Goal: Task Accomplishment & Management: Manage account settings

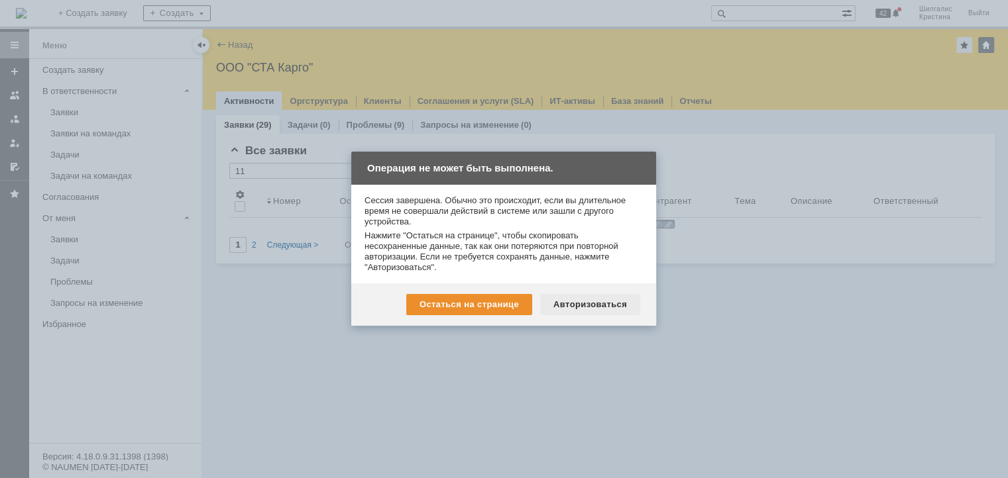
click at [598, 308] on div "Авторизоваться" at bounding box center [590, 304] width 100 height 21
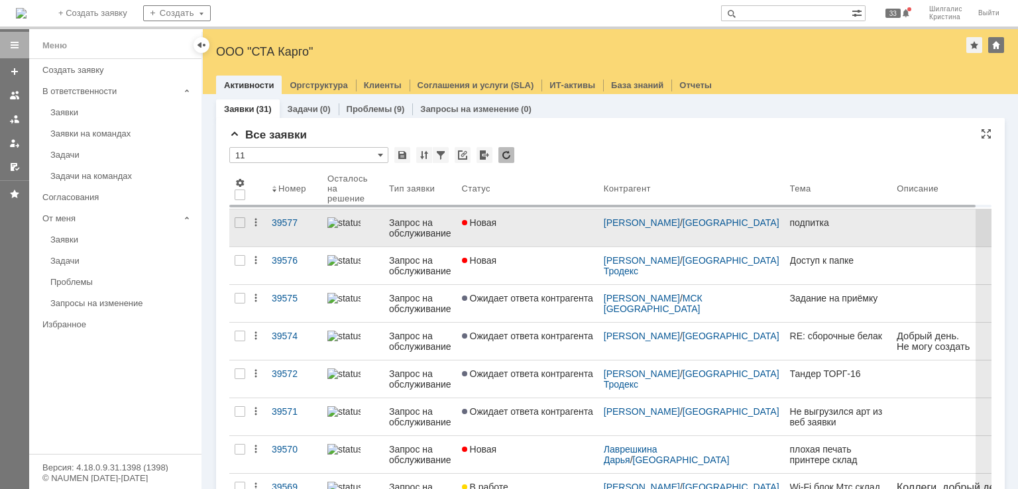
click at [552, 239] on link "Новая" at bounding box center [528, 227] width 142 height 37
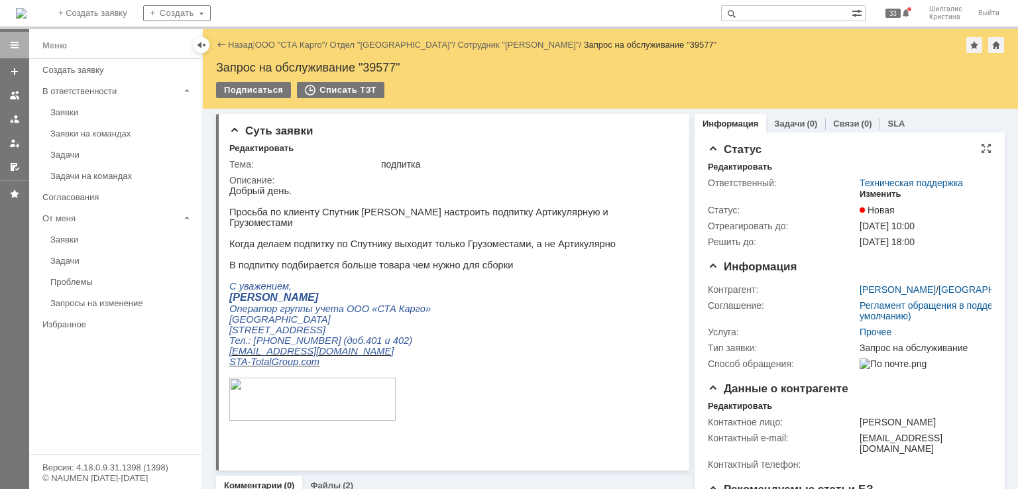
click at [873, 193] on div "Изменить" at bounding box center [880, 194] width 42 height 11
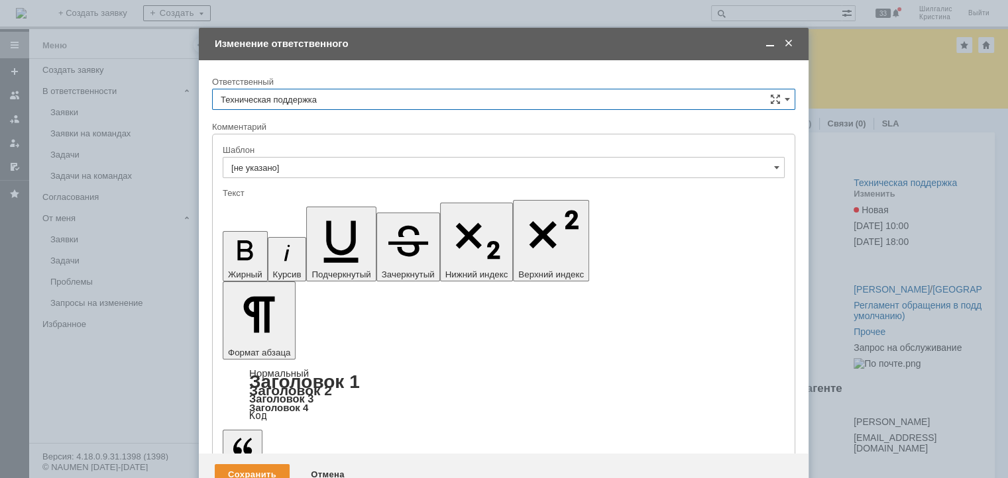
click at [305, 99] on input "Техническая поддержка" at bounding box center [503, 99] width 583 height 21
click at [292, 165] on span "[PERSON_NAME]" at bounding box center [504, 167] width 566 height 11
type input "[PERSON_NAME]"
click at [271, 464] on div "Сохранить" at bounding box center [252, 474] width 75 height 21
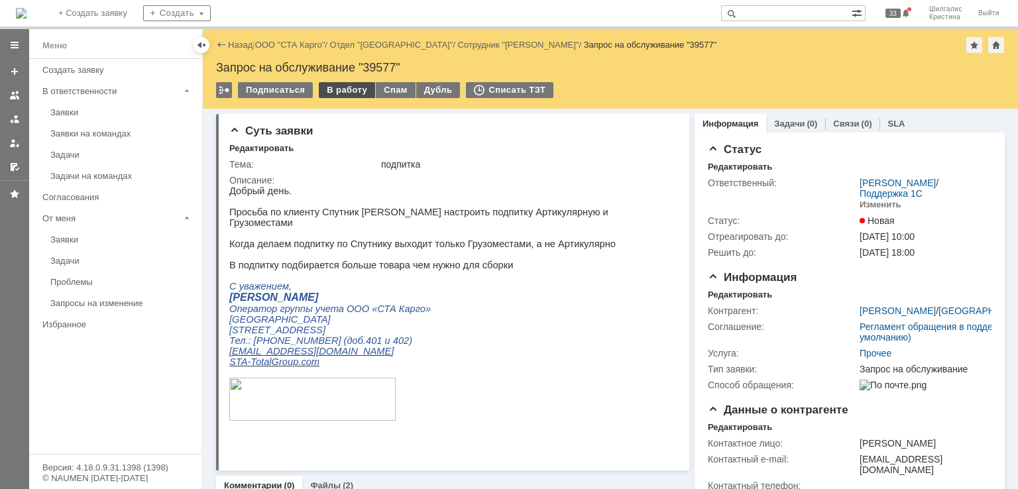
click at [342, 90] on div "В работу" at bounding box center [347, 90] width 56 height 16
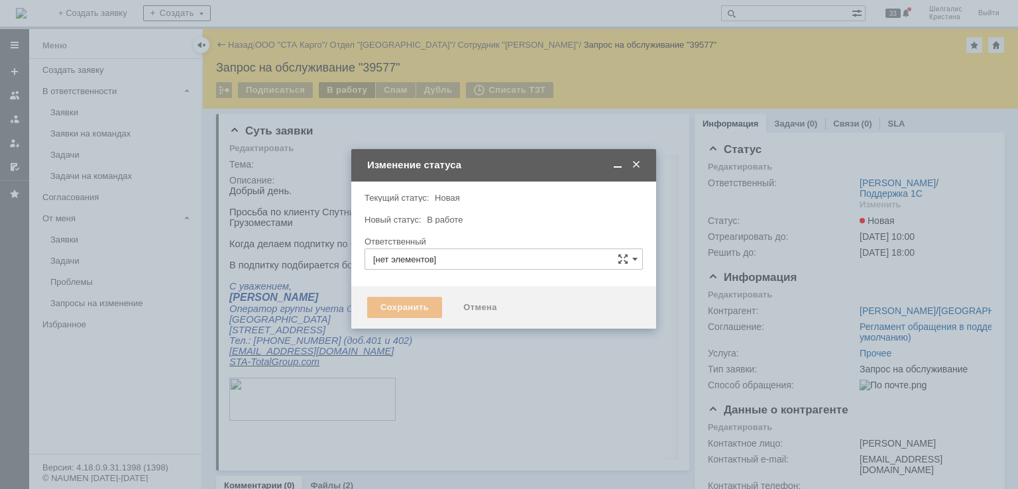
type input "[PERSON_NAME]"
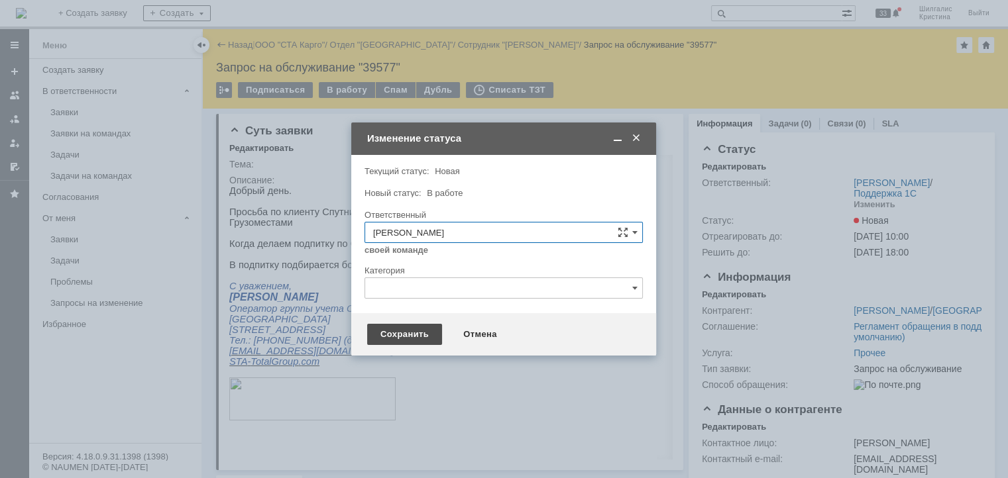
click at [410, 333] on div "Сохранить" at bounding box center [404, 334] width 75 height 21
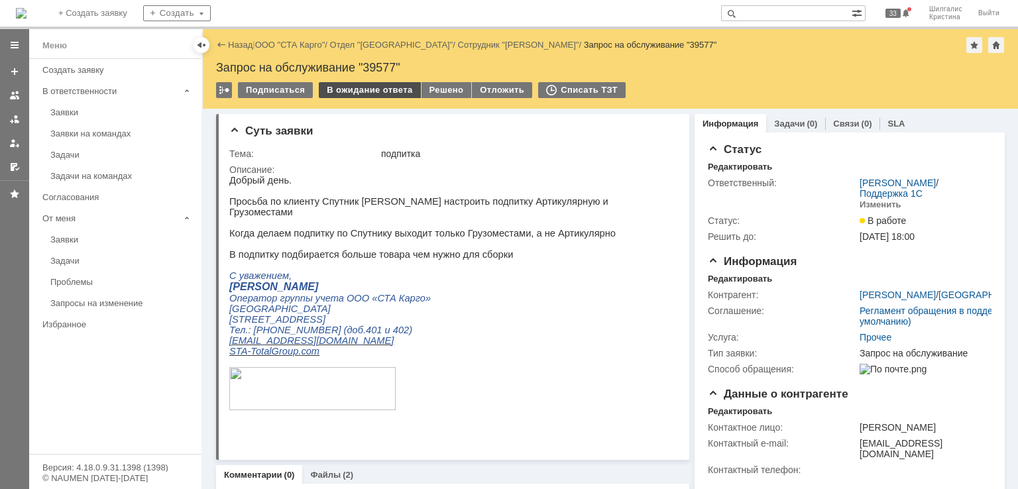
click at [379, 84] on div "В ожидание ответа" at bounding box center [369, 90] width 101 height 16
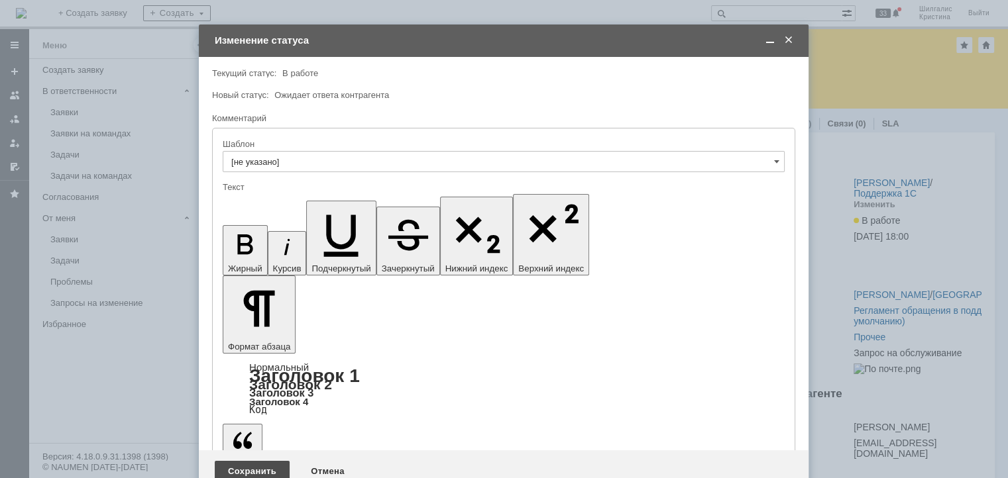
click at [254, 461] on div "Сохранить" at bounding box center [252, 471] width 75 height 21
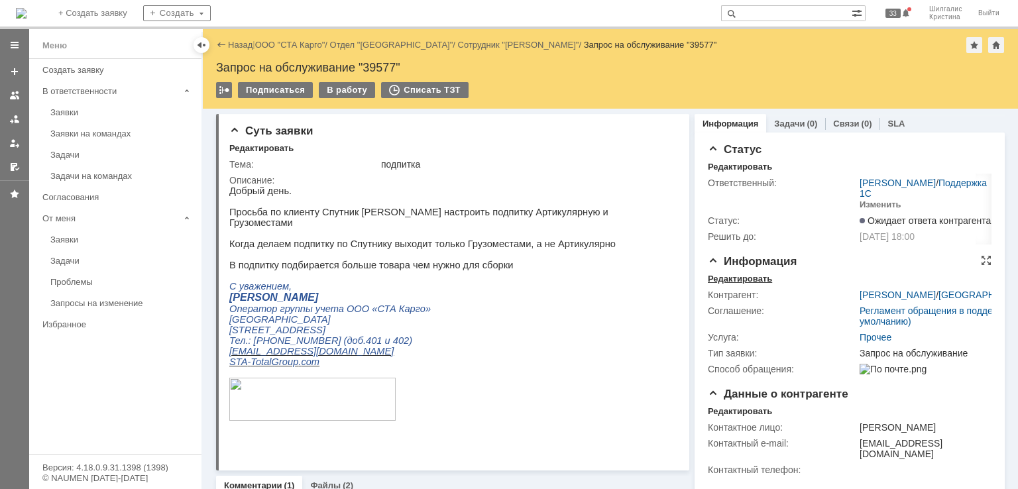
click at [741, 278] on div "Редактировать" at bounding box center [740, 279] width 64 height 11
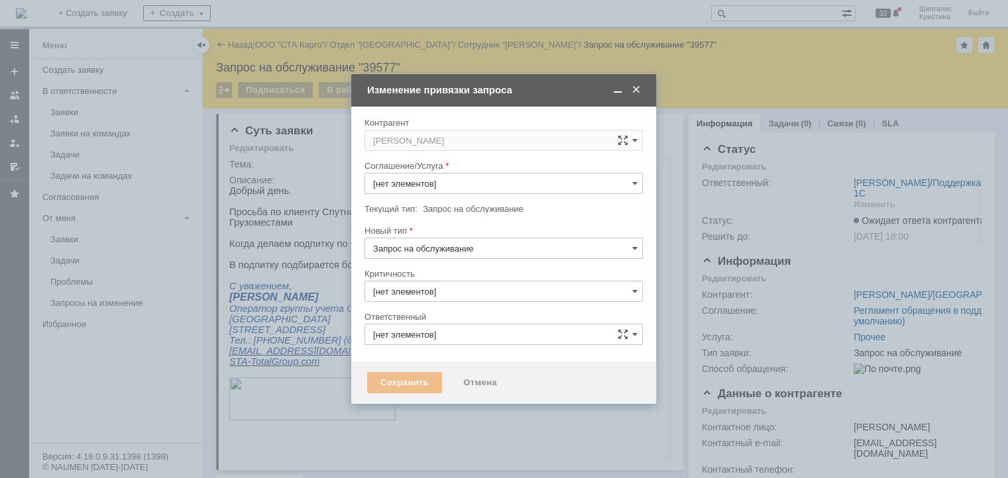
type input "[PERSON_NAME]"
type input "Прочее"
type input "3. Низкая"
type input "[не указано]"
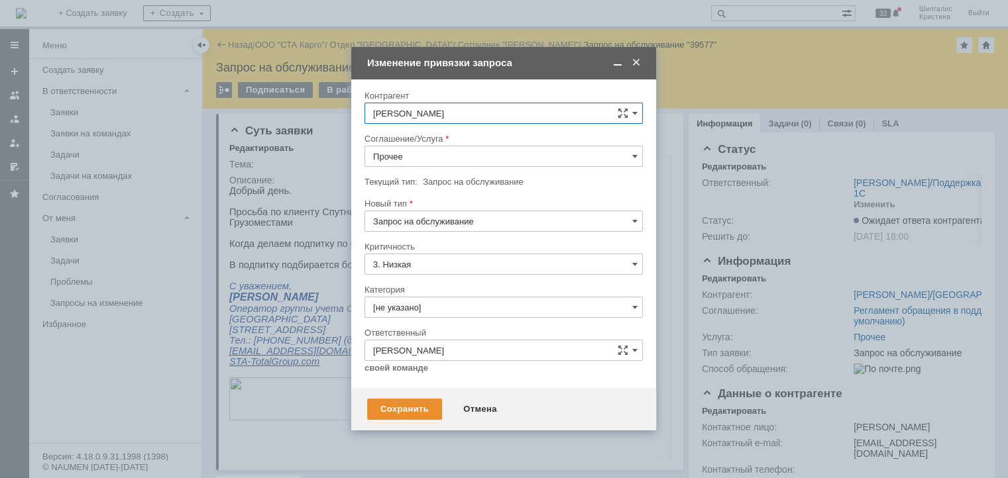
click at [416, 154] on input "Прочее" at bounding box center [503, 156] width 278 height 21
click at [432, 272] on span "WMS Сборка" at bounding box center [503, 276] width 261 height 11
type input "WMS Сборка"
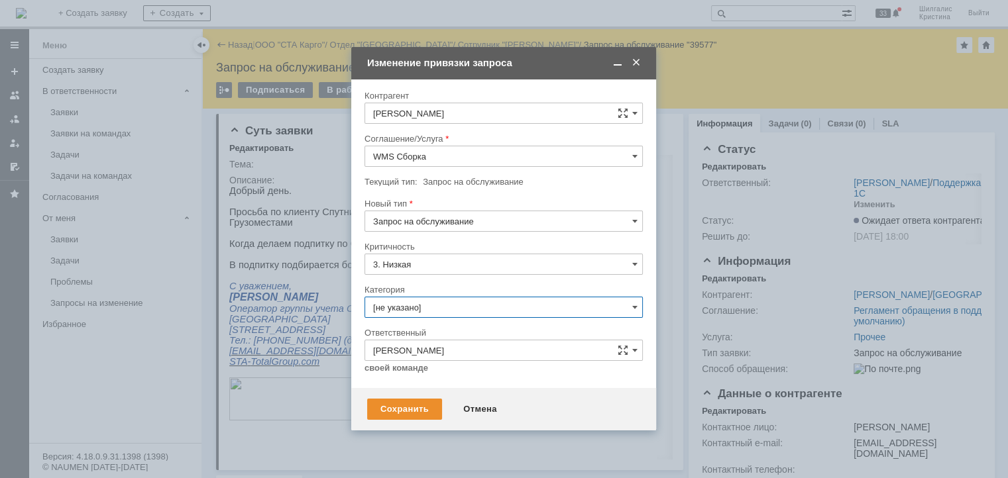
click at [410, 308] on input "[не указано]" at bounding box center [503, 307] width 278 height 21
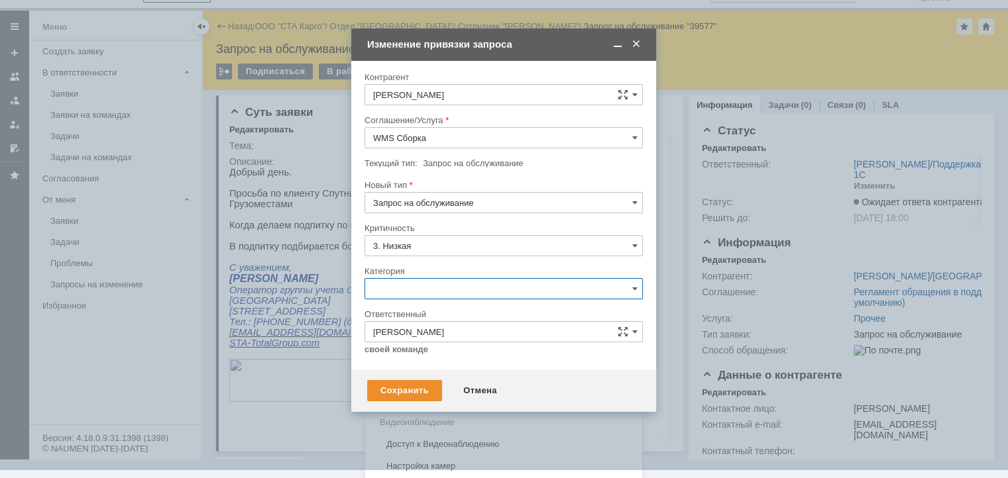
click at [416, 381] on span "Консультация пользователя" at bounding box center [503, 379] width 261 height 11
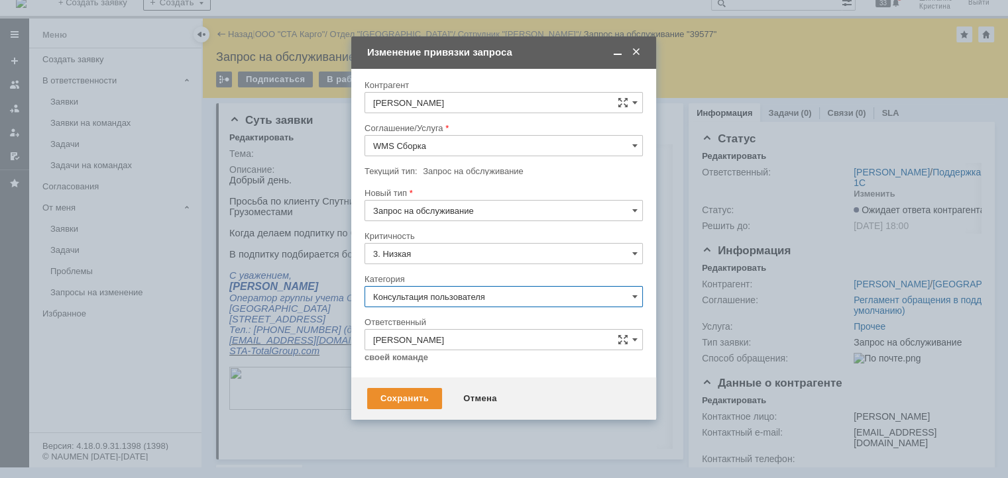
scroll to position [11, 0]
type input "Консультация пользователя"
click at [397, 392] on div "Сохранить" at bounding box center [404, 398] width 75 height 21
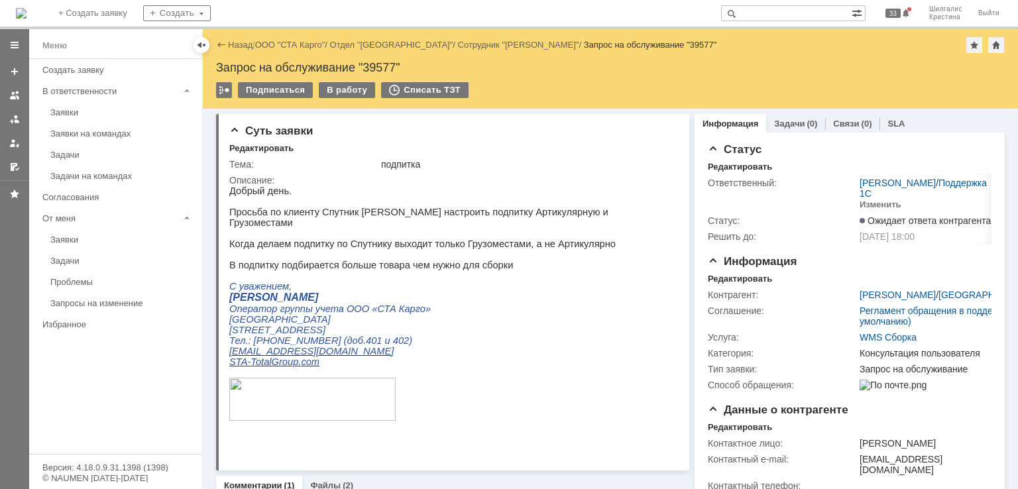
scroll to position [0, 0]
click at [293, 48] on link "ООО "СТА Карго"" at bounding box center [290, 45] width 70 height 10
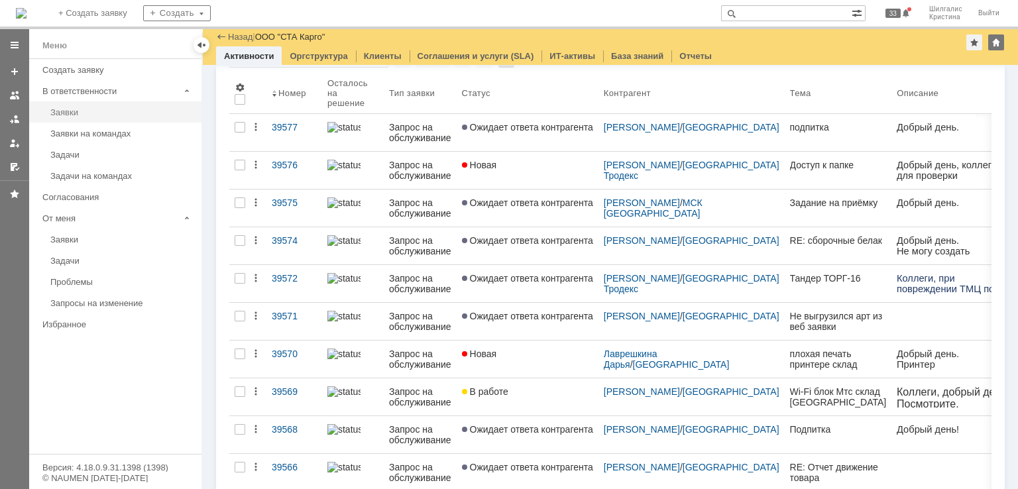
click at [82, 107] on div "Заявки" at bounding box center [121, 112] width 143 height 10
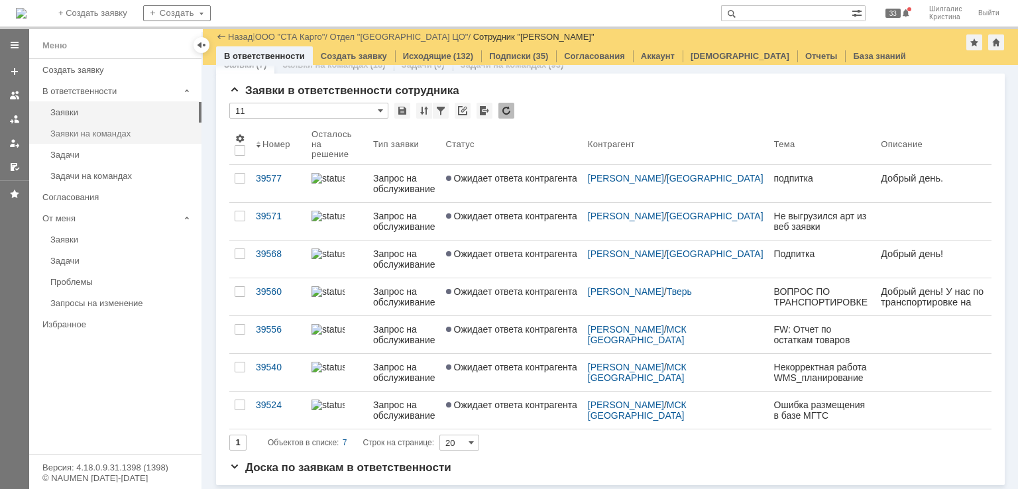
click at [61, 136] on div "Заявки на командах" at bounding box center [121, 134] width 143 height 10
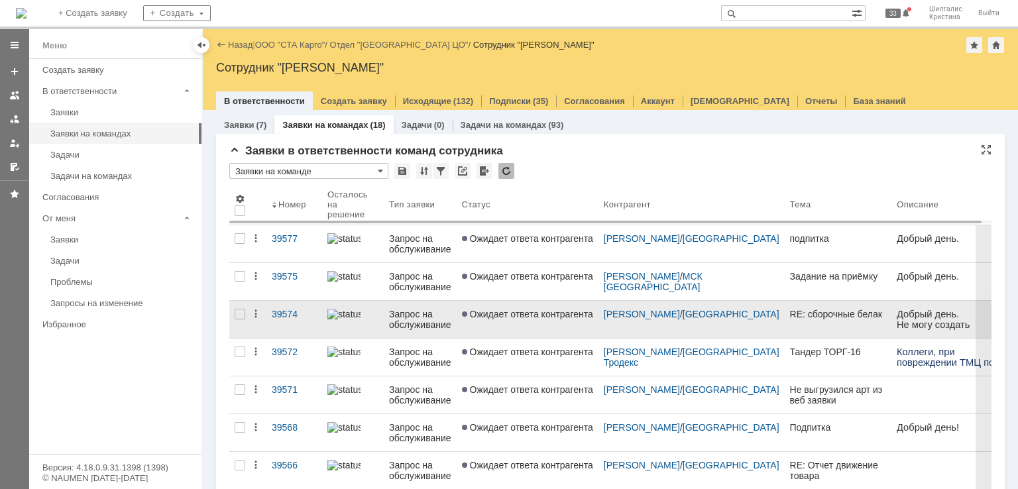
click at [517, 326] on link "Ожидает ответа контрагента" at bounding box center [528, 319] width 142 height 37
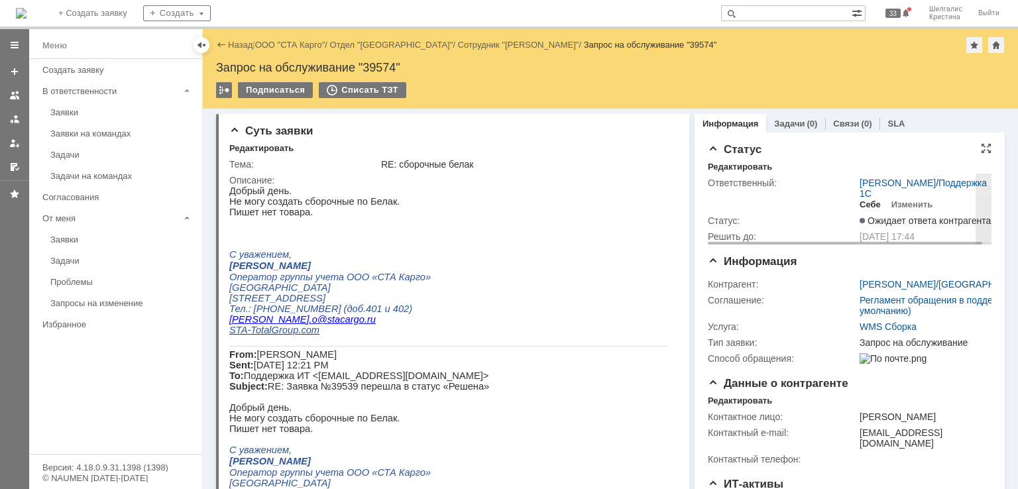
click at [865, 205] on div "Себе" at bounding box center [869, 204] width 21 height 11
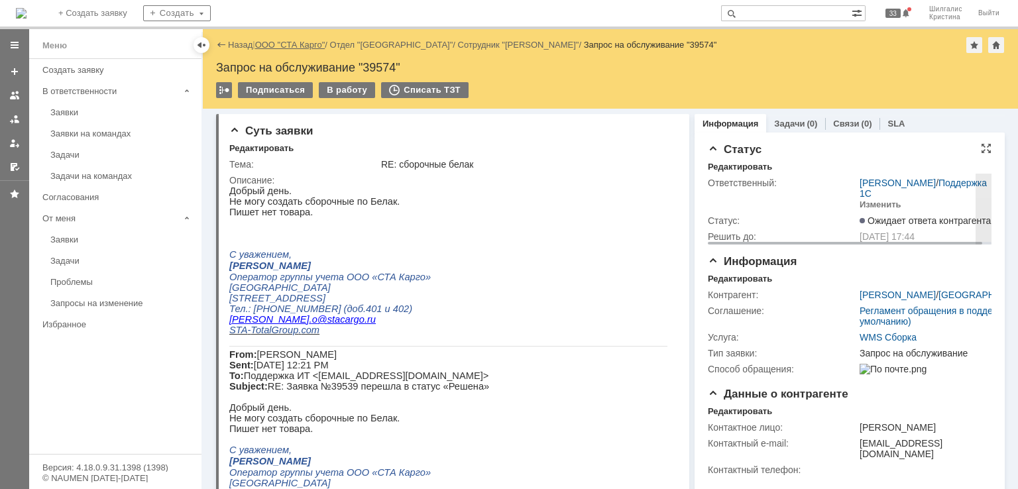
click at [289, 43] on link "ООО "СТА Карго"" at bounding box center [290, 45] width 70 height 10
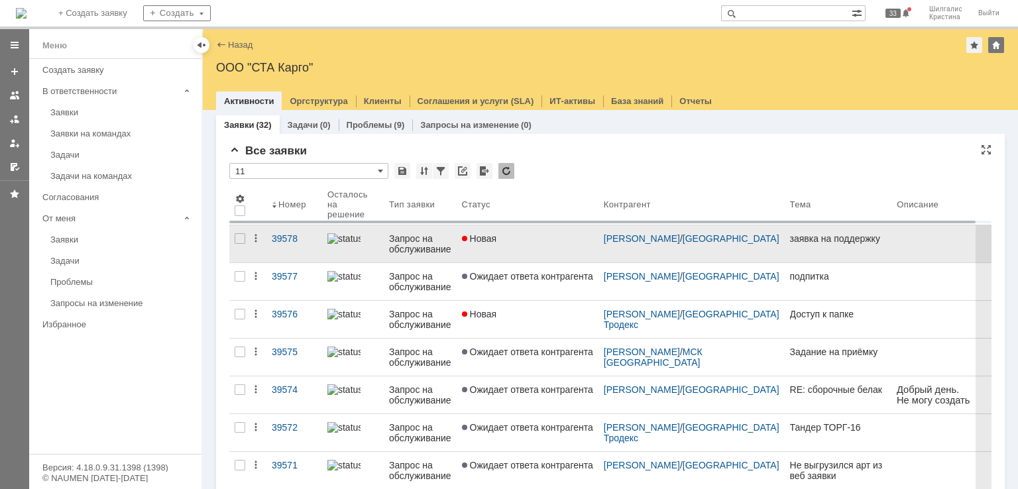
click at [519, 241] on div "Новая" at bounding box center [527, 238] width 131 height 11
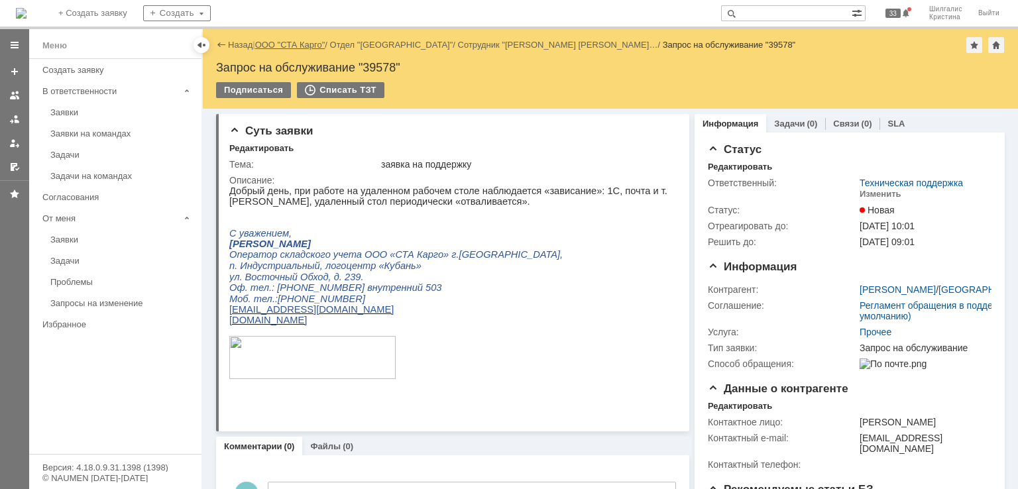
click at [283, 47] on link "ООО "СТА Карго"" at bounding box center [290, 45] width 70 height 10
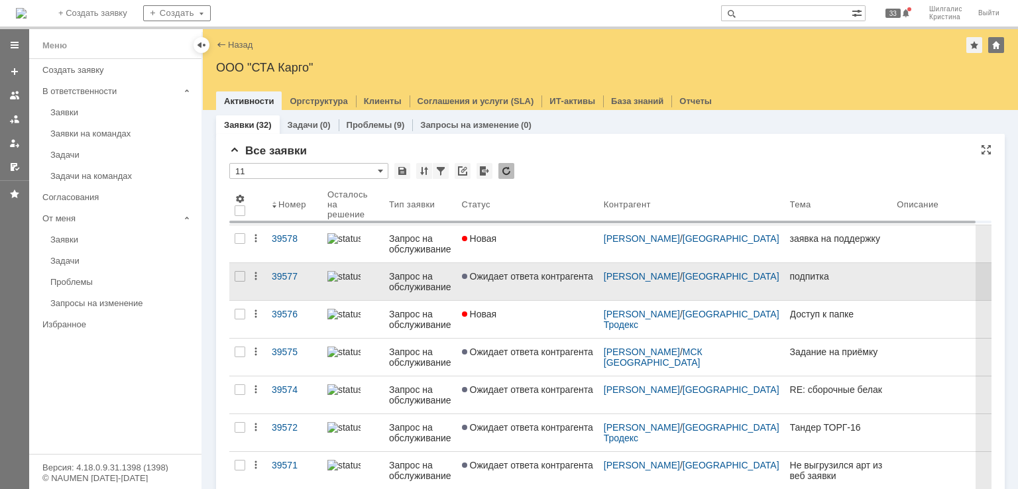
click at [514, 290] on link "Ожидает ответа контрагента" at bounding box center [528, 281] width 142 height 37
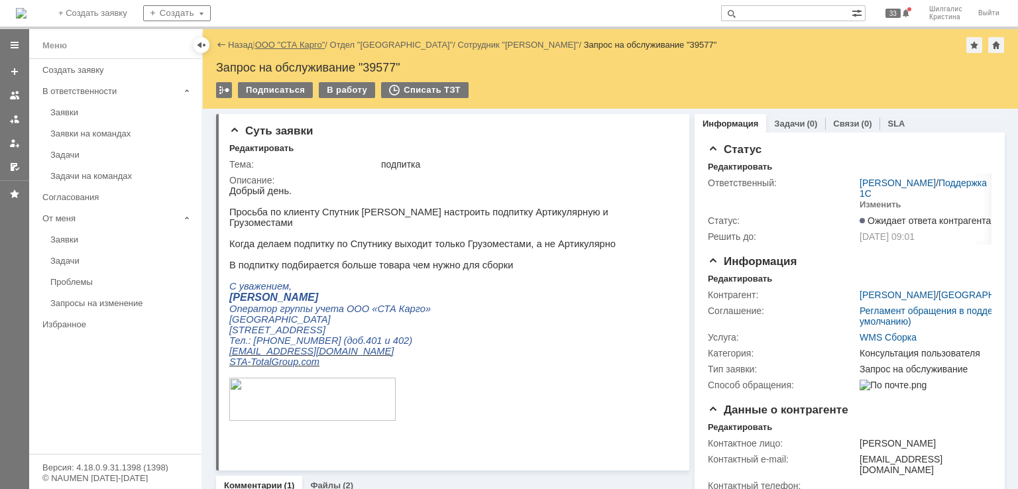
click at [297, 42] on link "ООО "СТА Карго"" at bounding box center [290, 45] width 70 height 10
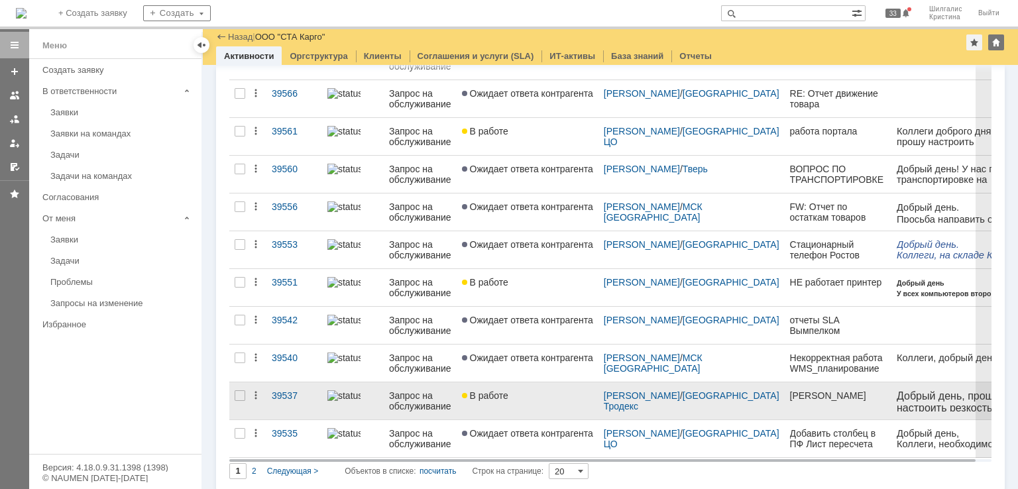
scroll to position [480, 0]
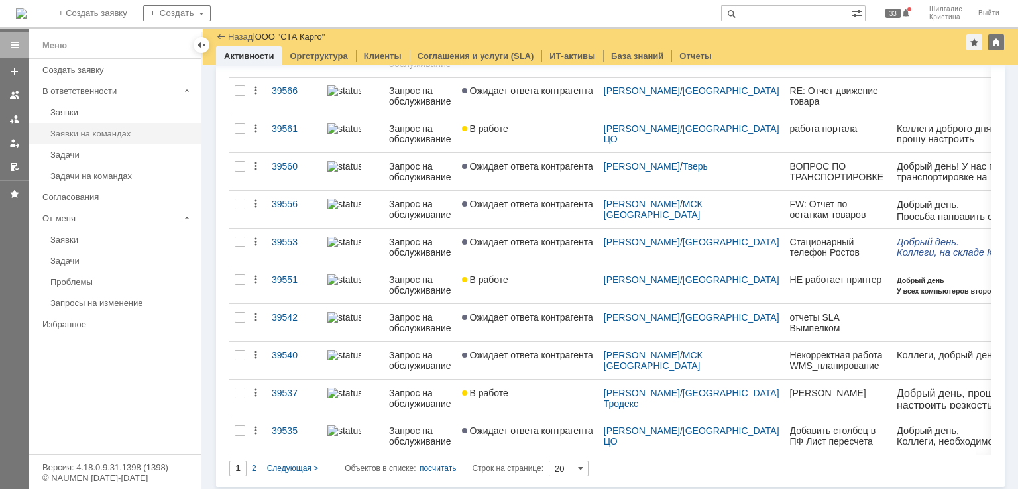
click at [93, 135] on div "Заявки на командах" at bounding box center [121, 134] width 143 height 10
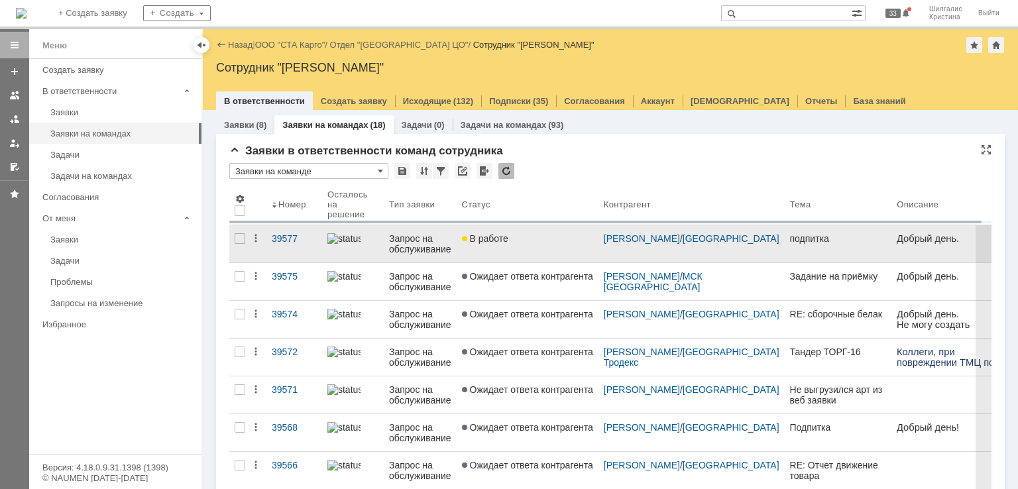
click at [525, 231] on link "В работе" at bounding box center [528, 243] width 142 height 37
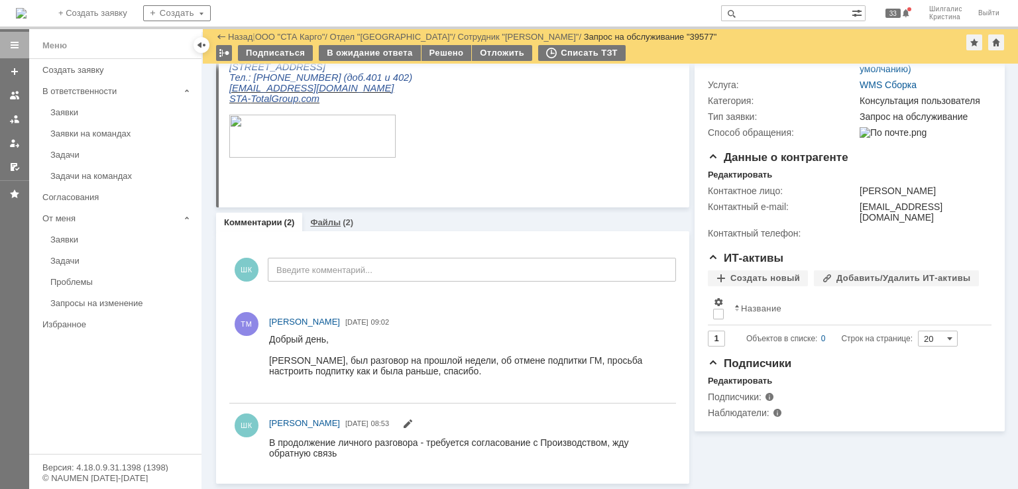
click at [325, 229] on div "Файлы (2)" at bounding box center [331, 222] width 59 height 19
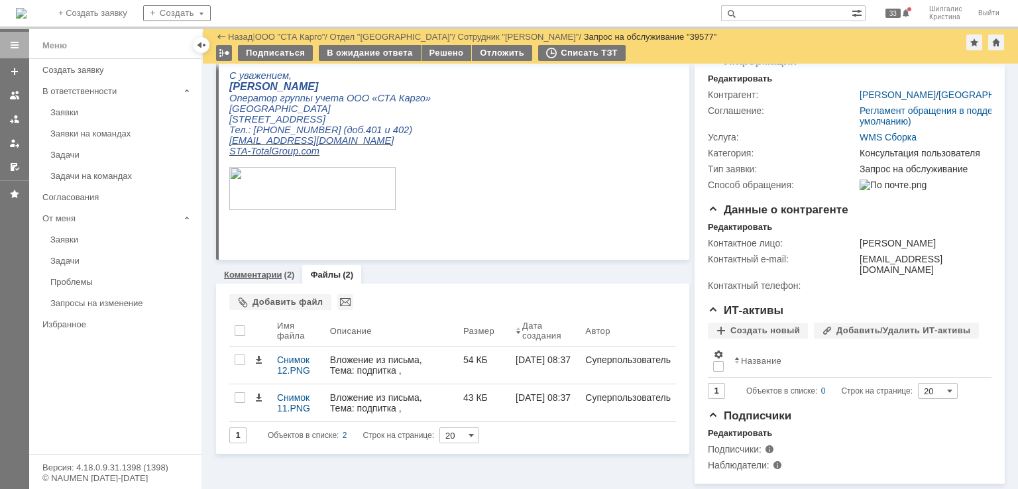
click at [260, 270] on link "Комментарии" at bounding box center [253, 275] width 58 height 10
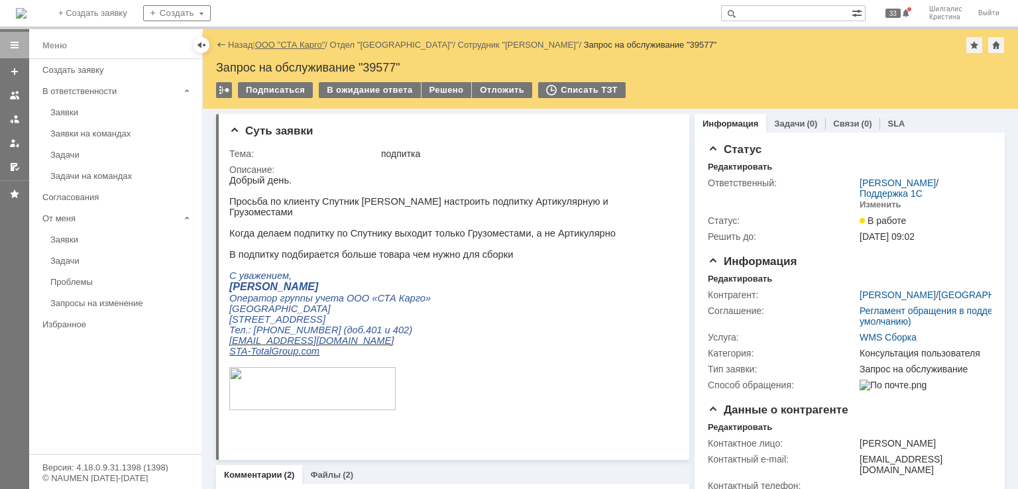
click at [298, 42] on link "ООО "СТА Карго"" at bounding box center [290, 45] width 70 height 10
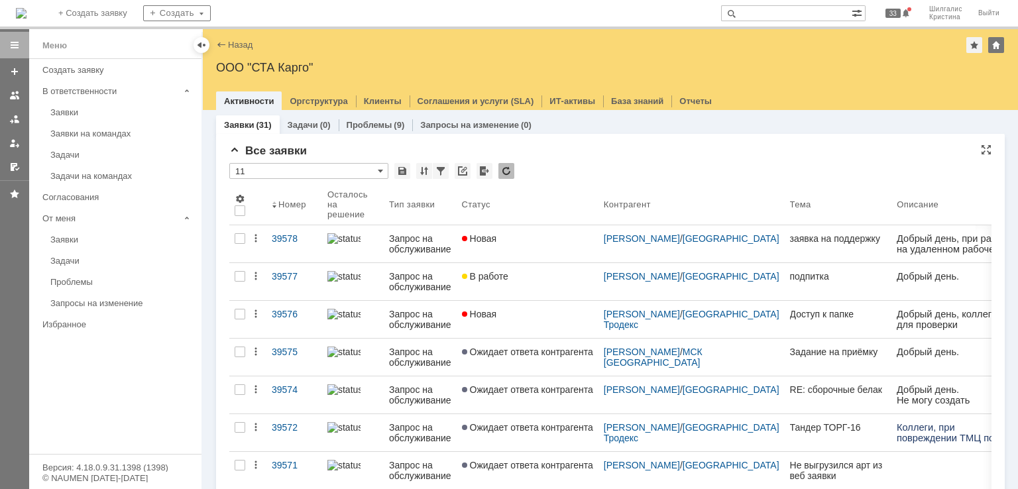
click at [561, 176] on div "* 11" at bounding box center [610, 171] width 762 height 17
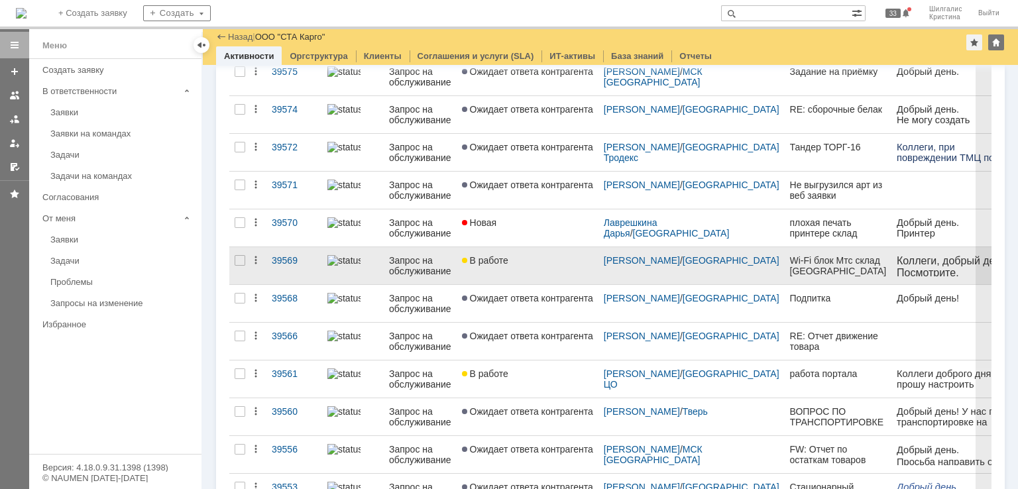
scroll to position [265, 0]
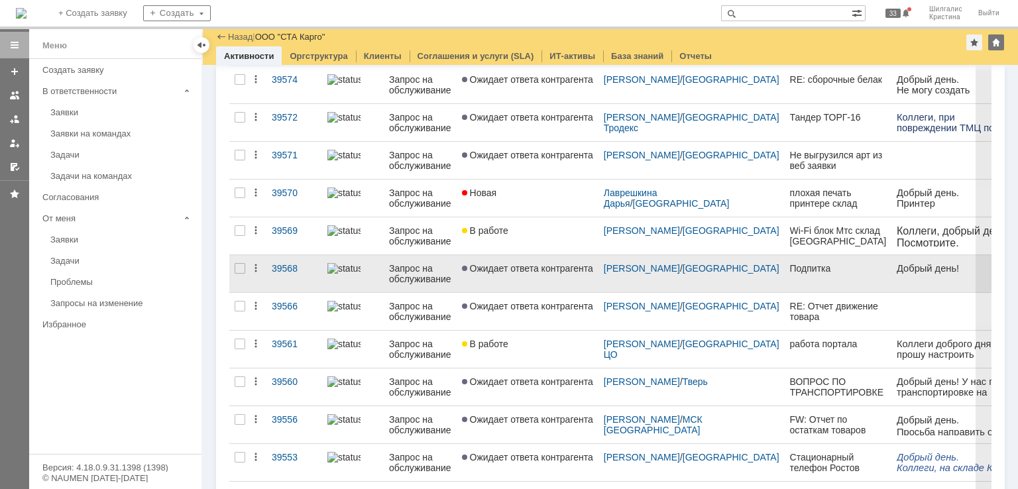
click at [517, 272] on link "Ожидает ответа контрагента" at bounding box center [528, 273] width 142 height 37
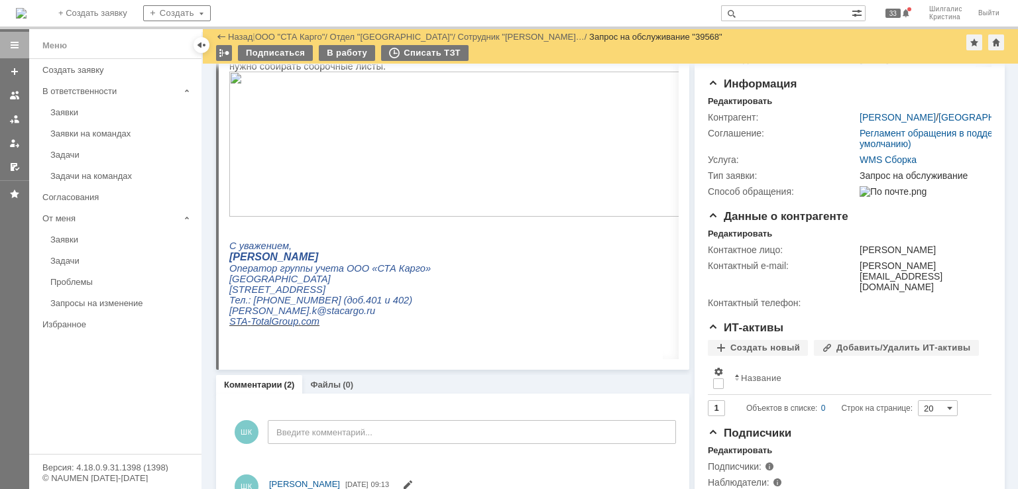
scroll to position [331, 0]
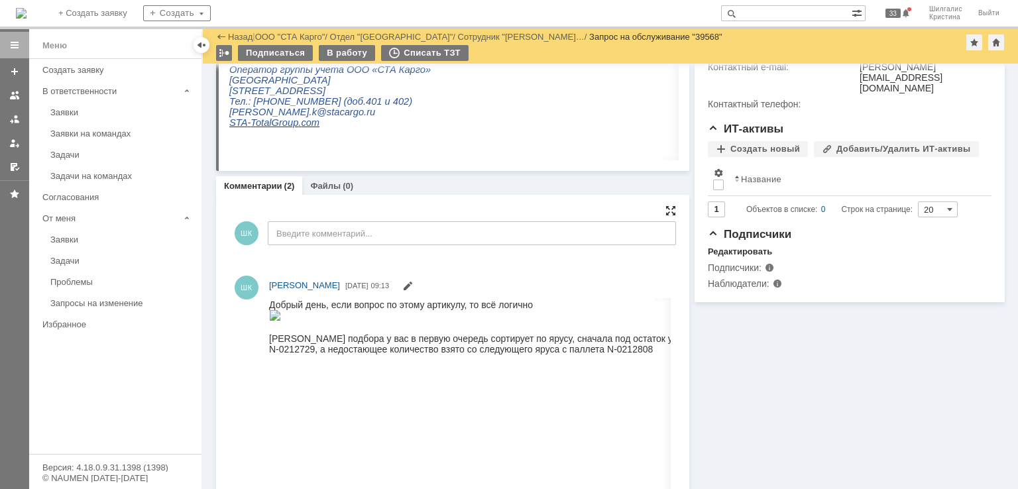
click at [665, 213] on div at bounding box center [670, 210] width 11 height 11
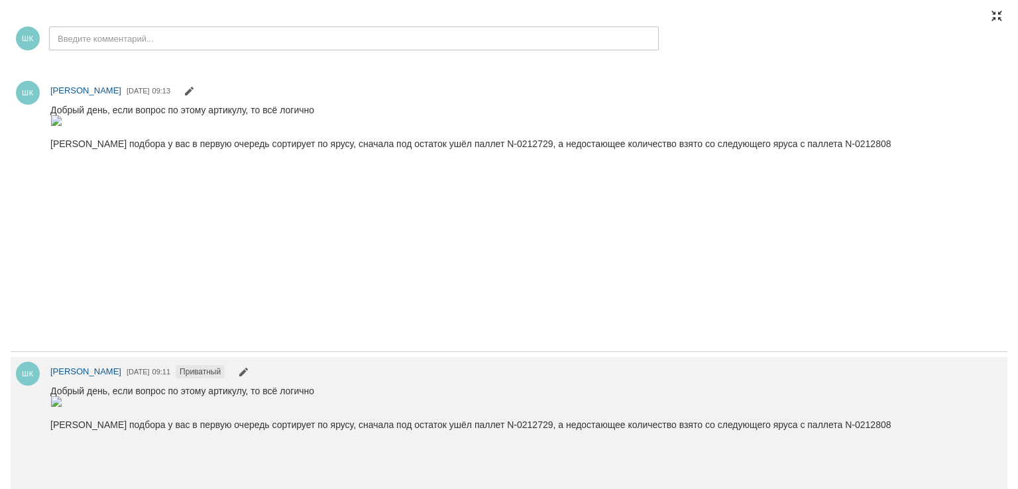
scroll to position [157, 0]
click at [62, 125] on img at bounding box center [56, 120] width 12 height 11
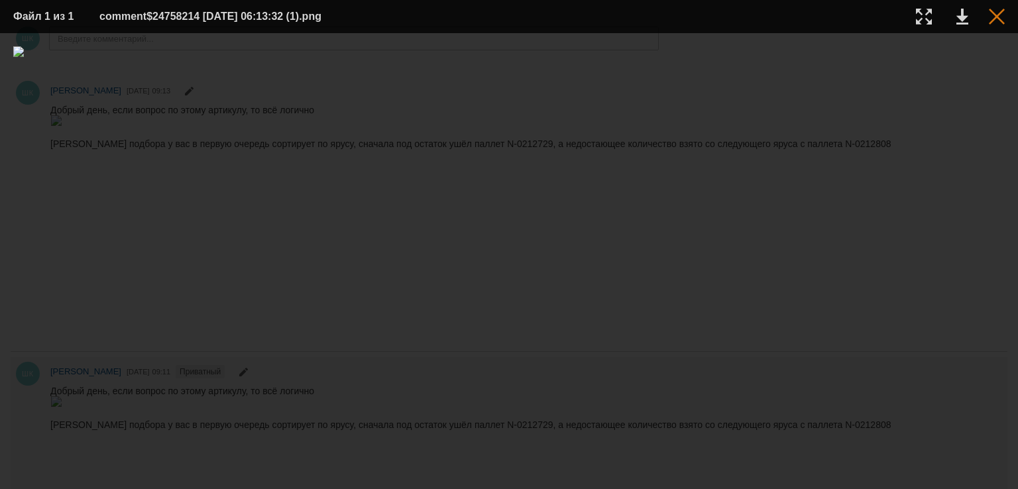
click at [1002, 25] on table "Файл 1 из 1 comment$24758214 08.09.2025 06:13:32 (1).png" at bounding box center [509, 16] width 1018 height 33
click at [1001, 22] on div at bounding box center [997, 17] width 16 height 16
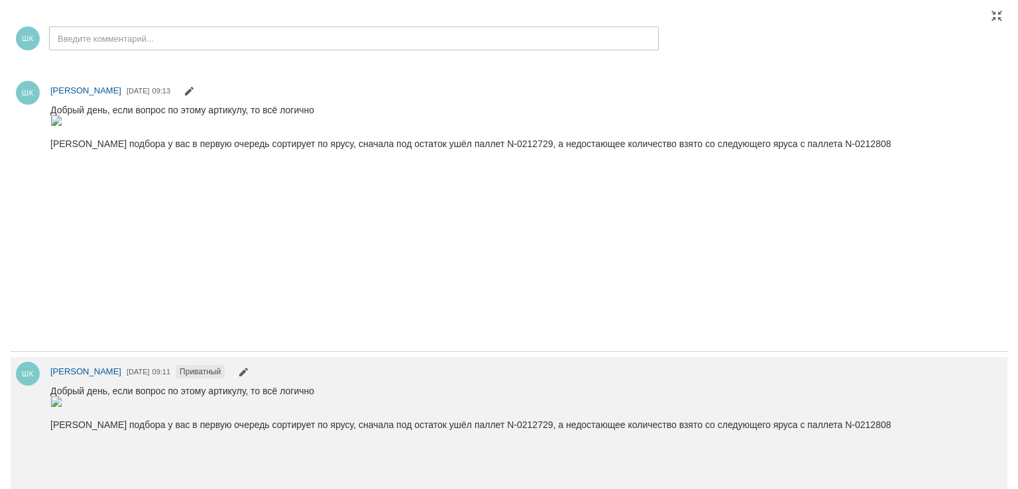
click at [62, 125] on img at bounding box center [56, 120] width 12 height 11
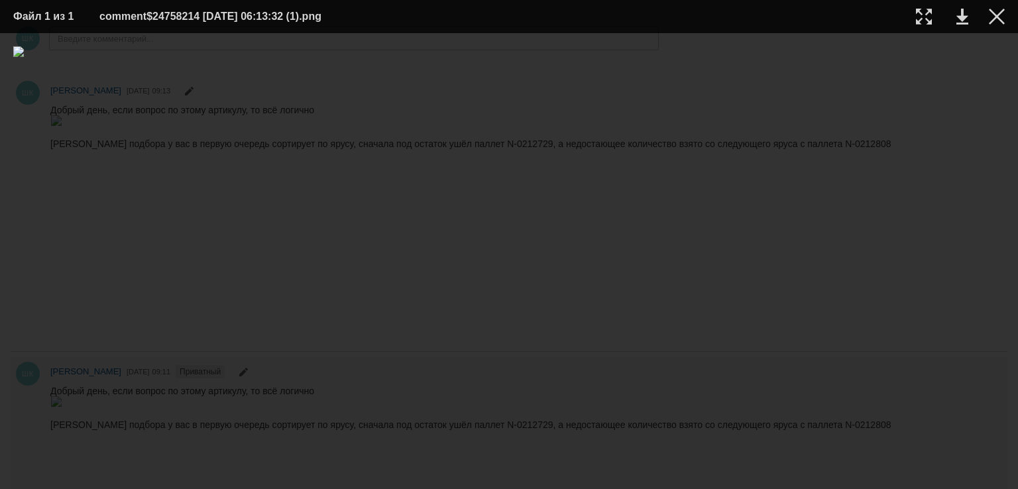
click at [999, 25] on td at bounding box center [986, 17] width 36 height 20
click at [998, 22] on div at bounding box center [997, 17] width 16 height 16
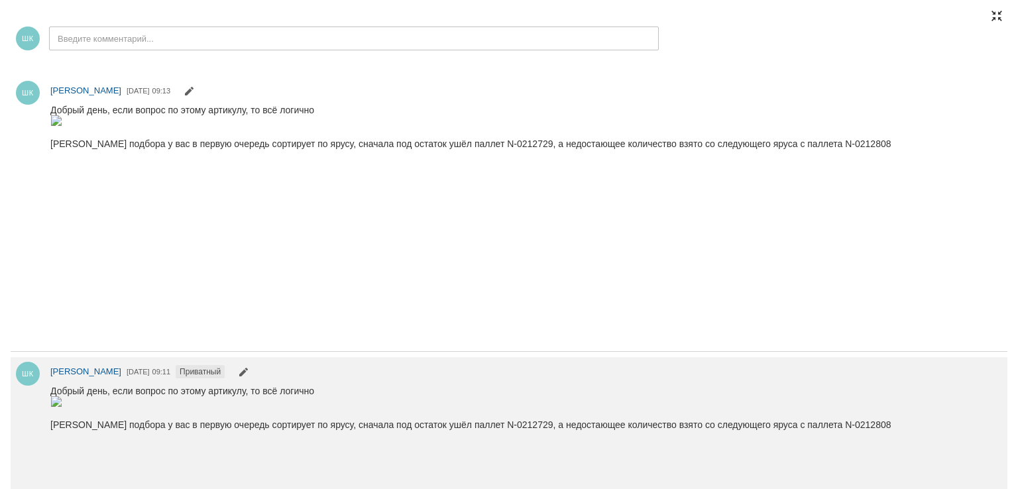
click at [997, 18] on div at bounding box center [996, 16] width 11 height 11
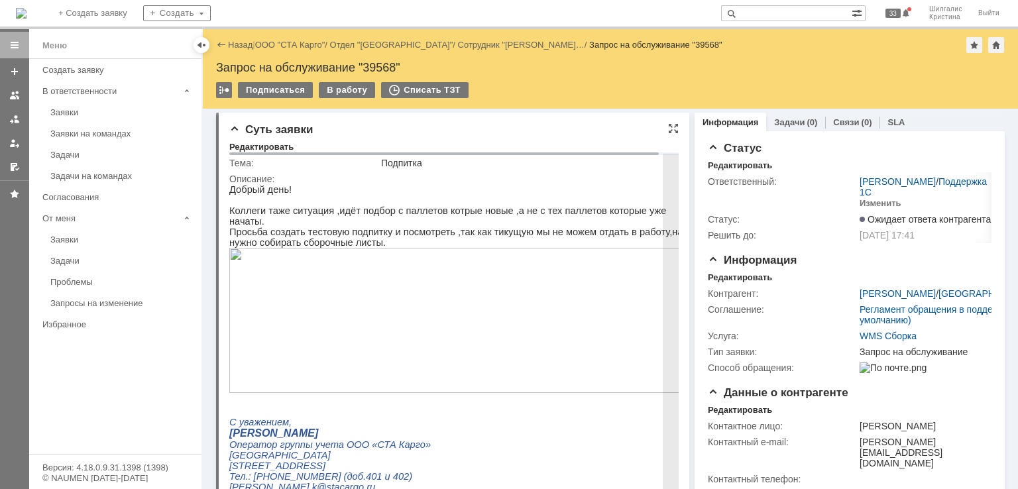
scroll to position [0, 0]
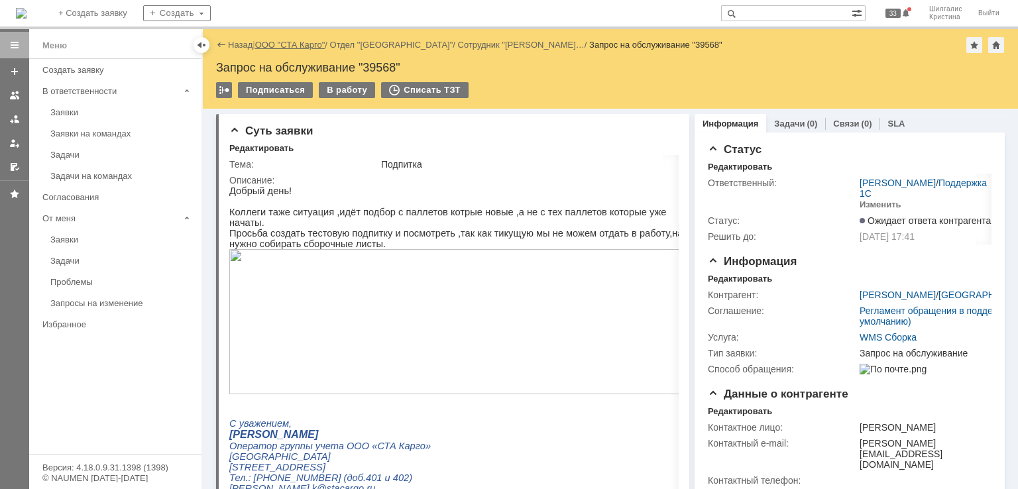
click at [281, 42] on link "ООО "СТА Карго"" at bounding box center [290, 45] width 70 height 10
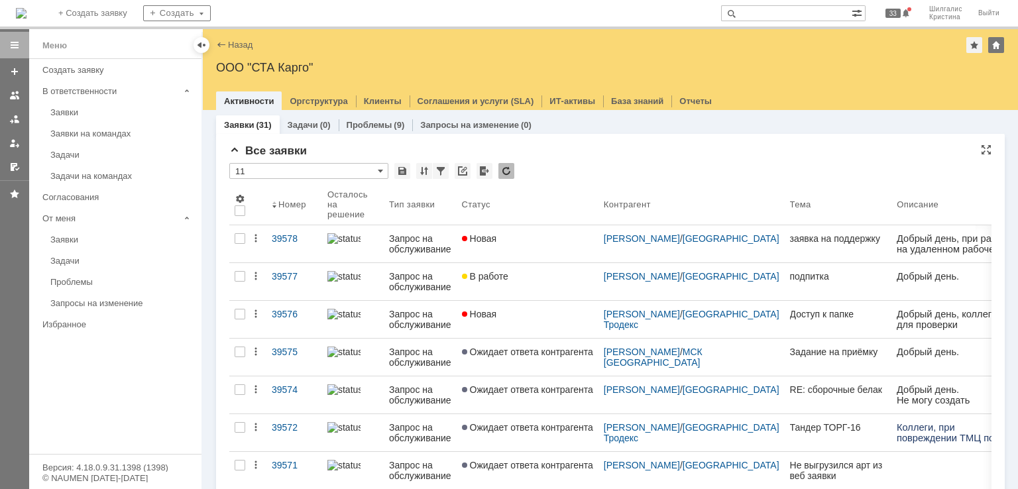
click at [382, 146] on div "Все заявки" at bounding box center [610, 150] width 762 height 13
click at [98, 129] on div "Заявки на командах" at bounding box center [121, 134] width 143 height 10
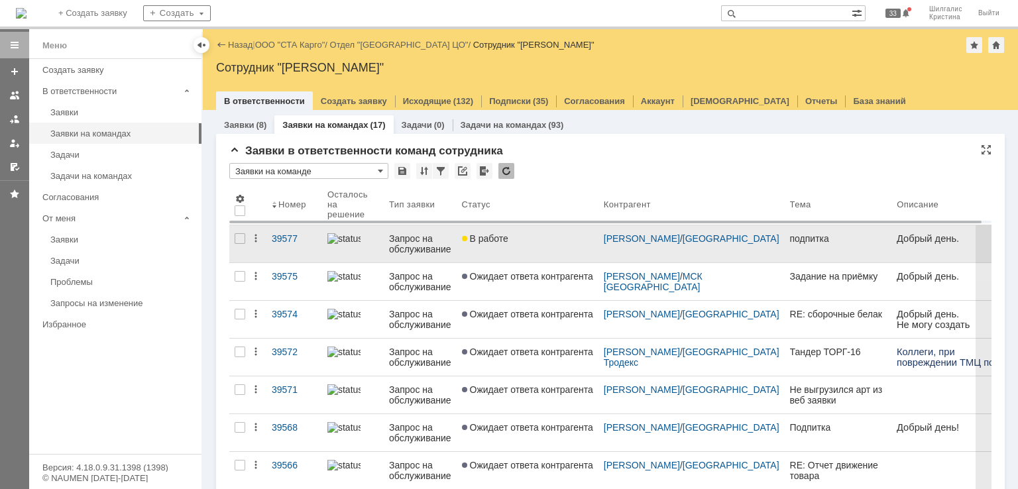
click at [512, 243] on div "В работе" at bounding box center [527, 238] width 131 height 11
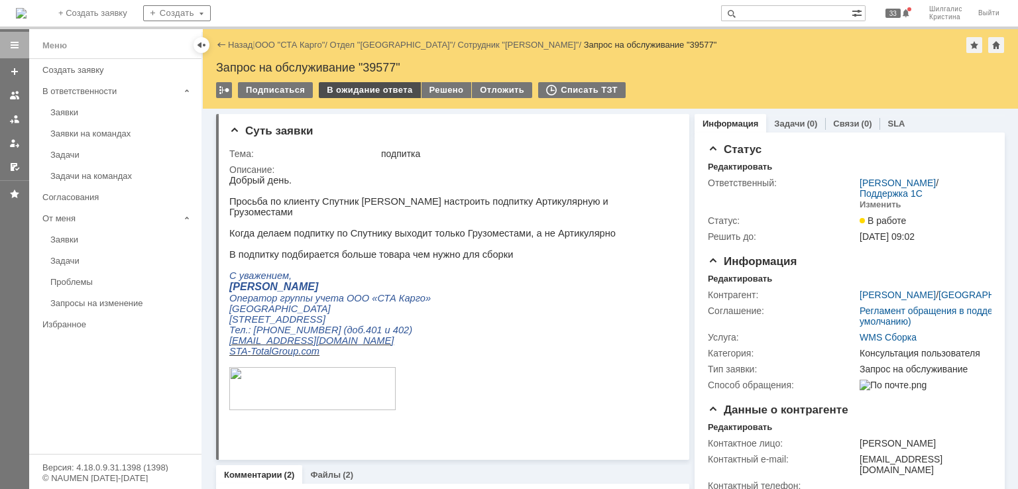
click at [355, 94] on div "В ожидание ответа" at bounding box center [369, 90] width 101 height 16
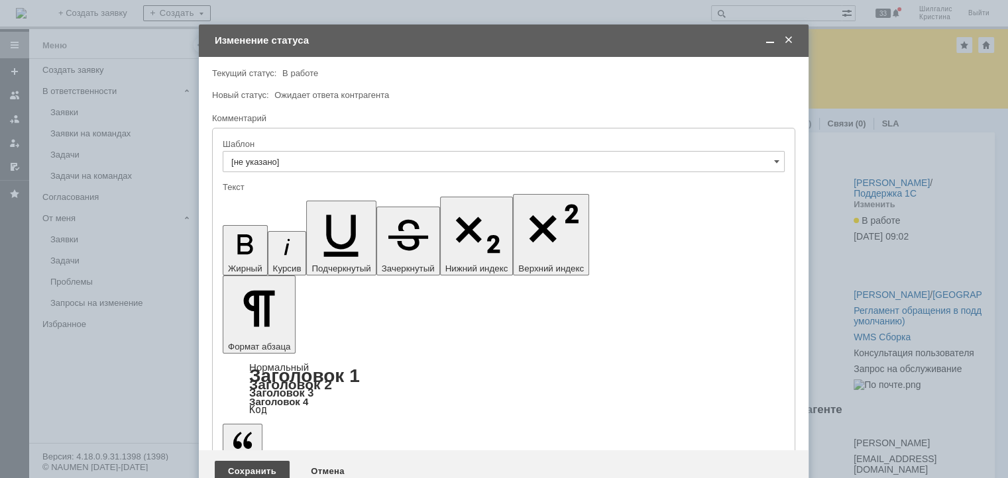
click at [251, 461] on div "Сохранить" at bounding box center [252, 471] width 75 height 21
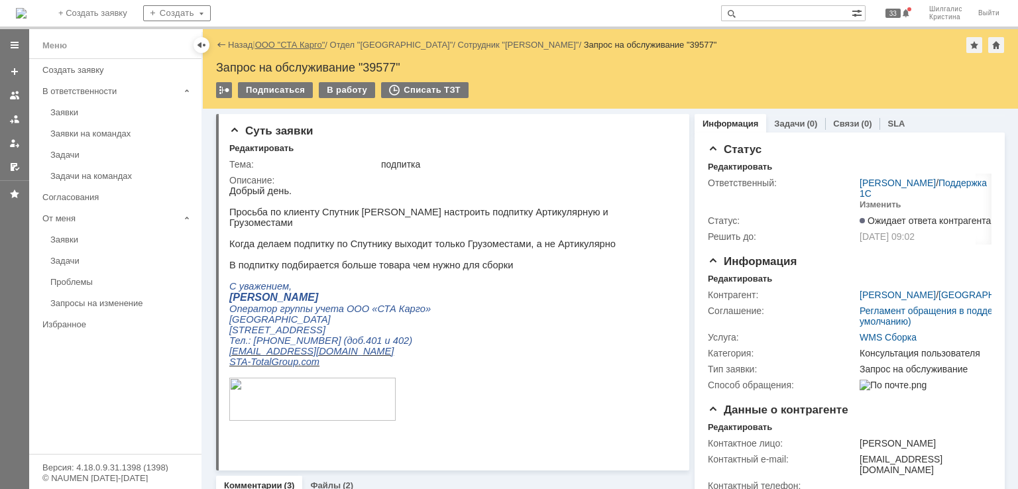
click at [285, 43] on link "ООО "СТА Карго"" at bounding box center [290, 45] width 70 height 10
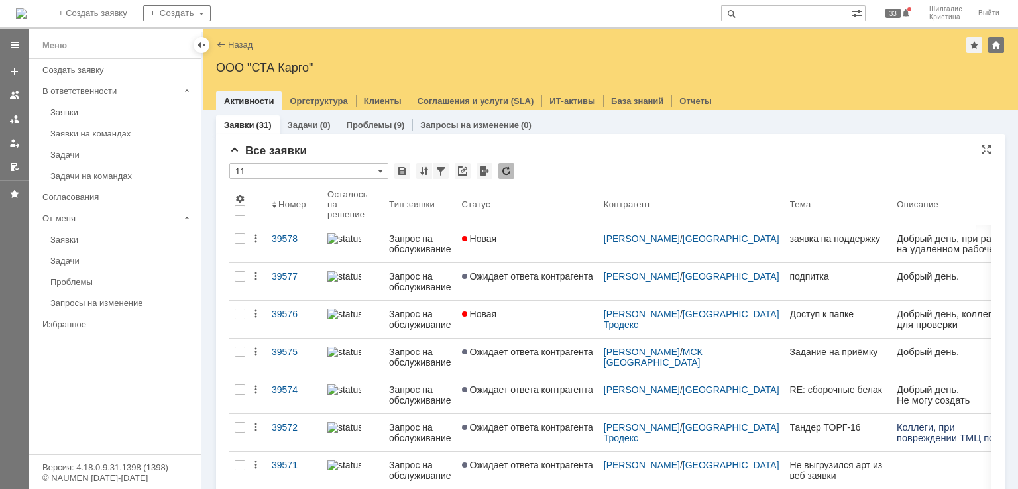
click at [557, 175] on div "* 11" at bounding box center [610, 171] width 762 height 17
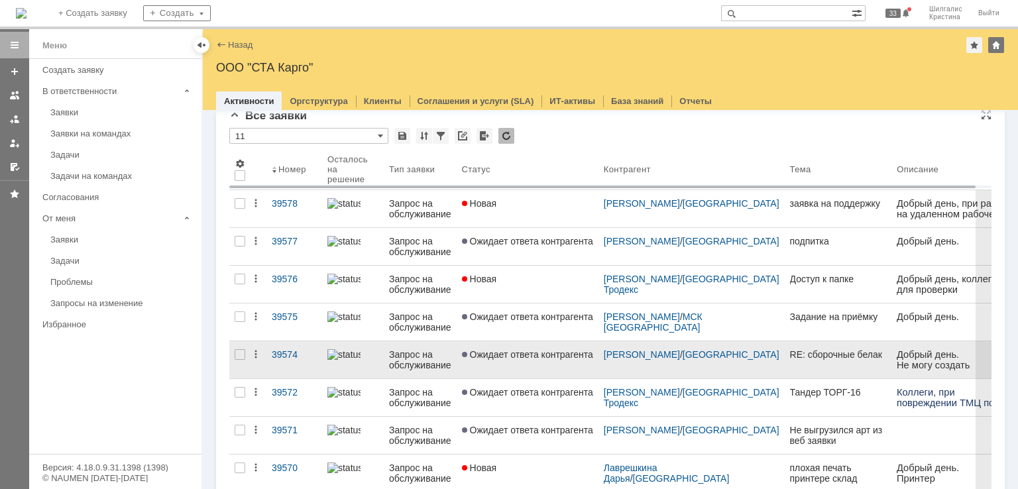
scroll to position [133, 0]
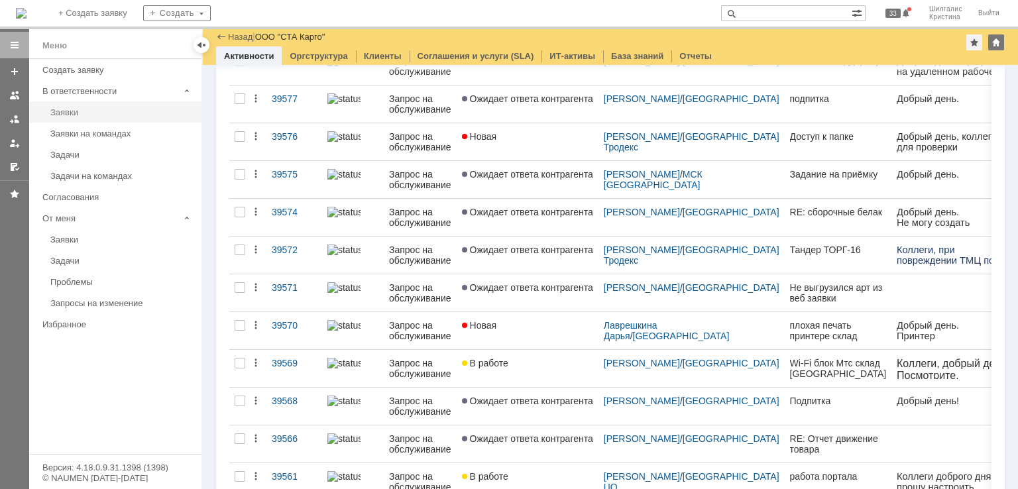
click at [85, 115] on div "Заявки" at bounding box center [121, 112] width 143 height 10
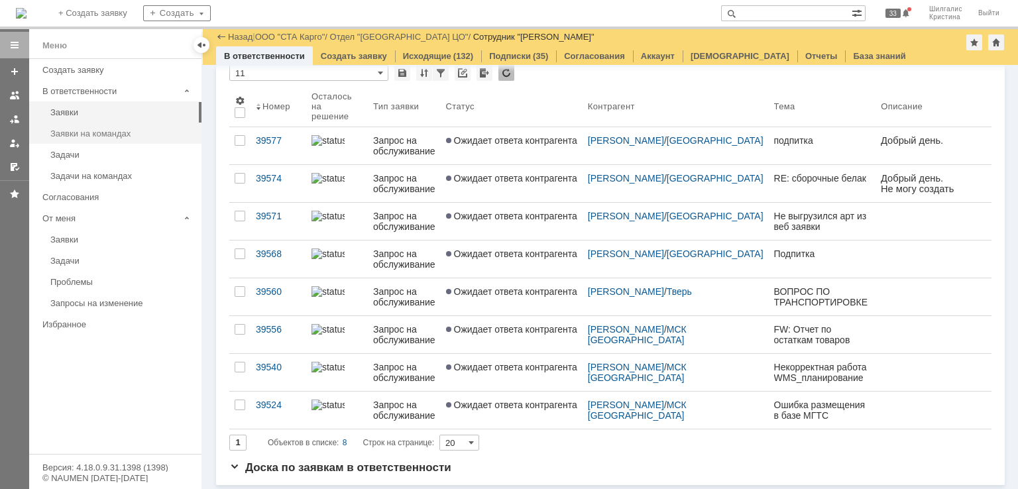
click at [131, 131] on div "Заявки на командах" at bounding box center [121, 134] width 143 height 10
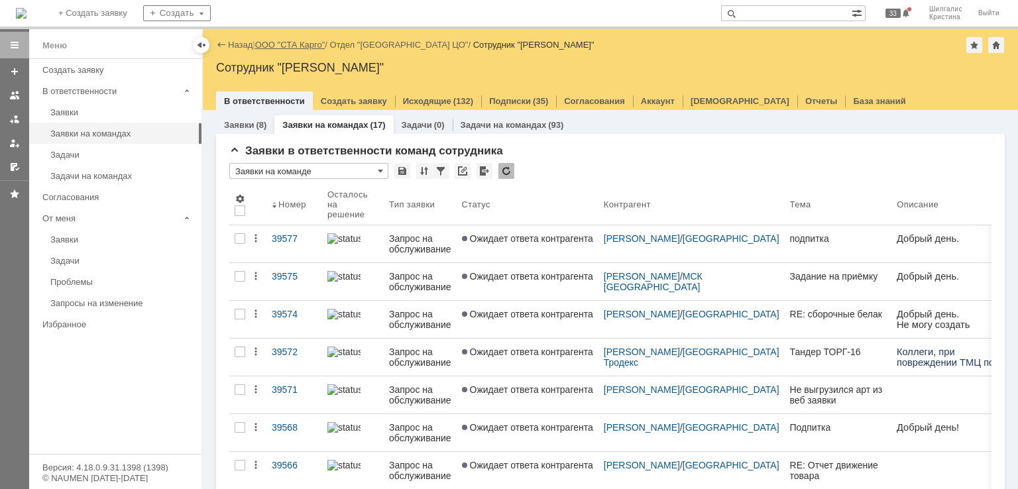
click at [309, 46] on link "ООО "СТА Карго"" at bounding box center [290, 45] width 70 height 10
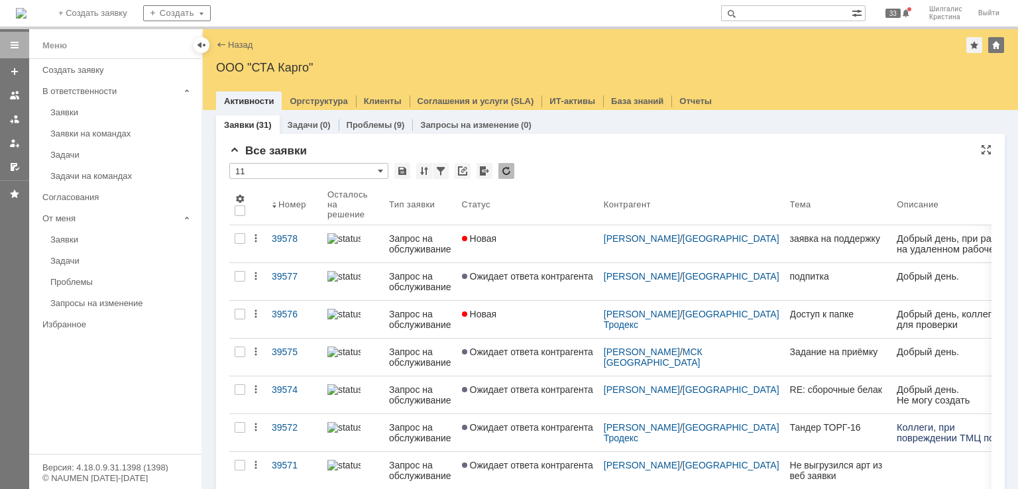
click at [583, 149] on div "Все заявки" at bounding box center [610, 150] width 762 height 13
click at [590, 147] on div "Все заявки" at bounding box center [610, 150] width 762 height 13
click at [575, 153] on div "Все заявки" at bounding box center [610, 150] width 762 height 13
click at [574, 168] on div "* 11" at bounding box center [610, 171] width 762 height 17
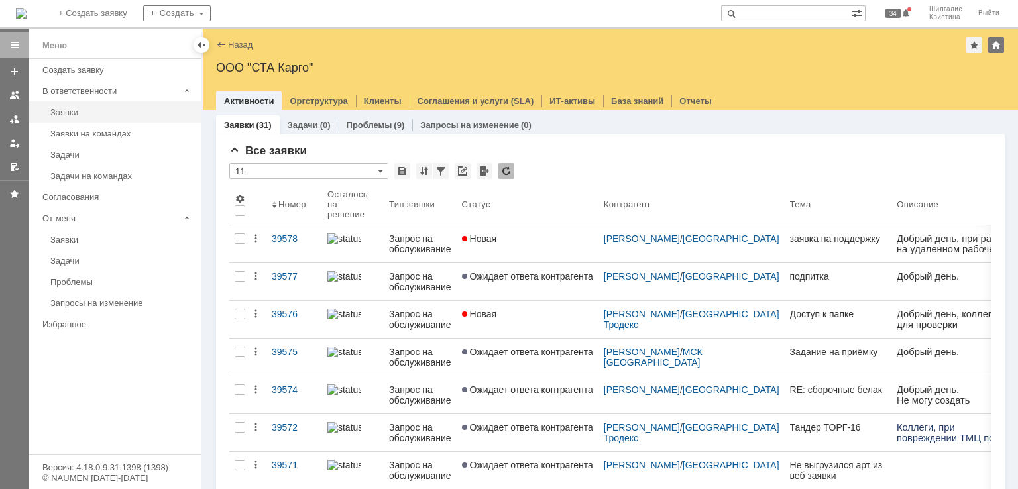
click at [84, 118] on link "Заявки" at bounding box center [122, 112] width 154 height 21
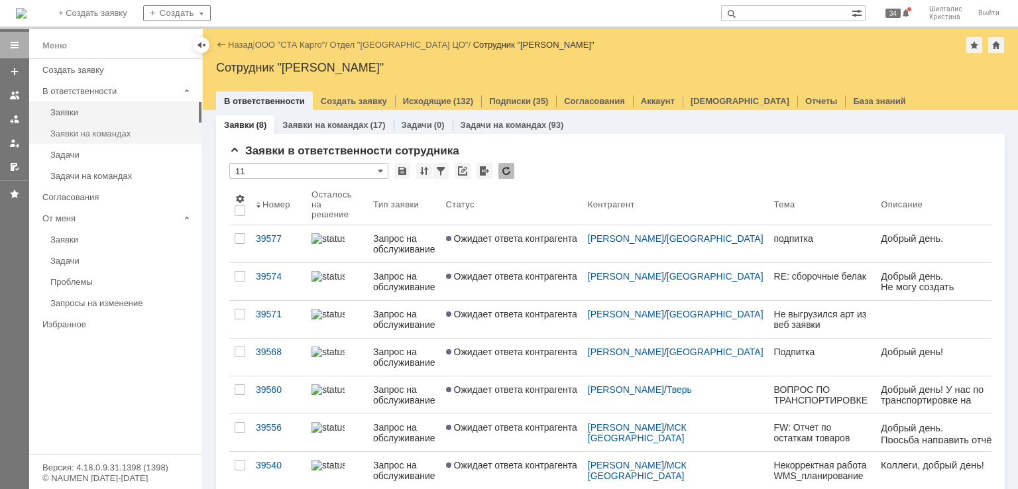
click at [105, 129] on div "Заявки на командах" at bounding box center [121, 134] width 143 height 10
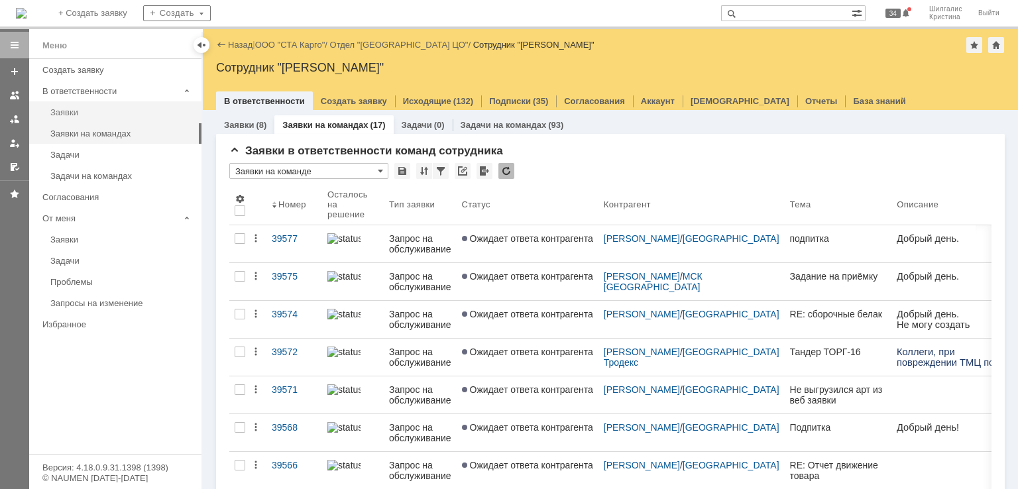
click at [99, 115] on div "Заявки" at bounding box center [121, 112] width 143 height 10
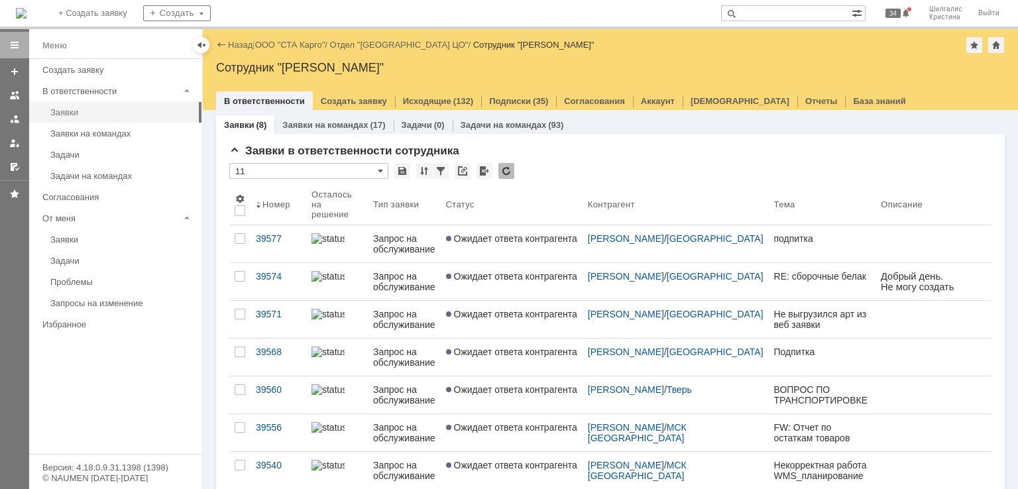
click at [85, 107] on div "Заявки" at bounding box center [121, 112] width 143 height 10
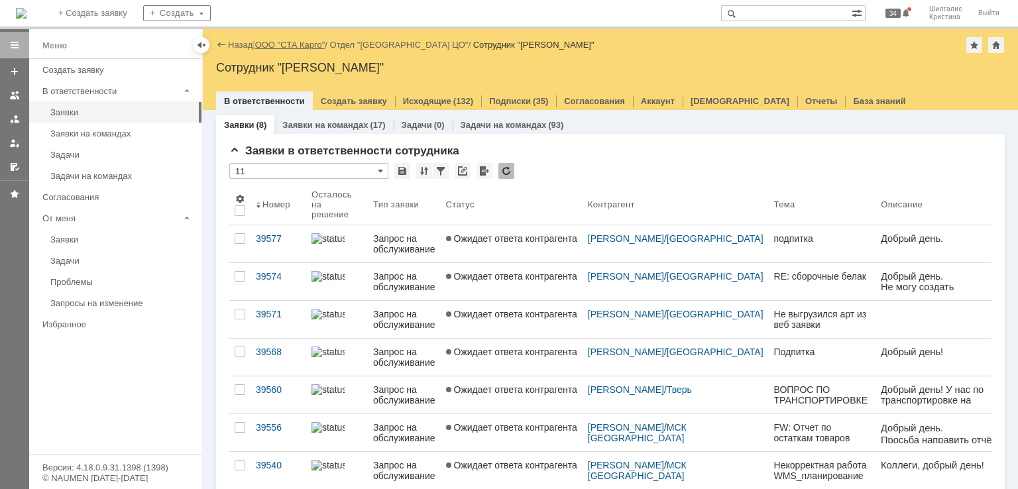
click at [299, 47] on link "ООО "СТА Карго"" at bounding box center [290, 45] width 70 height 10
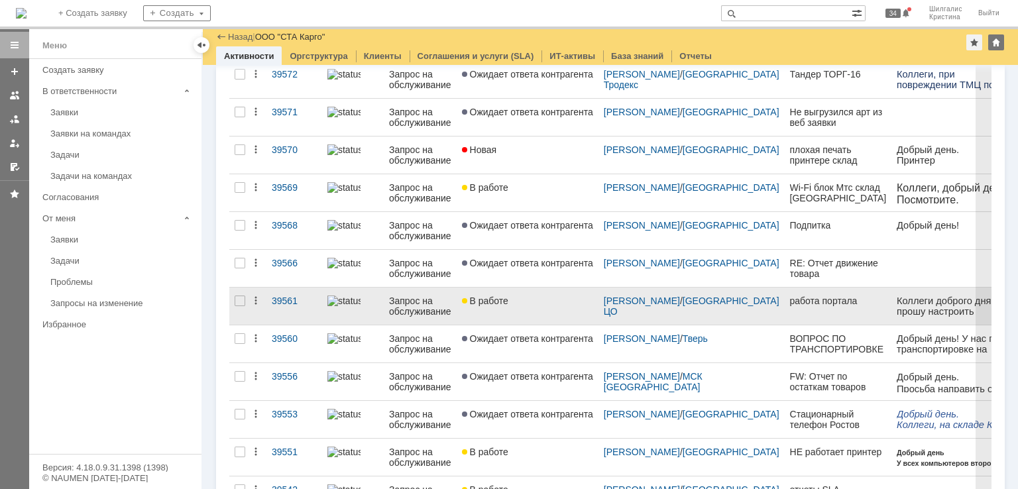
scroll to position [398, 0]
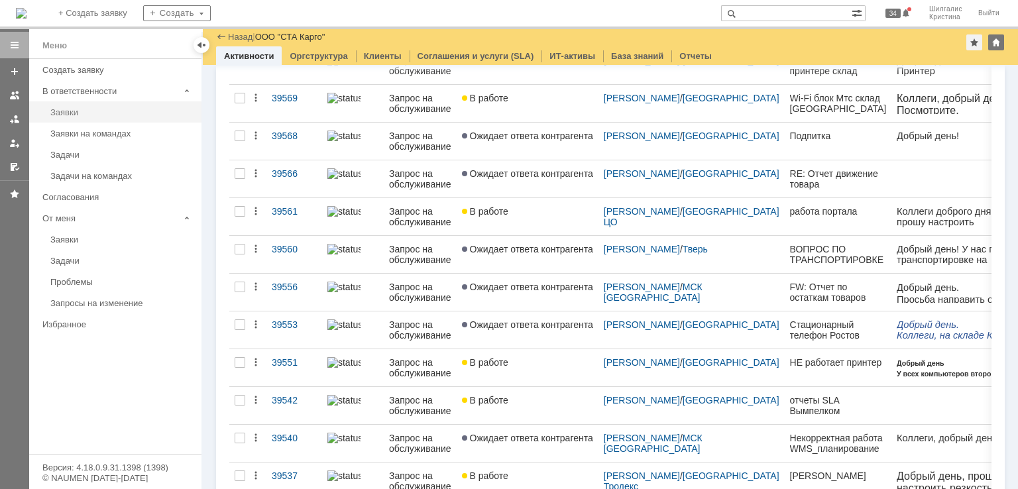
click at [83, 103] on link "Заявки" at bounding box center [122, 112] width 154 height 21
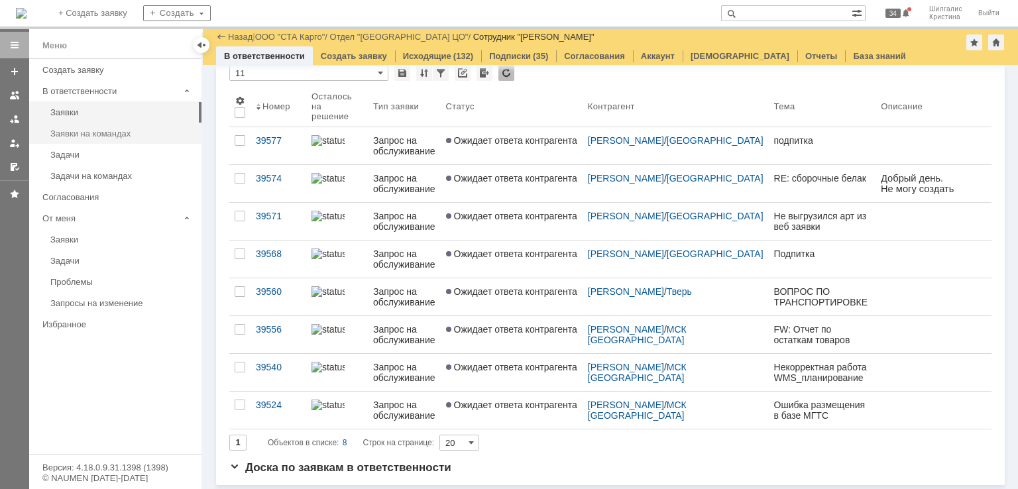
click at [99, 136] on div "Заявки на командах" at bounding box center [121, 134] width 143 height 10
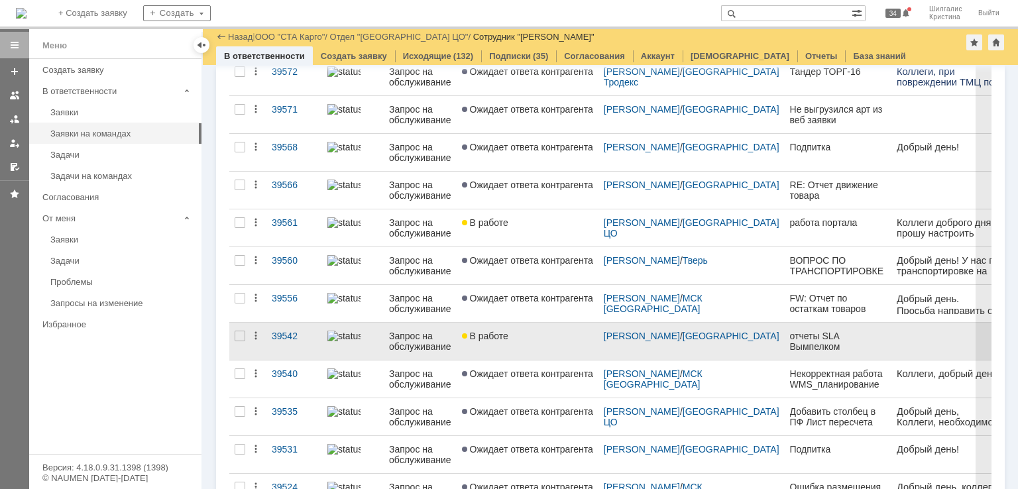
click at [529, 335] on div "В работе" at bounding box center [527, 336] width 131 height 11
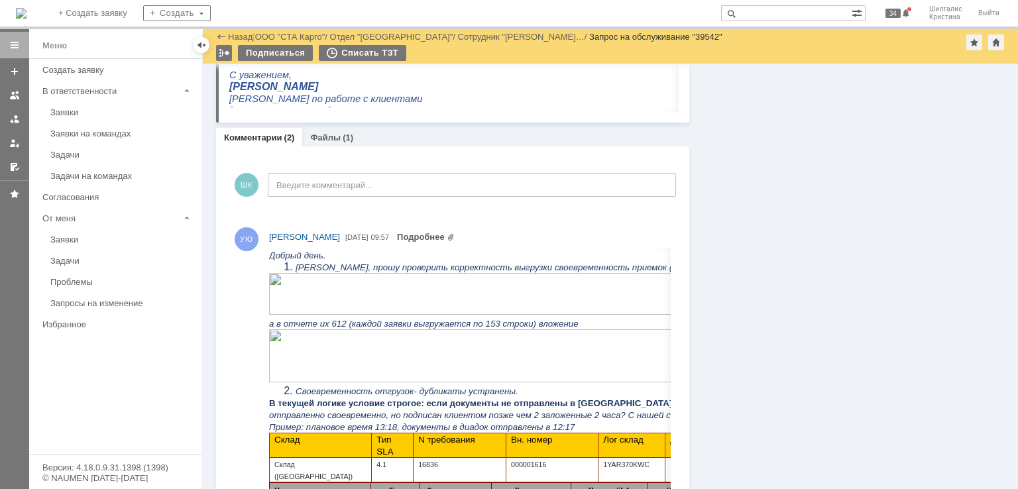
click at [504, 296] on img at bounding box center [501, 294] width 464 height 42
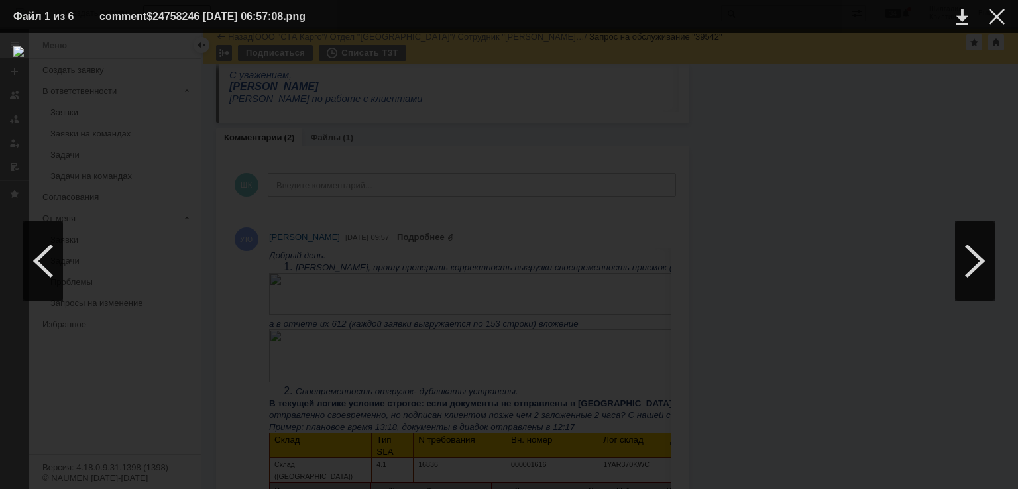
click at [926, 162] on div at bounding box center [508, 260] width 991 height 429
click at [998, 19] on div at bounding box center [997, 17] width 16 height 16
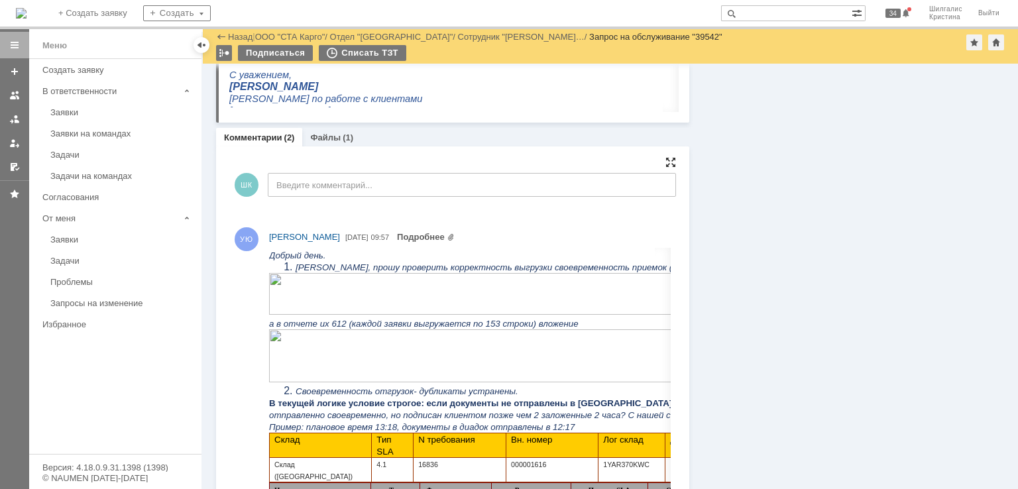
click at [665, 165] on div at bounding box center [670, 162] width 11 height 11
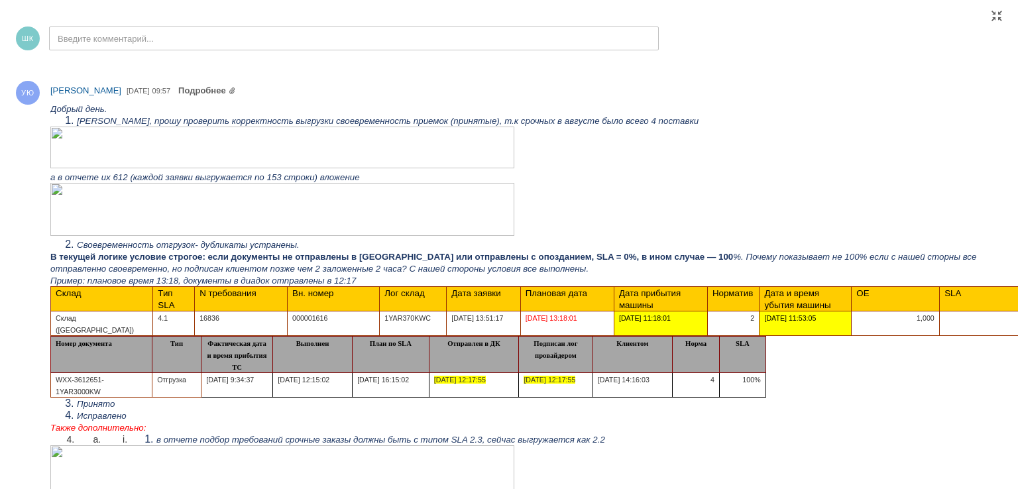
click at [278, 215] on img at bounding box center [282, 209] width 464 height 53
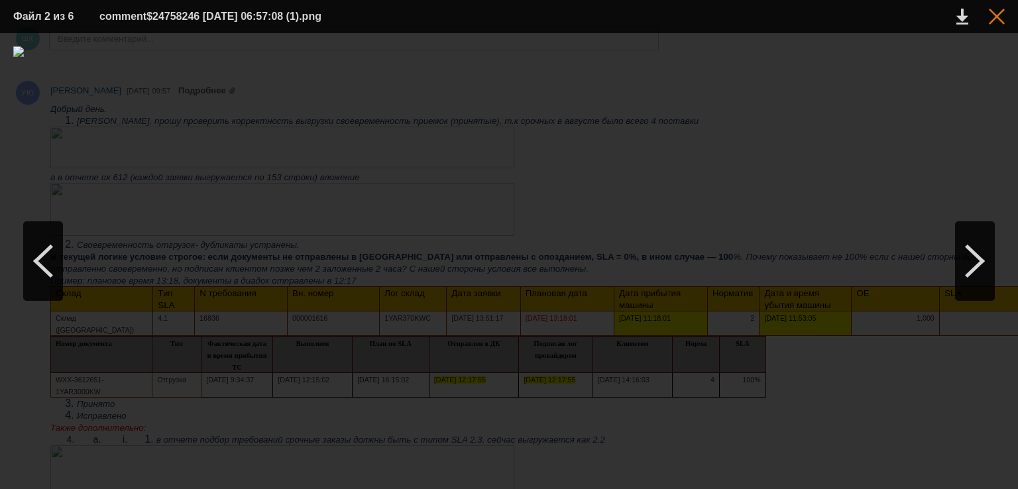
click at [997, 17] on div at bounding box center [997, 17] width 16 height 16
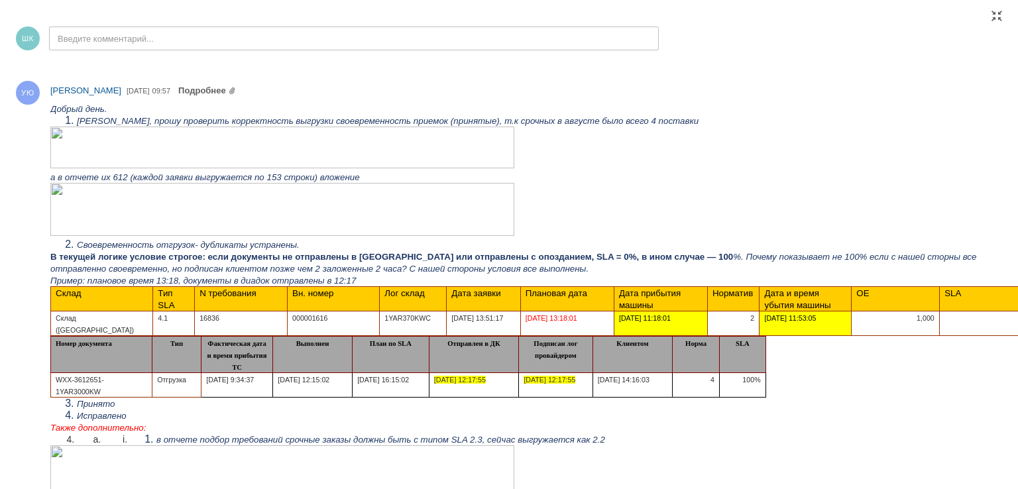
drag, startPoint x: 860, startPoint y: 631, endPoint x: 728, endPoint y: 66, distance: 581.0
click at [995, 17] on div at bounding box center [996, 16] width 11 height 11
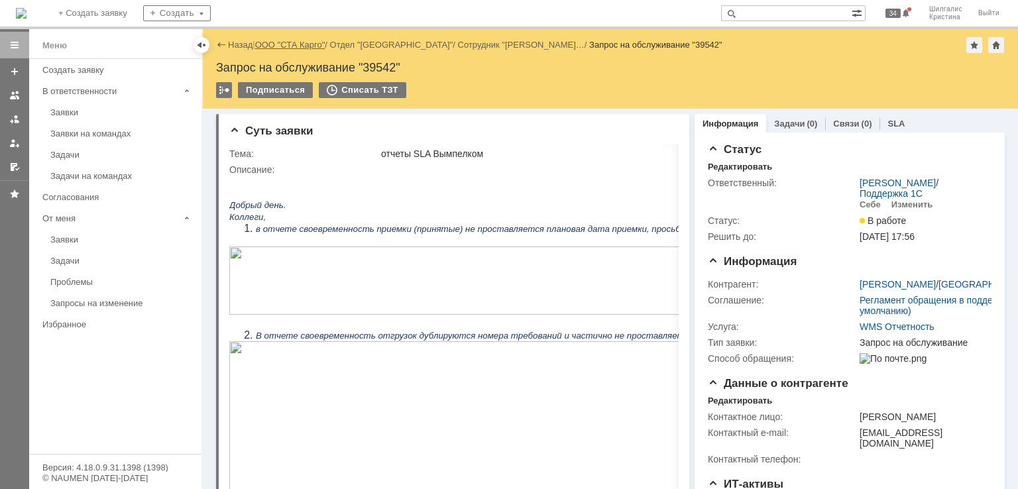
click at [299, 44] on link "ООО "СТА Карго"" at bounding box center [290, 45] width 70 height 10
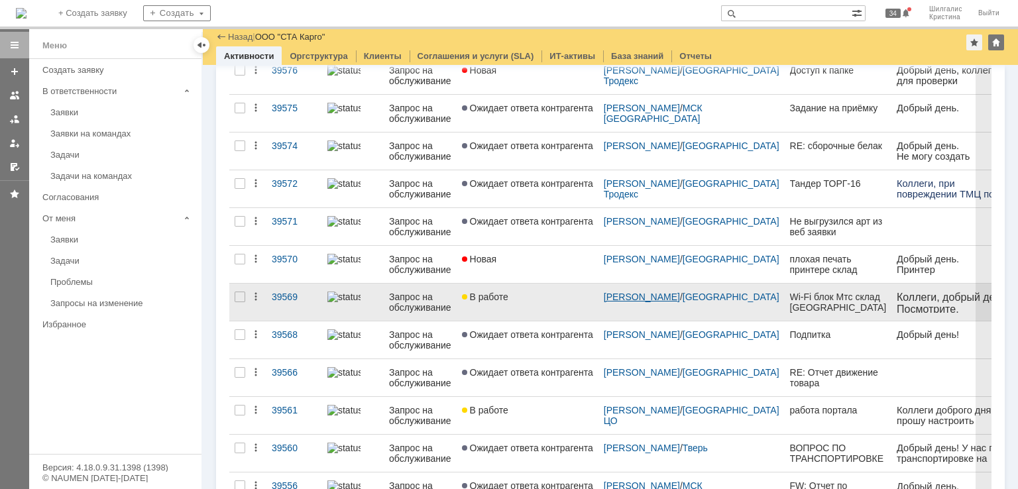
scroll to position [398, 0]
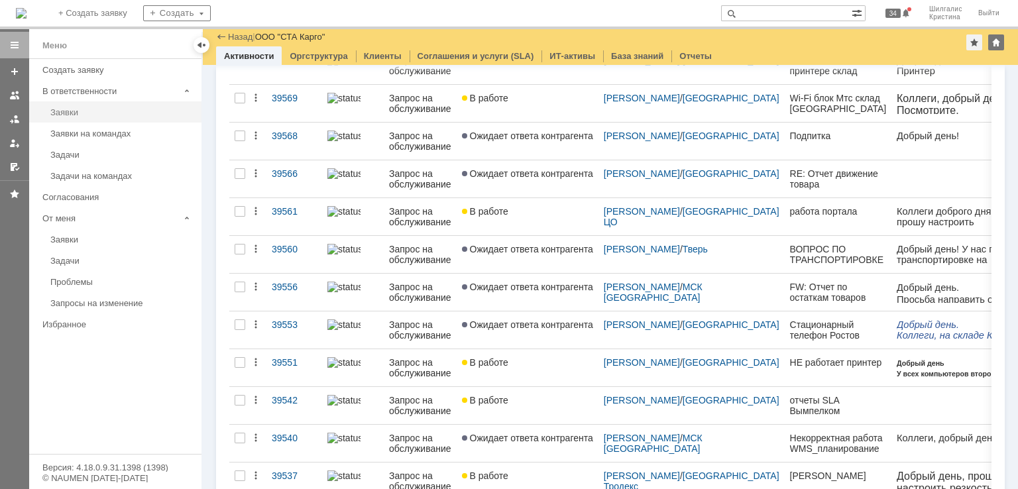
click at [75, 109] on div "Заявки" at bounding box center [121, 112] width 143 height 10
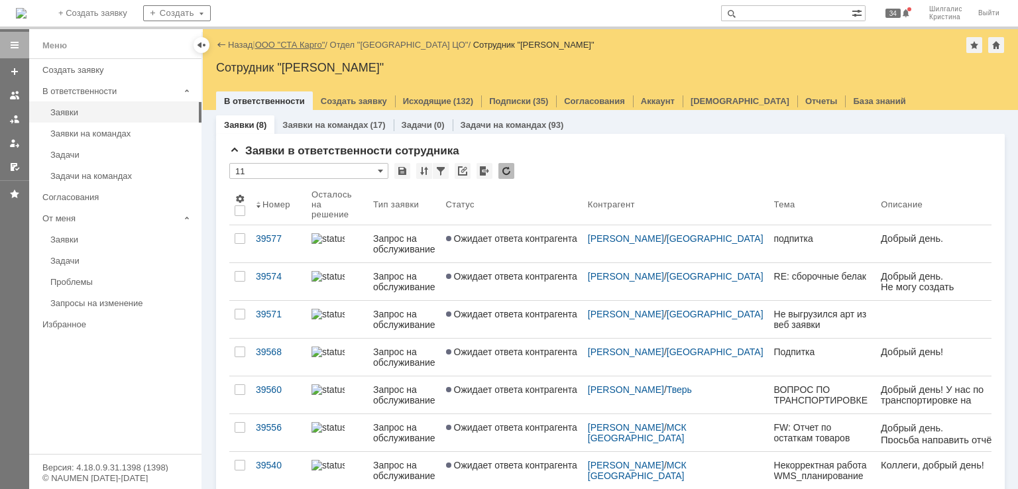
click at [302, 40] on link "ООО "СТА Карго"" at bounding box center [290, 45] width 70 height 10
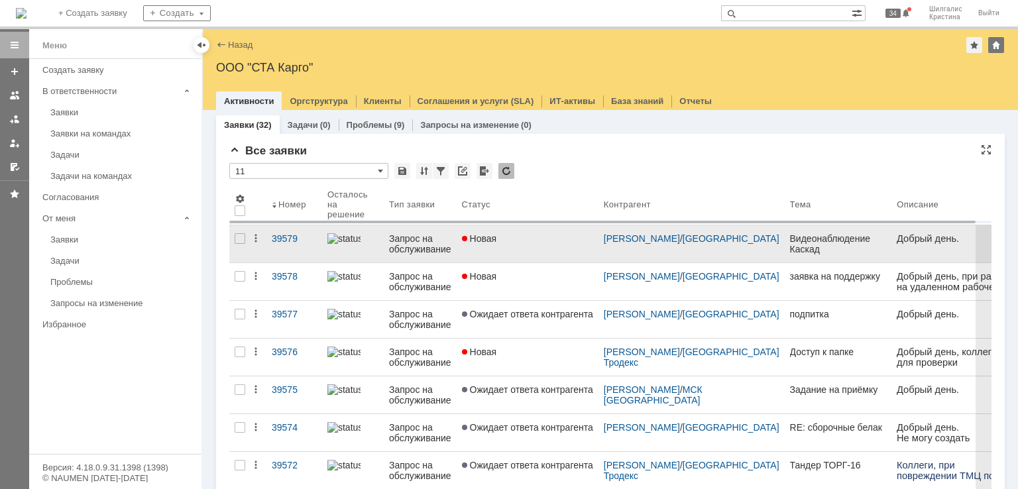
click at [523, 231] on link "Новая" at bounding box center [528, 243] width 142 height 37
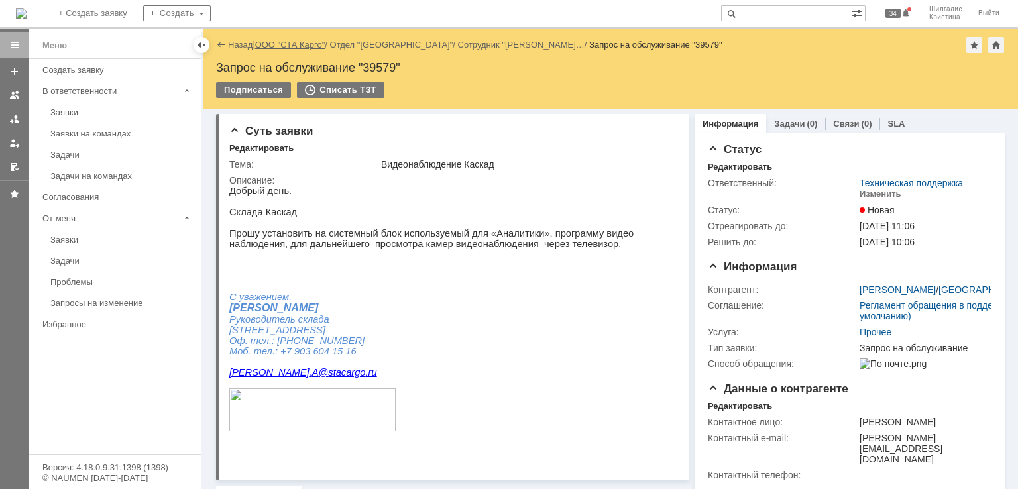
click at [298, 46] on link "ООО "СТА Карго"" at bounding box center [290, 45] width 70 height 10
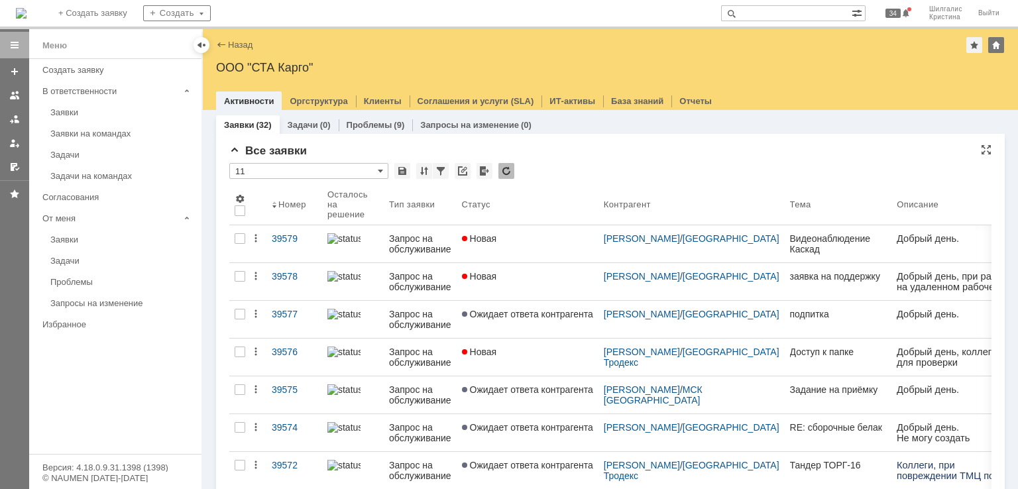
drag, startPoint x: 385, startPoint y: 89, endPoint x: 275, endPoint y: 183, distance: 144.7
drag, startPoint x: 275, startPoint y: 183, endPoint x: 567, endPoint y: 156, distance: 293.5
click at [569, 156] on div "Все заявки" at bounding box center [610, 150] width 762 height 13
click at [549, 144] on div "Все заявки" at bounding box center [610, 150] width 762 height 13
click at [649, 152] on div "Все заявки" at bounding box center [610, 150] width 762 height 13
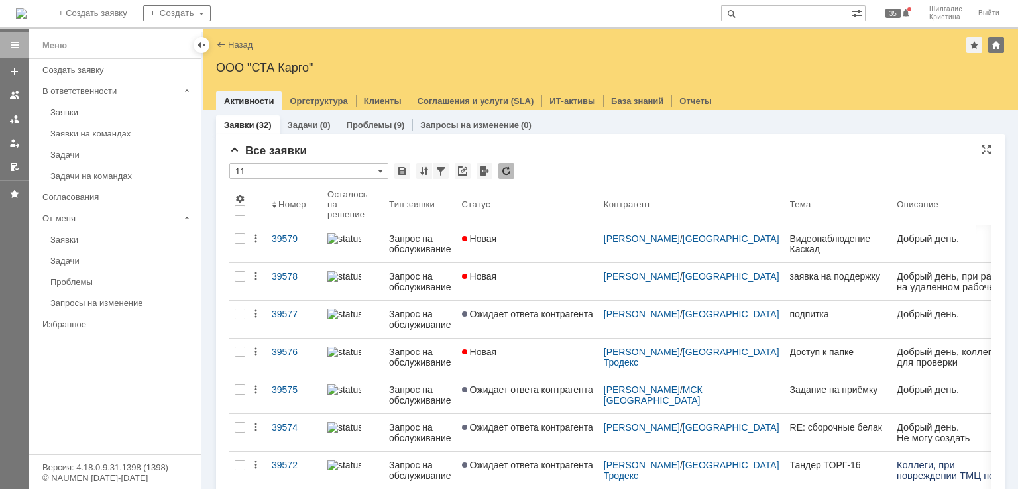
click at [651, 171] on div "* 11" at bounding box center [610, 171] width 762 height 17
click at [612, 170] on div "* 11" at bounding box center [610, 171] width 762 height 17
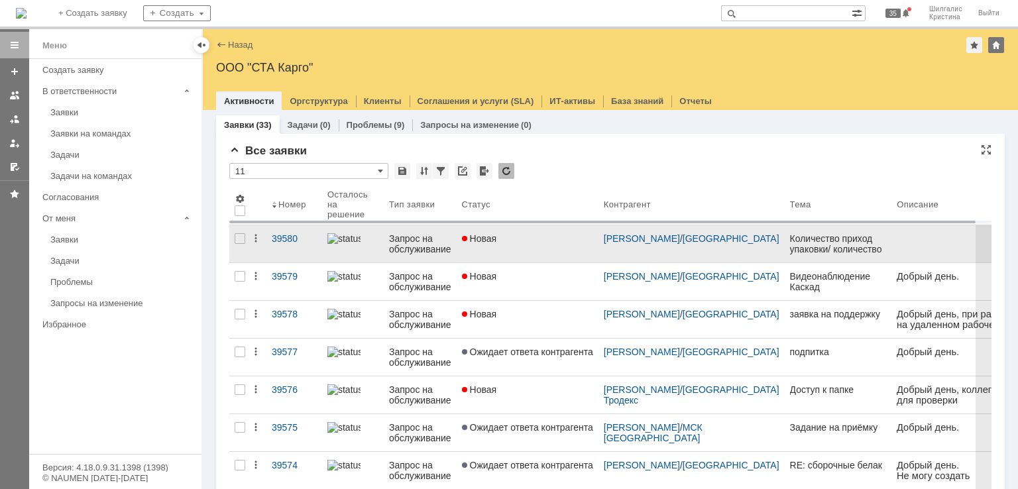
click at [562, 250] on link "Новая" at bounding box center [528, 243] width 142 height 37
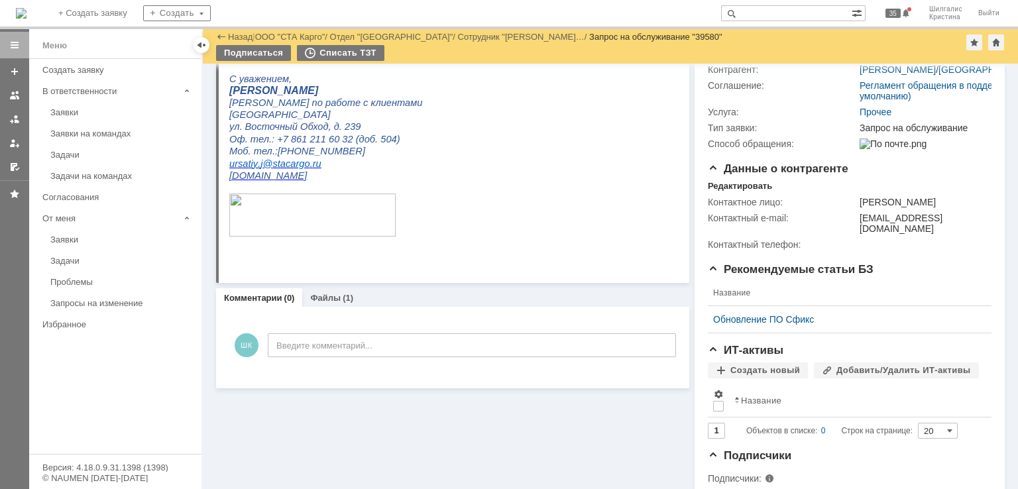
scroll to position [212, 0]
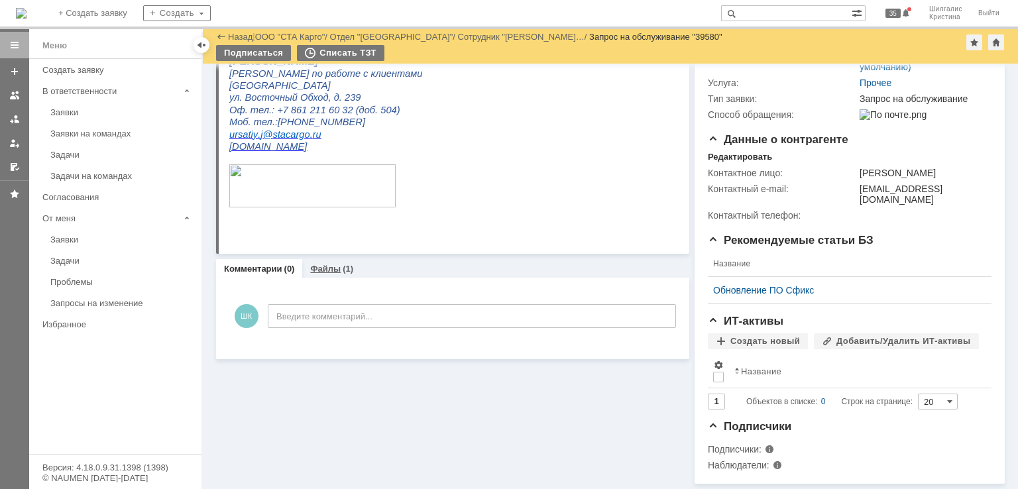
click at [334, 264] on link "Файлы" at bounding box center [325, 269] width 30 height 10
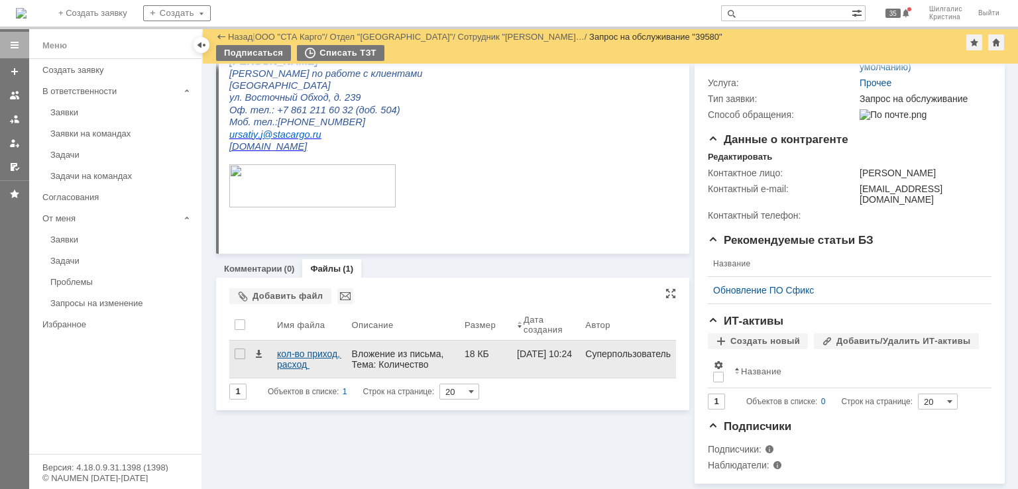
click at [282, 351] on div "кол-во приход, расход упаковки.xlsx" at bounding box center [309, 359] width 64 height 21
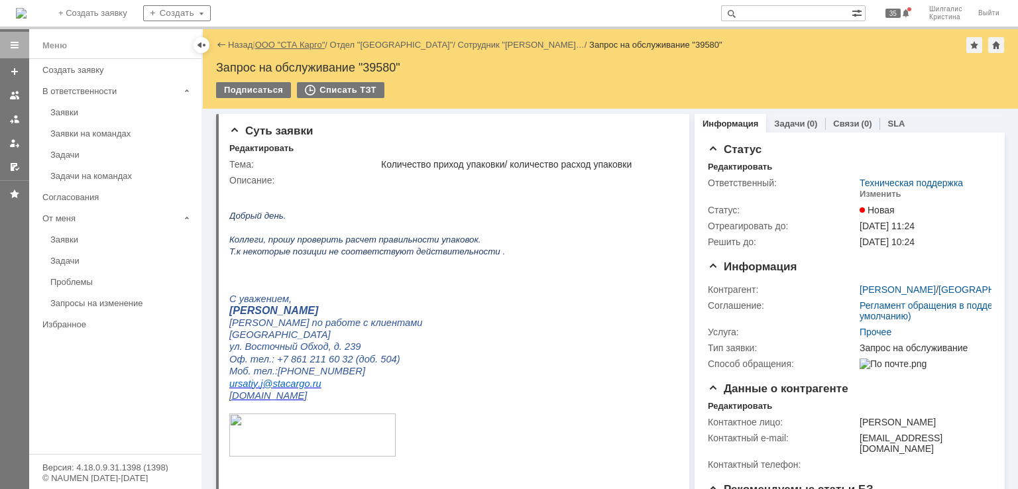
click at [301, 48] on link "ООО "СТА Карго"" at bounding box center [290, 45] width 70 height 10
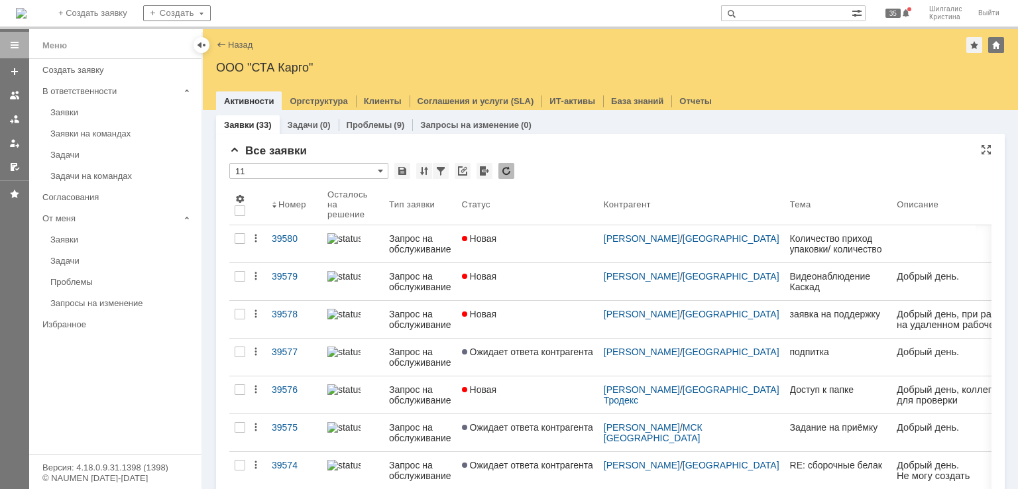
click at [527, 152] on div "Все заявки" at bounding box center [610, 150] width 762 height 13
click at [675, 168] on div "* 11" at bounding box center [610, 171] width 762 height 17
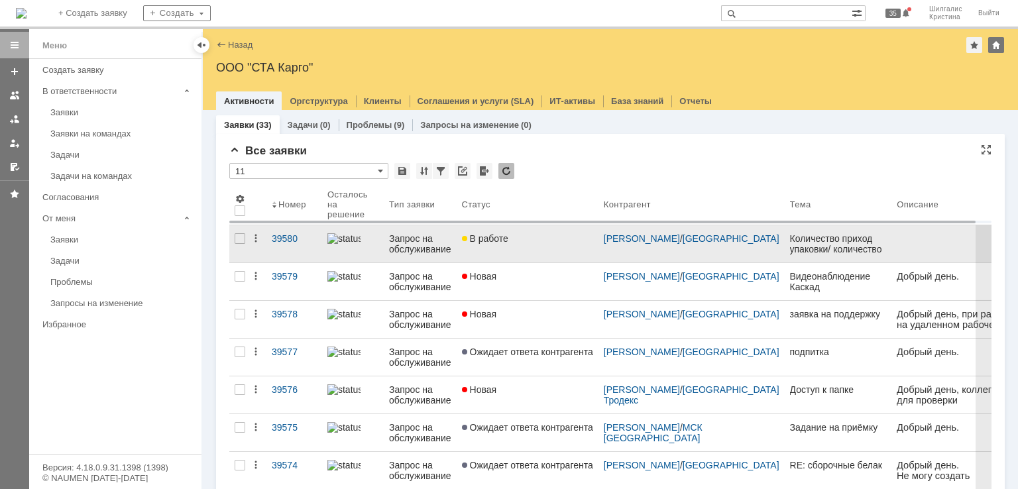
click at [507, 239] on span "В работе" at bounding box center [485, 238] width 46 height 11
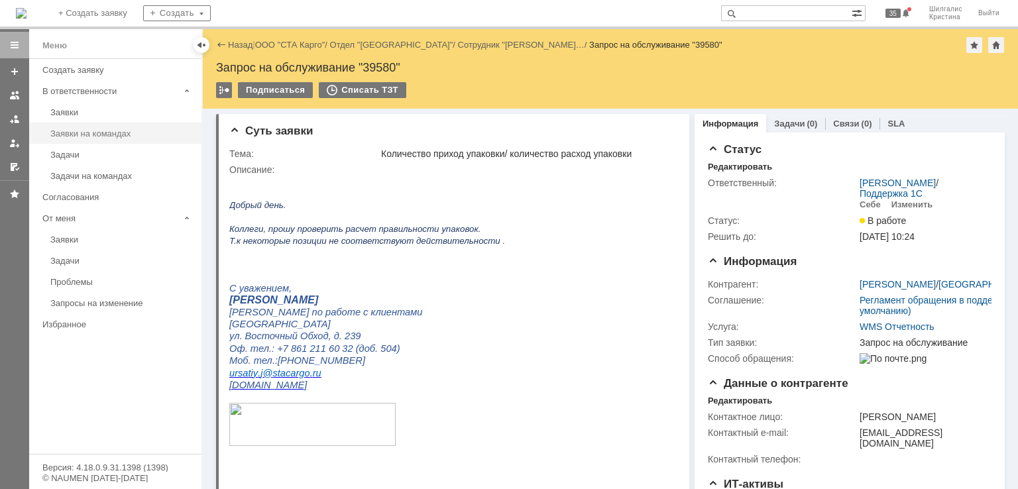
click at [100, 131] on div "Заявки на командах" at bounding box center [121, 134] width 143 height 10
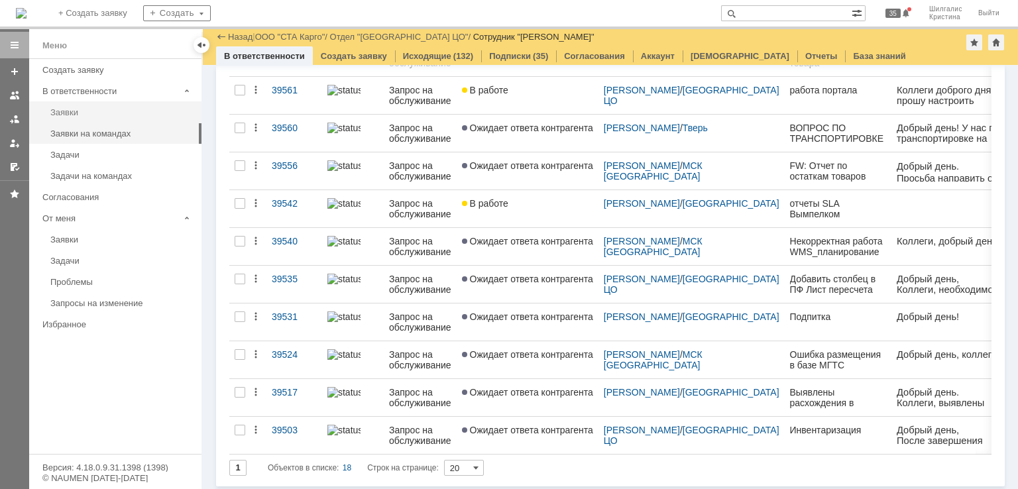
click at [122, 111] on div "Заявки" at bounding box center [121, 112] width 143 height 10
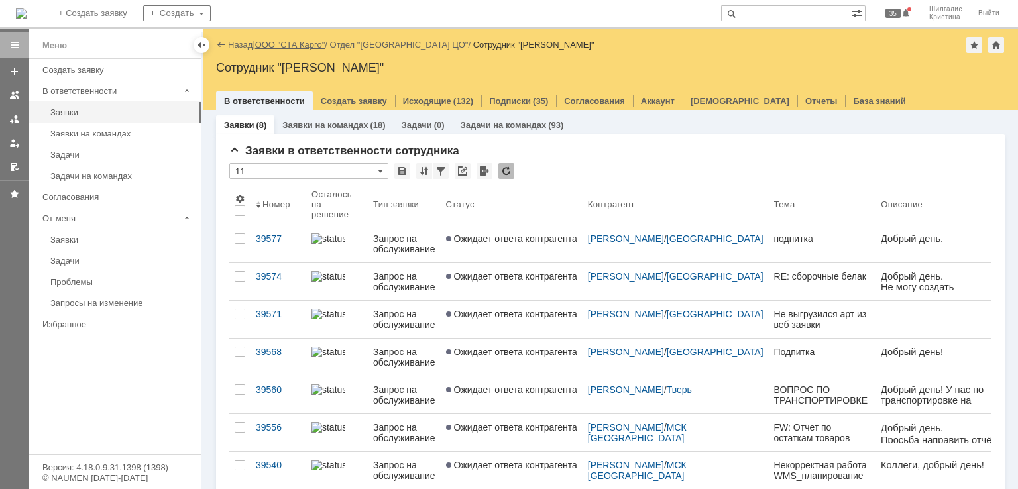
click at [280, 43] on link "ООО "СТА Карго"" at bounding box center [290, 45] width 70 height 10
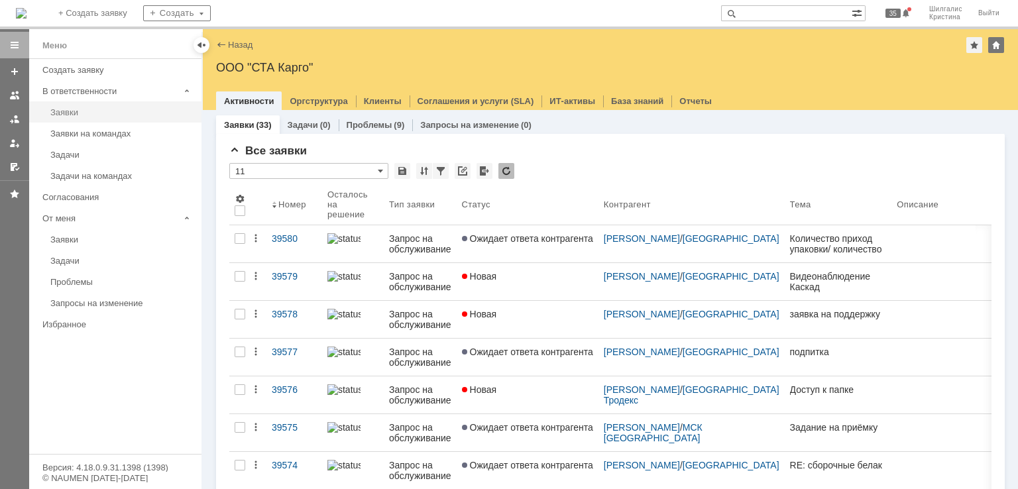
click at [143, 117] on link "Заявки" at bounding box center [122, 112] width 154 height 21
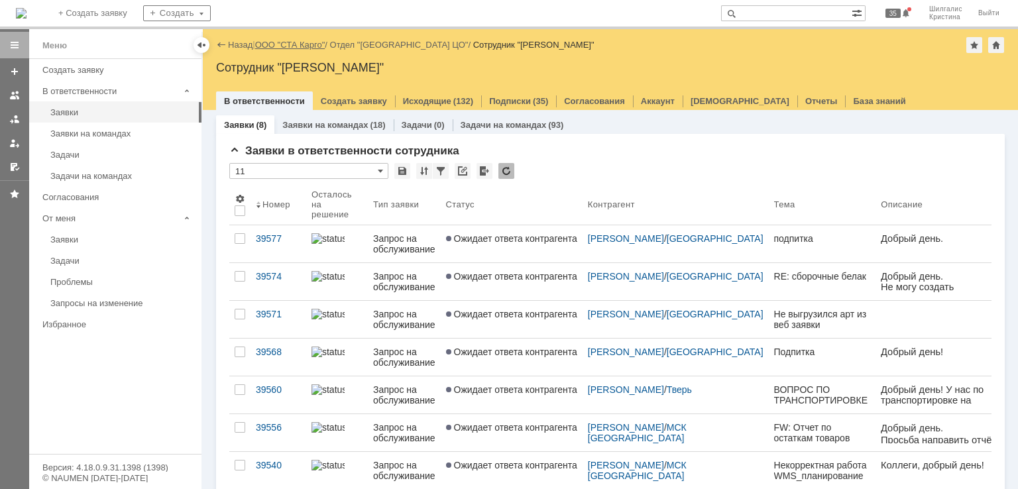
click at [297, 44] on link "ООО "СТА Карго"" at bounding box center [290, 45] width 70 height 10
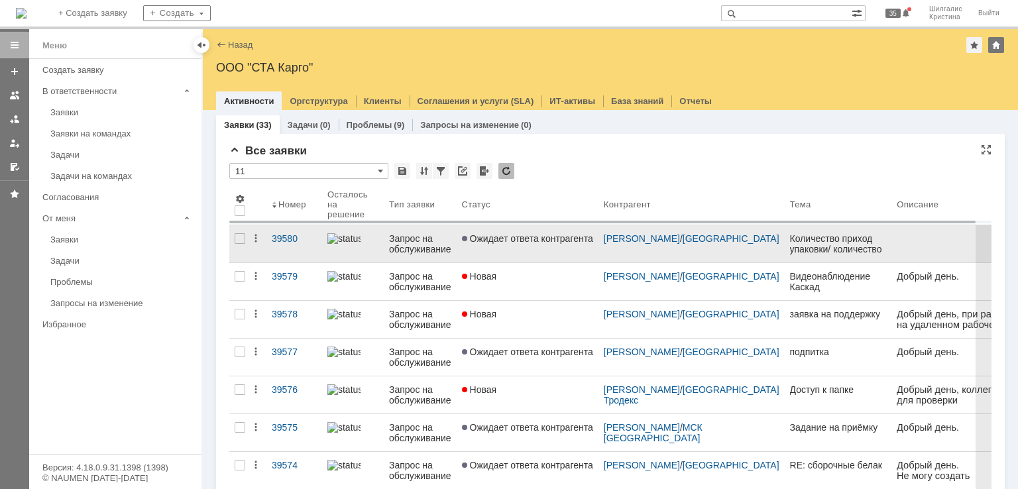
click at [519, 237] on span "Ожидает ответа контрагента" at bounding box center [527, 238] width 131 height 11
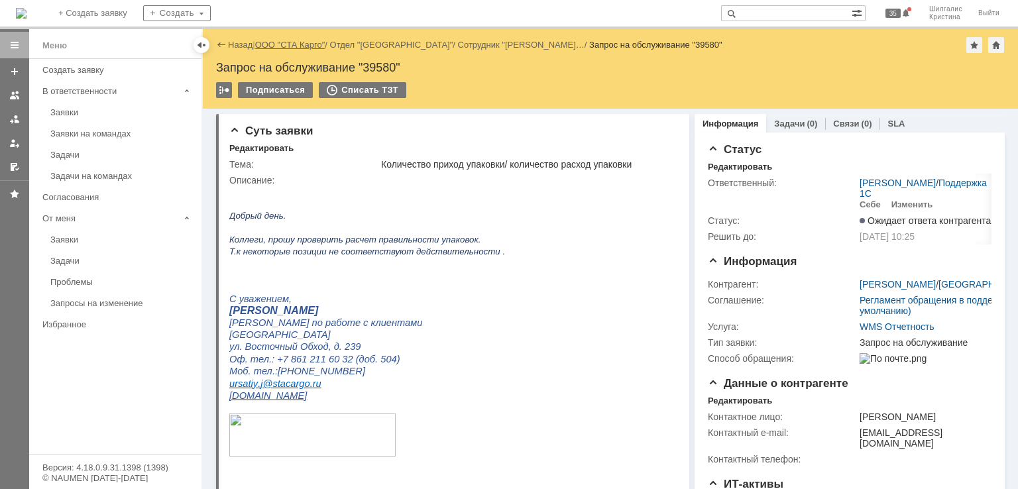
click at [284, 43] on link "ООО "СТА Карго"" at bounding box center [290, 45] width 70 height 10
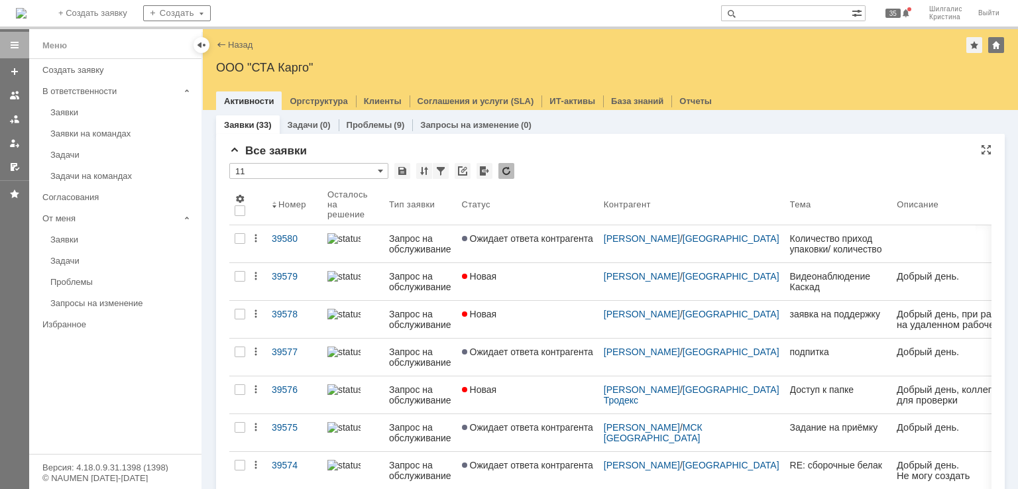
click at [582, 164] on div "* 11" at bounding box center [610, 171] width 762 height 17
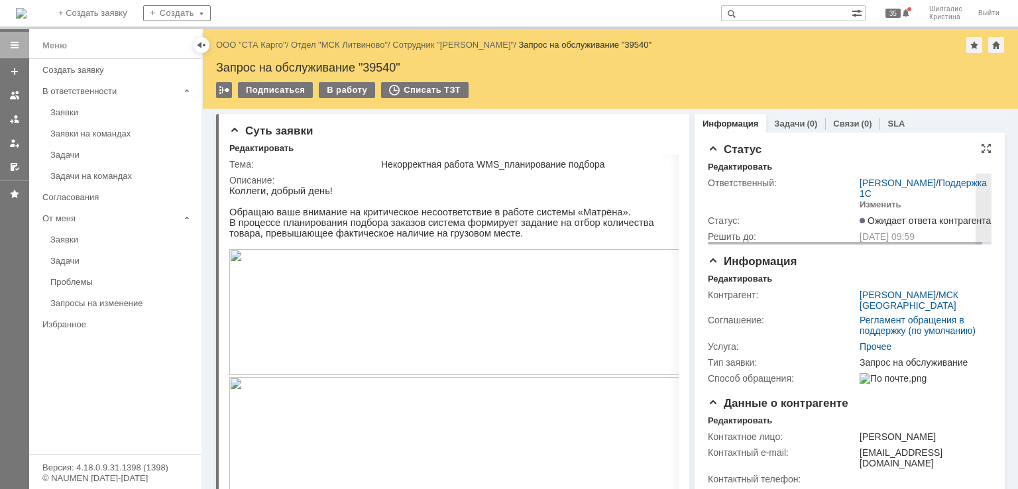
drag, startPoint x: 801, startPoint y: 288, endPoint x: 774, endPoint y: 95, distance: 194.1
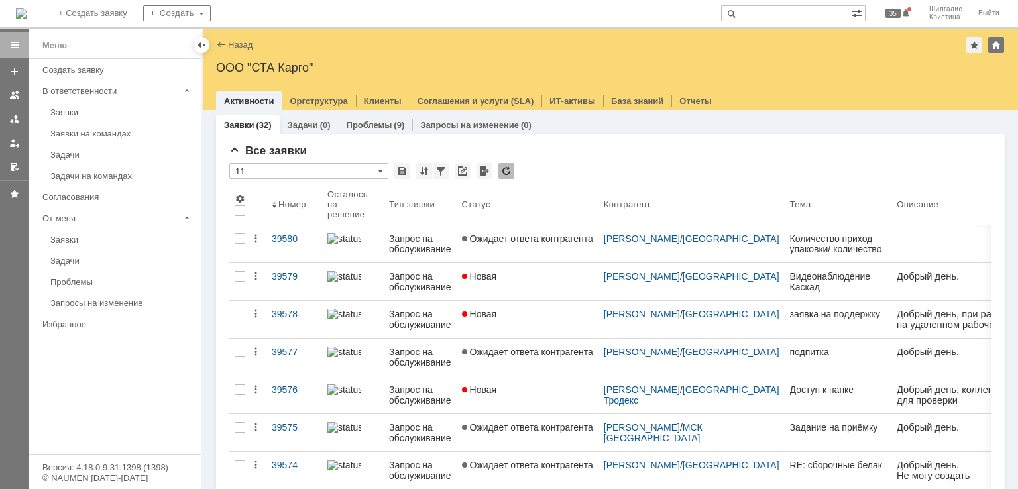
click at [627, 132] on div "Заявки (32) Задачи (0) Проблемы (9) Запросы на изменение (0)" at bounding box center [610, 124] width 788 height 19
click at [55, 107] on div "Заявки" at bounding box center [121, 112] width 143 height 10
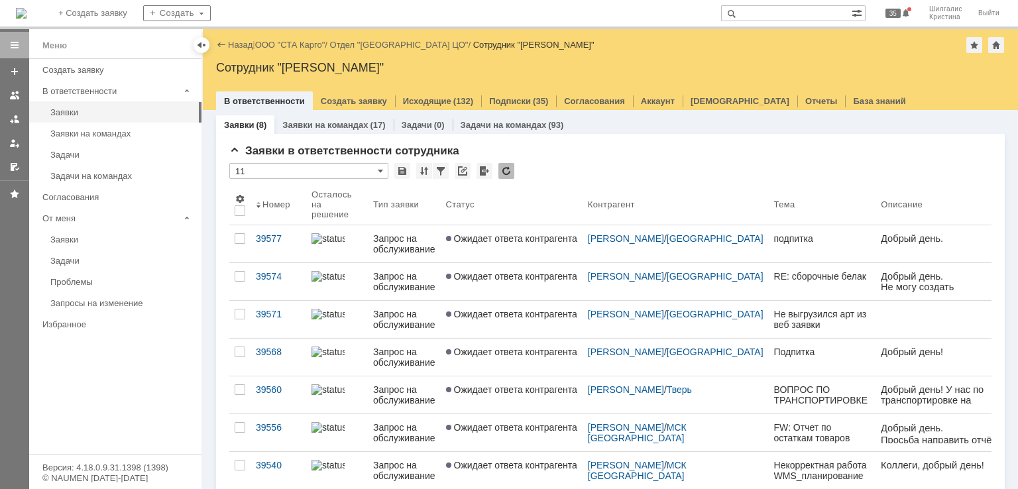
click at [294, 48] on link "ООО "СТА Карго"" at bounding box center [290, 45] width 70 height 10
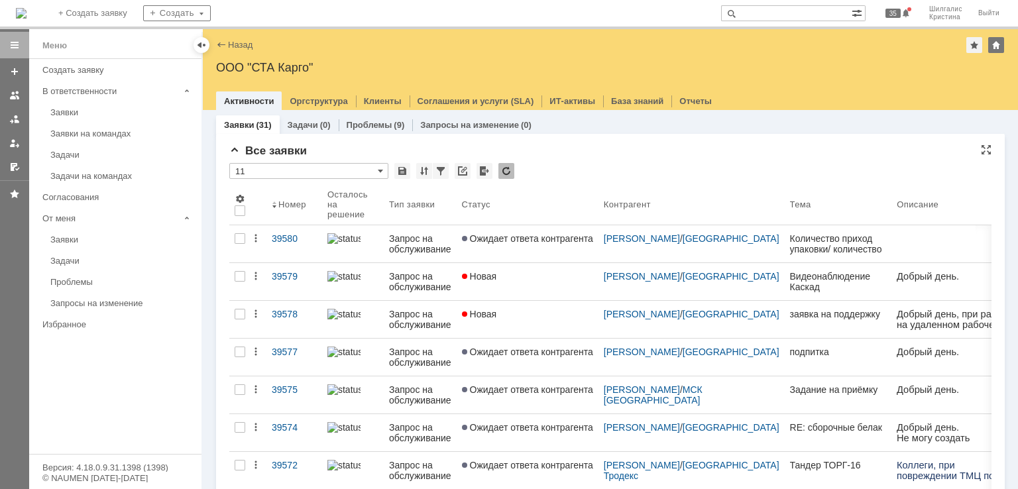
click at [608, 168] on div "* 11" at bounding box center [610, 171] width 762 height 17
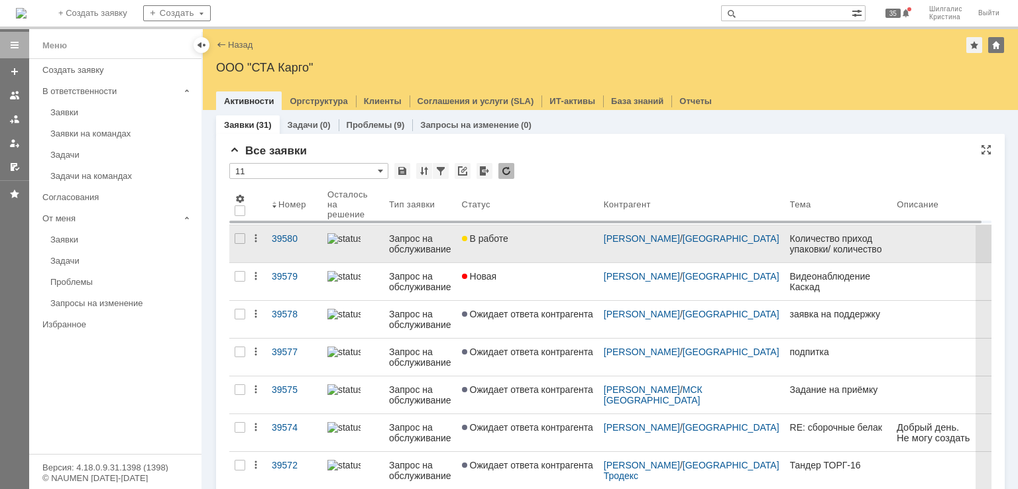
click at [501, 258] on link "В работе" at bounding box center [528, 243] width 142 height 37
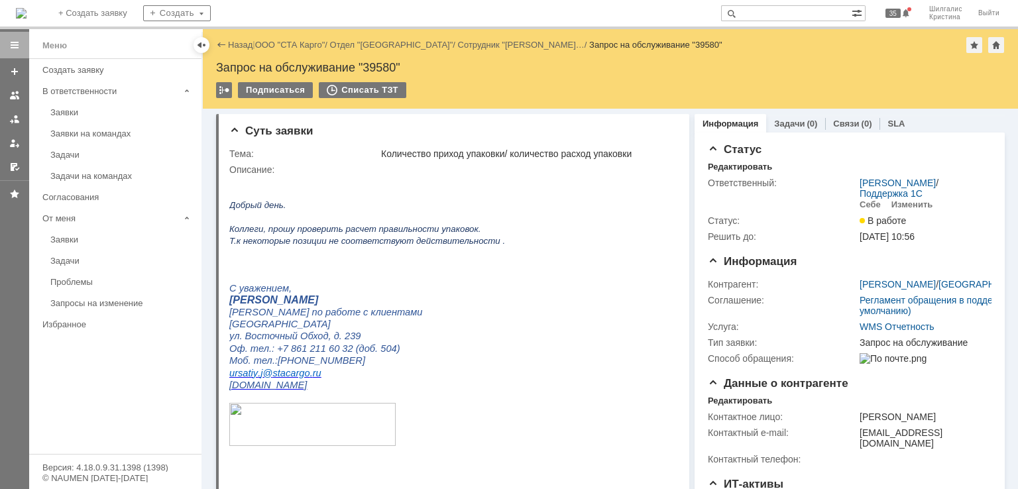
click at [285, 40] on link "ООО "СТА Карго"" at bounding box center [290, 45] width 70 height 10
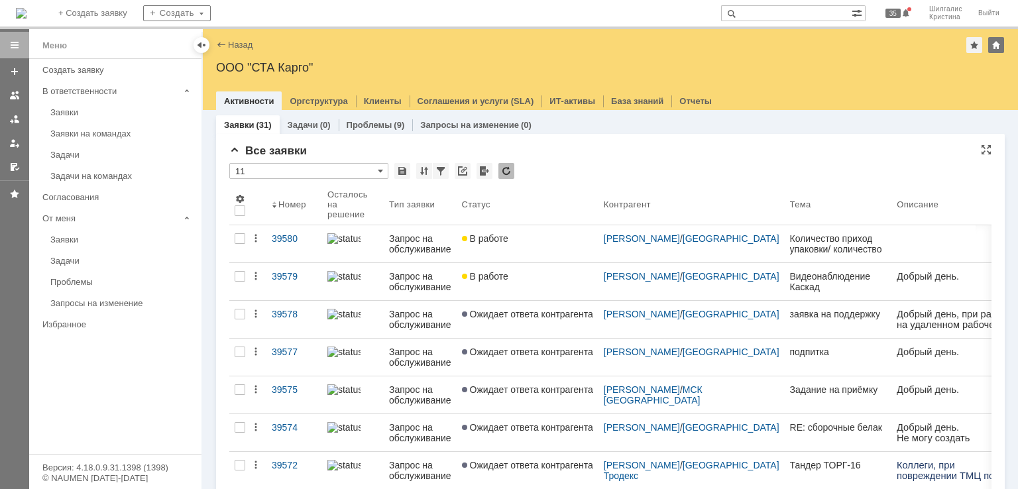
click at [590, 173] on div "* 11" at bounding box center [610, 171] width 762 height 17
click at [117, 129] on div "Заявки на командах" at bounding box center [121, 134] width 143 height 10
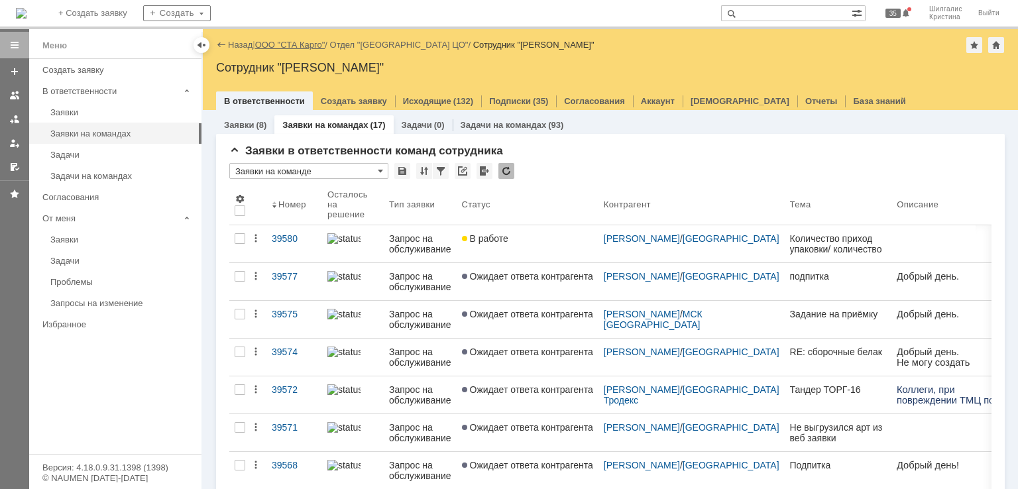
click at [274, 45] on link "ООО "СТА Карго"" at bounding box center [290, 45] width 70 height 10
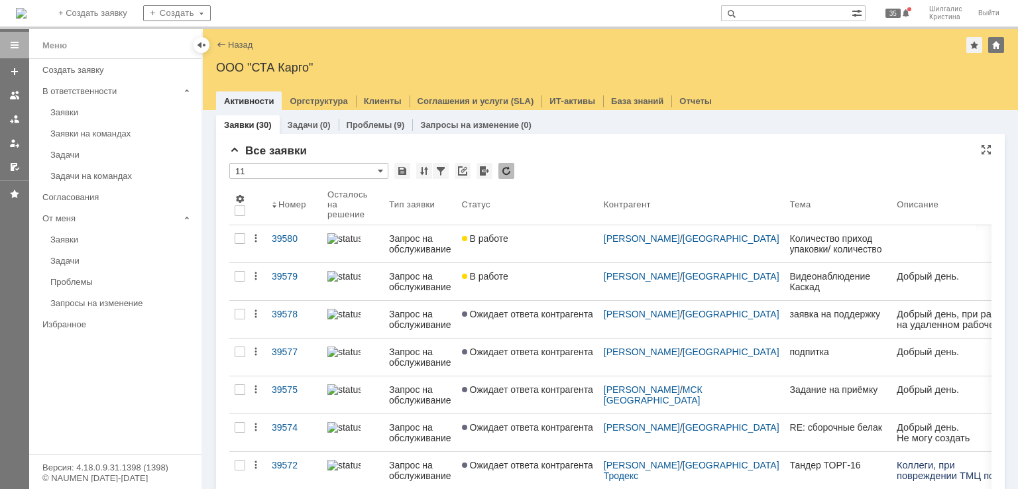
click at [602, 168] on div "* 11" at bounding box center [610, 171] width 762 height 17
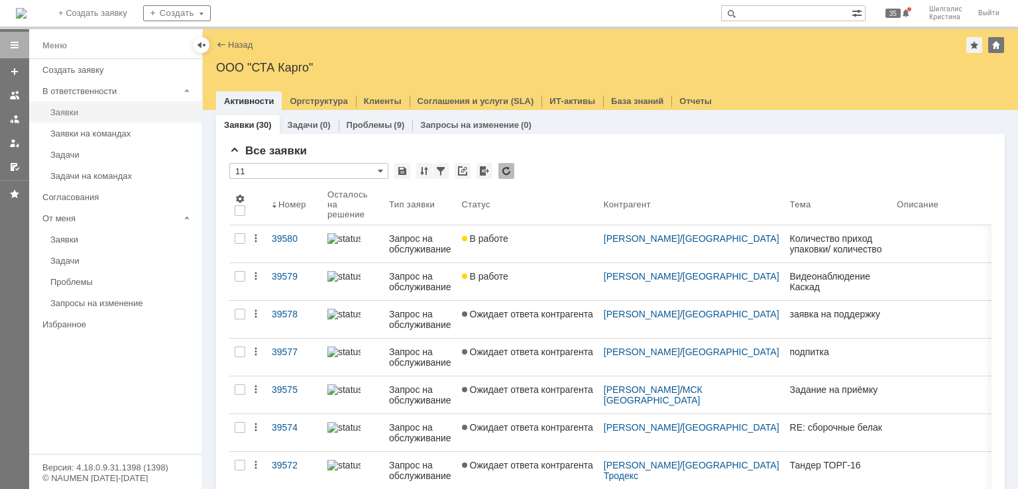
click at [87, 109] on div "Заявки" at bounding box center [121, 112] width 143 height 10
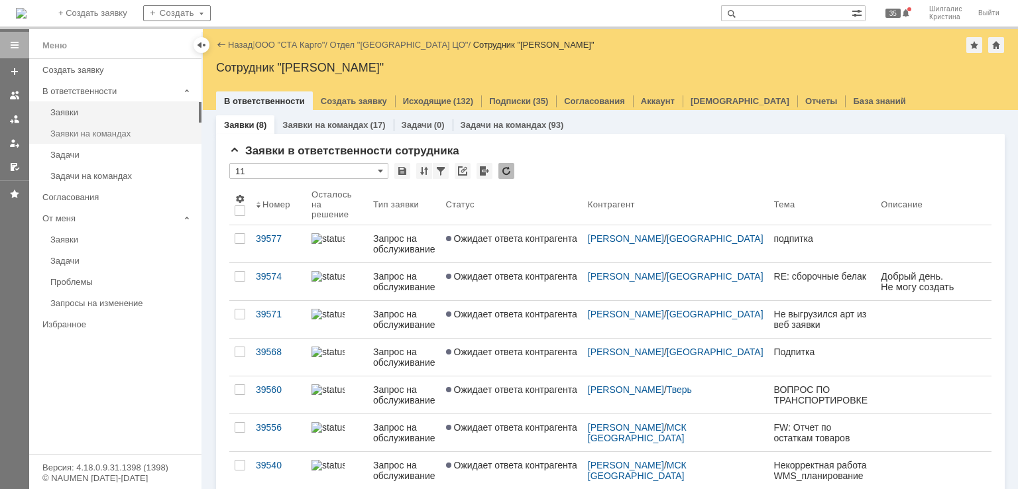
click at [147, 130] on div "Заявки на командах" at bounding box center [121, 134] width 143 height 10
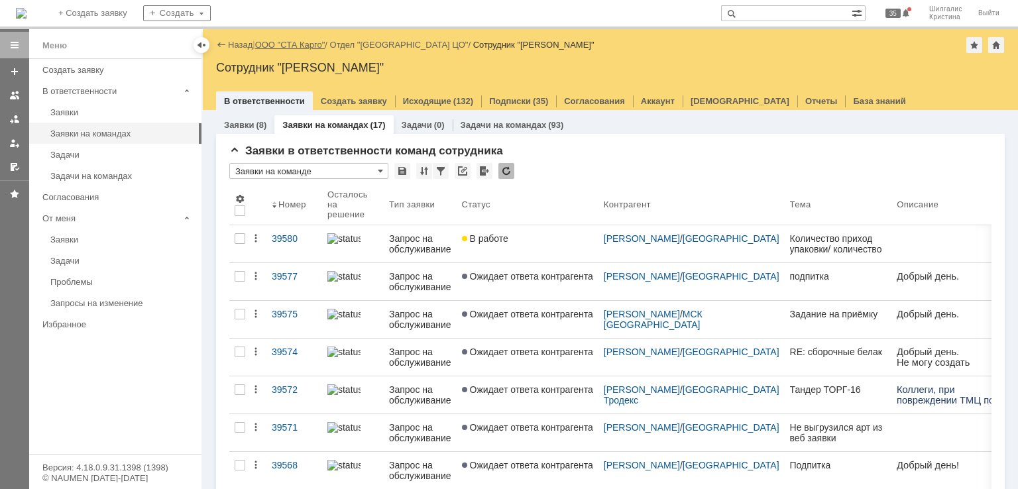
click at [276, 45] on link "ООО "СТА Карго"" at bounding box center [290, 45] width 70 height 10
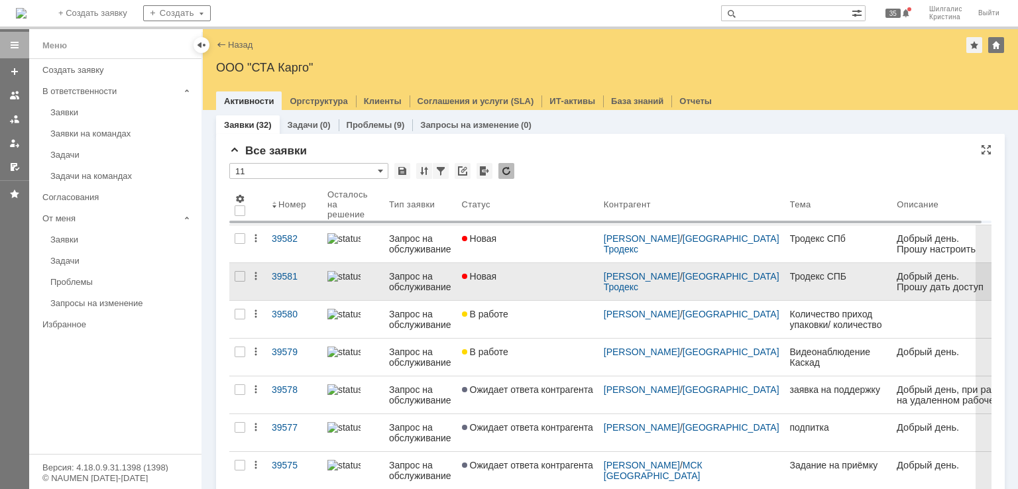
click at [561, 279] on div "Новая" at bounding box center [527, 276] width 131 height 11
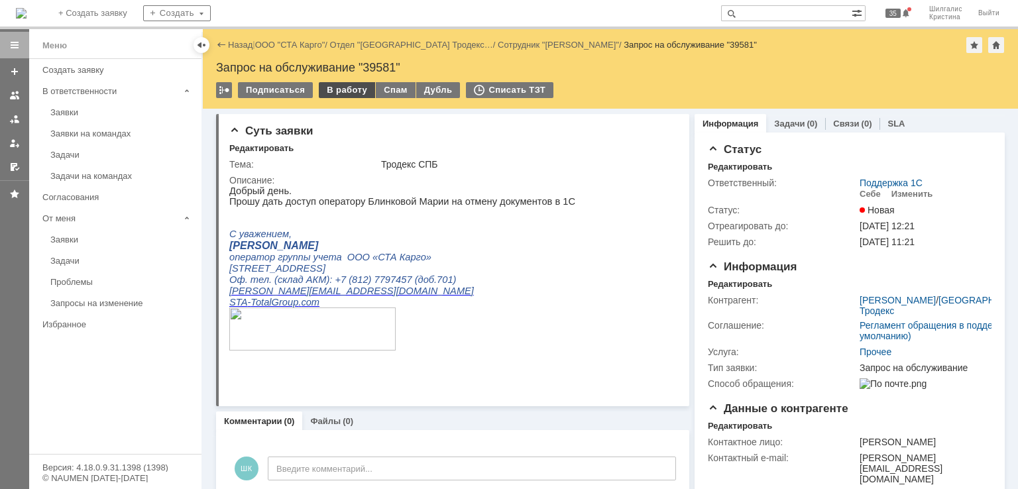
click at [337, 93] on div "В работу" at bounding box center [347, 90] width 56 height 16
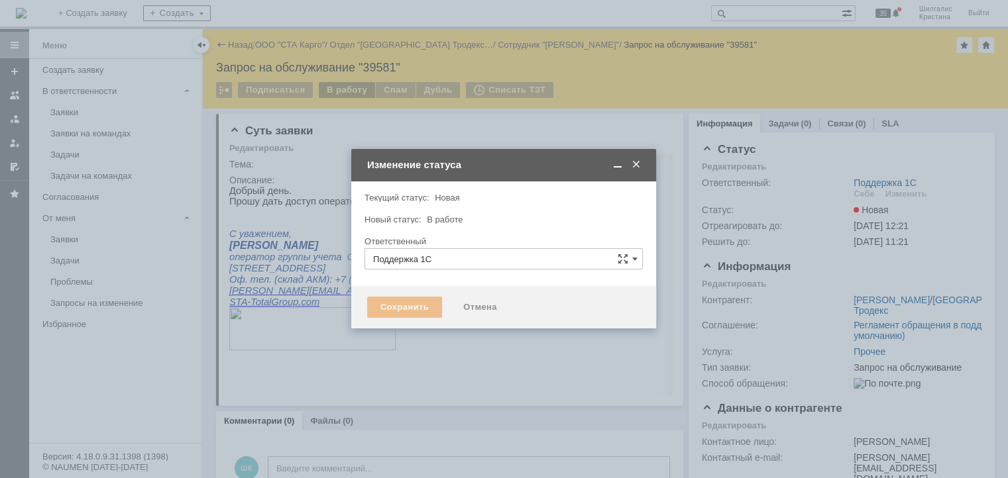
type input "[PERSON_NAME]"
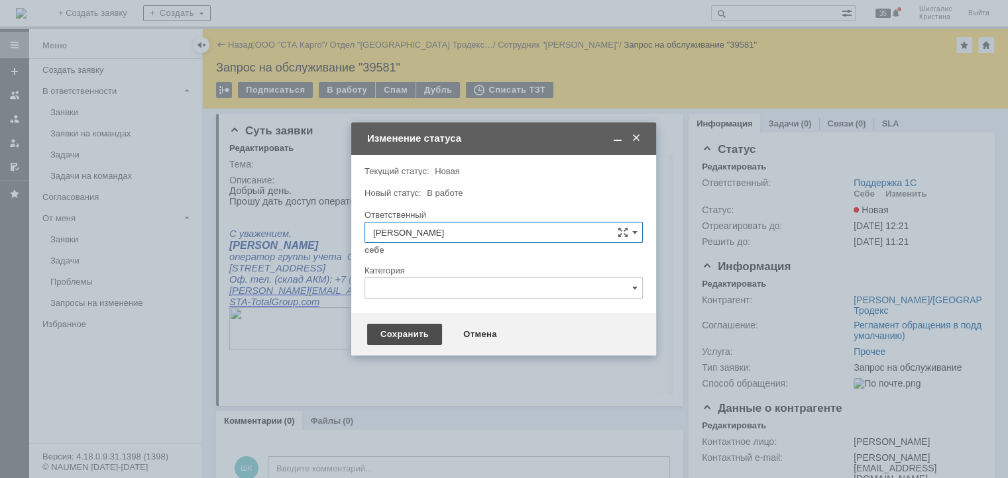
click at [388, 333] on div "Сохранить" at bounding box center [404, 334] width 75 height 21
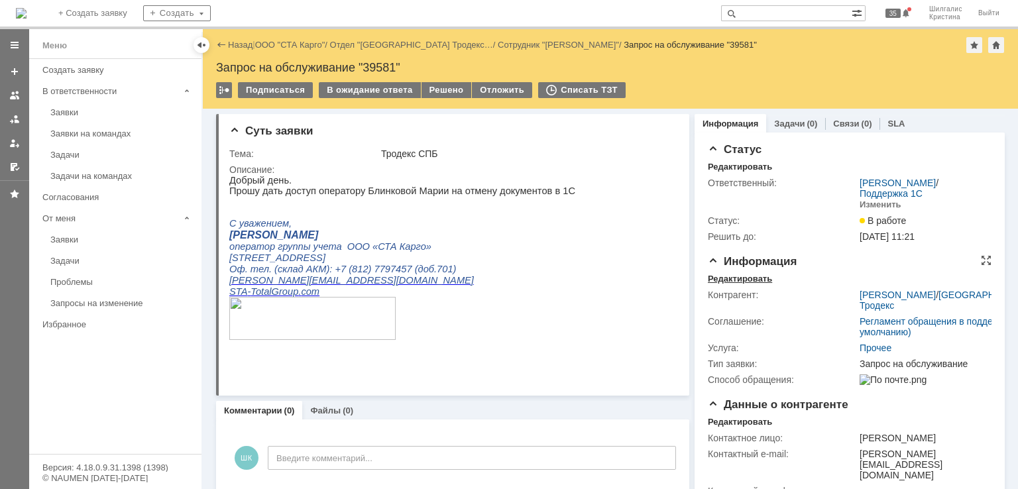
click at [747, 276] on div "Редактировать" at bounding box center [740, 279] width 64 height 11
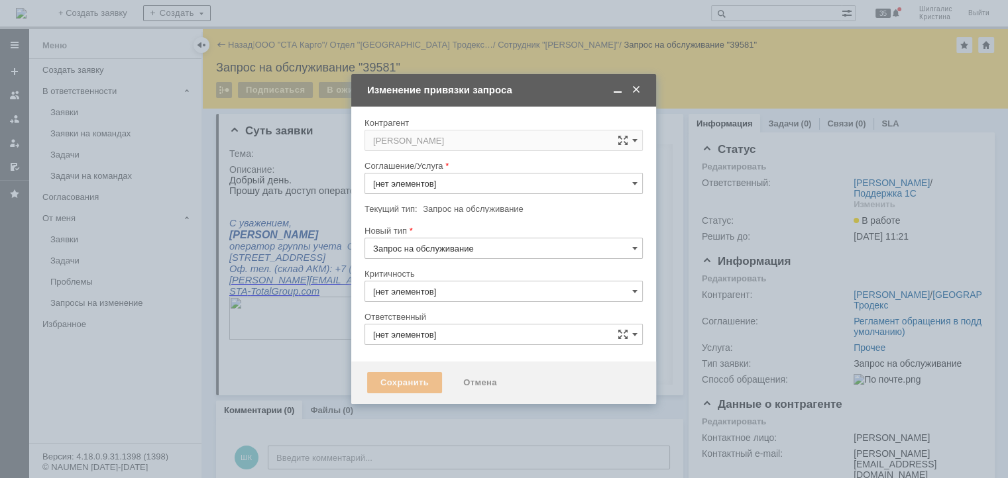
type input "Прочее"
type input "[PERSON_NAME]"
type input "3. Низкая"
type input "[не указано]"
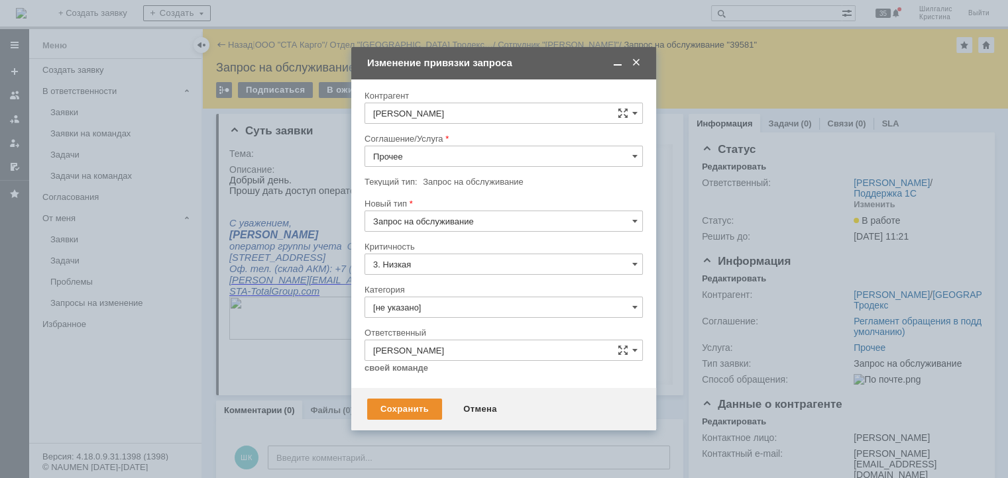
click at [433, 154] on input "Прочее" at bounding box center [503, 156] width 278 height 21
click at [436, 212] on span "WMS Прочее" at bounding box center [503, 210] width 261 height 11
type input "WMS Прочее"
click at [422, 306] on input "[не указано]" at bounding box center [503, 307] width 278 height 21
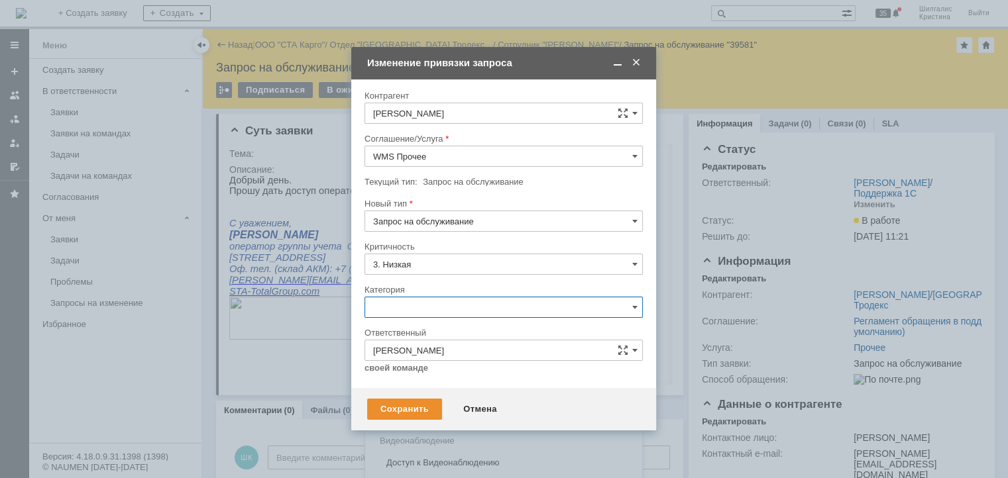
scroll to position [19, 0]
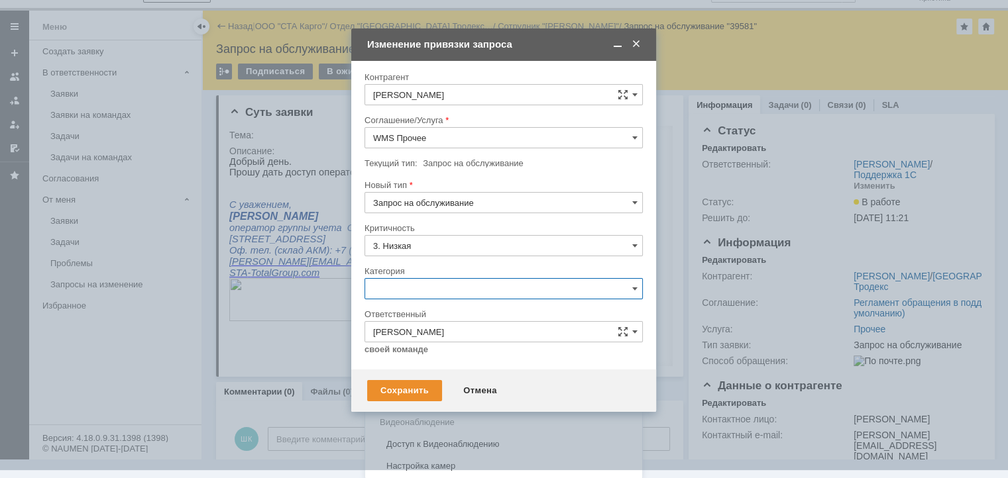
click at [421, 358] on span "Изменение" at bounding box center [503, 357] width 261 height 11
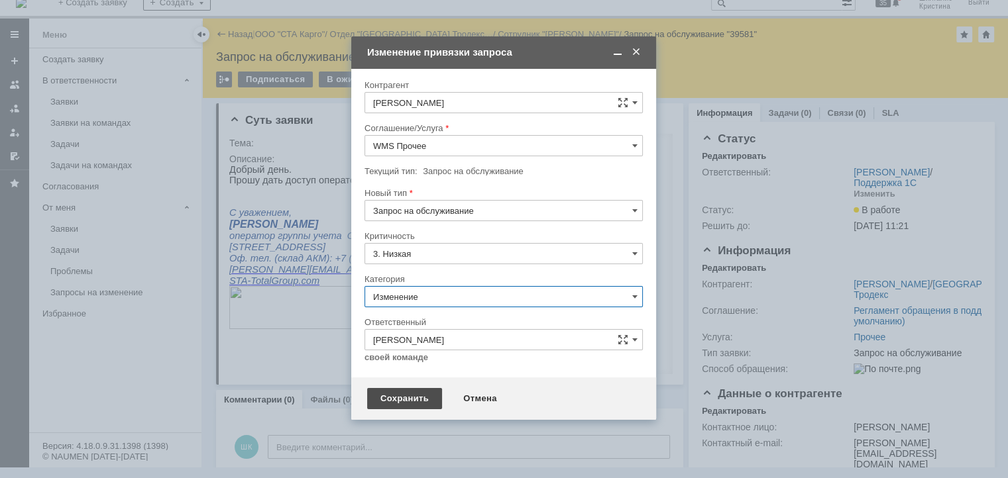
click at [406, 402] on div "Сохранить" at bounding box center [404, 398] width 75 height 21
type input "Изменение"
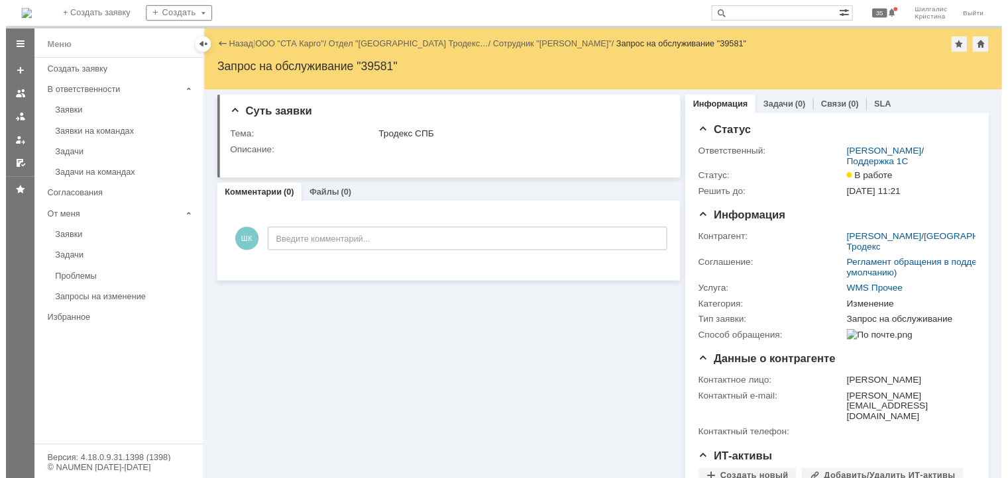
scroll to position [0, 0]
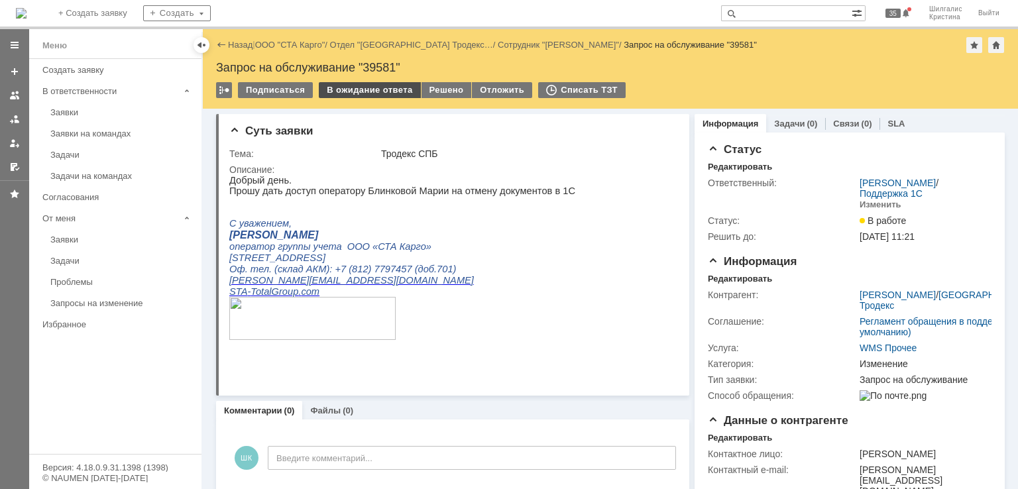
click at [351, 89] on div "В ожидание ответа" at bounding box center [369, 90] width 101 height 16
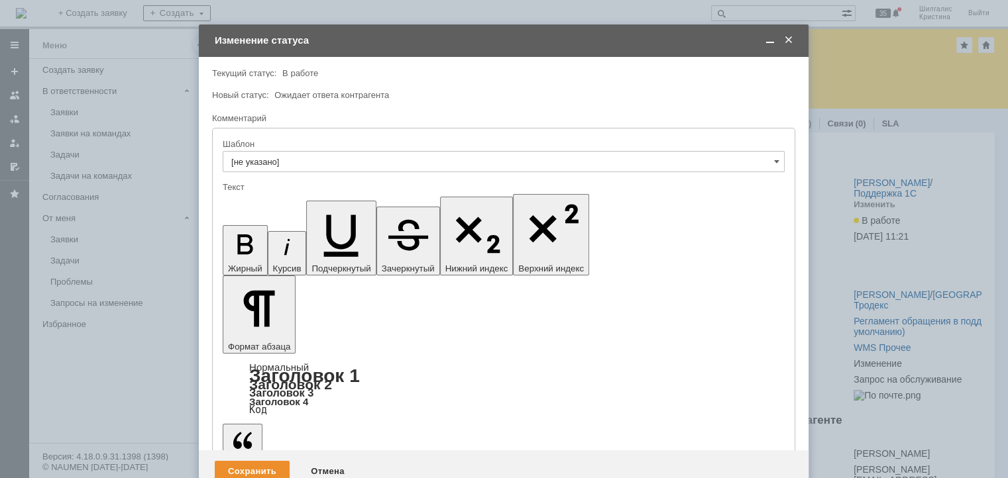
drag, startPoint x: 367, startPoint y: 3691, endPoint x: 362, endPoint y: 3685, distance: 8.0
click at [263, 461] on div "Сохранить" at bounding box center [252, 471] width 75 height 21
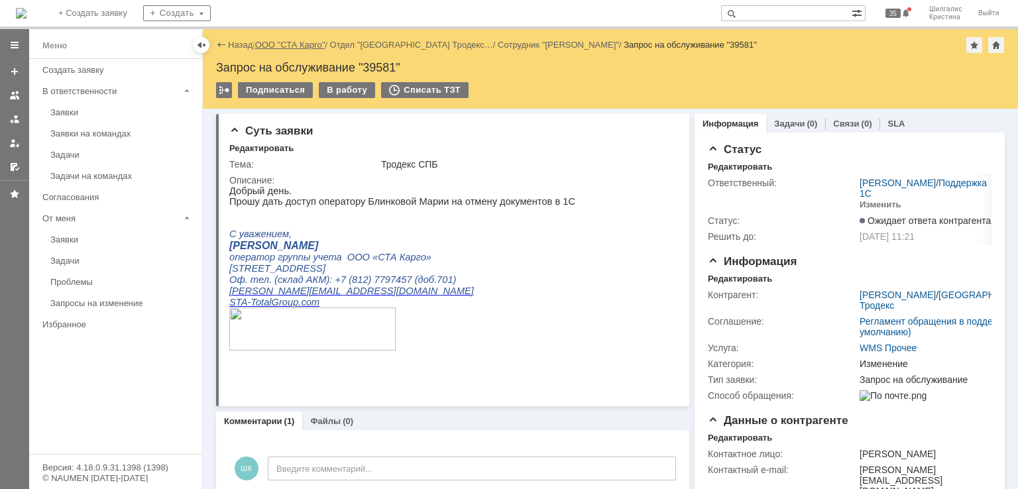
click at [297, 43] on link "ООО "СТА Карго"" at bounding box center [290, 45] width 70 height 10
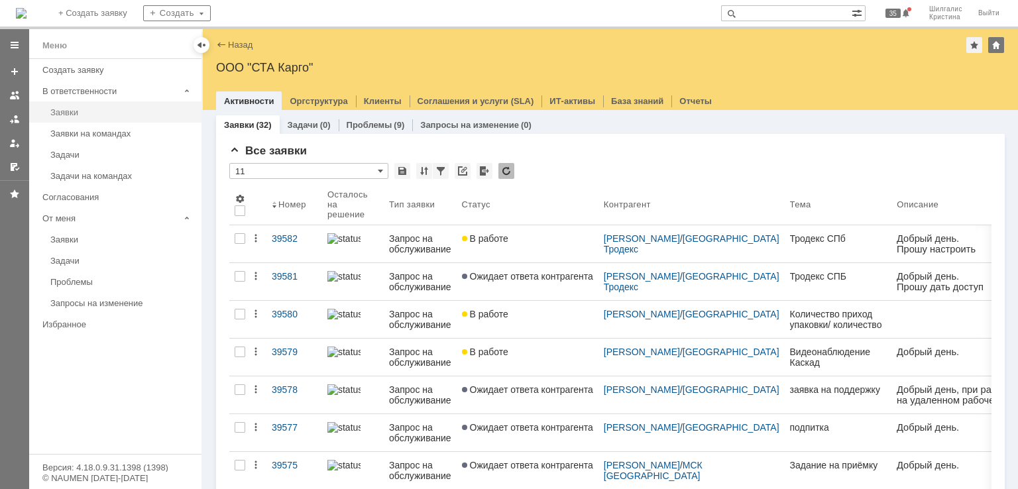
click at [89, 113] on div "Заявки" at bounding box center [121, 112] width 143 height 10
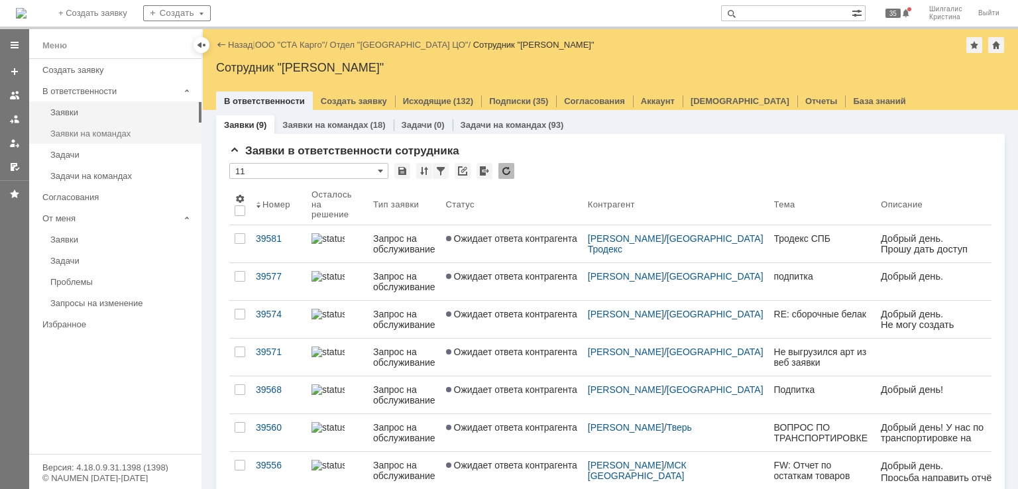
click at [115, 125] on link "Заявки на командах" at bounding box center [122, 133] width 154 height 21
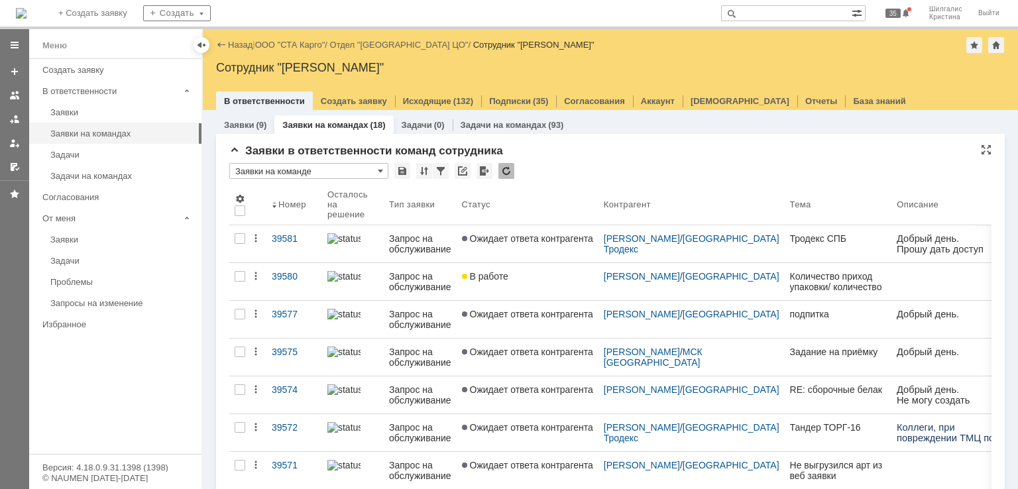
click at [588, 164] on div "* Заявки на команде" at bounding box center [610, 171] width 762 height 17
click at [301, 43] on link "ООО "СТА Карго"" at bounding box center [290, 45] width 70 height 10
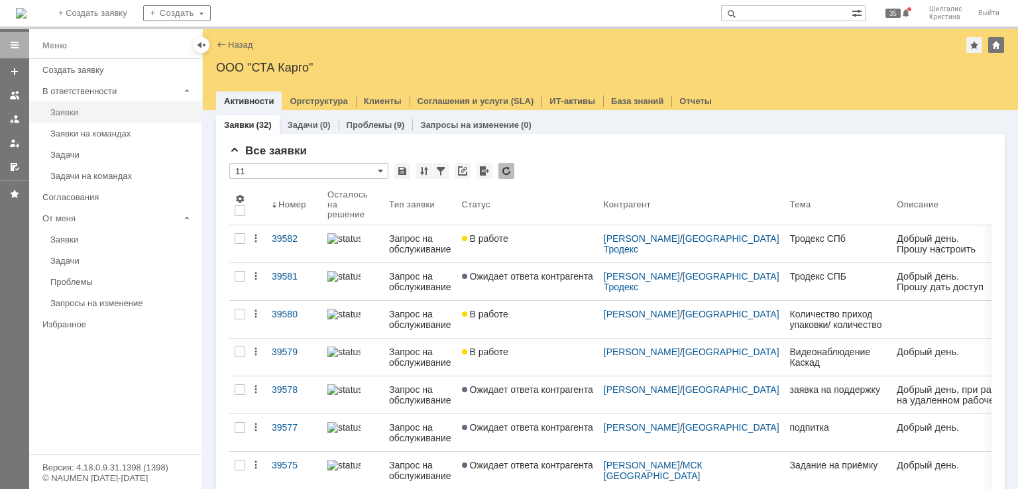
click at [76, 108] on div "Заявки" at bounding box center [121, 112] width 143 height 10
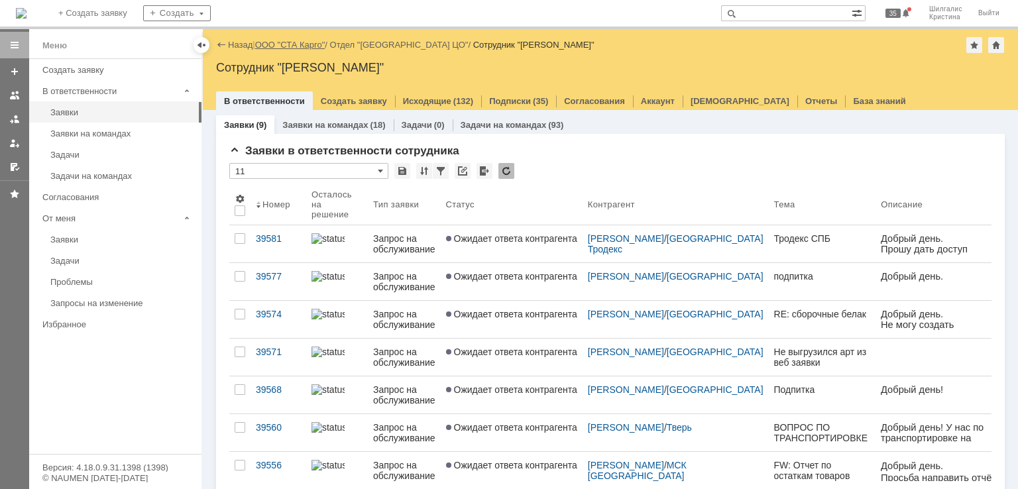
click at [290, 46] on link "ООО "СТА Карго"" at bounding box center [290, 45] width 70 height 10
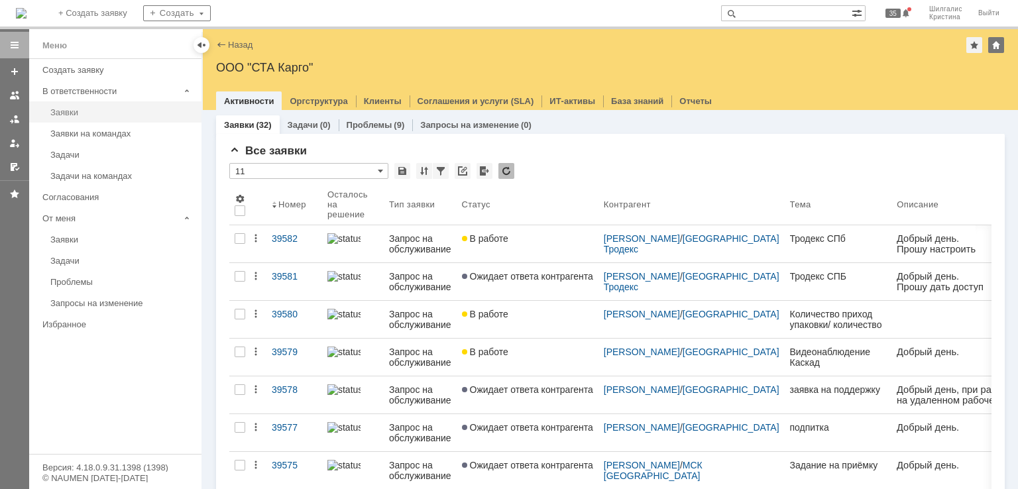
click at [75, 115] on div "Заявки" at bounding box center [121, 112] width 143 height 10
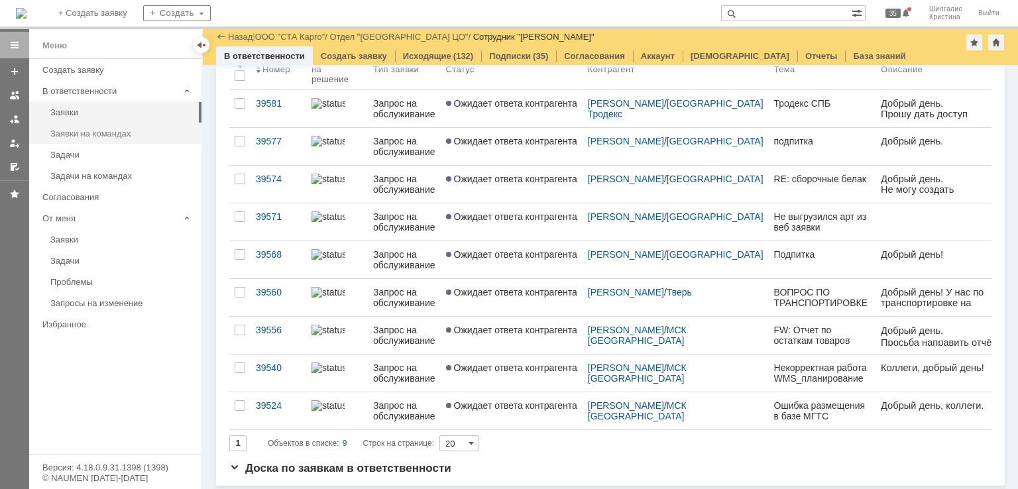
click at [108, 131] on div "Заявки на командах" at bounding box center [121, 134] width 143 height 10
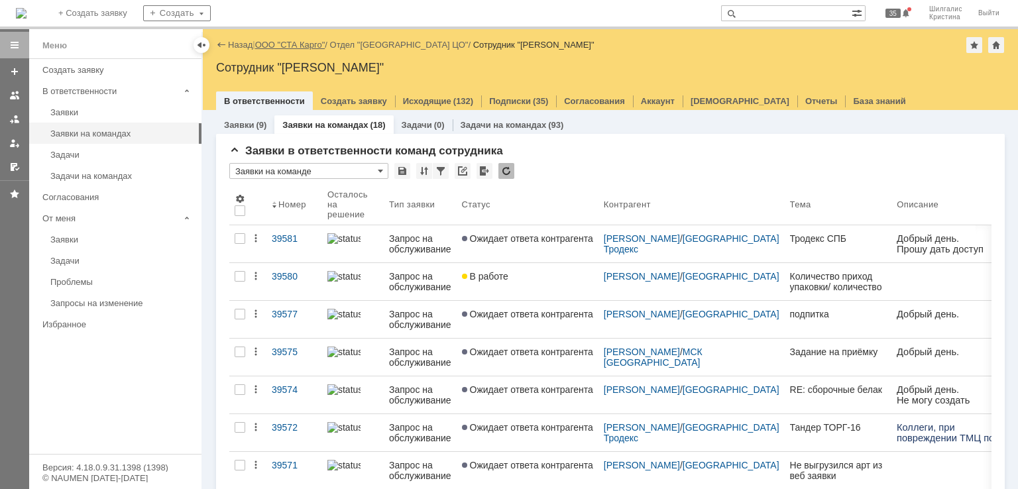
click at [304, 43] on link "ООО "СТА Карго"" at bounding box center [290, 45] width 70 height 10
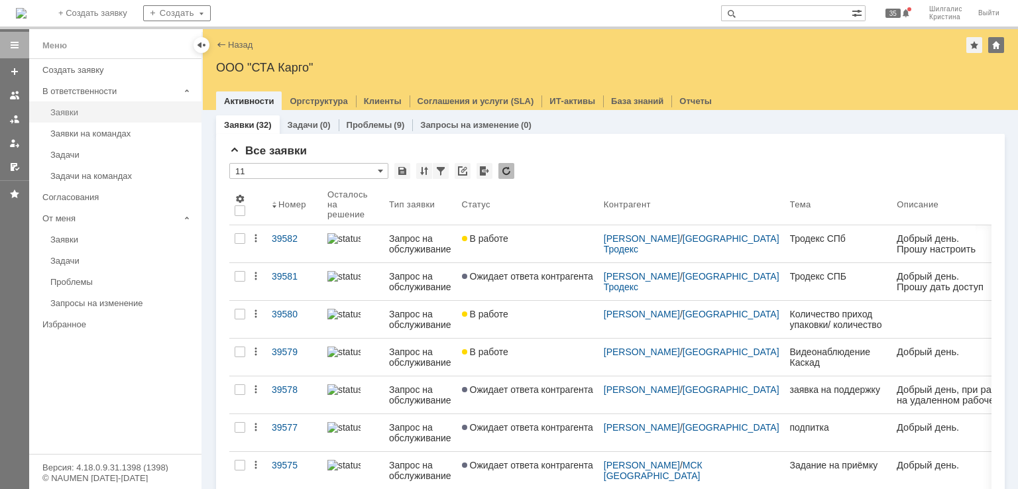
click at [118, 120] on link "Заявки" at bounding box center [122, 112] width 154 height 21
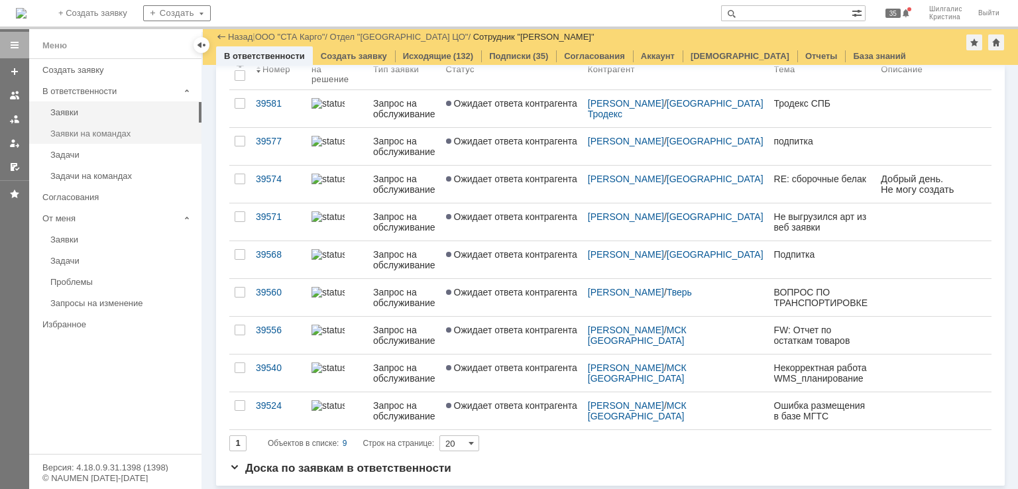
click at [86, 136] on div "Заявки на командах" at bounding box center [121, 134] width 143 height 10
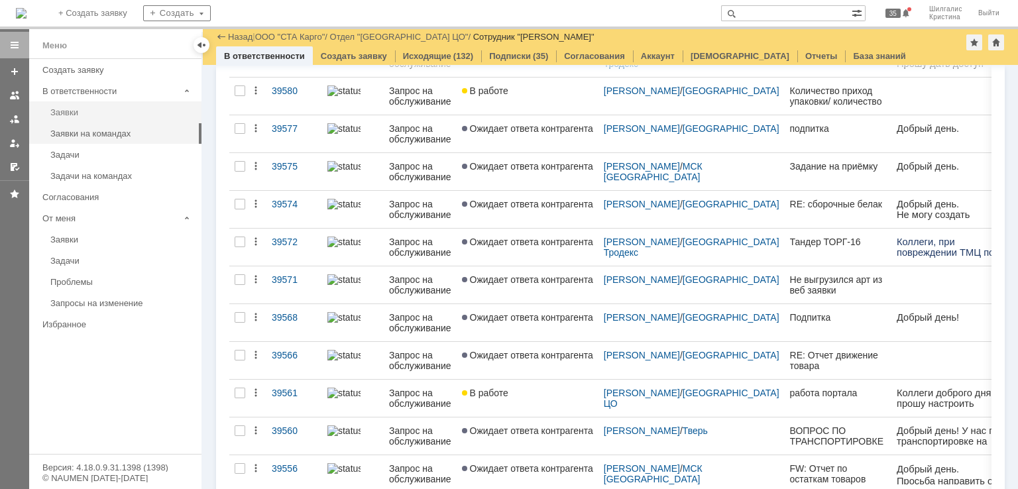
click at [62, 112] on div "Заявки" at bounding box center [121, 112] width 143 height 10
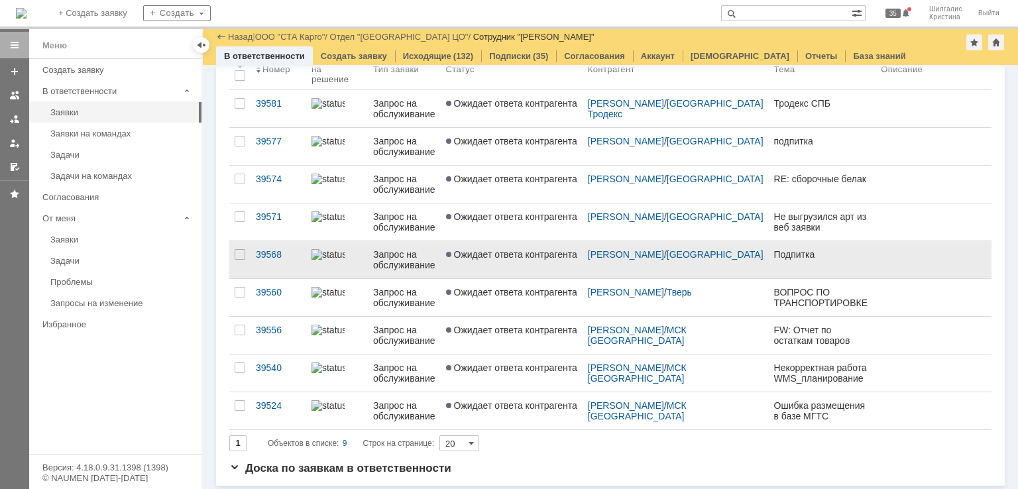
click at [504, 257] on span "Ожидает ответа контрагента" at bounding box center [511, 254] width 131 height 11
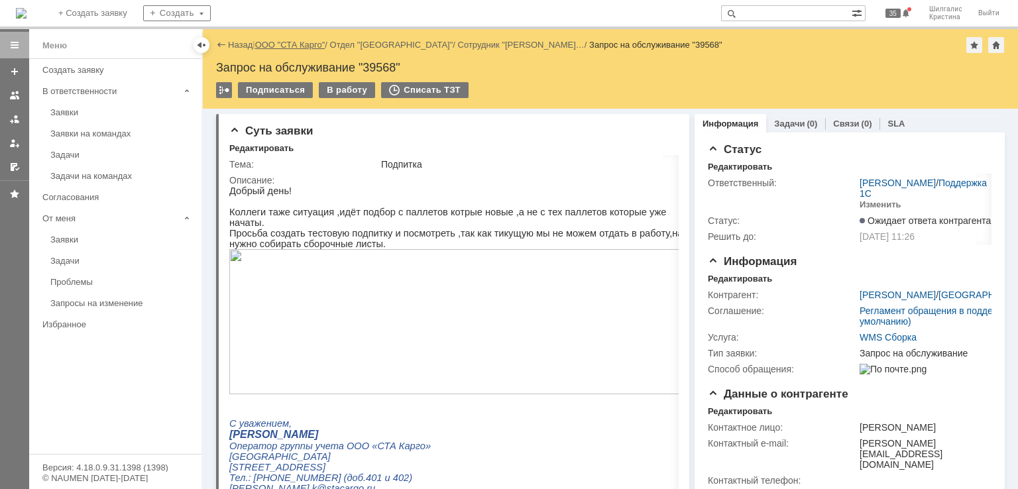
click at [309, 41] on link "ООО "СТА Карго"" at bounding box center [290, 45] width 70 height 10
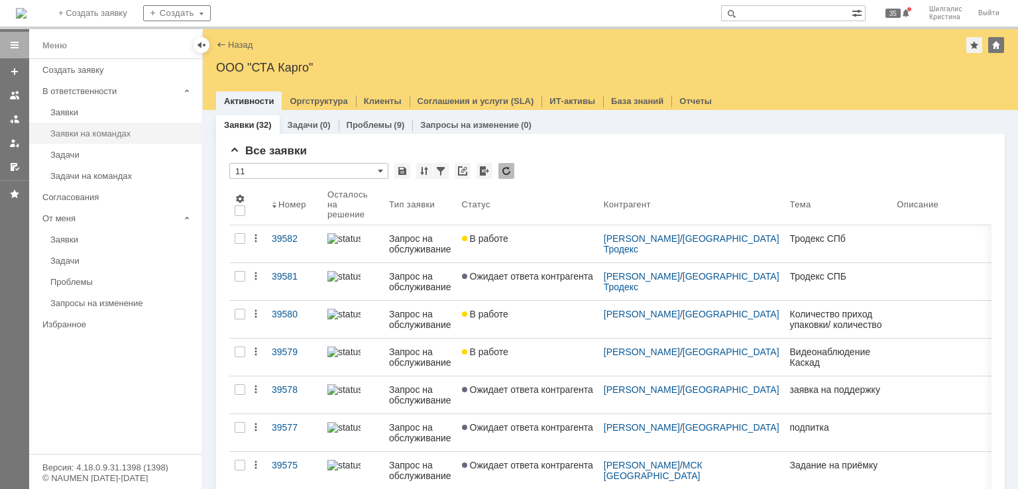
click at [100, 130] on div "Заявки на командах" at bounding box center [121, 134] width 143 height 10
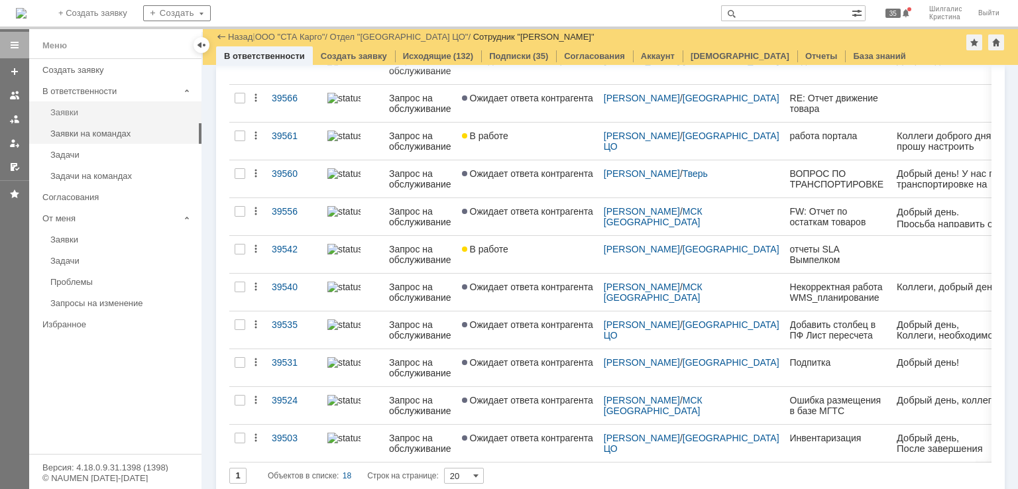
click at [56, 114] on div "Заявки" at bounding box center [121, 112] width 143 height 10
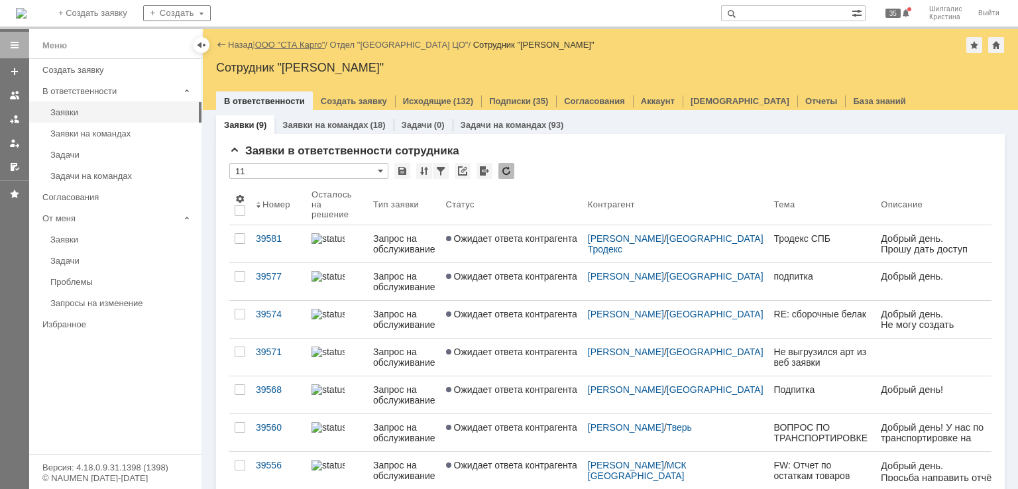
click at [302, 46] on link "ООО "СТА Карго"" at bounding box center [290, 45] width 70 height 10
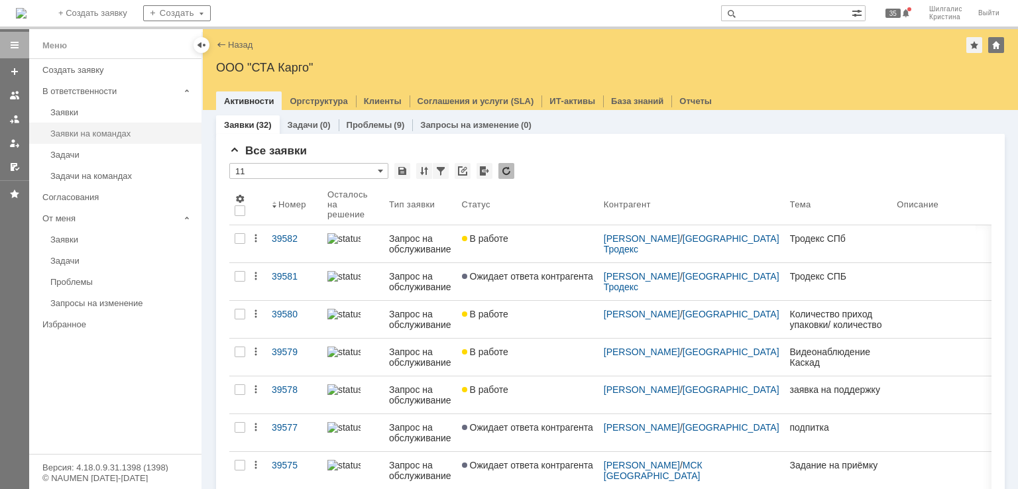
click at [134, 133] on div "Заявки на командах" at bounding box center [121, 134] width 143 height 10
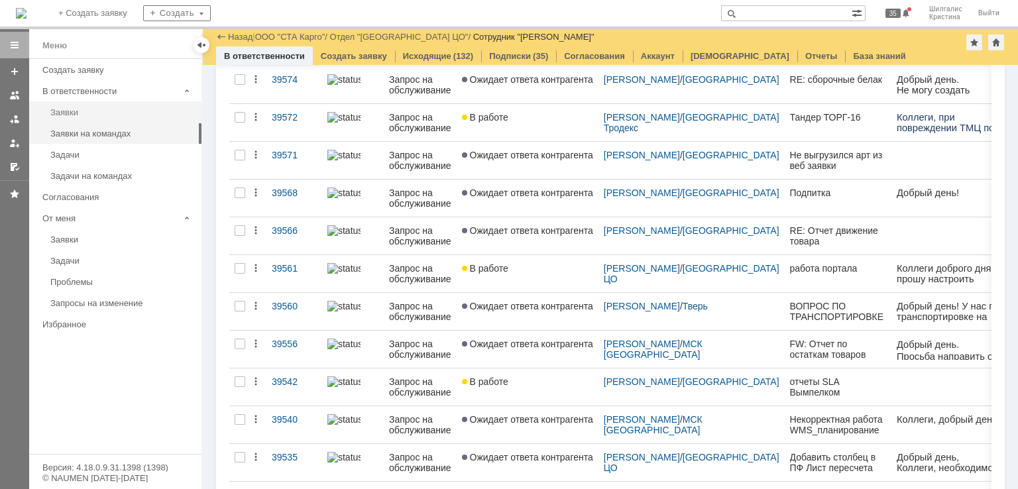
click at [130, 115] on div "Заявки" at bounding box center [121, 112] width 143 height 10
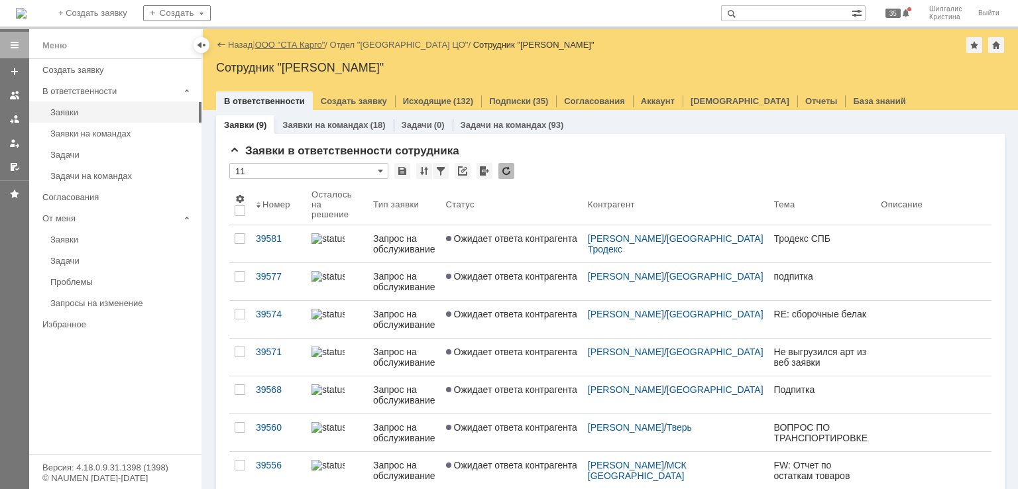
click at [310, 41] on link "ООО "СТА Карго"" at bounding box center [290, 45] width 70 height 10
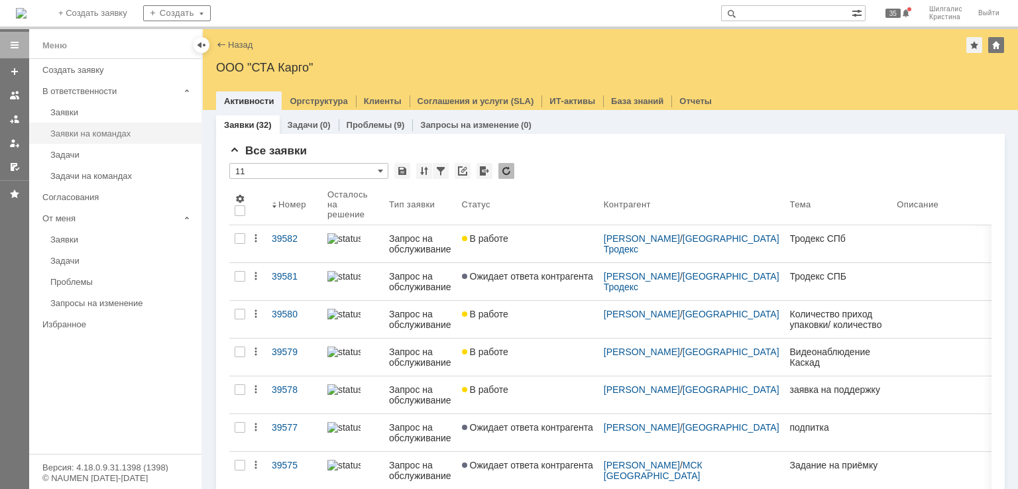
click at [66, 135] on div "Заявки на командах" at bounding box center [121, 134] width 143 height 10
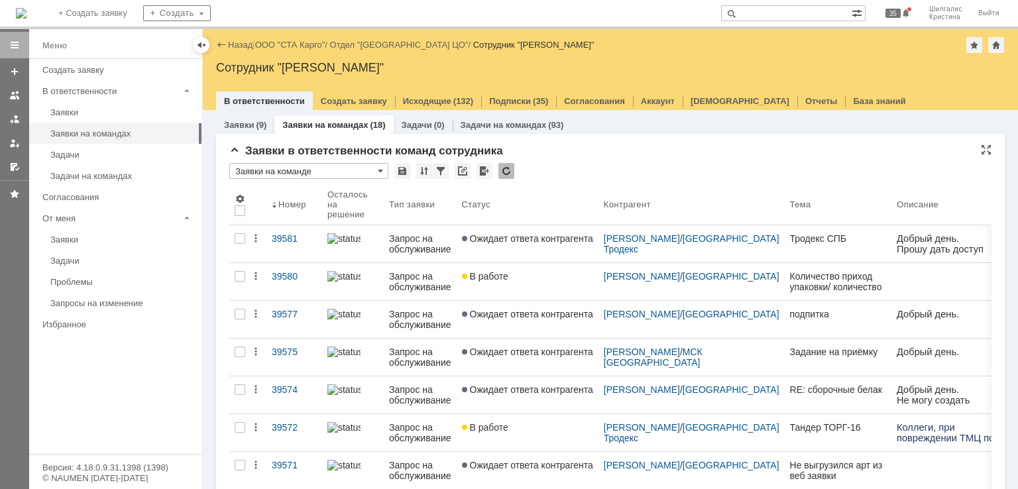
click at [657, 156] on div "Заявки в ответственности команд сотрудника" at bounding box center [610, 150] width 762 height 13
click at [686, 145] on div "Заявки в ответственности команд сотрудника" at bounding box center [610, 150] width 762 height 13
click at [682, 156] on div "Заявки в ответственности команд сотрудника" at bounding box center [610, 150] width 762 height 13
click at [294, 38] on div "Назад | ООО "СТА Карго" / Отдел "Санкт-Петербург ЦО" / Сотрудник "Шилгалис Крис…" at bounding box center [610, 45] width 788 height 16
click at [293, 45] on link "ООО "СТА Карго"" at bounding box center [290, 45] width 70 height 10
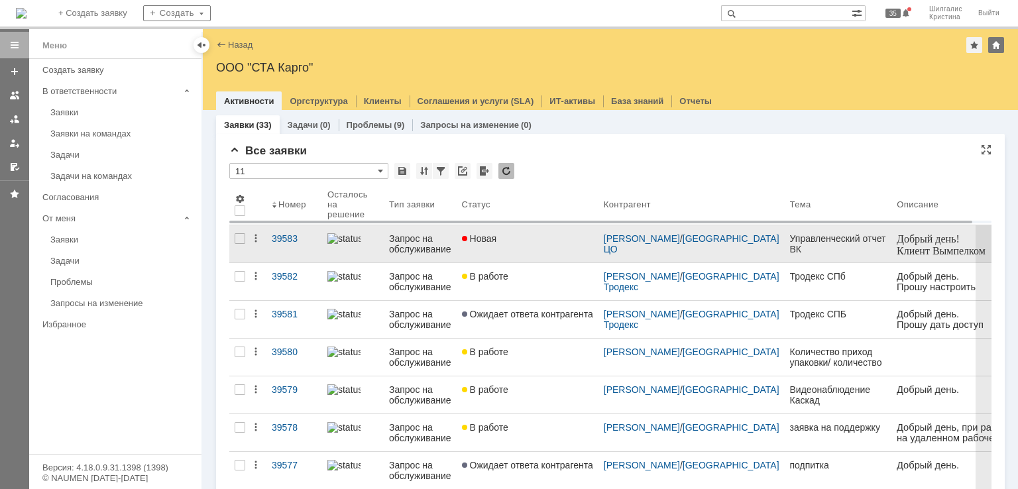
click at [533, 234] on div "Новая" at bounding box center [527, 238] width 131 height 11
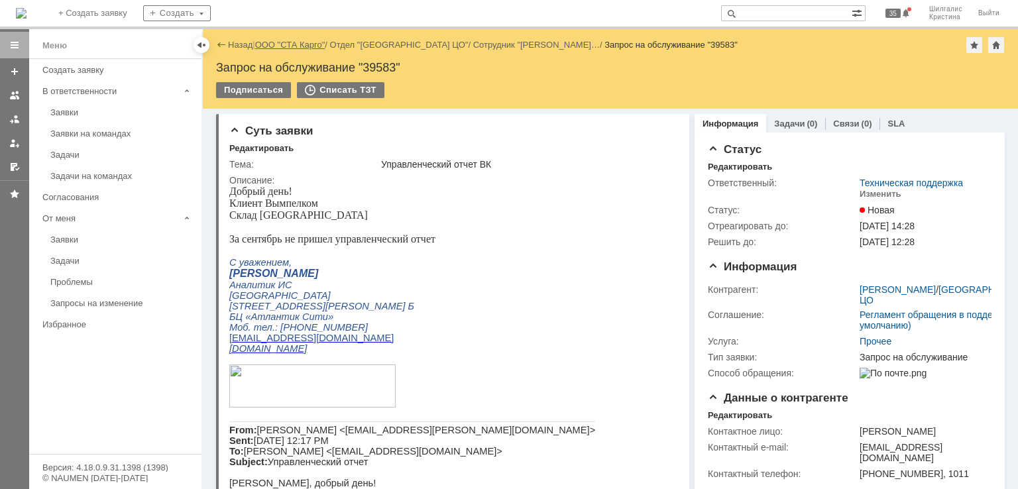
click at [304, 40] on link "ООО "СТА Карго"" at bounding box center [290, 45] width 70 height 10
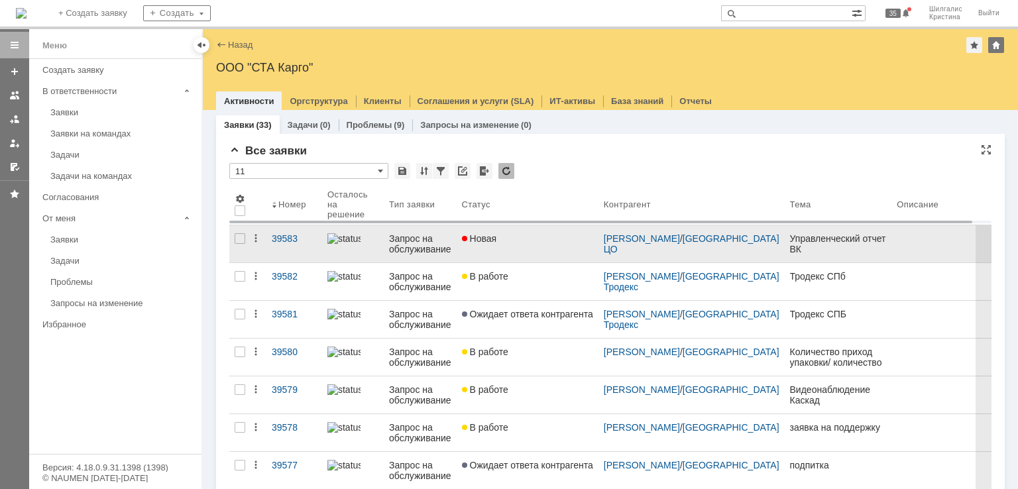
click at [510, 241] on div "Новая" at bounding box center [527, 238] width 131 height 11
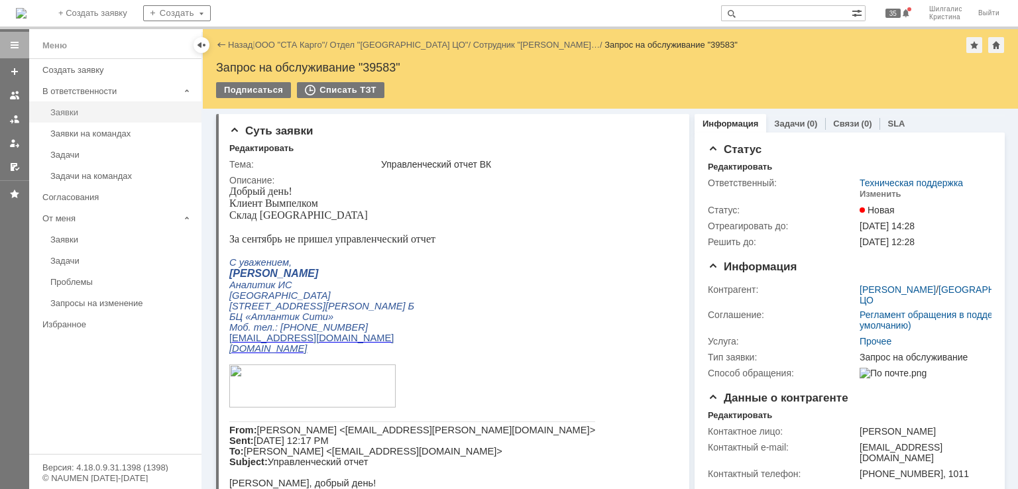
click at [109, 110] on div "Заявки" at bounding box center [121, 112] width 143 height 10
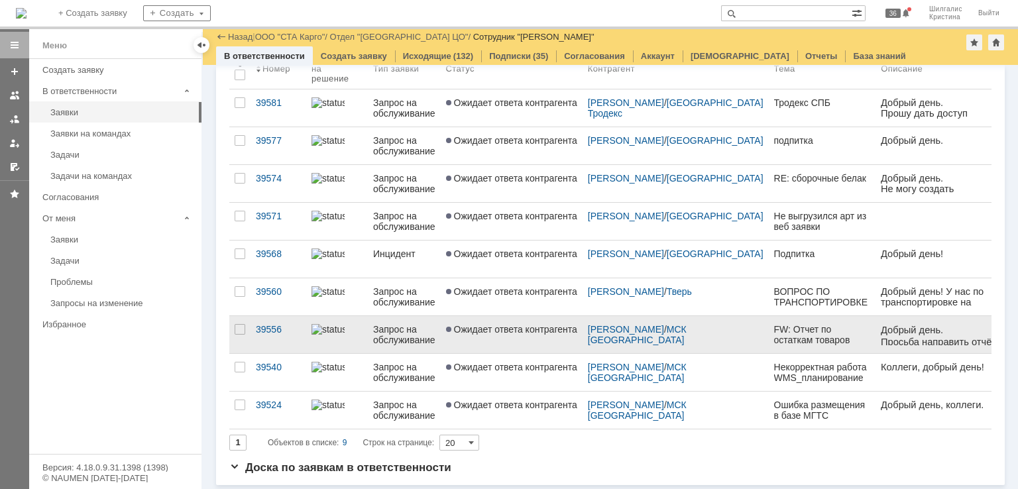
scroll to position [90, 0]
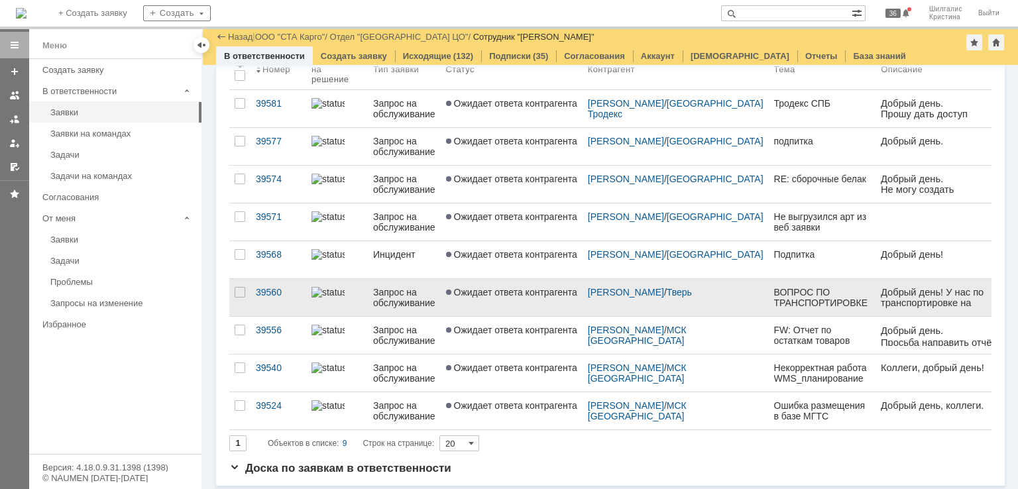
click at [519, 298] on link "Ожидает ответа контрагента" at bounding box center [512, 297] width 142 height 37
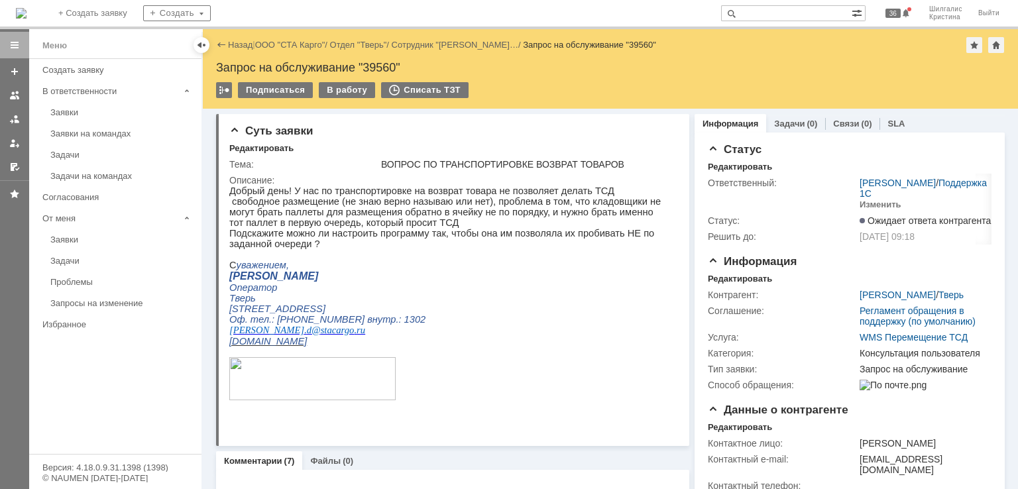
click at [294, 43] on link "ООО "СТА Карго"" at bounding box center [290, 45] width 70 height 10
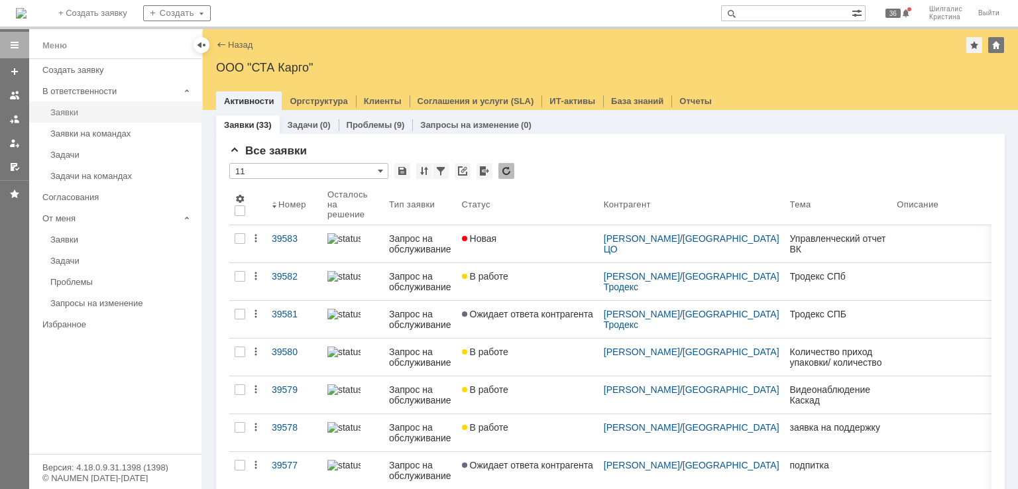
click at [143, 104] on link "Заявки" at bounding box center [122, 112] width 154 height 21
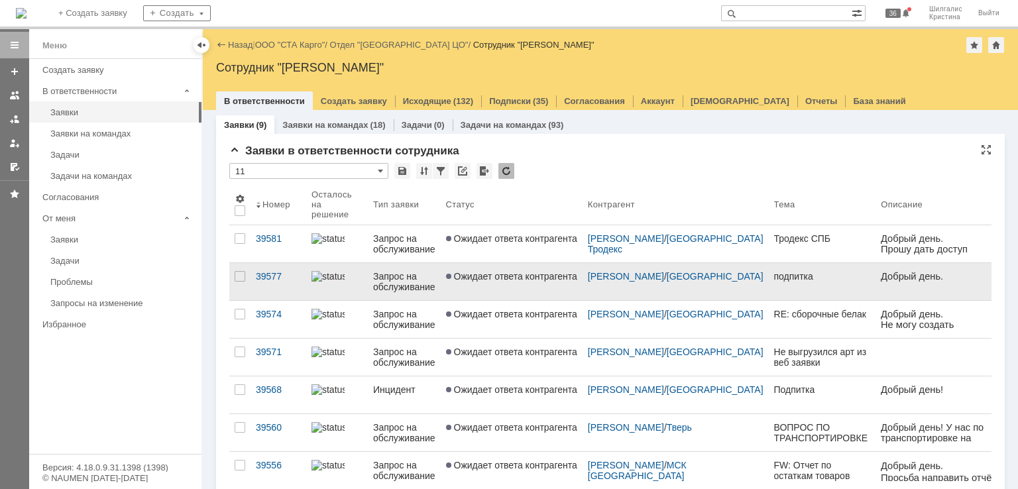
click at [514, 287] on link "Ожидает ответа контрагента" at bounding box center [512, 281] width 142 height 37
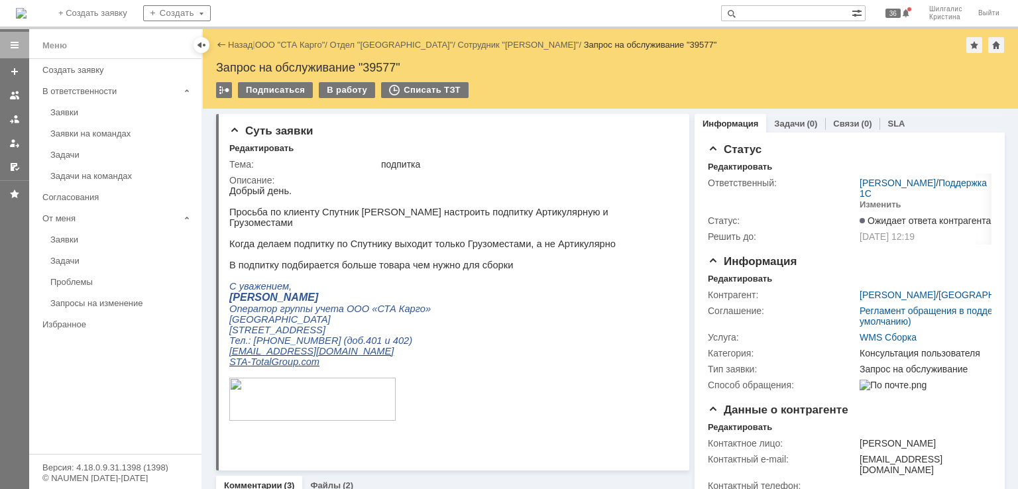
click at [382, 69] on div "Запрос на обслуживание "39577"" at bounding box center [610, 67] width 788 height 13
copy div "39577"
click at [292, 43] on link "ООО "СТА Карго"" at bounding box center [290, 45] width 70 height 10
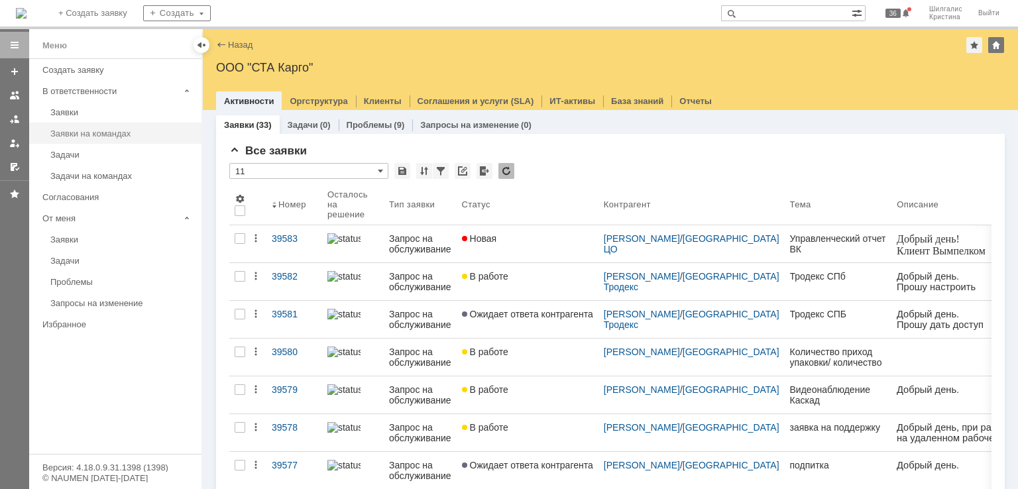
click at [87, 135] on div "Заявки на командах" at bounding box center [121, 134] width 143 height 10
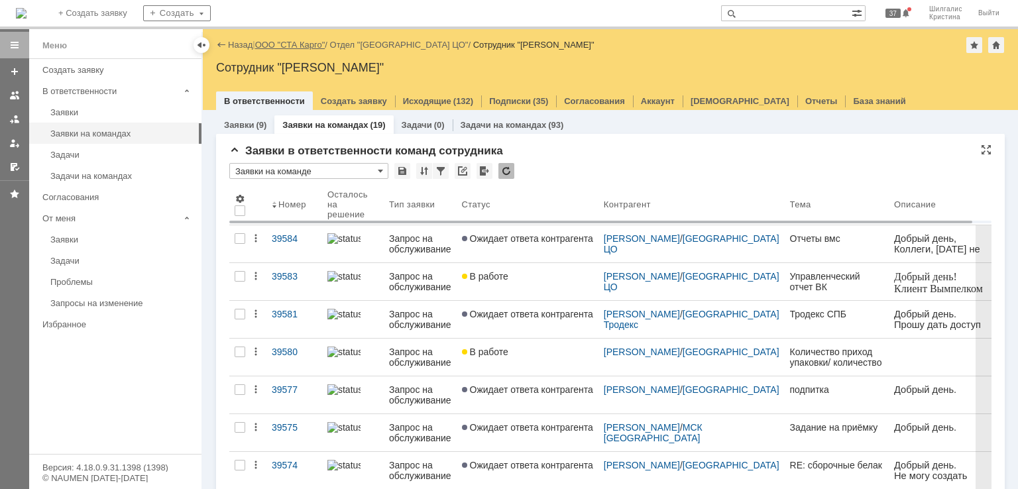
click at [302, 43] on link "ООО "СТА Карго"" at bounding box center [290, 45] width 70 height 10
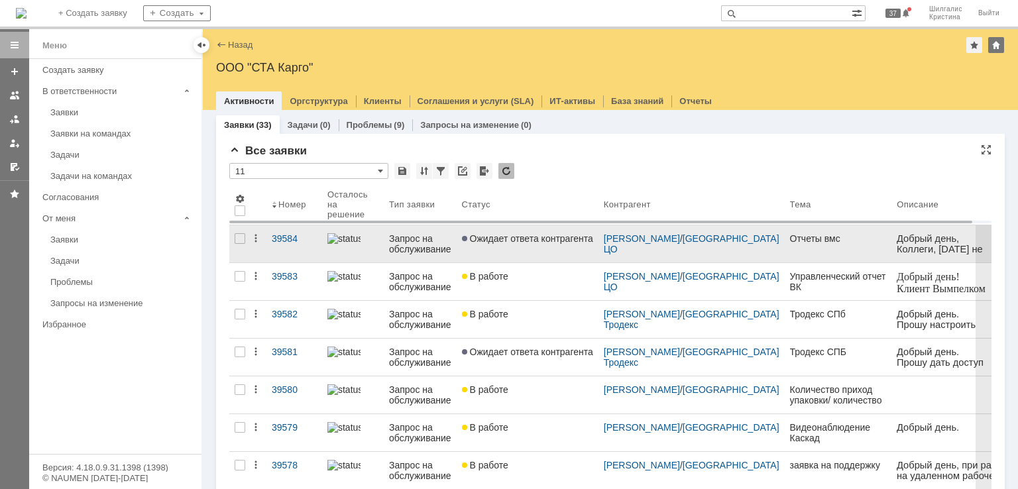
click at [527, 242] on span "Ожидает ответа контрагента" at bounding box center [527, 238] width 131 height 11
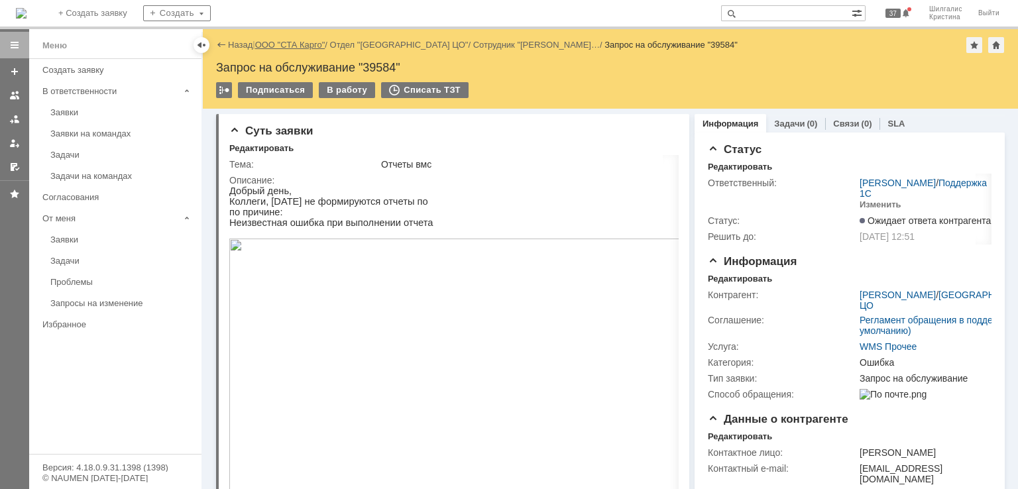
click at [283, 48] on link "ООО "СТА Карго"" at bounding box center [290, 45] width 70 height 10
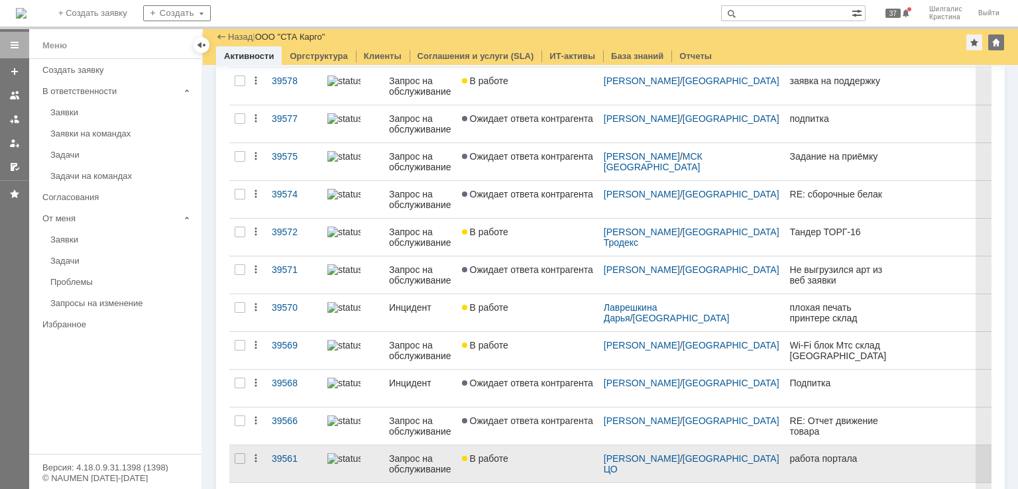
scroll to position [480, 0]
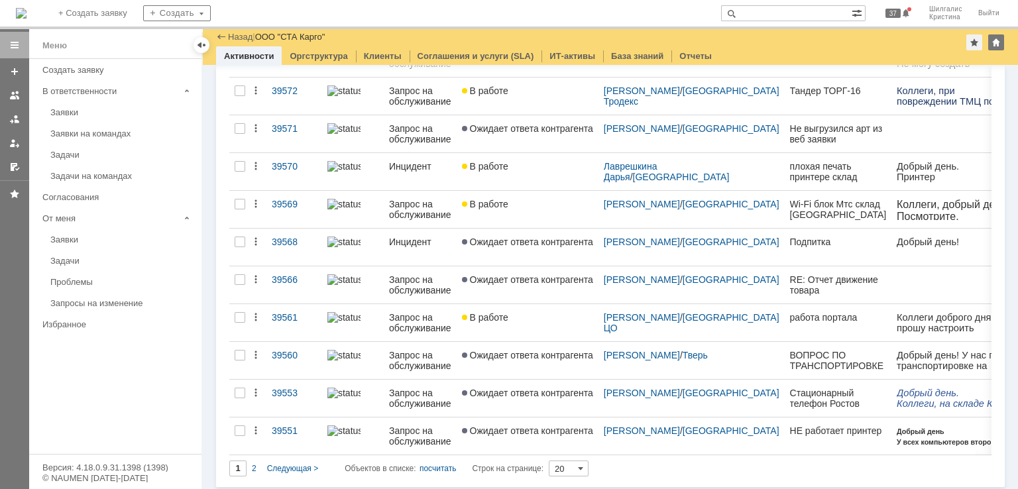
click at [574, 462] on input "20" at bounding box center [569, 468] width 40 height 16
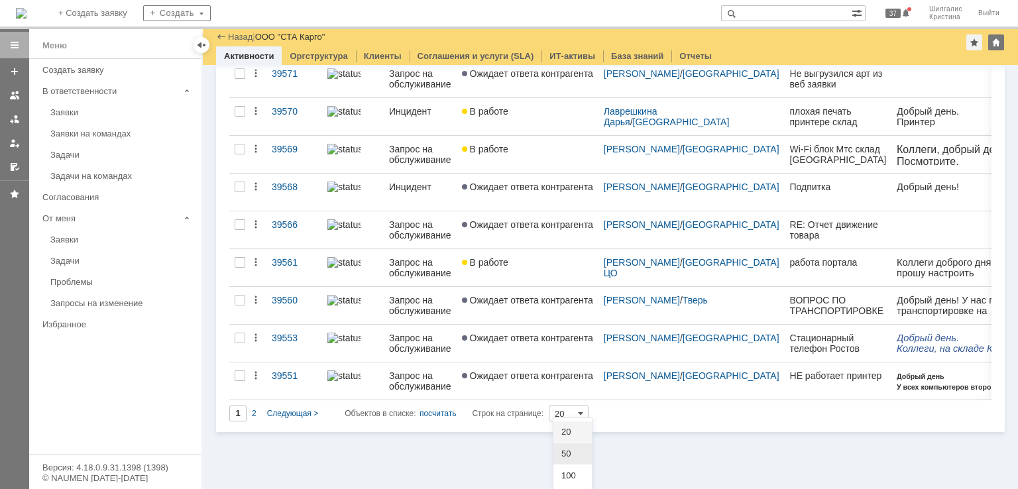
click at [571, 449] on span "50" at bounding box center [572, 454] width 23 height 11
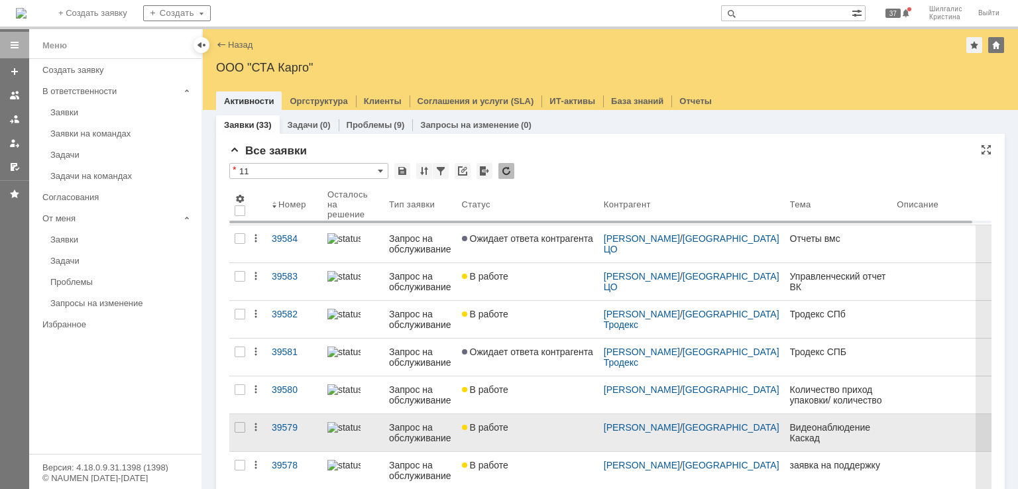
type input "50"
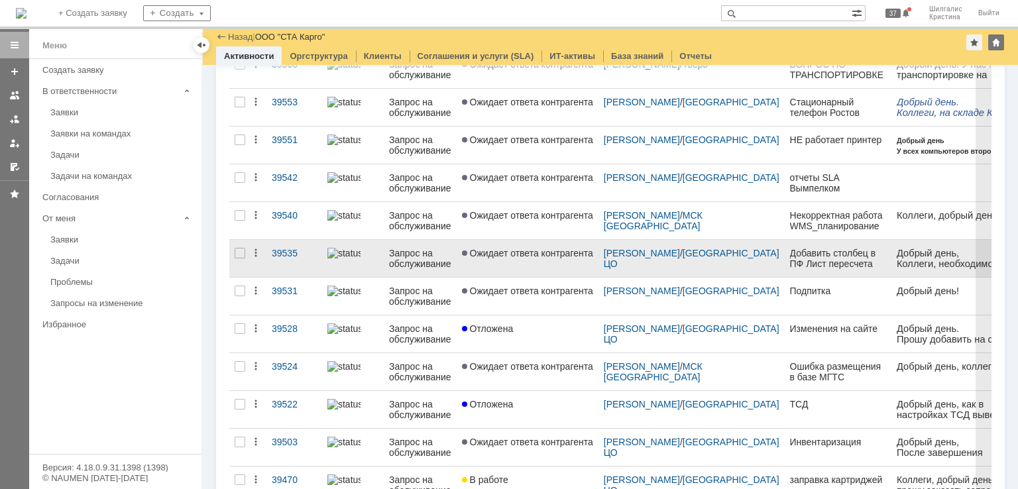
click at [537, 242] on link "Ожидает ответа контрагента" at bounding box center [528, 258] width 142 height 37
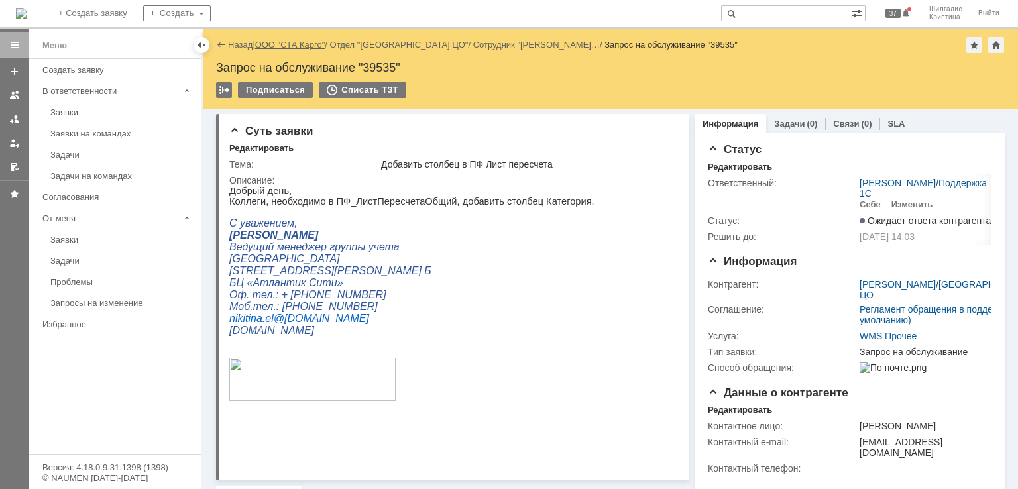
click at [310, 47] on link "ООО "СТА Карго"" at bounding box center [290, 45] width 70 height 10
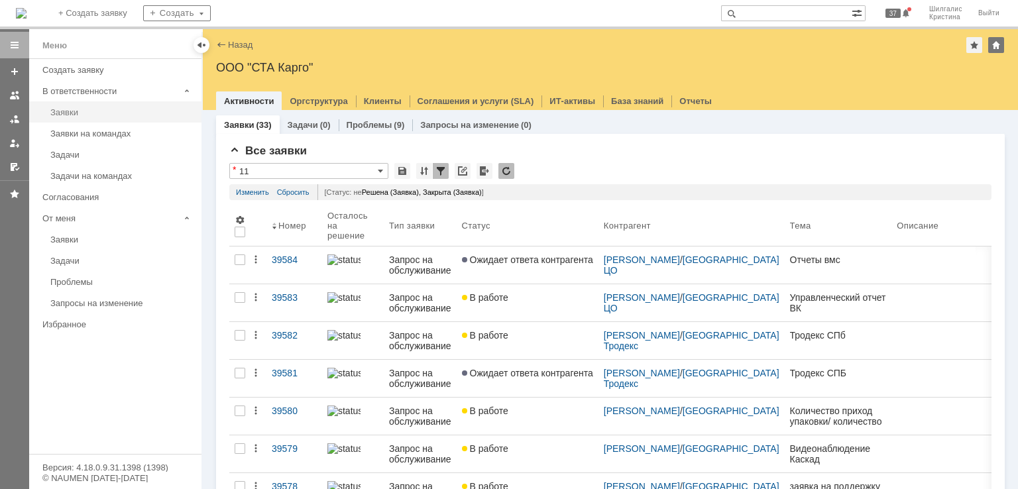
click at [113, 112] on div "Заявки" at bounding box center [121, 112] width 143 height 10
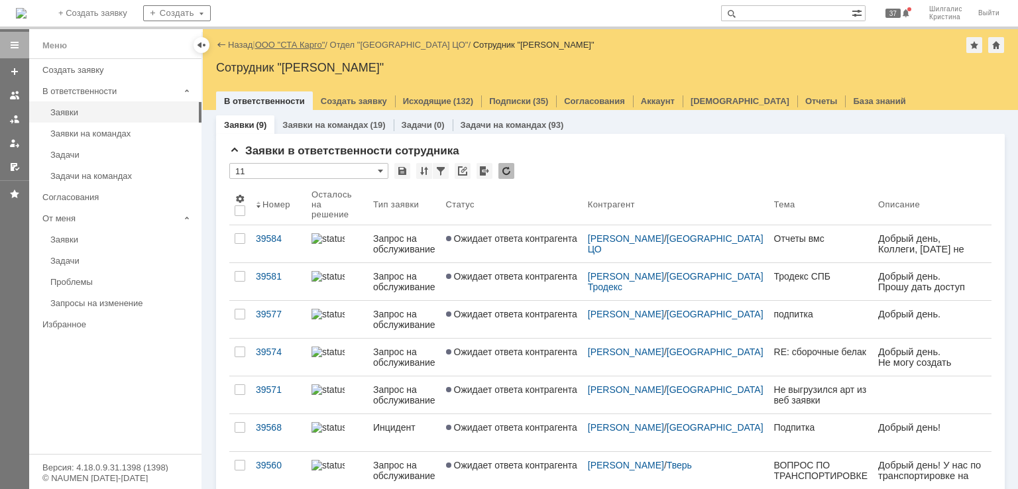
click at [274, 46] on link "ООО "СТА Карго"" at bounding box center [290, 45] width 70 height 10
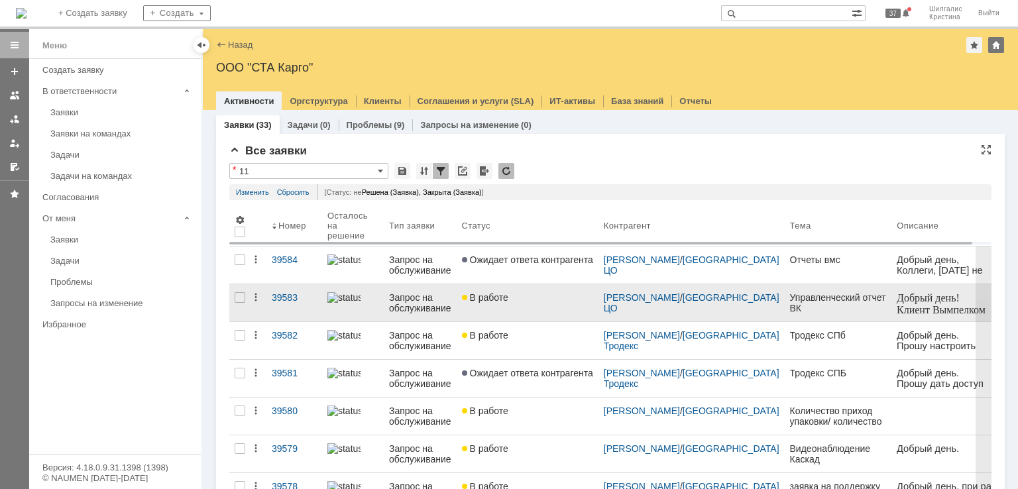
click at [529, 308] on link "В работе" at bounding box center [528, 302] width 142 height 37
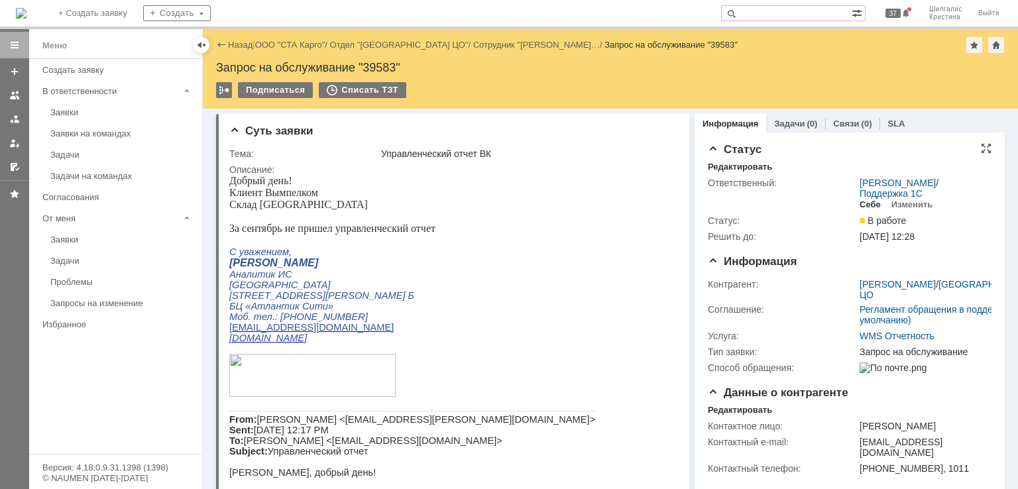
click at [859, 203] on div "Себе" at bounding box center [869, 204] width 21 height 11
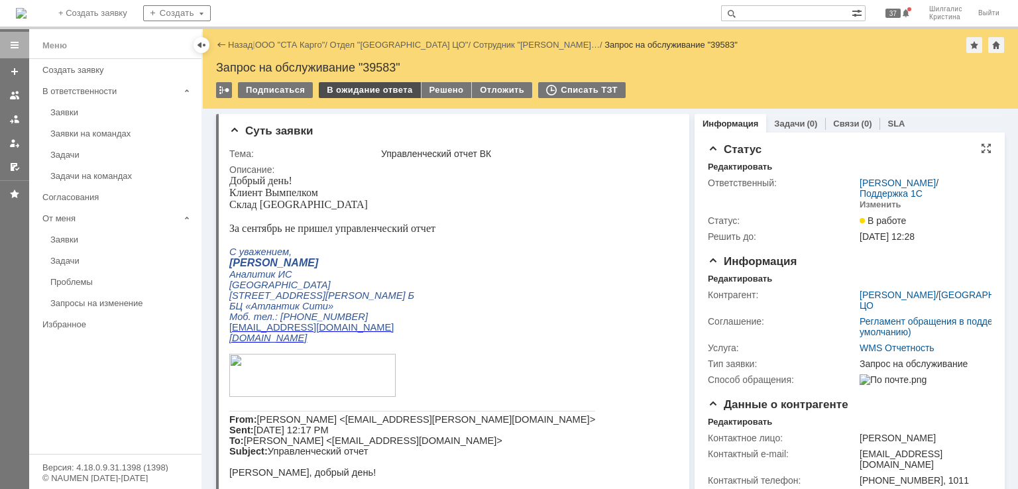
click at [373, 92] on div "В ожидание ответа" at bounding box center [369, 90] width 101 height 16
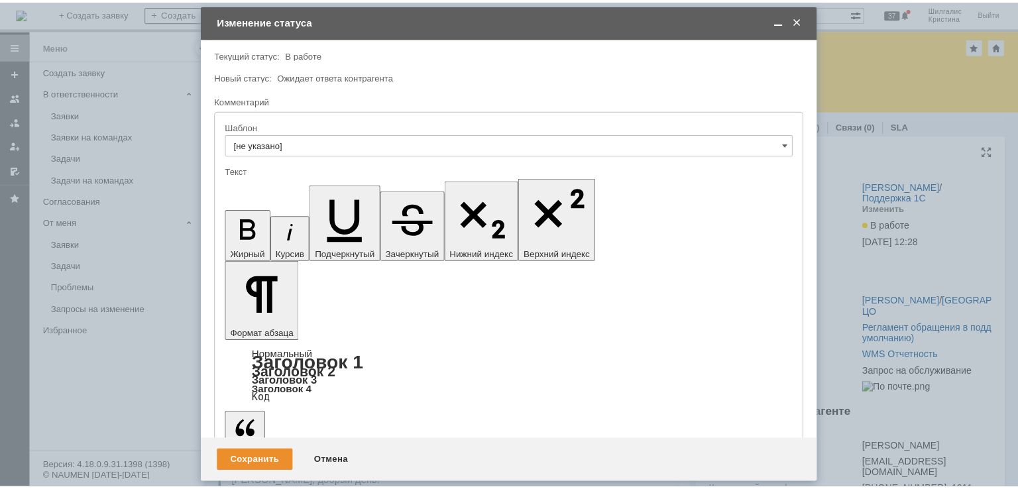
scroll to position [103, 0]
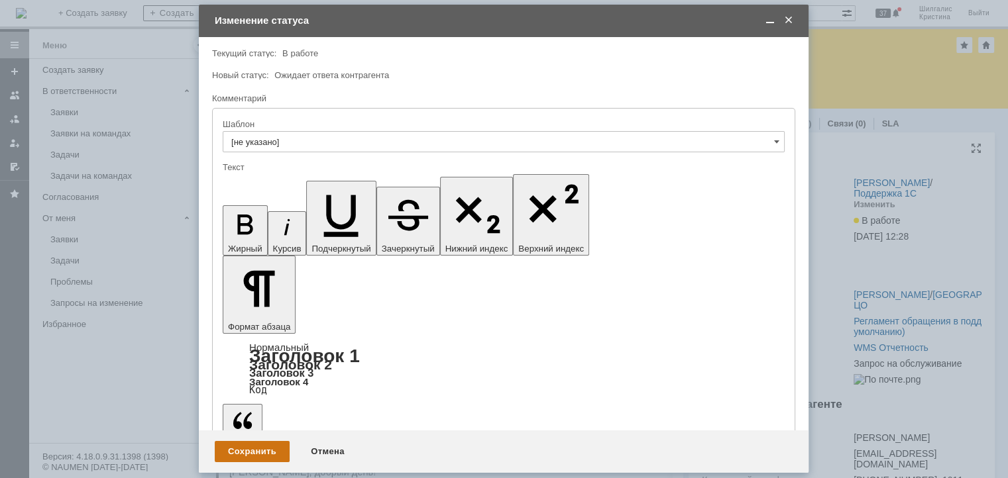
click at [256, 443] on div "Сохранить" at bounding box center [252, 451] width 75 height 21
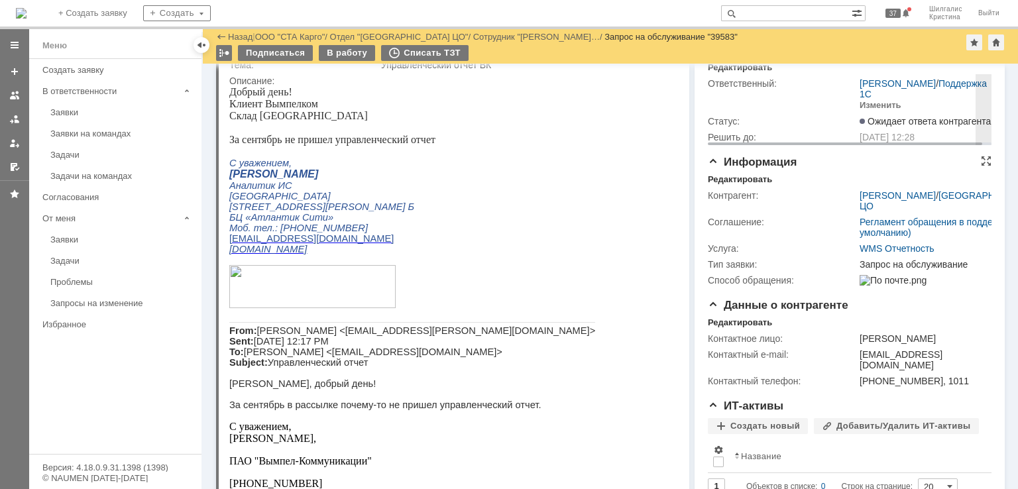
scroll to position [0, 0]
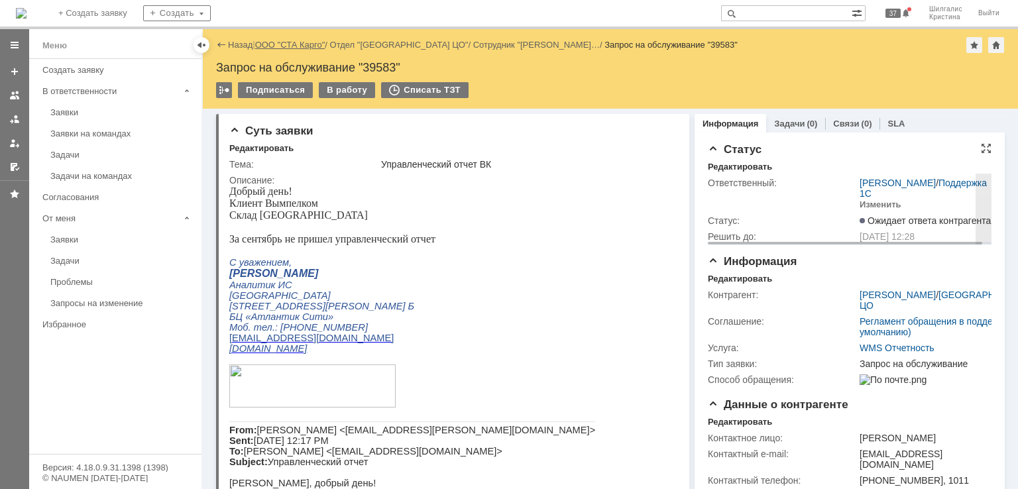
click at [292, 46] on link "ООО "СТА Карго"" at bounding box center [290, 45] width 70 height 10
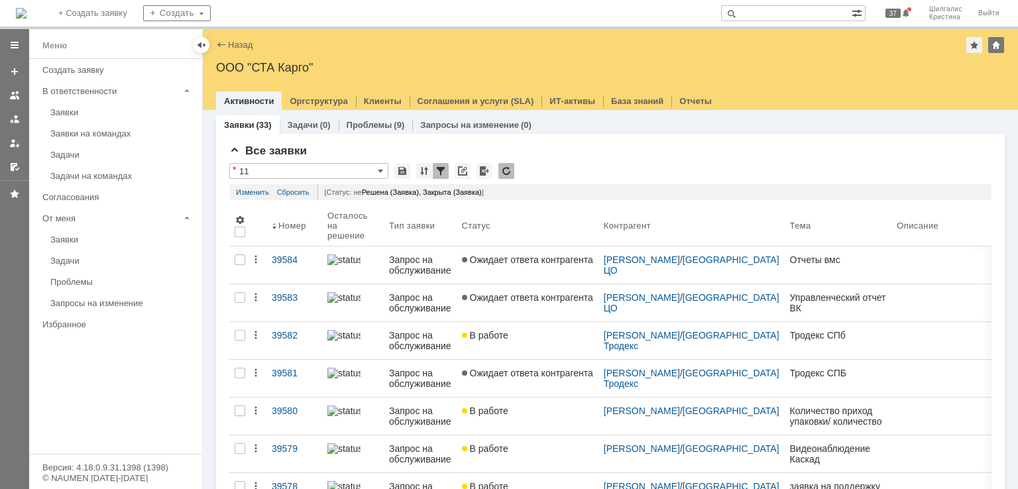
click at [89, 112] on div "Заявки" at bounding box center [121, 112] width 143 height 10
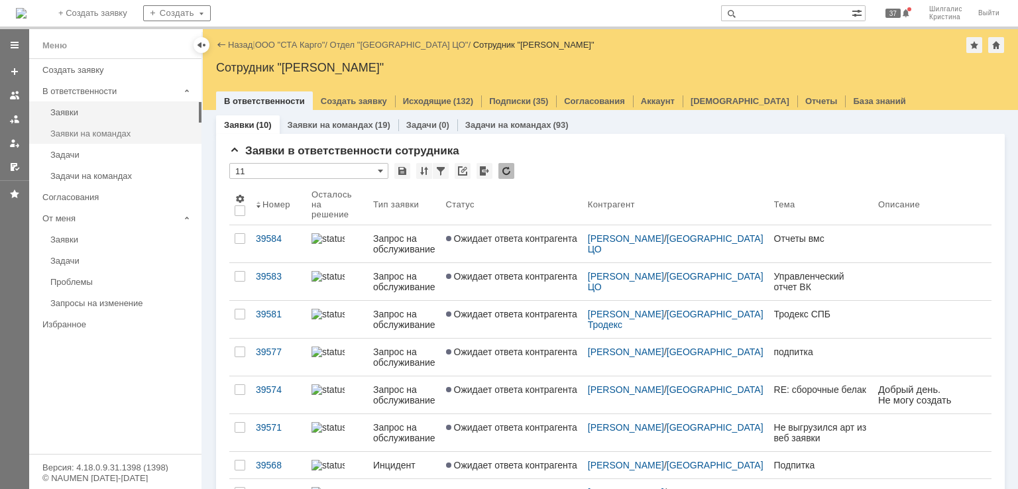
click at [92, 133] on div "Заявки на командах" at bounding box center [121, 134] width 143 height 10
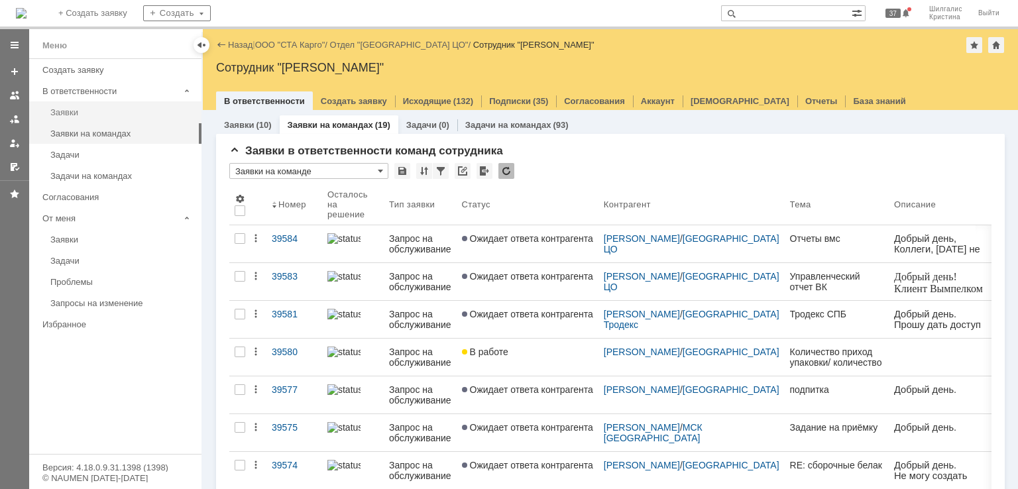
click at [118, 108] on div "Заявки" at bounding box center [121, 112] width 143 height 10
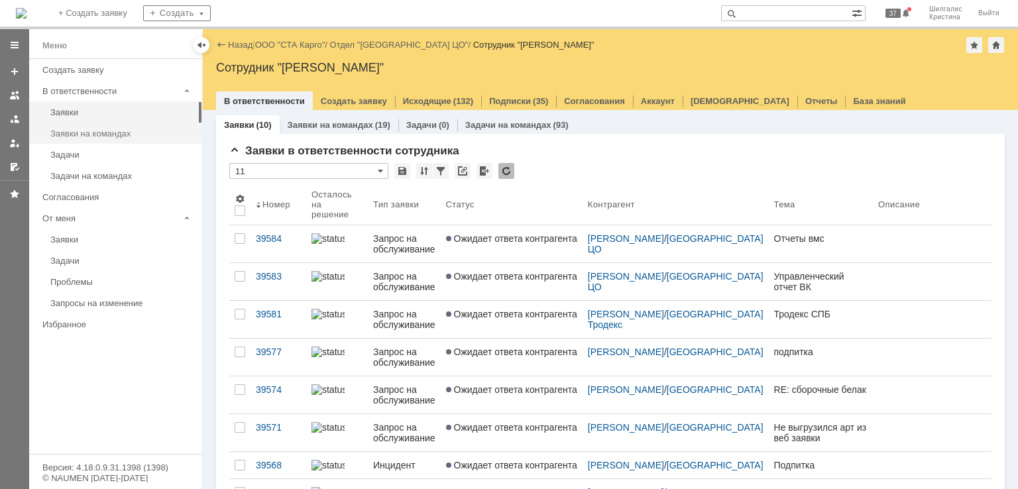
click at [91, 131] on div "Заявки на командах" at bounding box center [121, 134] width 143 height 10
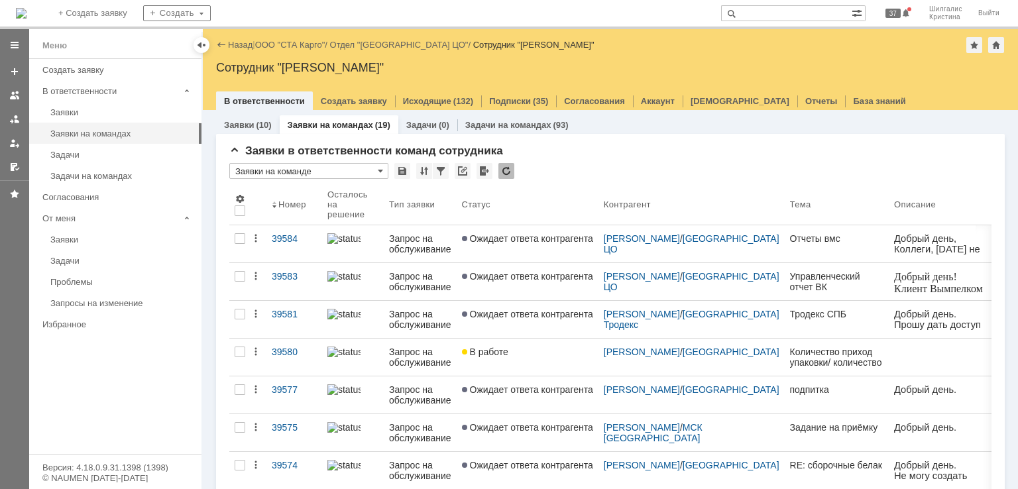
click at [284, 44] on link "ООО "СТА Карго"" at bounding box center [290, 45] width 70 height 10
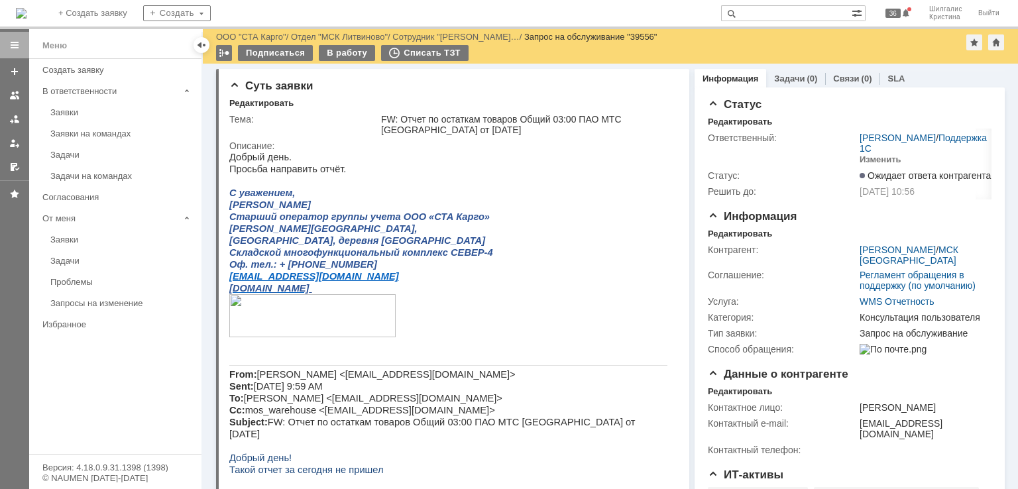
drag, startPoint x: 724, startPoint y: 333, endPoint x: 686, endPoint y: 205, distance: 133.8
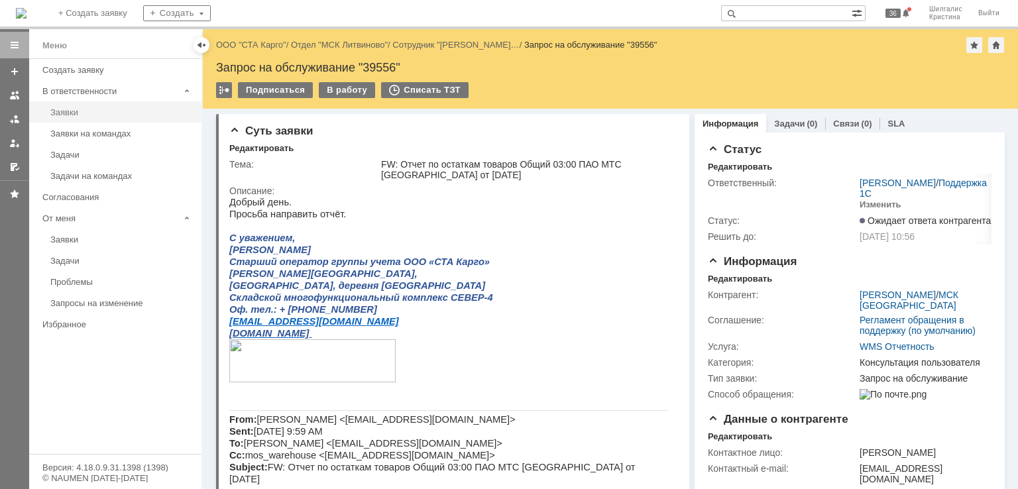
click at [60, 117] on link "Заявки" at bounding box center [122, 112] width 154 height 21
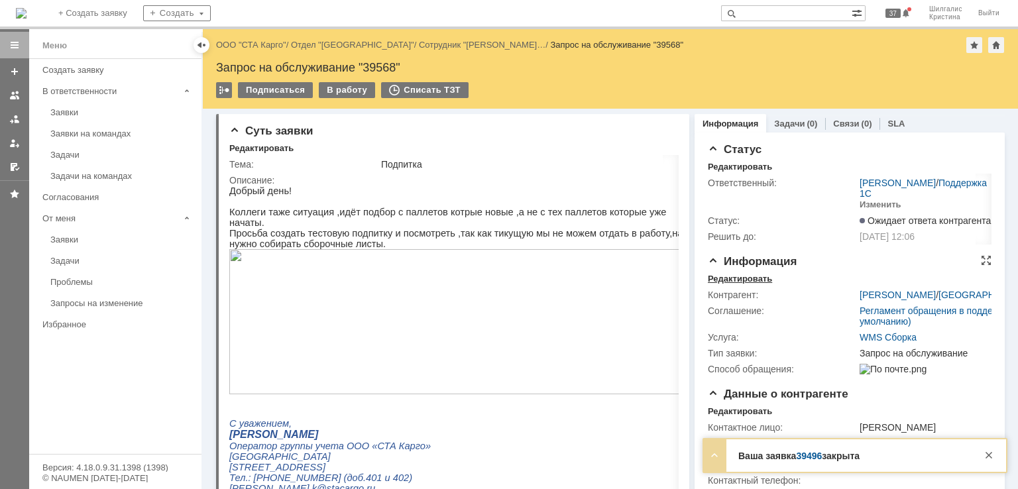
click at [720, 277] on div "Редактировать" at bounding box center [740, 279] width 64 height 11
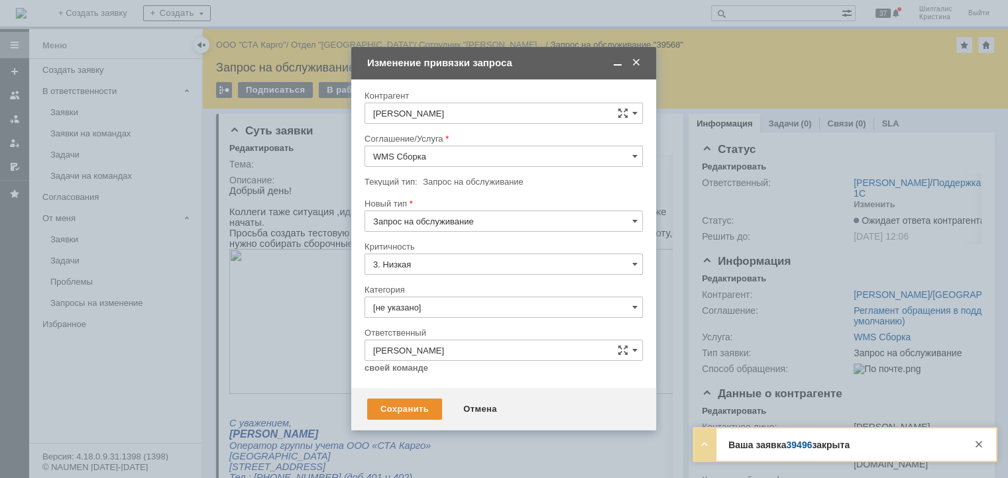
click at [435, 214] on input "Запрос на обслуживание" at bounding box center [503, 221] width 278 height 21
click at [403, 291] on span "Инцидент" at bounding box center [503, 289] width 261 height 11
type input "Инцидент"
click at [392, 406] on div "Сохранить" at bounding box center [404, 409] width 75 height 21
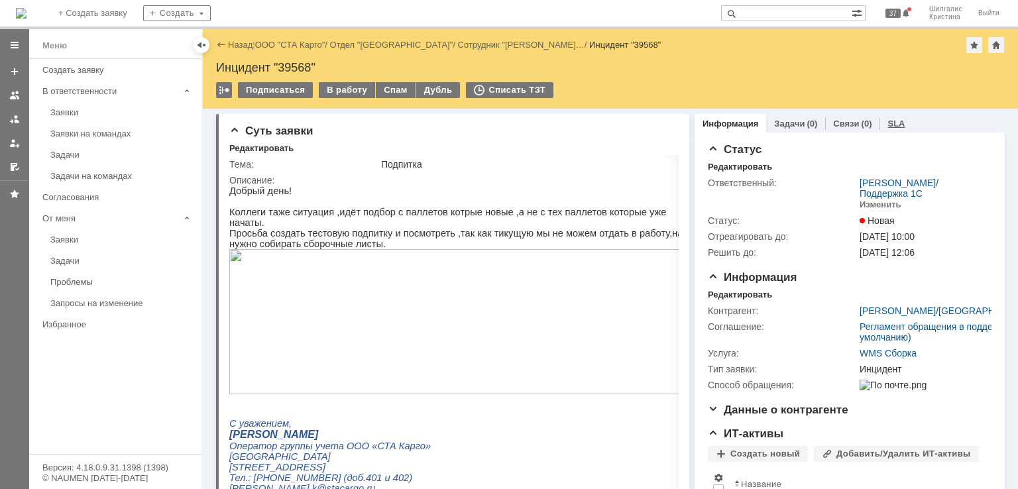
click at [893, 123] on link "SLA" at bounding box center [895, 124] width 17 height 10
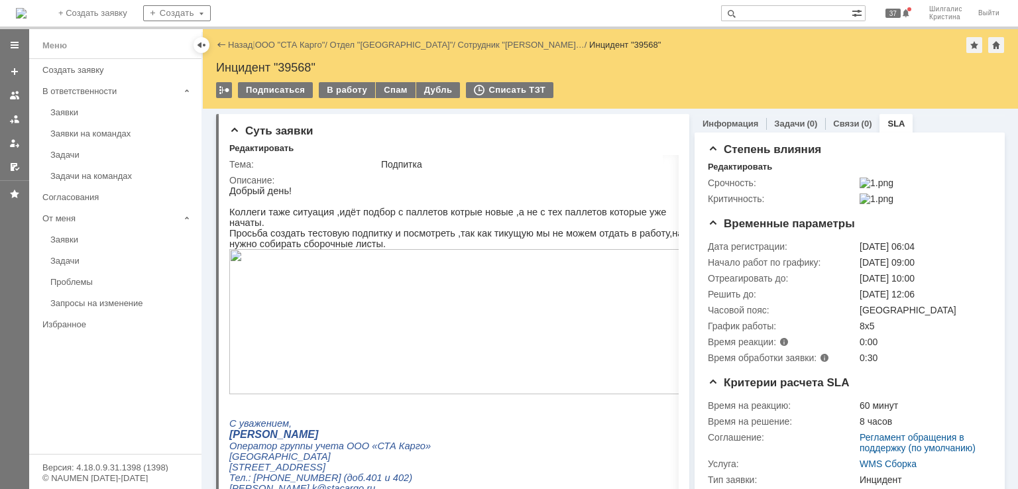
click at [296, 61] on div "Инцидент "39568"" at bounding box center [610, 67] width 788 height 13
copy div "39568"
click at [292, 42] on link "ООО "СТА Карго"" at bounding box center [290, 45] width 70 height 10
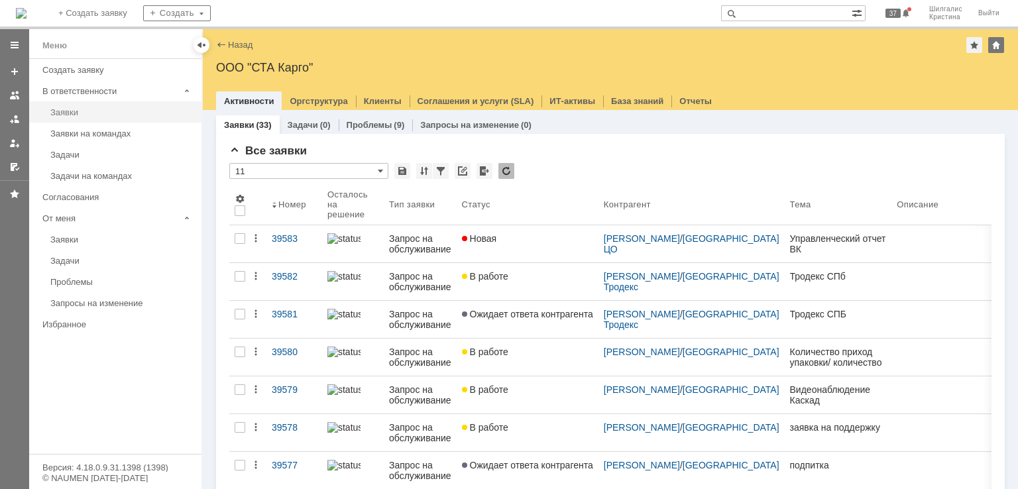
click at [107, 120] on link "Заявки" at bounding box center [122, 112] width 154 height 21
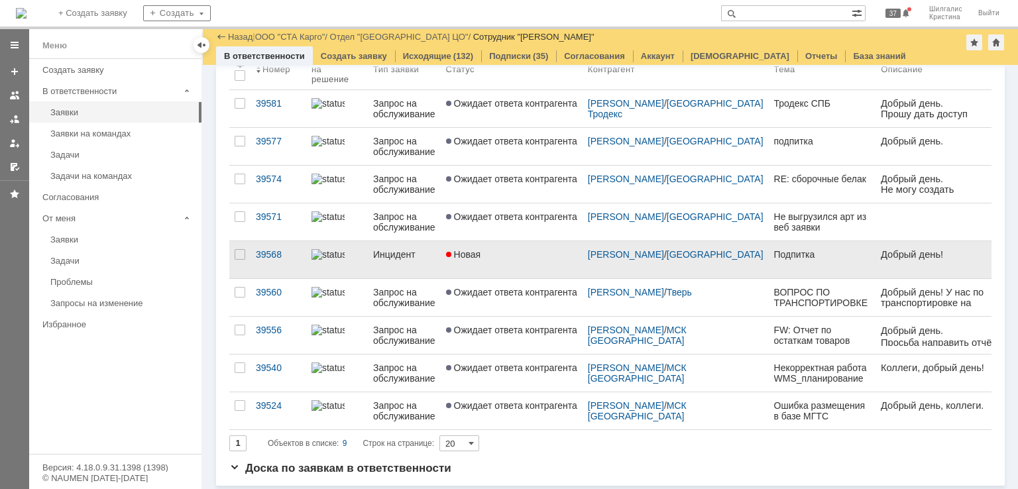
click at [526, 249] on div "Новая" at bounding box center [511, 254] width 131 height 11
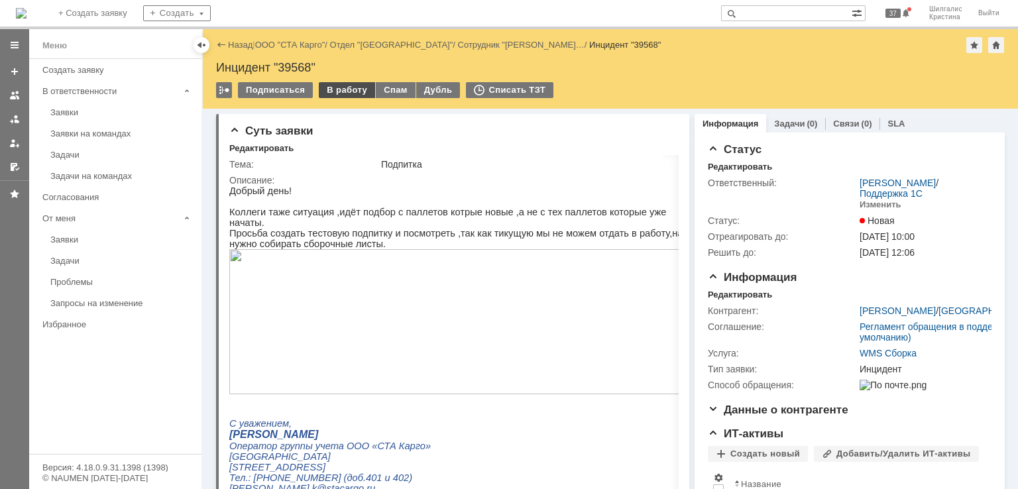
click at [335, 85] on div "В работу" at bounding box center [347, 90] width 56 height 16
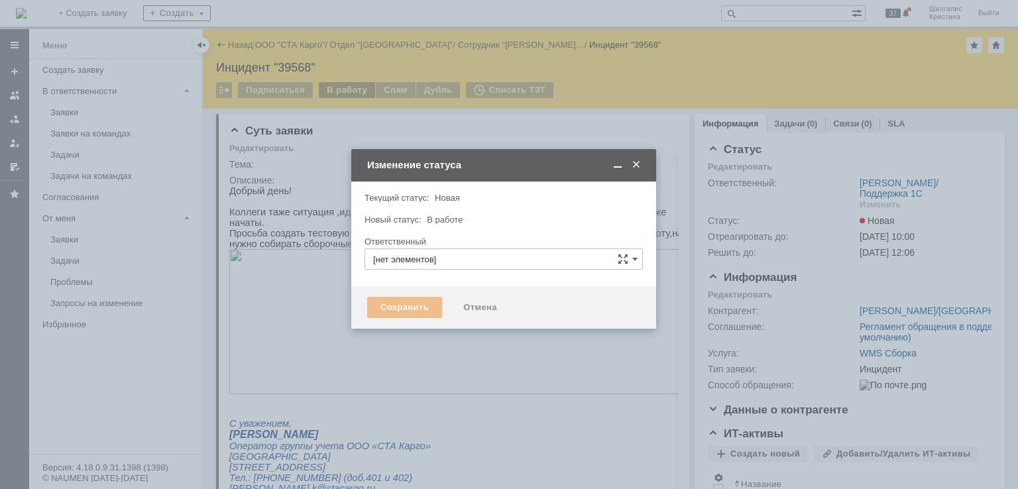
type input "[PERSON_NAME]"
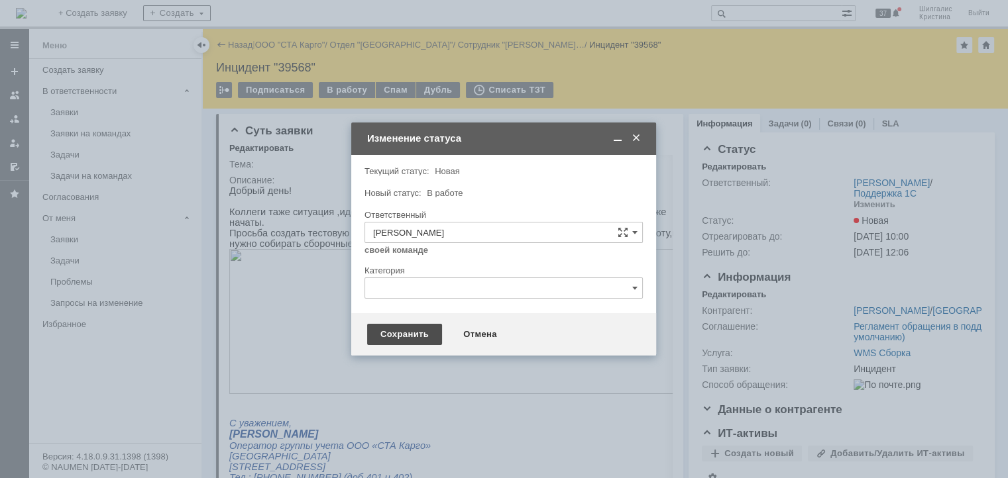
click at [392, 331] on div "Сохранить" at bounding box center [404, 334] width 75 height 21
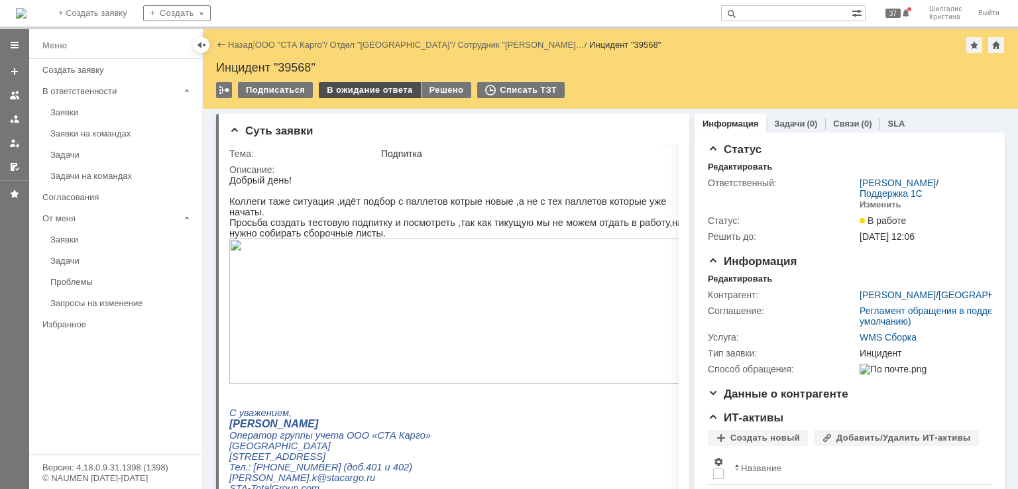
click at [365, 88] on div "В ожидание ответа" at bounding box center [369, 90] width 101 height 16
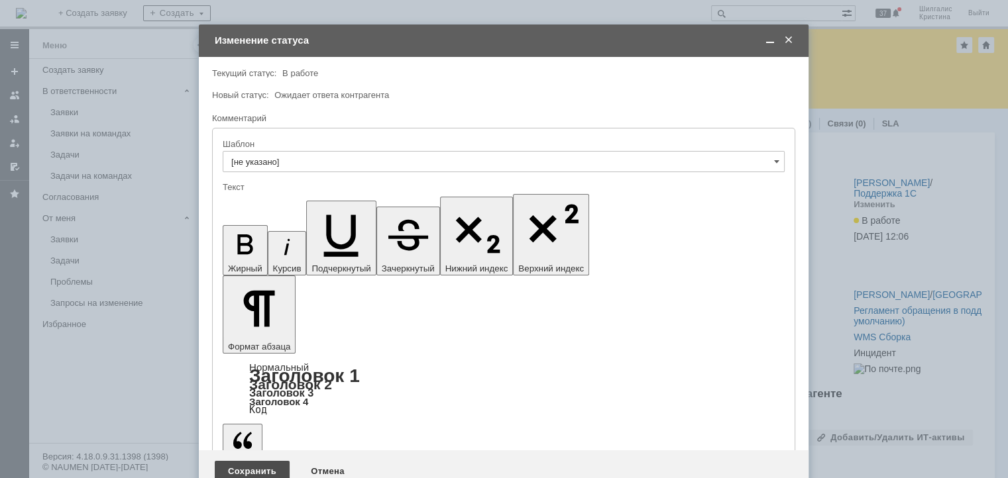
click at [242, 461] on div "Сохранить" at bounding box center [252, 471] width 75 height 21
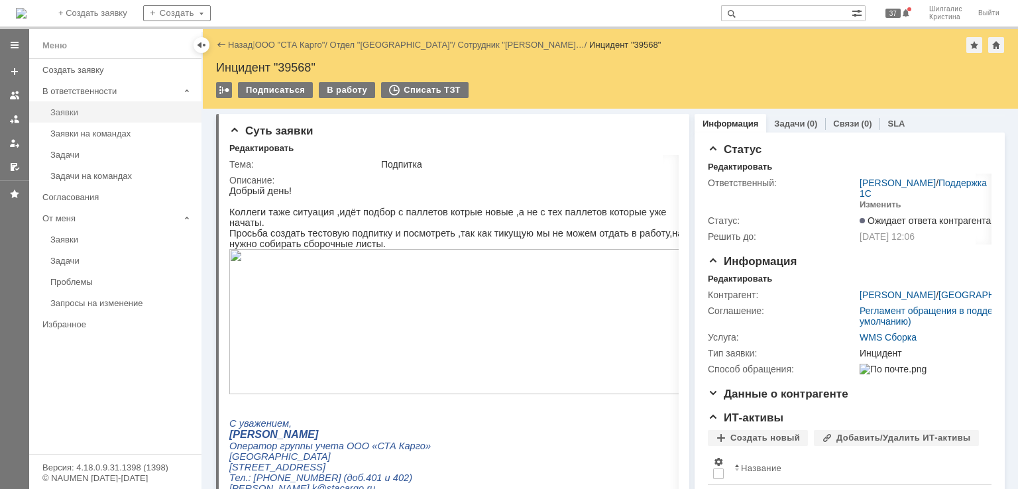
click at [97, 109] on div "Заявки" at bounding box center [121, 112] width 143 height 10
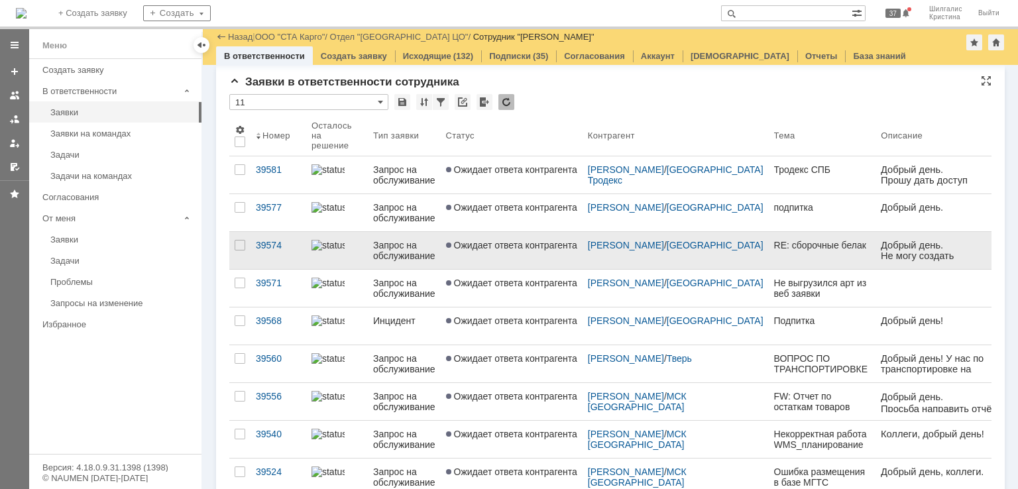
click at [519, 252] on link "Ожидает ответа контрагента" at bounding box center [512, 250] width 142 height 37
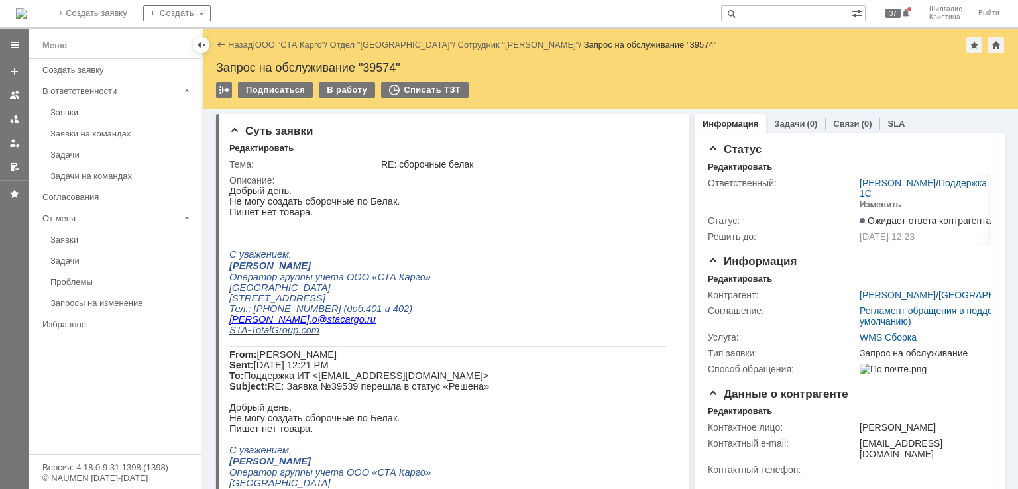
drag, startPoint x: 755, startPoint y: 297, endPoint x: 762, endPoint y: 185, distance: 112.2
click at [382, 64] on div "Запрос на обслуживание "39574"" at bounding box center [610, 67] width 788 height 13
copy div "39574"
click at [894, 124] on div "SLA" at bounding box center [895, 123] width 33 height 19
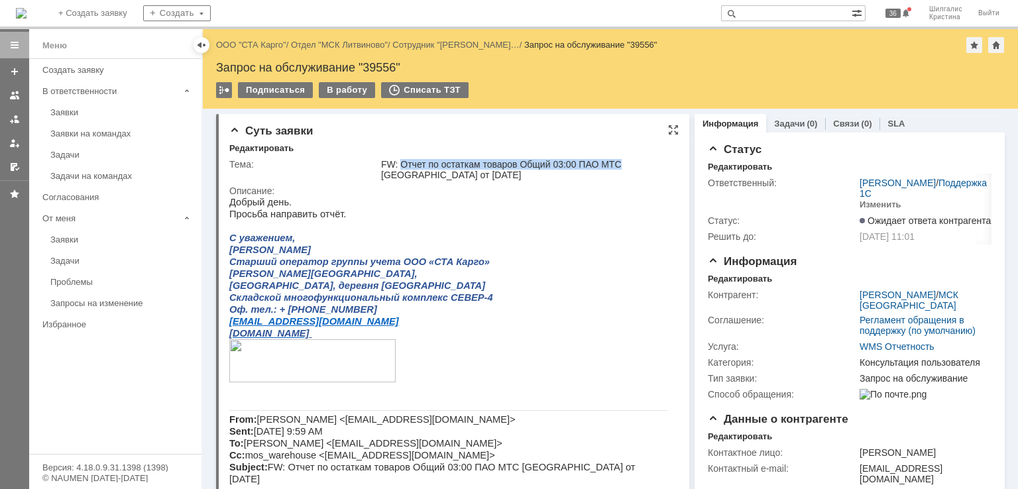
drag, startPoint x: 618, startPoint y: 162, endPoint x: 400, endPoint y: 163, distance: 218.0
click at [400, 163] on div "FW: Отчет по остаткам товаров Общий 03:00 ПАО МТС [GEOGRAPHIC_DATA] от [DATE]" at bounding box center [526, 169] width 290 height 21
copy div "Отчет по остаткам товаров Общий 03:00 ПАО МТС"
click at [327, 91] on div "В работу" at bounding box center [347, 90] width 56 height 16
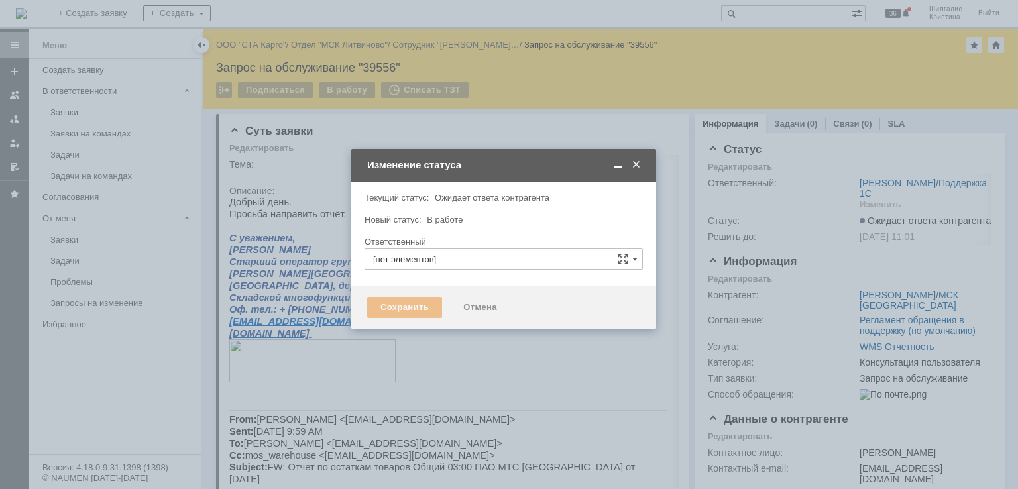
type input "[PERSON_NAME]"
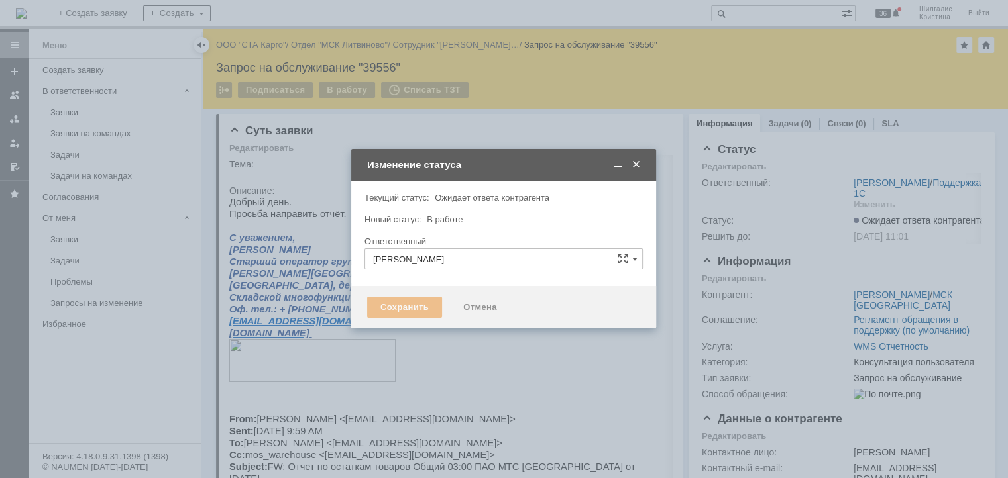
type input "Консультация пользователя"
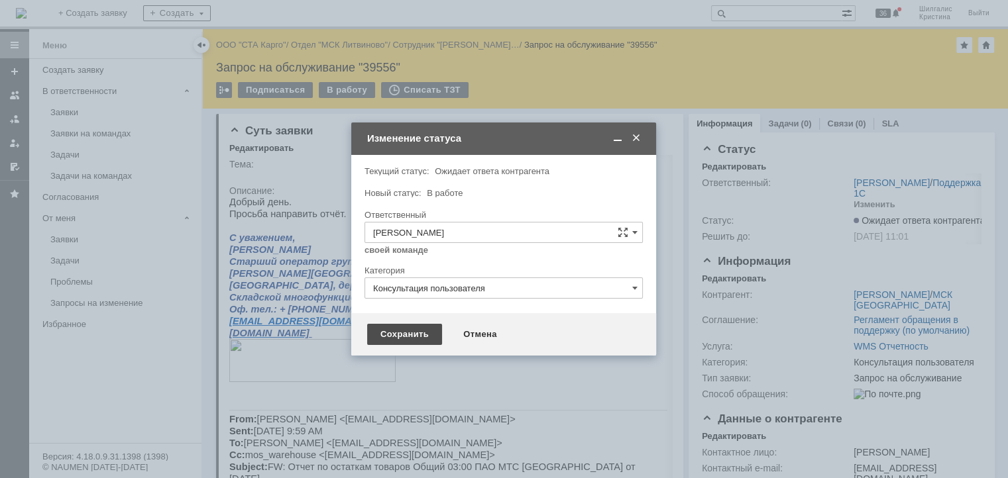
click at [400, 337] on div "Сохранить" at bounding box center [404, 334] width 75 height 21
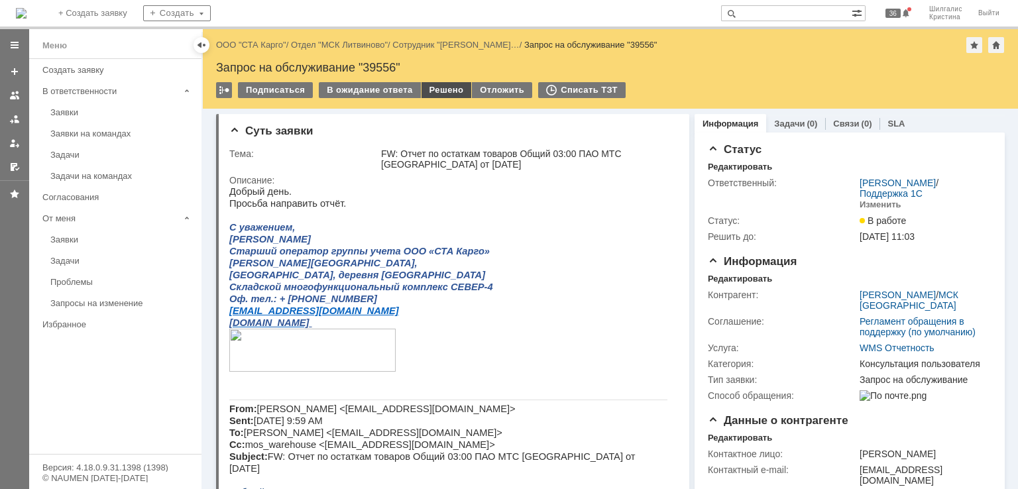
click at [442, 91] on div "Решено" at bounding box center [446, 90] width 50 height 16
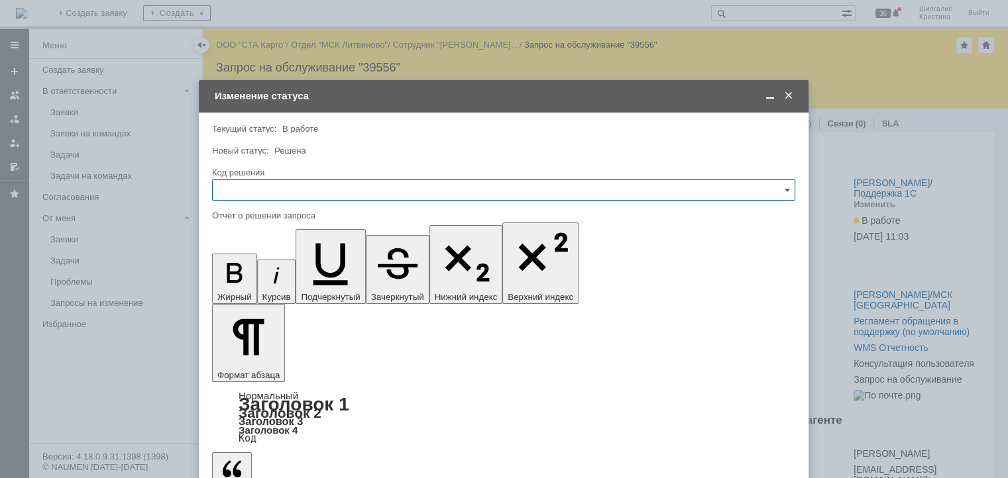
click at [341, 189] on input "text" at bounding box center [503, 190] width 583 height 21
drag, startPoint x: 246, startPoint y: 368, endPoint x: 246, endPoint y: 343, distance: 24.5
click at [246, 367] on span "Решено" at bounding box center [504, 367] width 566 height 11
type input "Решено"
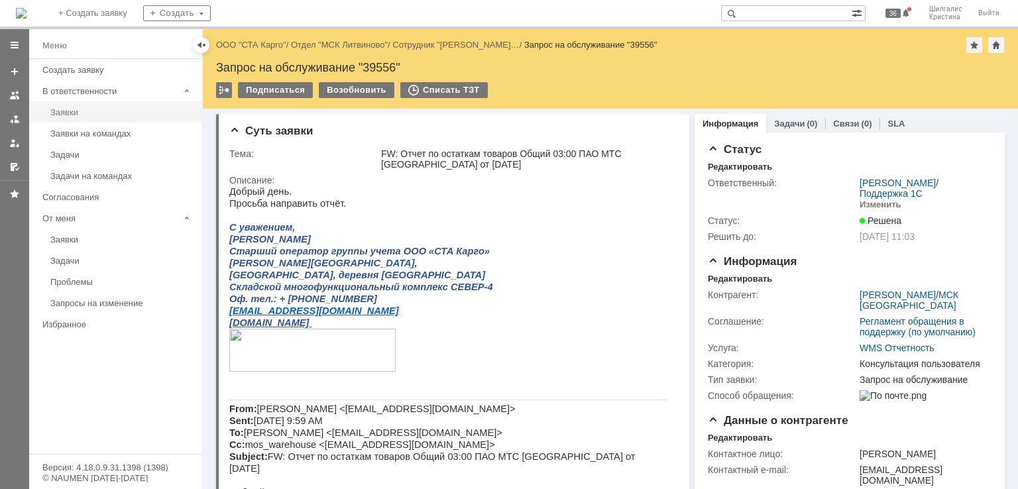
click at [98, 117] on link "Заявки" at bounding box center [122, 112] width 154 height 21
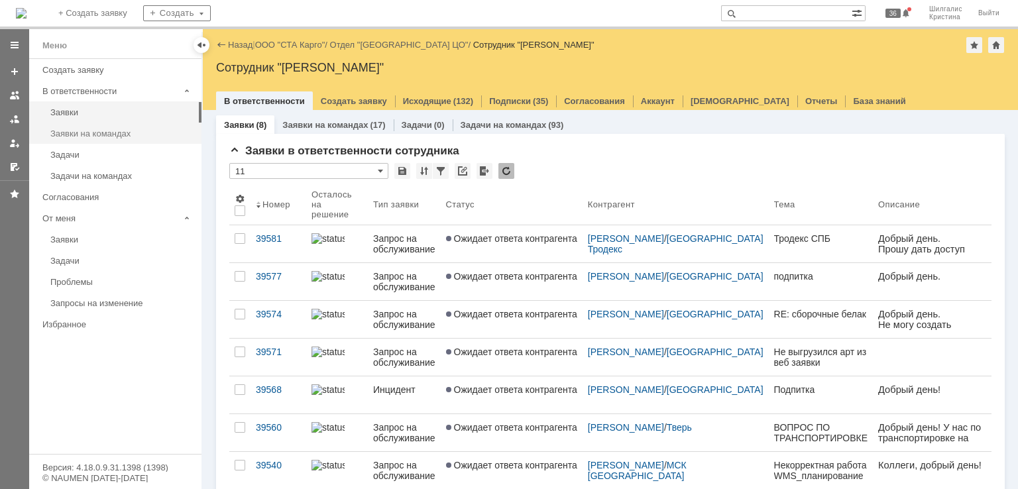
click at [122, 136] on div "Заявки на командах" at bounding box center [121, 134] width 143 height 10
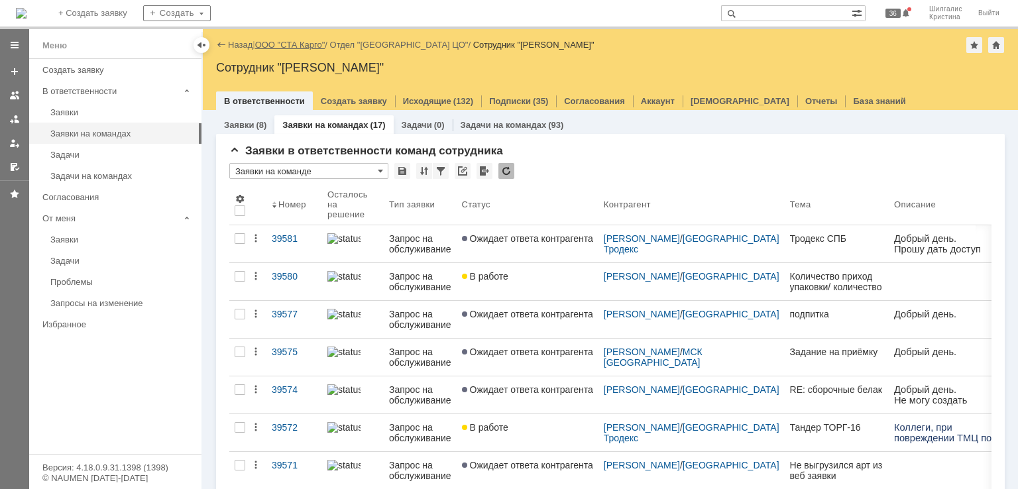
click at [297, 44] on link "ООО "СТА Карго"" at bounding box center [290, 45] width 70 height 10
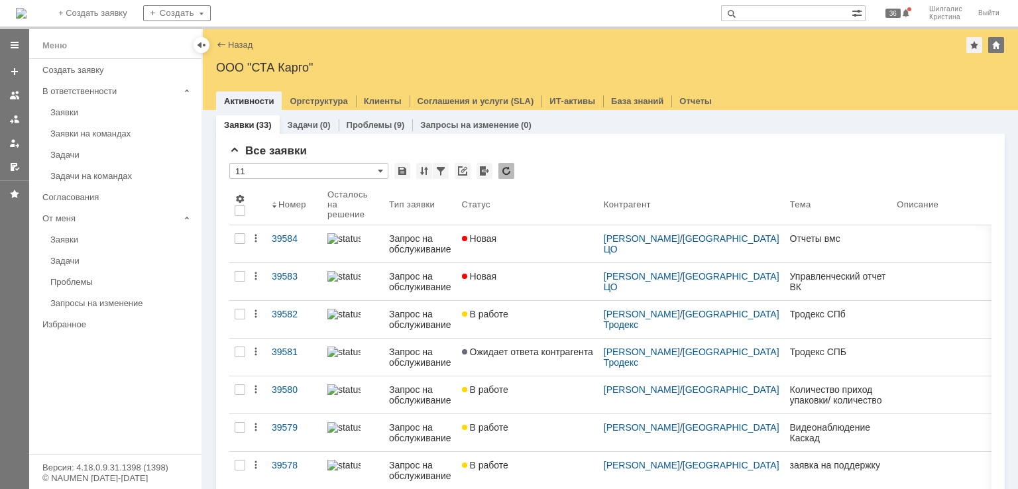
click at [541, 241] on div "Новая" at bounding box center [527, 238] width 131 height 11
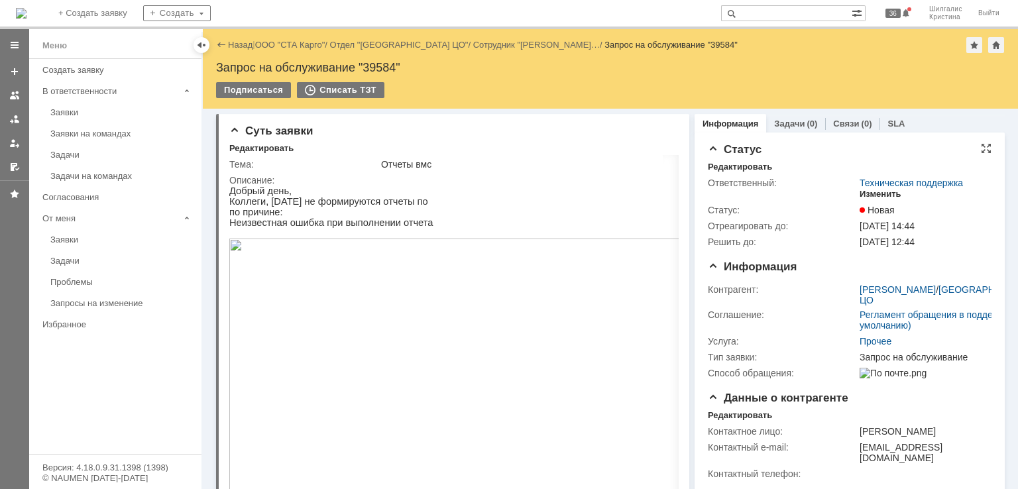
click at [862, 194] on div "Изменить" at bounding box center [880, 194] width 42 height 11
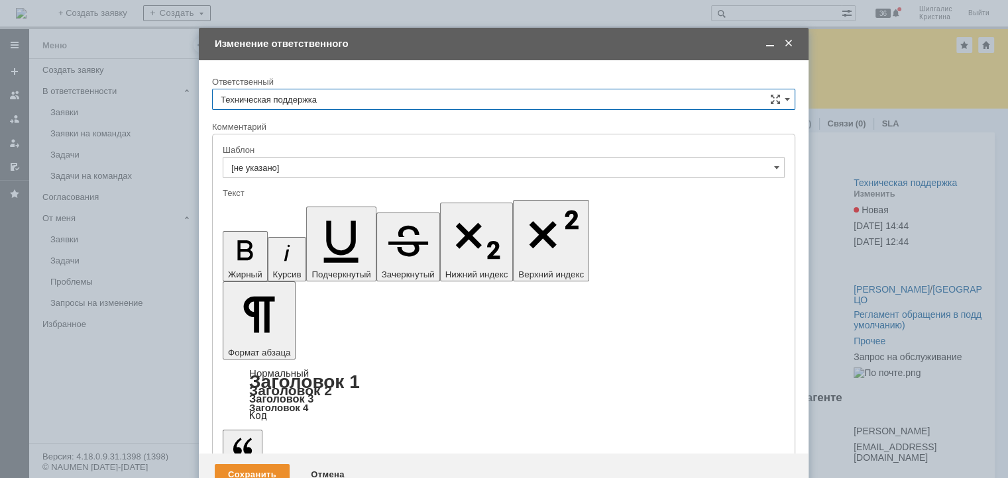
click at [347, 89] on input "Техническая поддержка" at bounding box center [503, 99] width 583 height 21
click at [289, 170] on span "[PERSON_NAME]" at bounding box center [504, 167] width 566 height 11
type input "[PERSON_NAME]"
click at [236, 464] on div "Сохранить" at bounding box center [252, 474] width 75 height 21
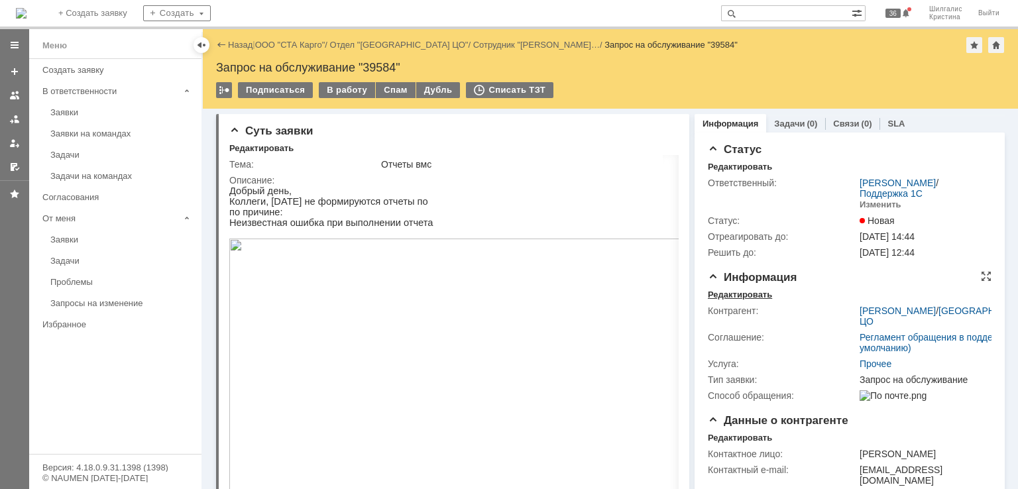
click at [755, 296] on div "Редактировать" at bounding box center [740, 295] width 64 height 11
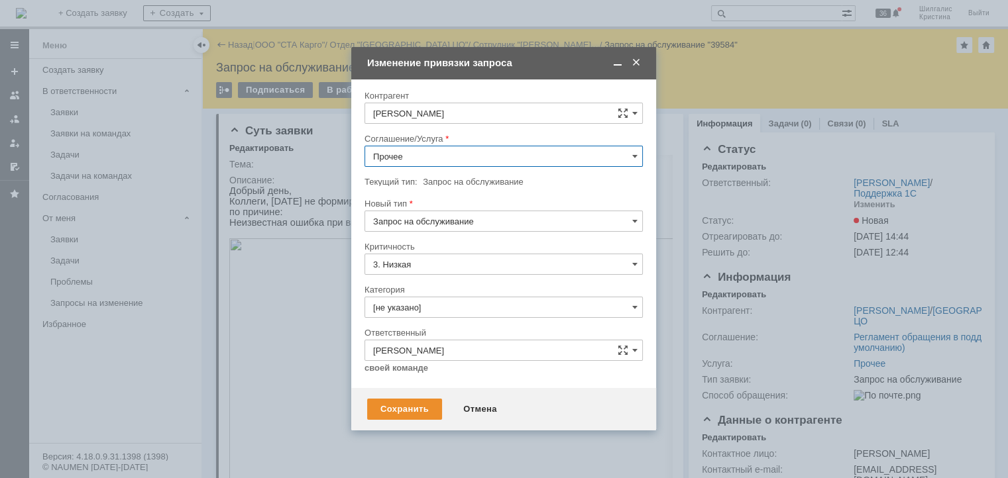
click at [448, 148] on input "Прочее" at bounding box center [503, 156] width 278 height 21
click at [402, 272] on span "WMS Прочее" at bounding box center [503, 277] width 261 height 11
type input "WMS Прочее"
click at [425, 303] on input "[не указано]" at bounding box center [503, 307] width 278 height 21
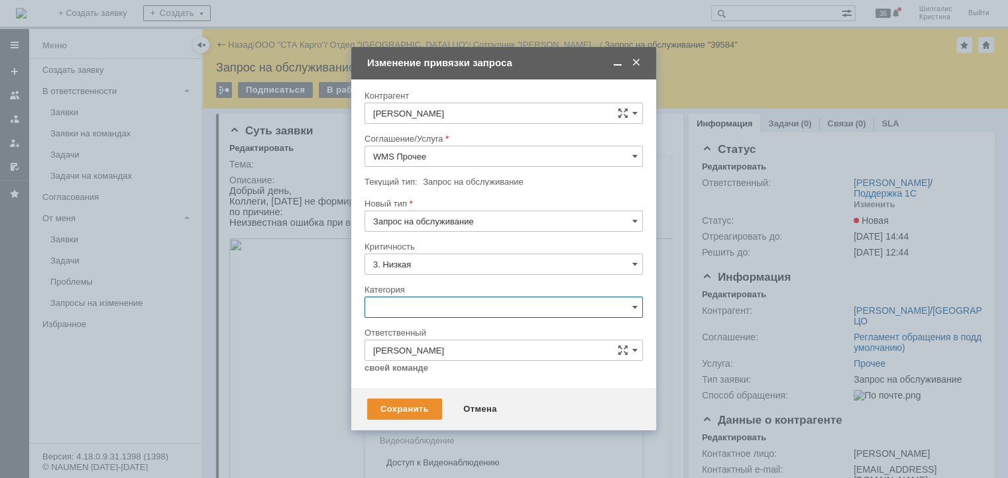
scroll to position [19, 0]
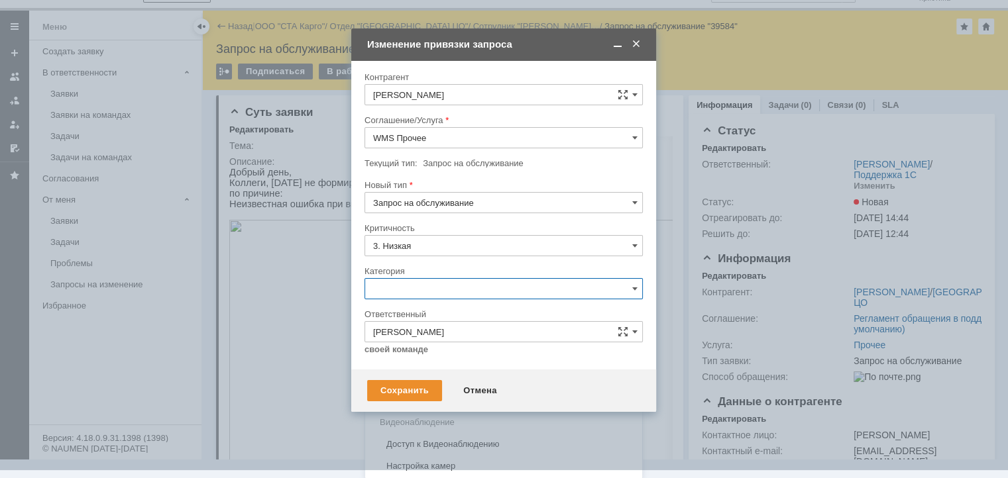
click at [409, 401] on span "Ошибка" at bounding box center [503, 401] width 261 height 11
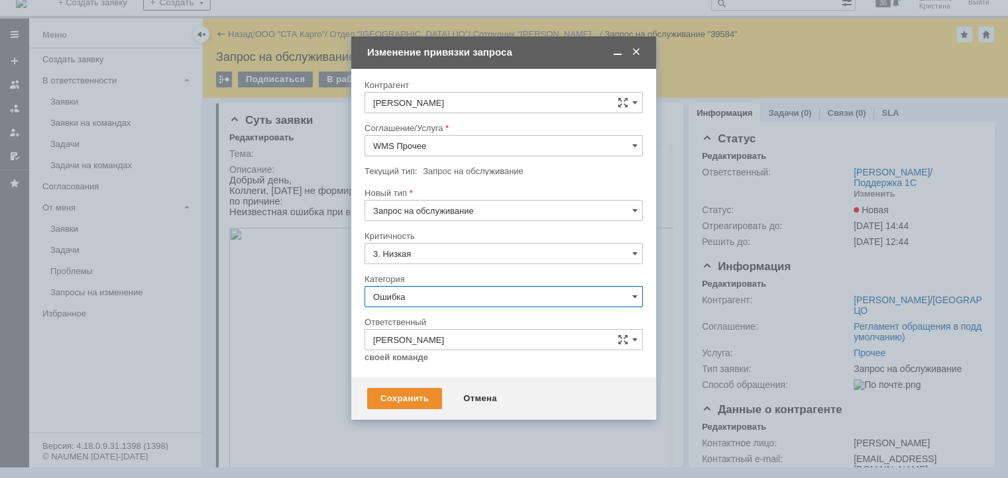
scroll to position [11, 0]
type input "Ошибка"
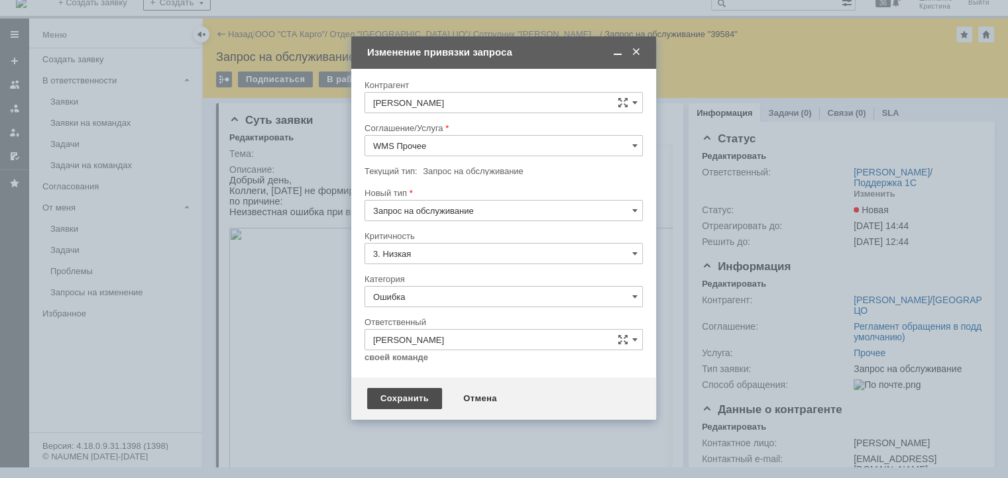
click at [401, 397] on div "Сохранить" at bounding box center [404, 398] width 75 height 21
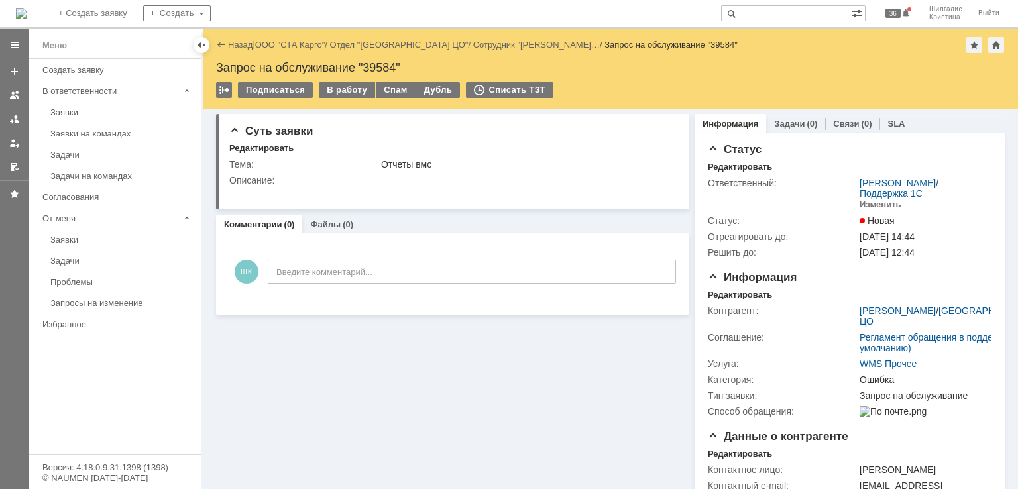
scroll to position [0, 0]
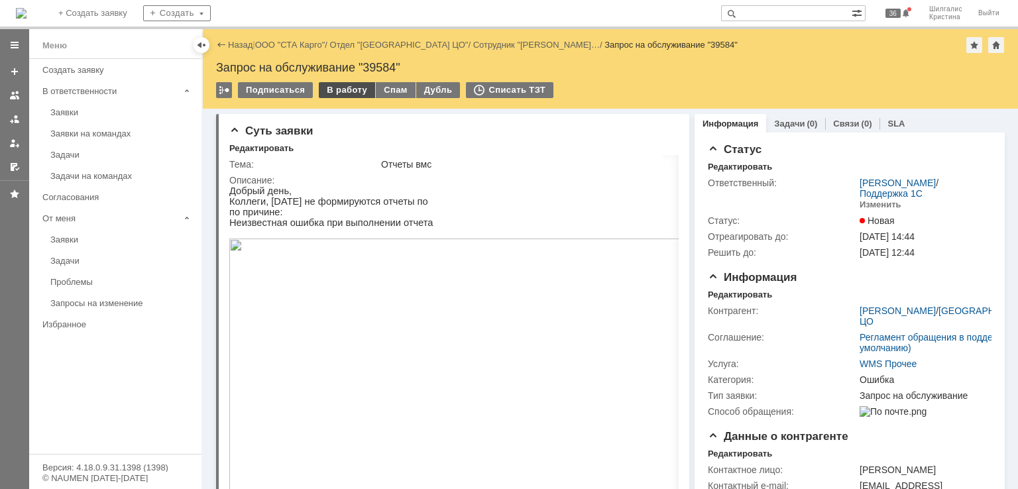
click at [341, 89] on div "В работу" at bounding box center [347, 90] width 56 height 16
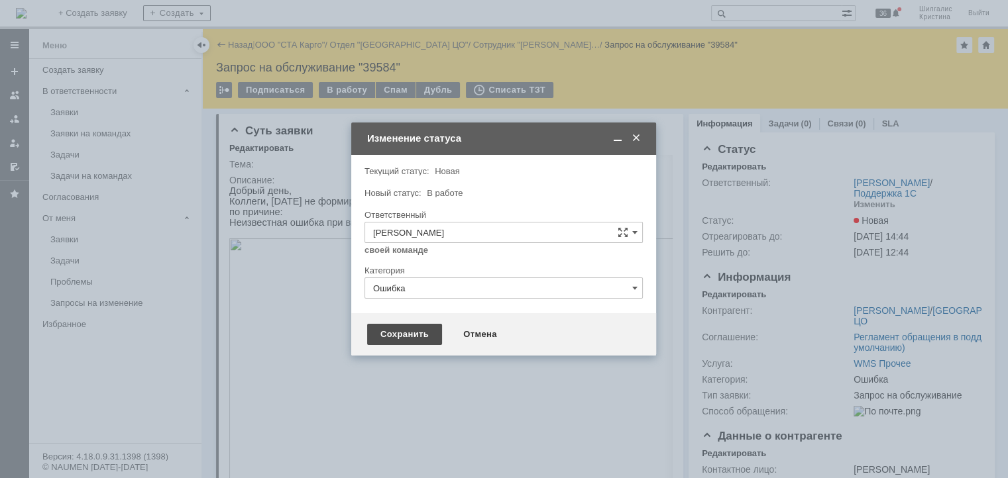
click at [406, 340] on div "Сохранить" at bounding box center [404, 334] width 75 height 21
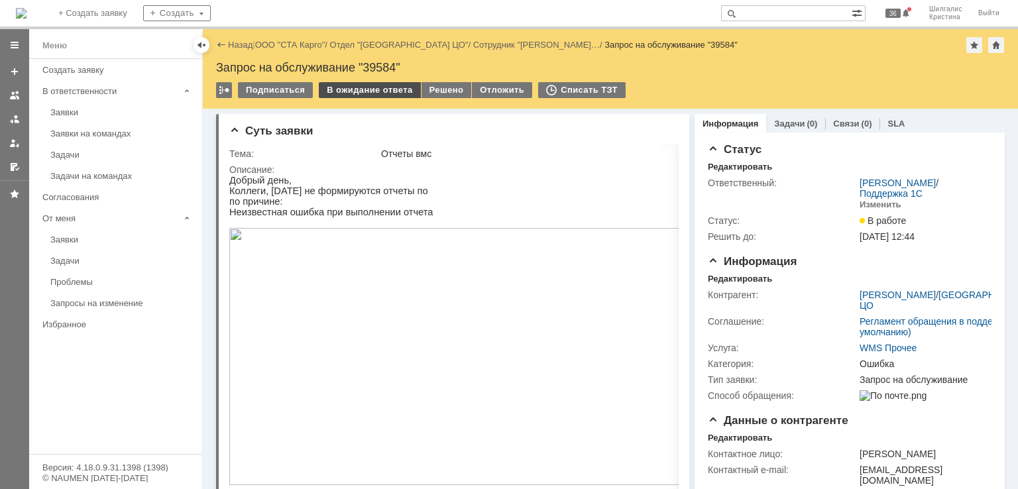
click at [372, 86] on div "В ожидание ответа" at bounding box center [369, 90] width 101 height 16
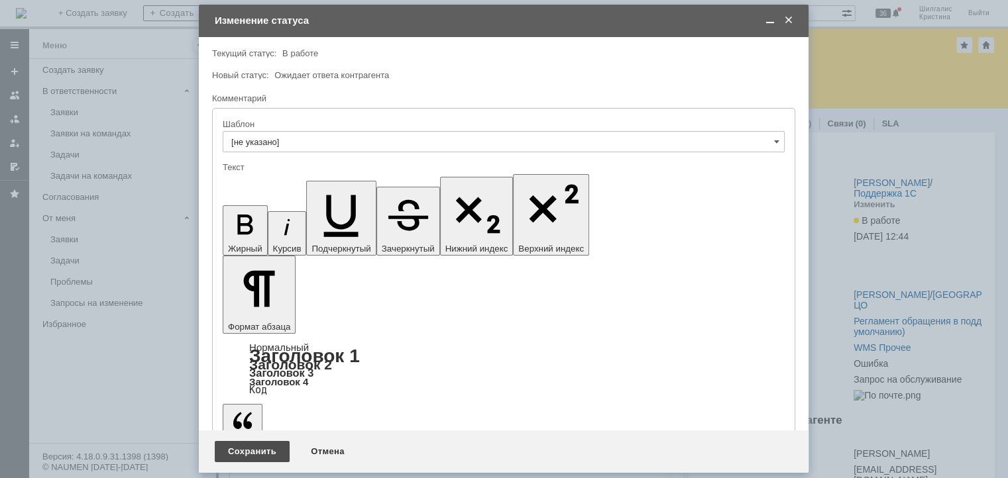
click at [239, 454] on div "Сохранить" at bounding box center [252, 451] width 75 height 21
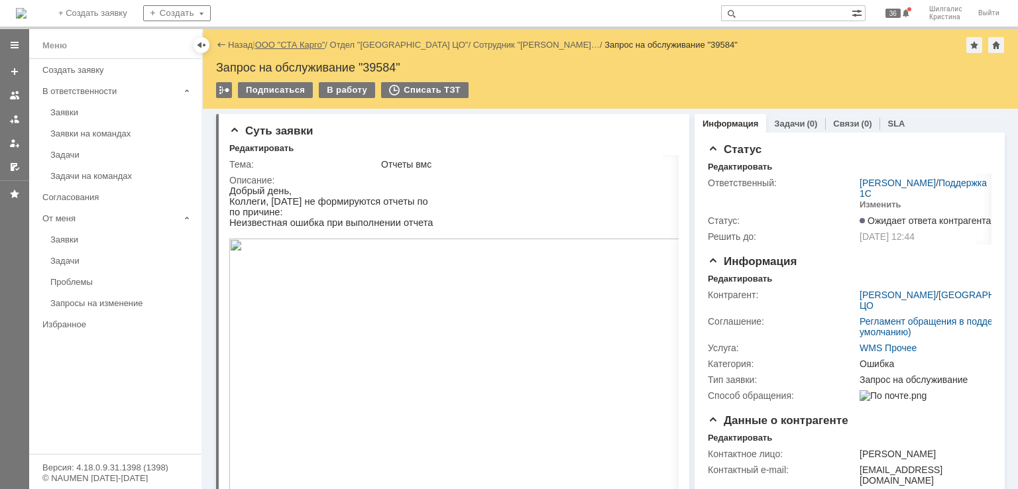
click at [283, 43] on link "ООО "СТА Карго"" at bounding box center [290, 45] width 70 height 10
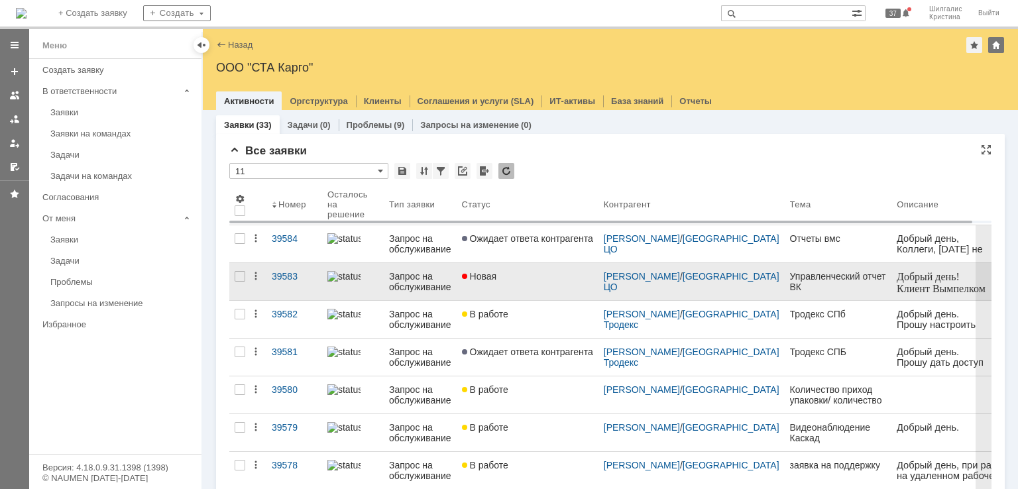
click at [521, 276] on div "Новая" at bounding box center [527, 276] width 131 height 11
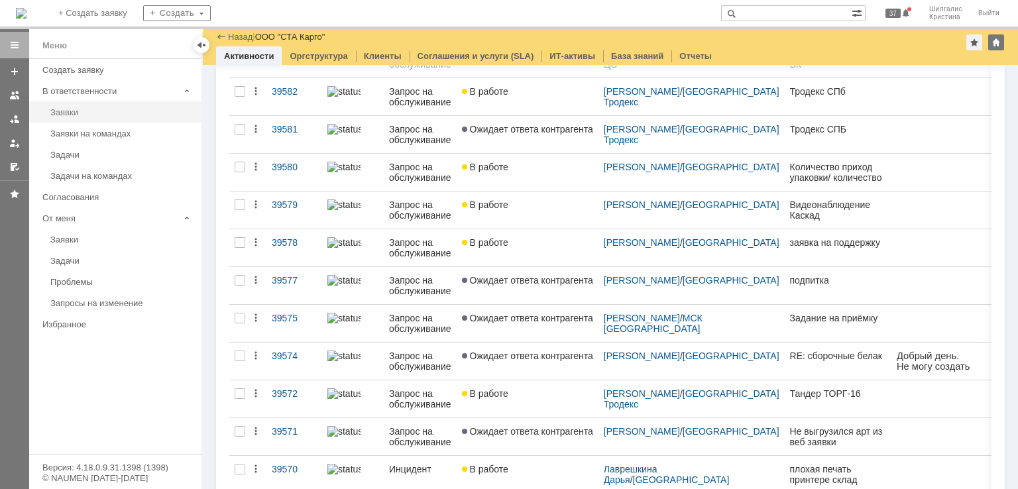
click at [87, 115] on div "Заявки" at bounding box center [121, 112] width 143 height 10
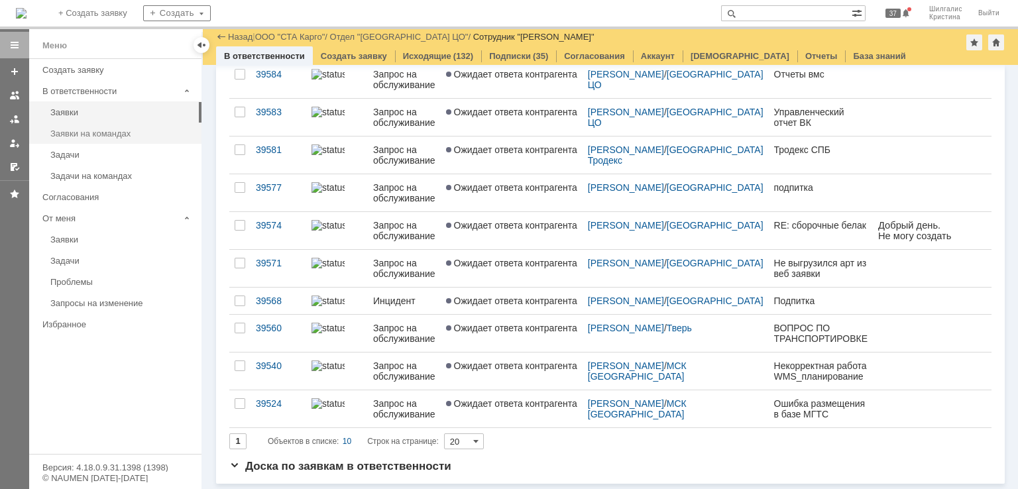
click at [114, 132] on div "Заявки на командах" at bounding box center [121, 134] width 143 height 10
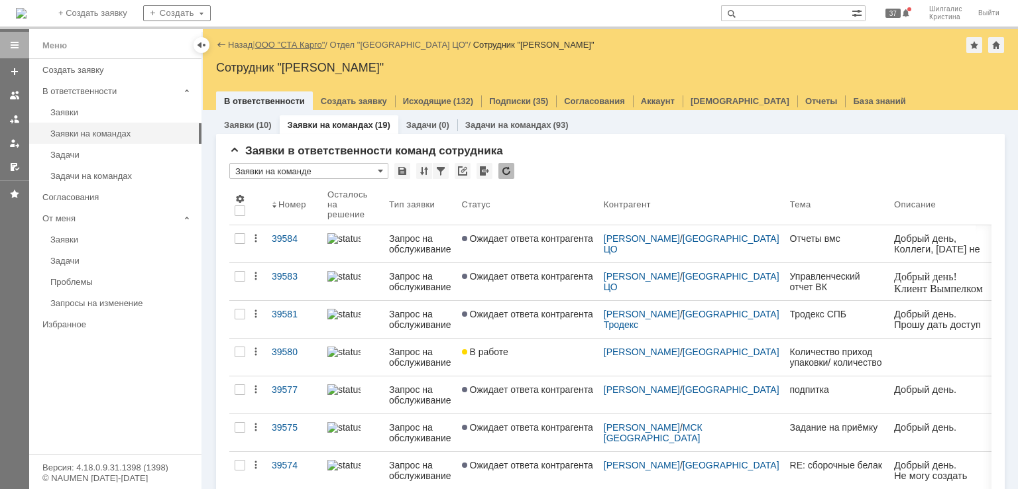
click at [299, 43] on link "ООО "СТА Карго"" at bounding box center [290, 45] width 70 height 10
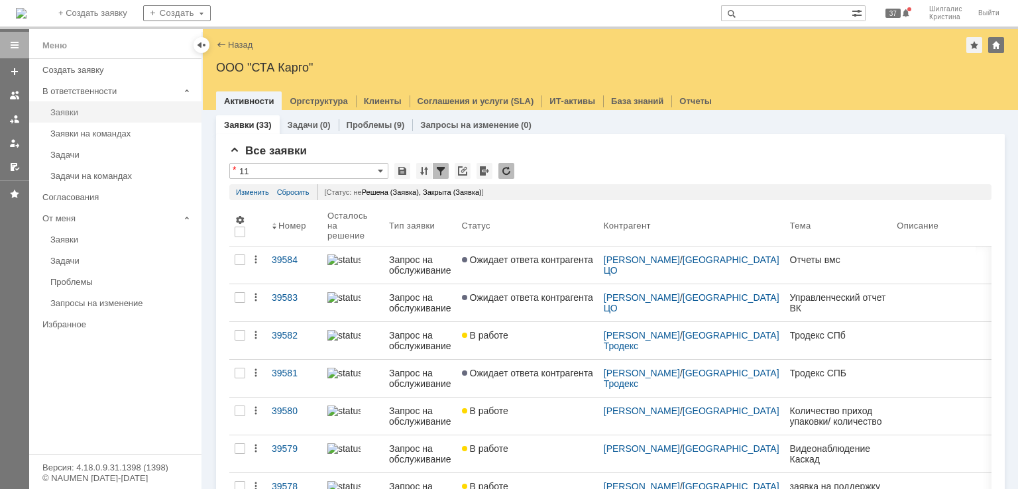
click at [74, 111] on div "Заявки" at bounding box center [121, 112] width 143 height 10
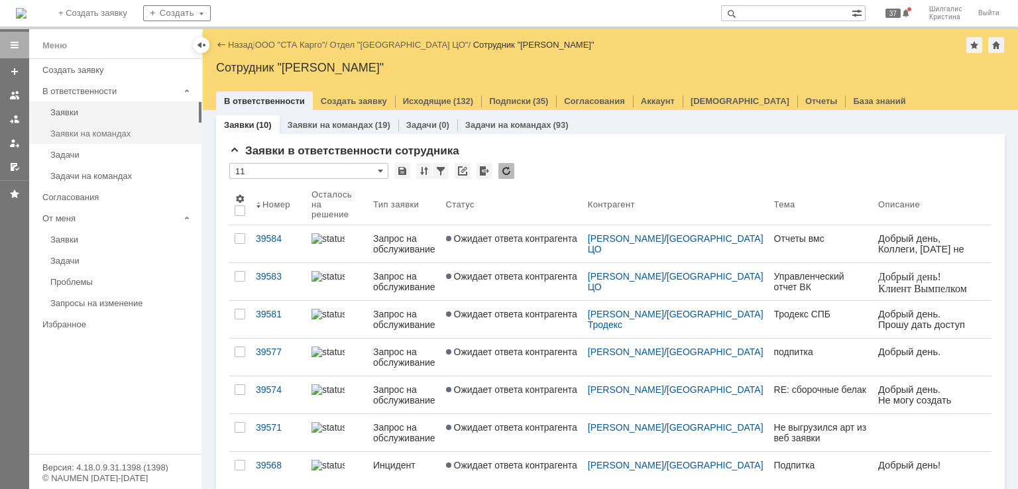
click at [125, 131] on div "Заявки на командах" at bounding box center [121, 134] width 143 height 10
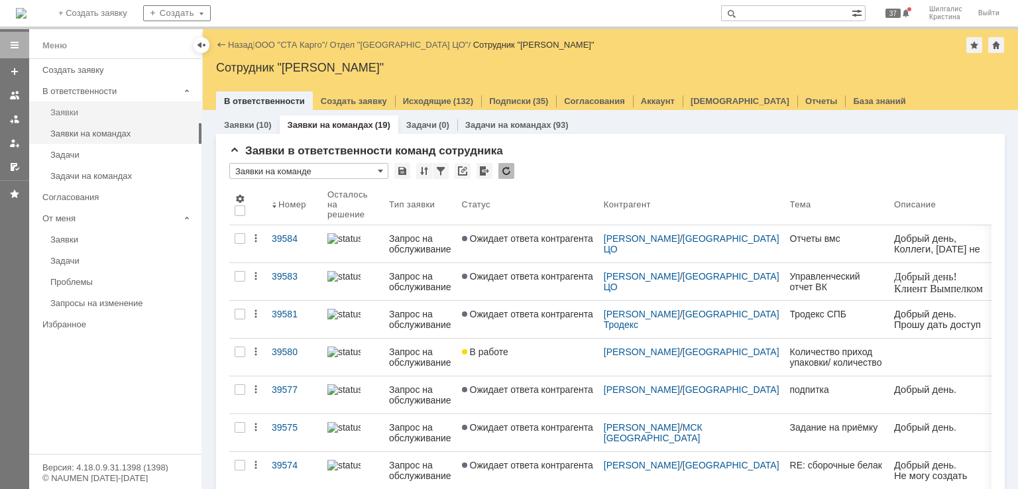
click at [116, 112] on div "Заявки" at bounding box center [121, 112] width 143 height 10
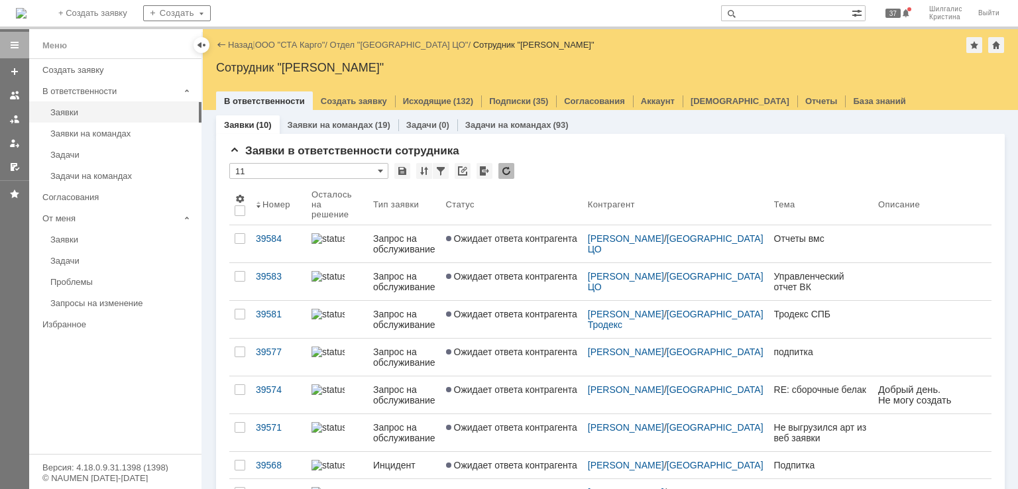
click at [2, 86] on div at bounding box center [14, 105] width 29 height 146
click at [297, 43] on link "ООО "СТА Карго"" at bounding box center [290, 45] width 70 height 10
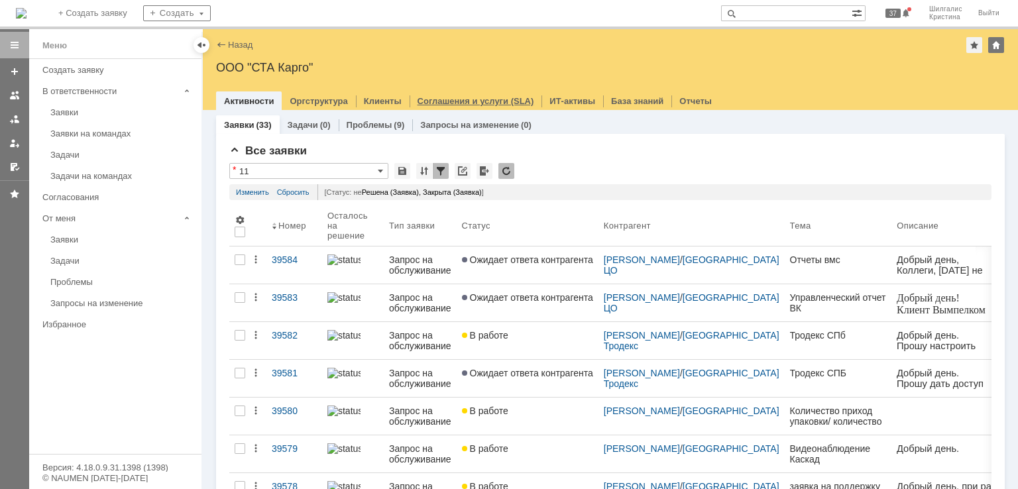
click at [417, 95] on div "Соглашения и услуги (SLA)" at bounding box center [475, 100] width 133 height 19
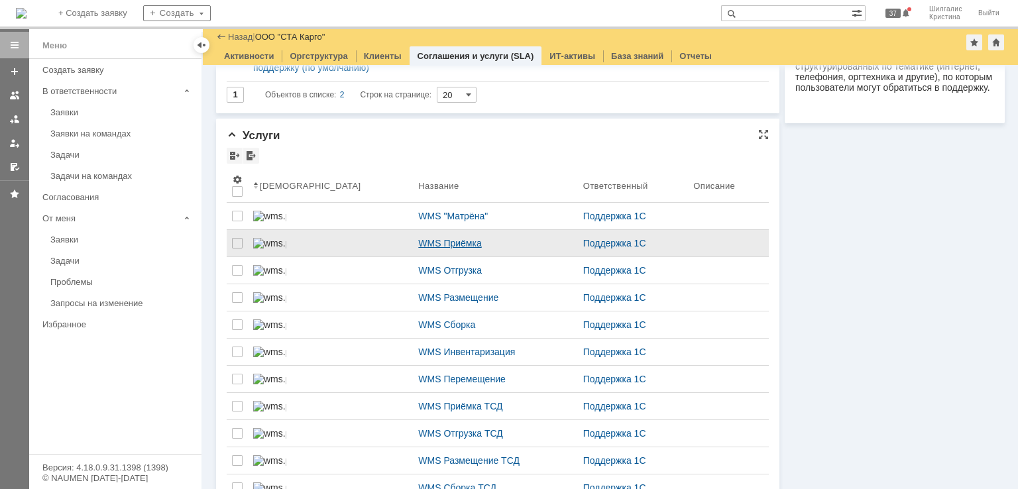
scroll to position [215, 0]
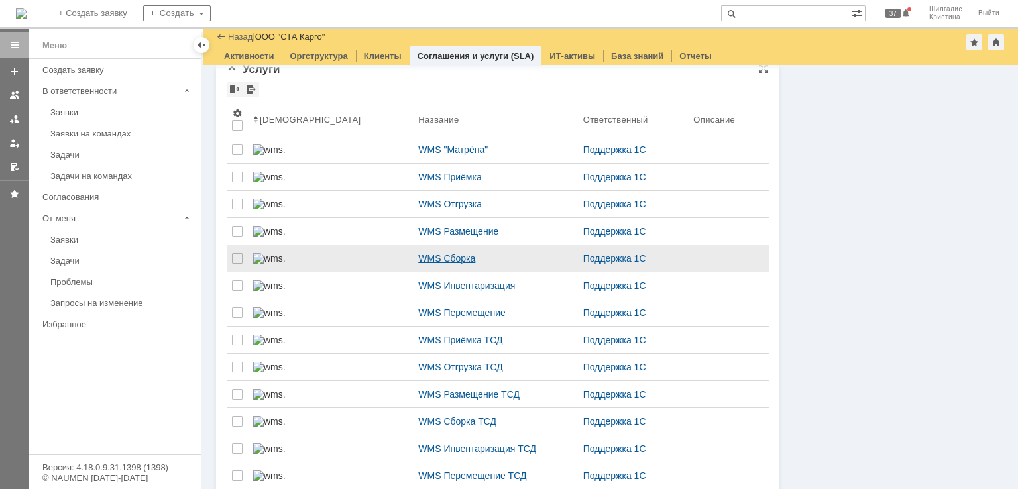
click at [418, 264] on div "WMS Сборка" at bounding box center [495, 258] width 154 height 11
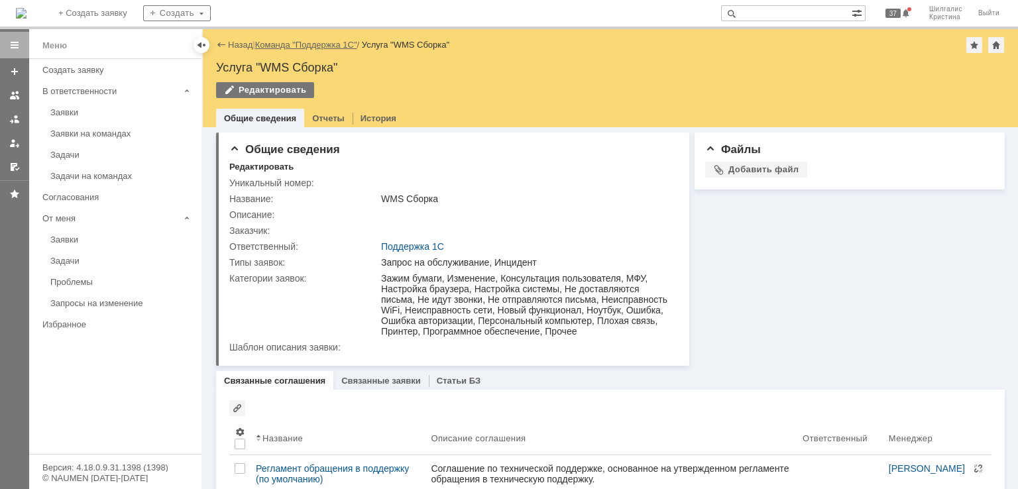
click at [298, 42] on link "Команда "Поддержка 1С"" at bounding box center [306, 45] width 102 height 10
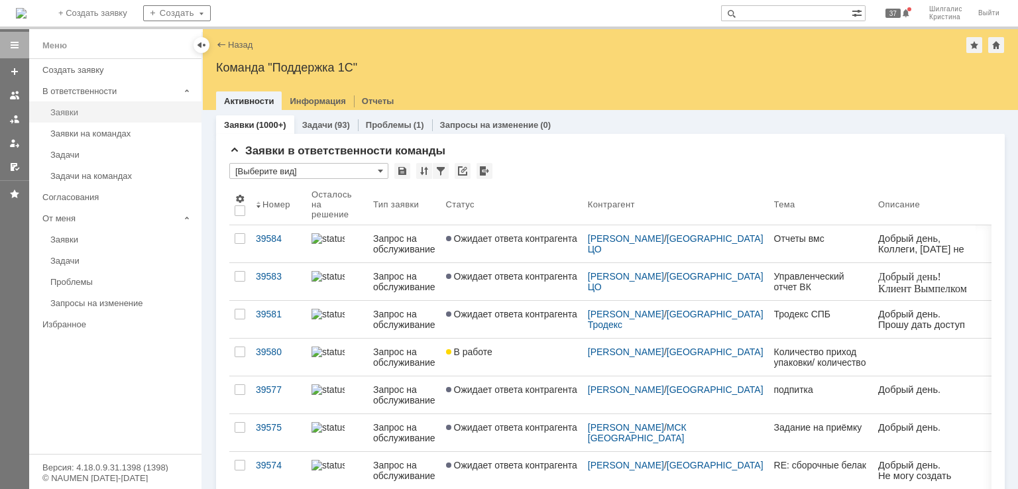
click at [74, 113] on div "Заявки" at bounding box center [121, 112] width 143 height 10
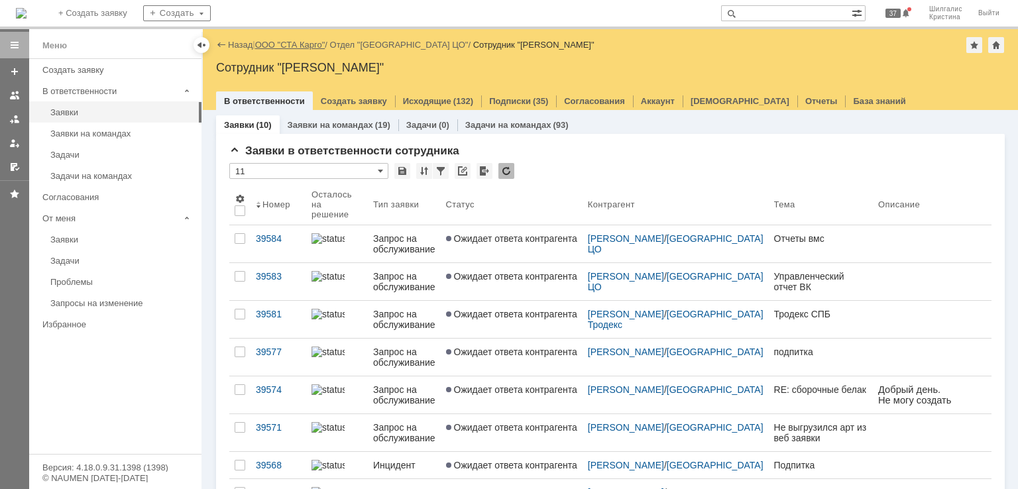
click at [286, 43] on link "ООО "СТА Карго"" at bounding box center [290, 45] width 70 height 10
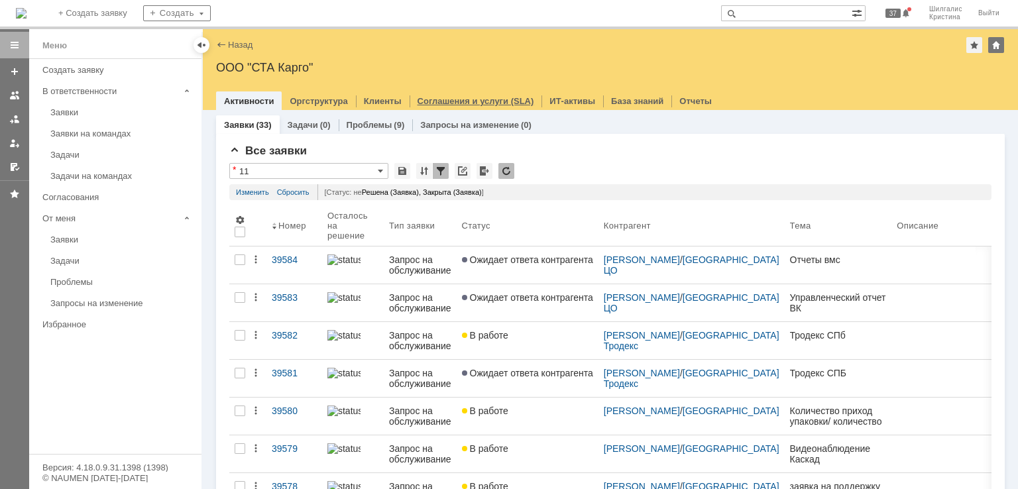
click at [491, 99] on link "Соглашения и услуги (SLA)" at bounding box center [475, 101] width 117 height 10
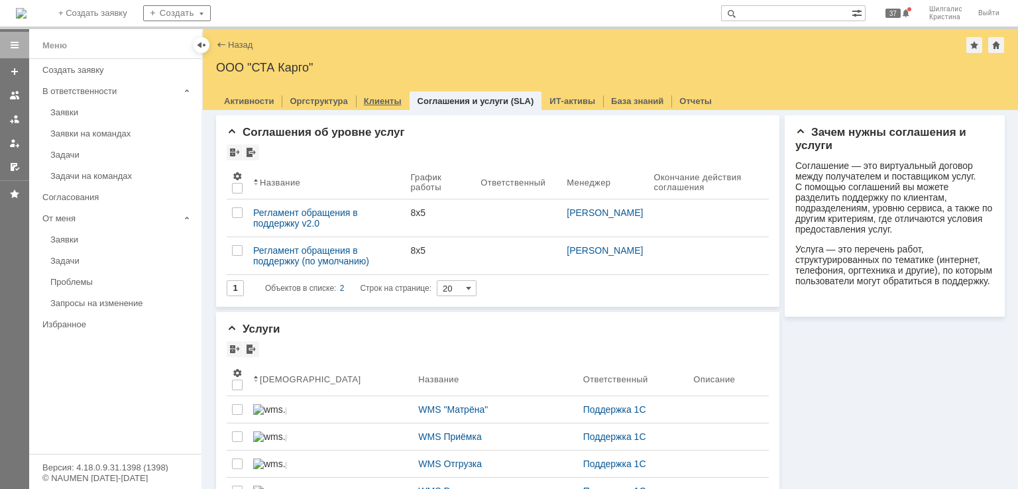
click at [385, 107] on div "Клиенты" at bounding box center [383, 100] width 54 height 19
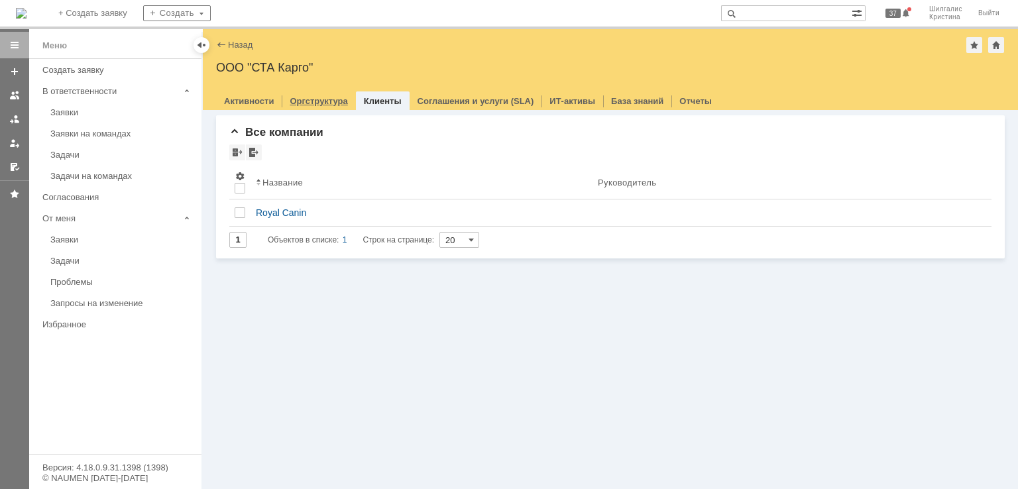
click at [327, 107] on div "Оргструктура" at bounding box center [319, 100] width 74 height 19
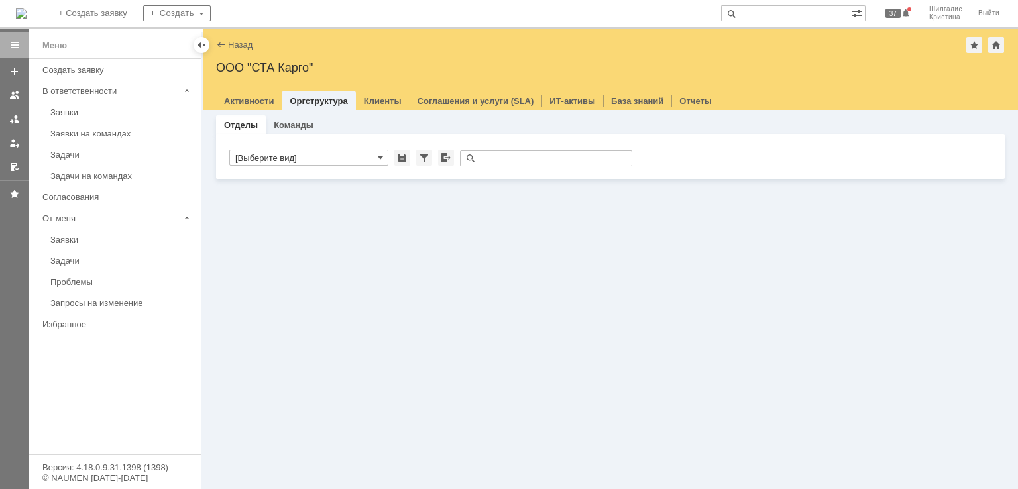
type input "[Выберите вид]"
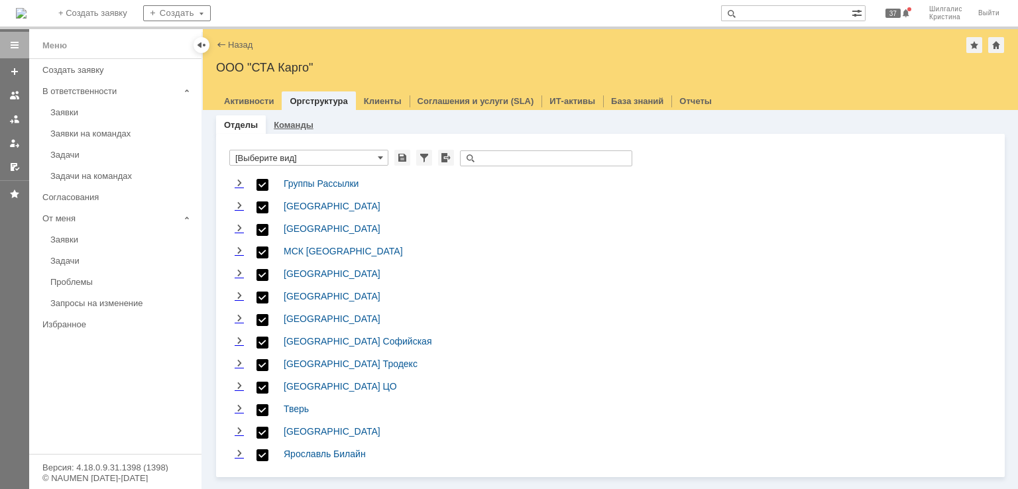
click at [294, 128] on link "Команды" at bounding box center [294, 125] width 40 height 10
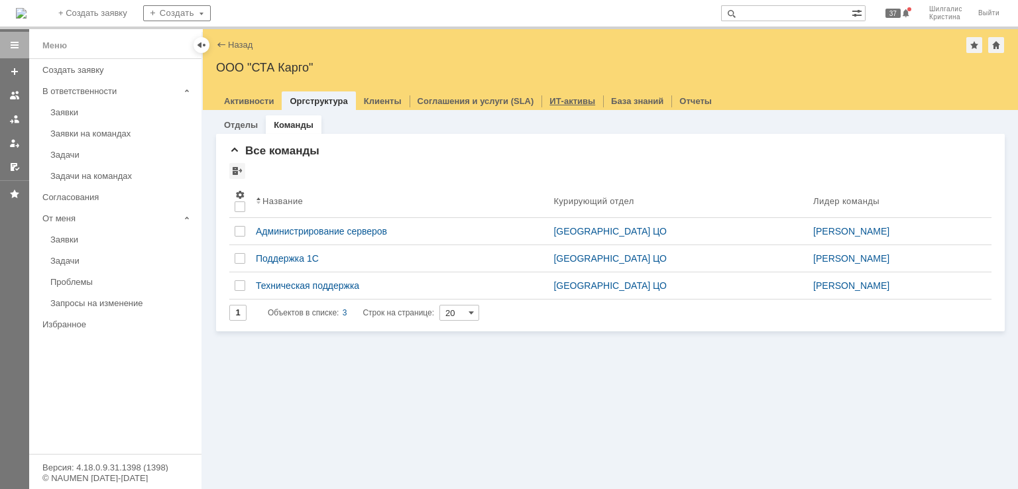
click at [562, 97] on link "ИТ-активы" at bounding box center [572, 101] width 46 height 10
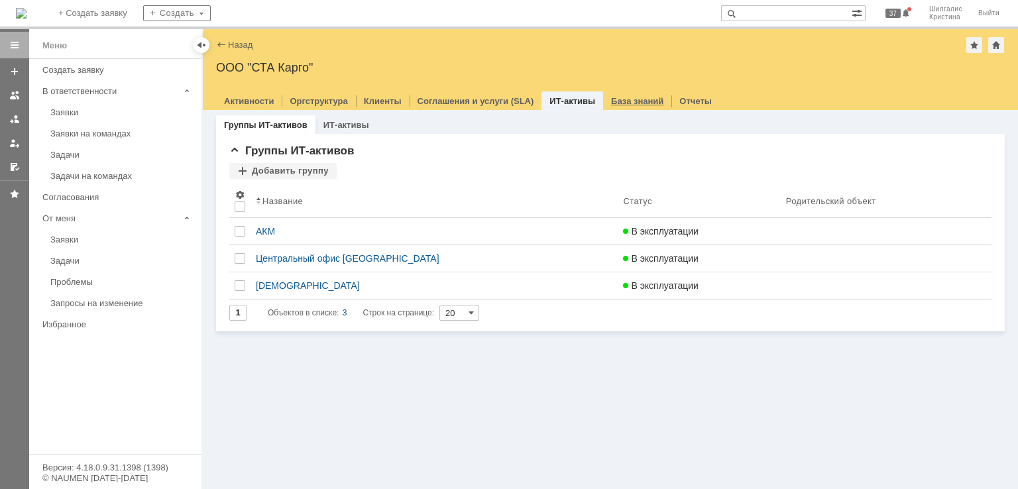
click at [628, 104] on link "База знаний" at bounding box center [637, 101] width 52 height 10
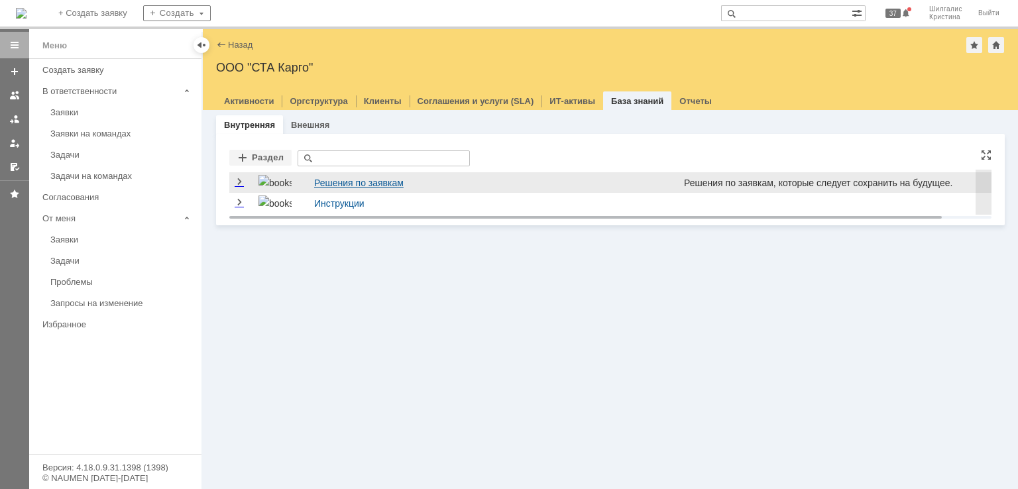
click at [351, 178] on link "Решения по заявкам" at bounding box center [358, 183] width 89 height 11
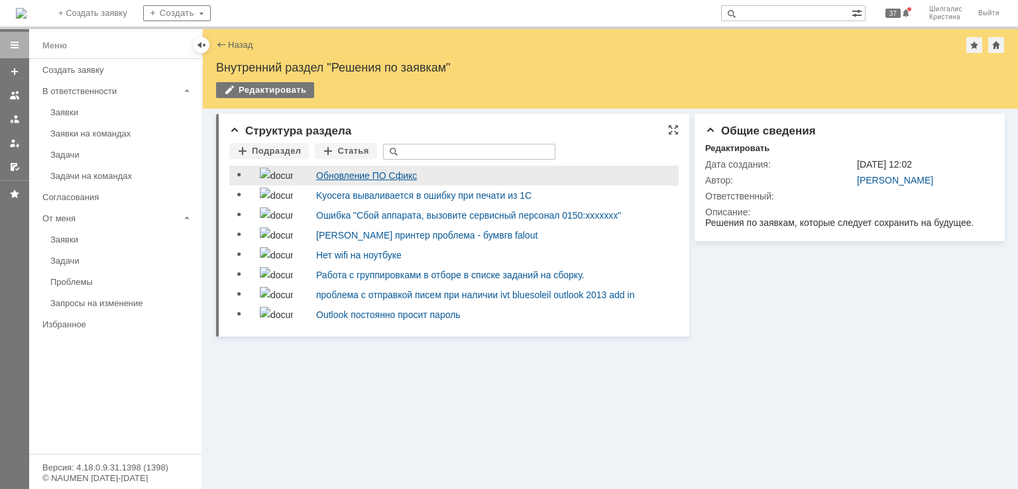
click at [396, 180] on link "Обновление ПО Сфикс" at bounding box center [366, 175] width 101 height 11
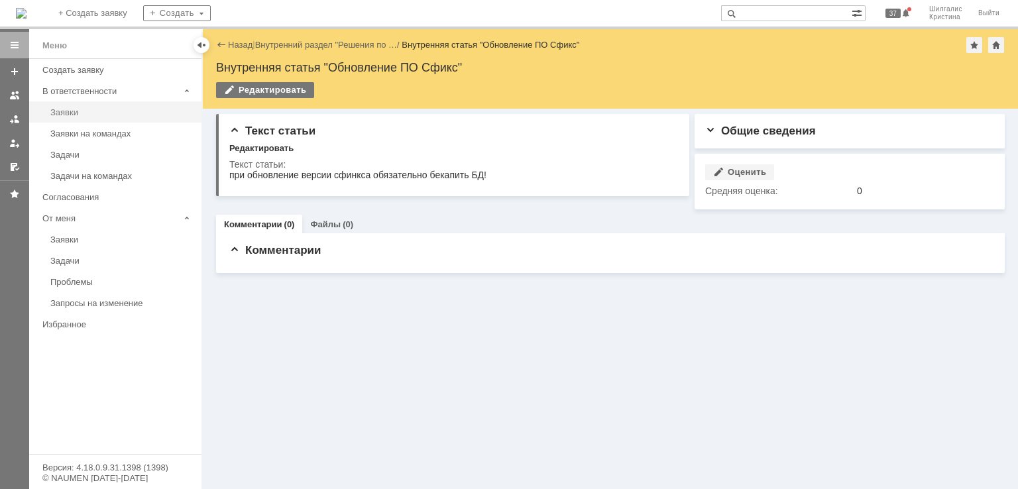
click at [101, 112] on div "Заявки" at bounding box center [121, 112] width 143 height 10
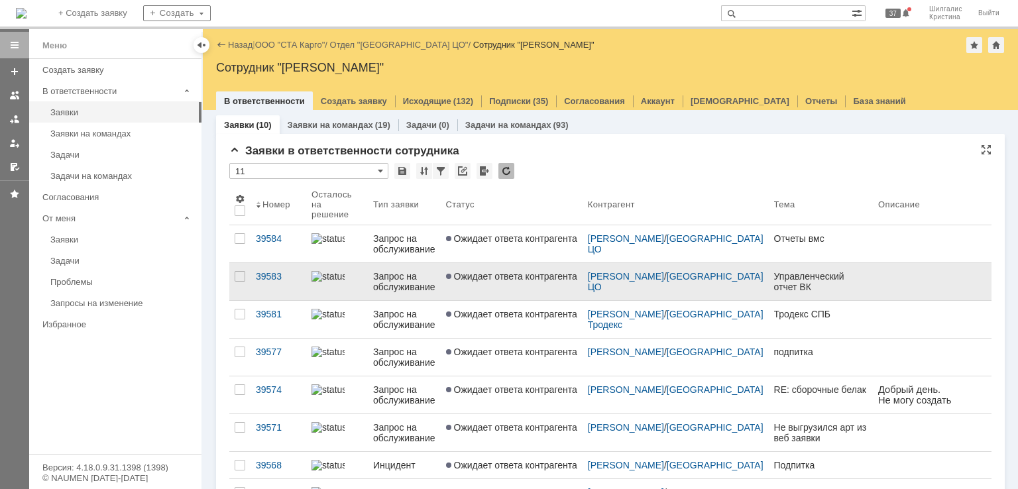
click at [538, 279] on span "Ожидает ответа контрагента" at bounding box center [511, 276] width 131 height 11
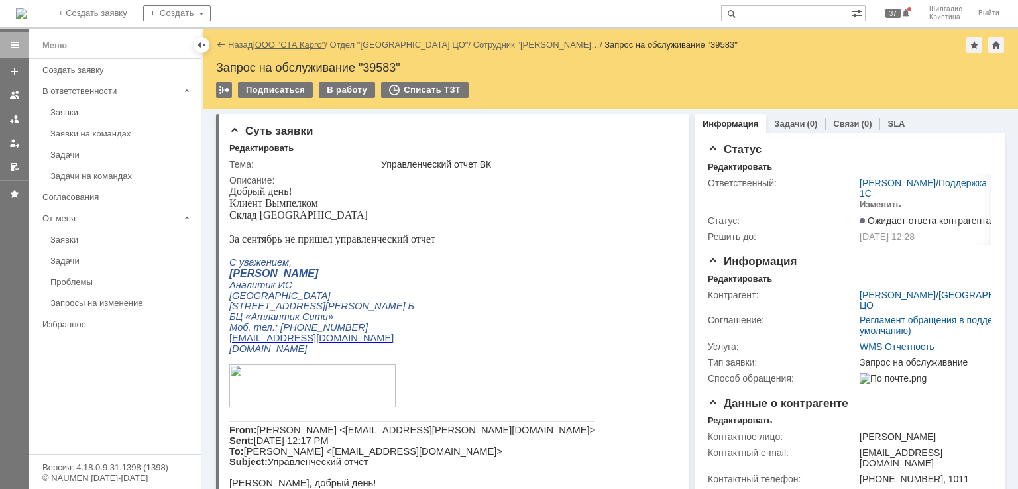
click at [309, 43] on link "ООО "СТА Карго"" at bounding box center [290, 45] width 70 height 10
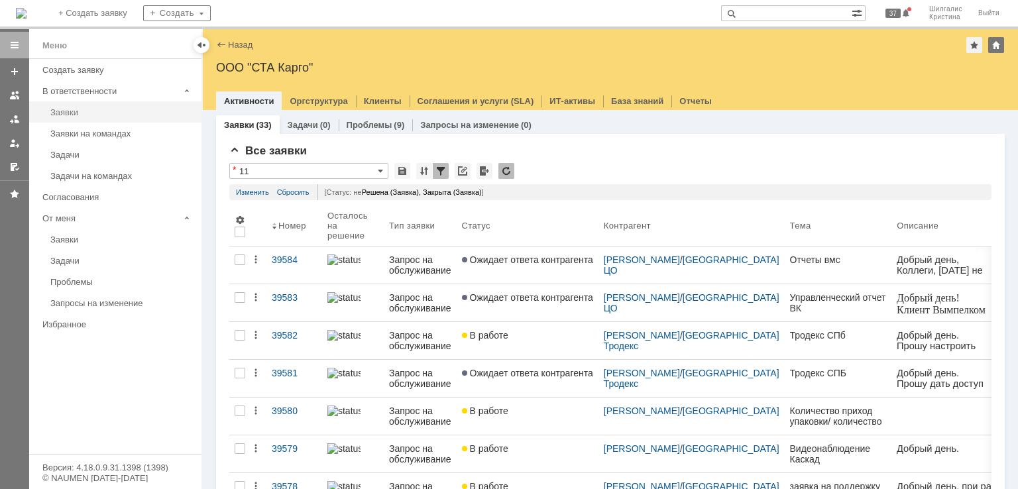
click at [87, 115] on div "Заявки" at bounding box center [121, 112] width 143 height 10
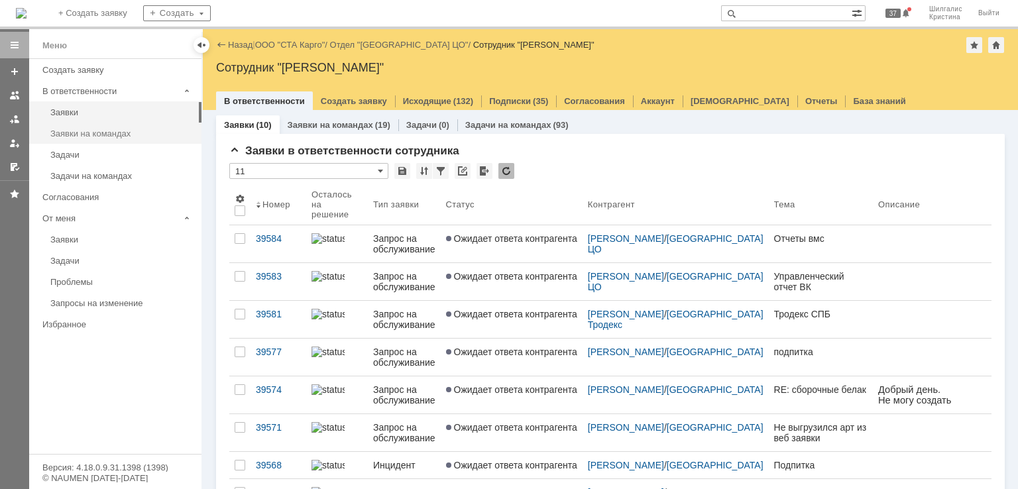
click at [93, 132] on div "Заявки на командах" at bounding box center [121, 134] width 143 height 10
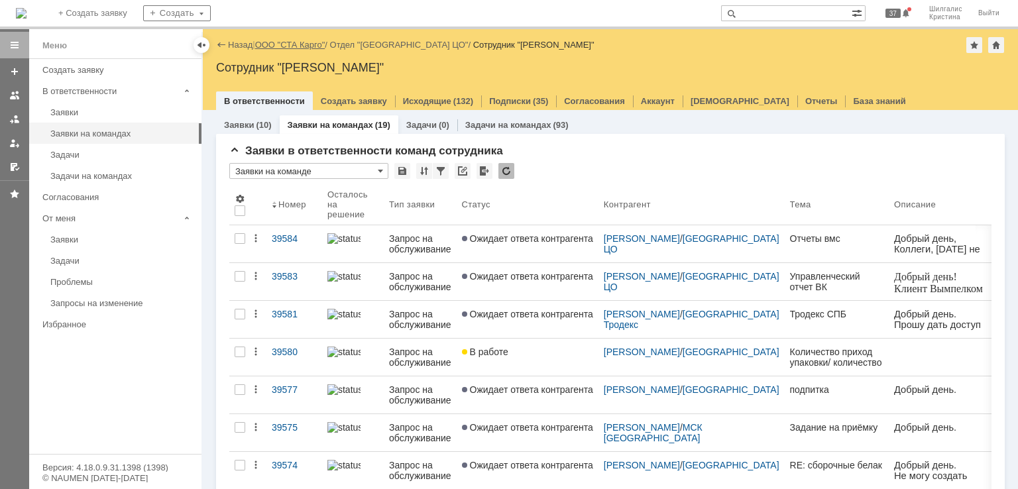
click at [300, 46] on link "ООО "СТА Карго"" at bounding box center [290, 45] width 70 height 10
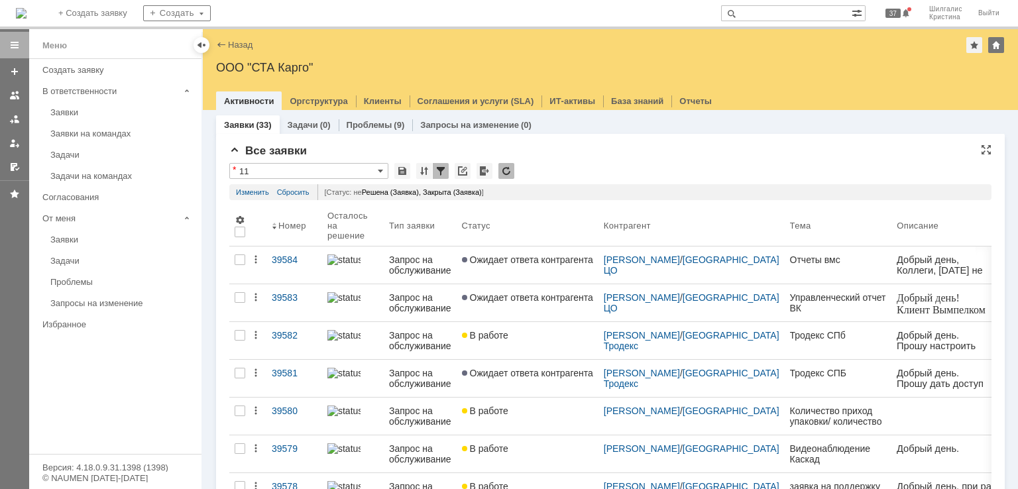
click at [628, 177] on div "* 11" at bounding box center [610, 171] width 762 height 17
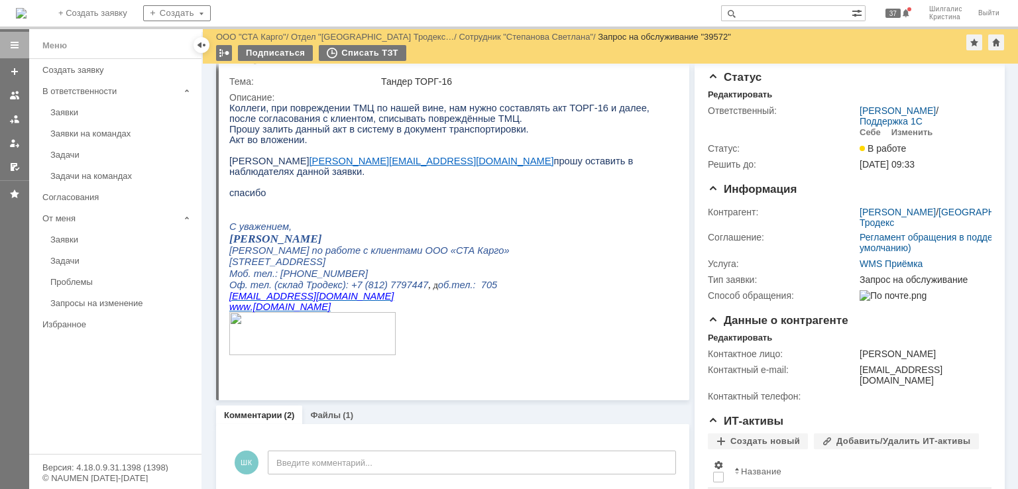
drag, startPoint x: 684, startPoint y: 305, endPoint x: 681, endPoint y: 271, distance: 34.6
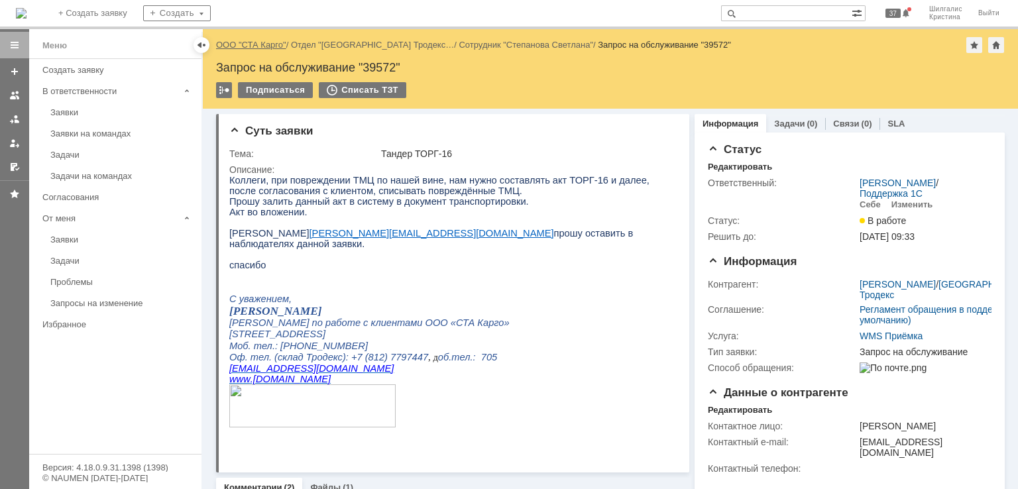
click at [262, 46] on link "ООО "СТА Карго"" at bounding box center [251, 45] width 70 height 10
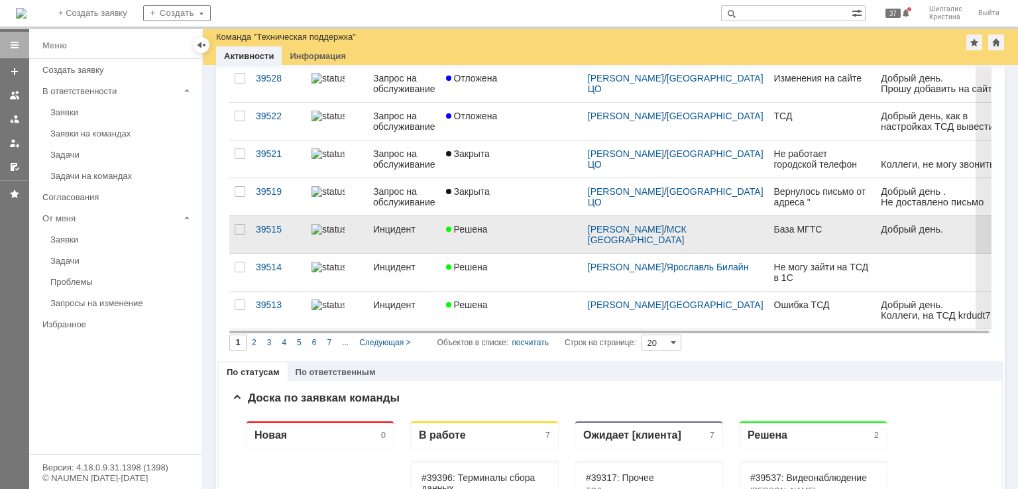
scroll to position [663, 0]
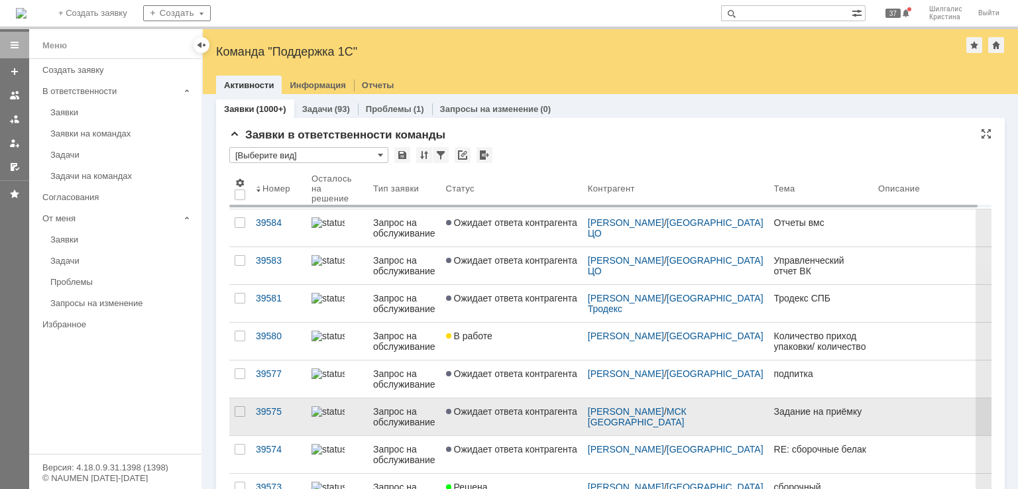
scroll to position [93, 0]
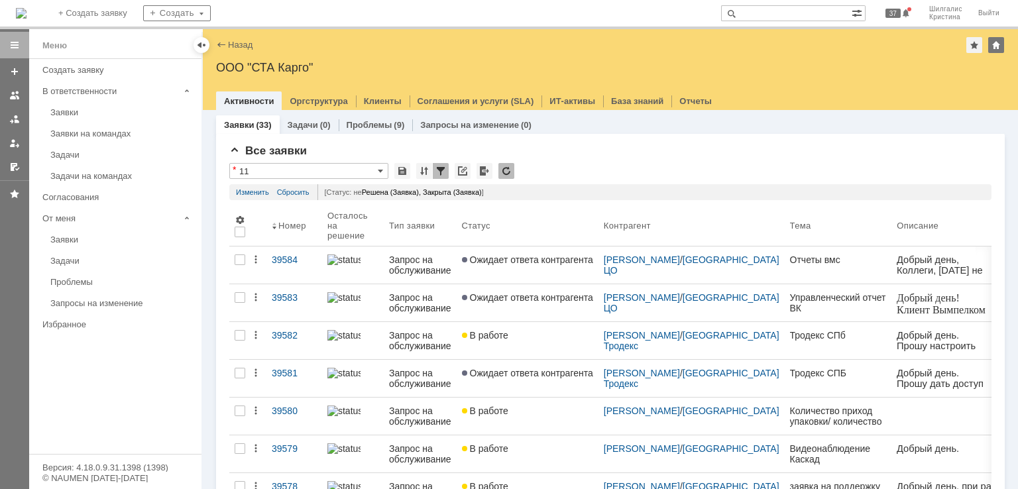
click at [0, 302] on div at bounding box center [14, 259] width 29 height 460
click at [558, 173] on div "* 11" at bounding box center [610, 171] width 762 height 17
click at [72, 107] on div "Заявки" at bounding box center [121, 112] width 143 height 10
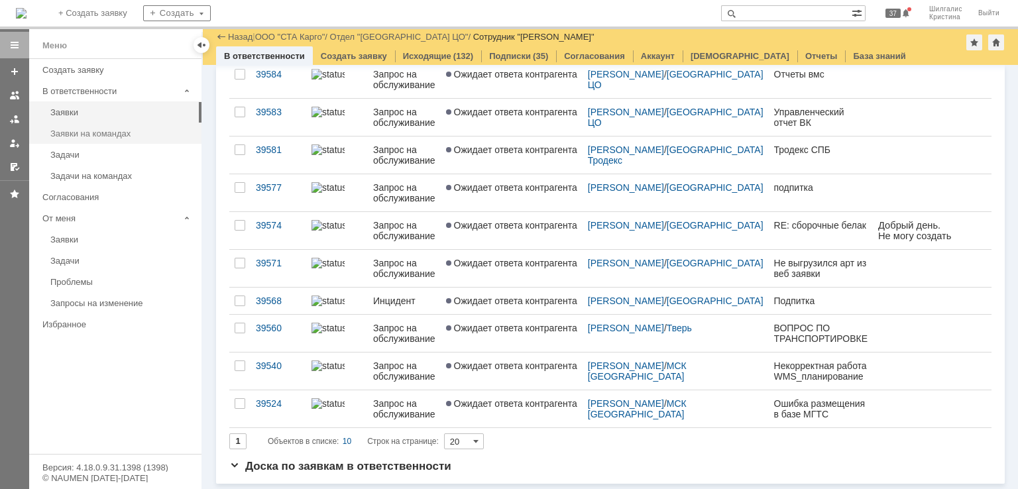
click at [99, 131] on div "Заявки на командах" at bounding box center [121, 134] width 143 height 10
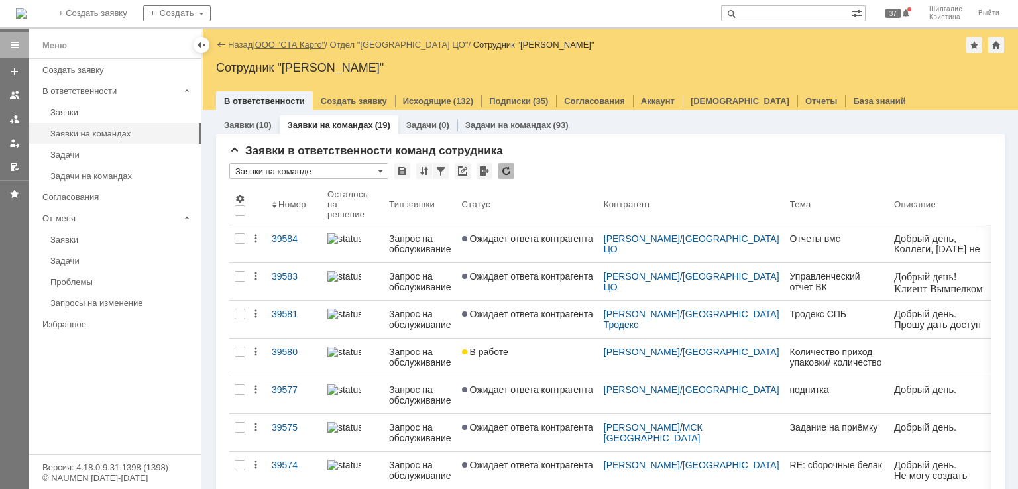
click at [270, 40] on link "ООО "СТА Карго"" at bounding box center [290, 45] width 70 height 10
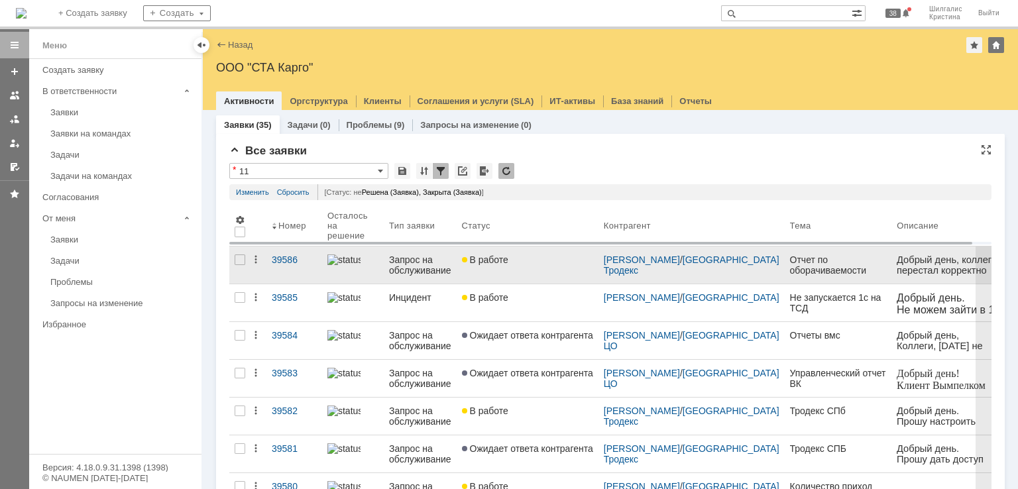
click at [517, 271] on link "В работе" at bounding box center [528, 264] width 142 height 37
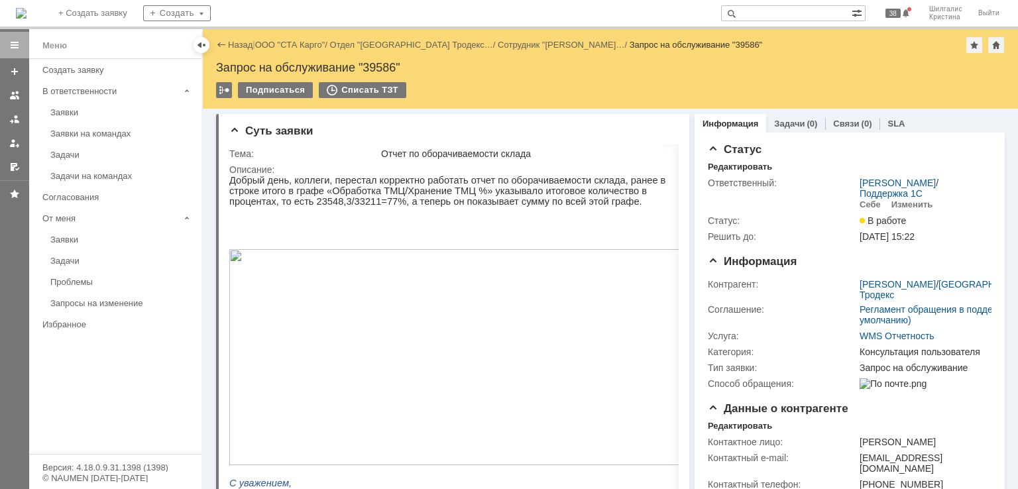
click at [774, 9] on input "text" at bounding box center [786, 13] width 131 height 16
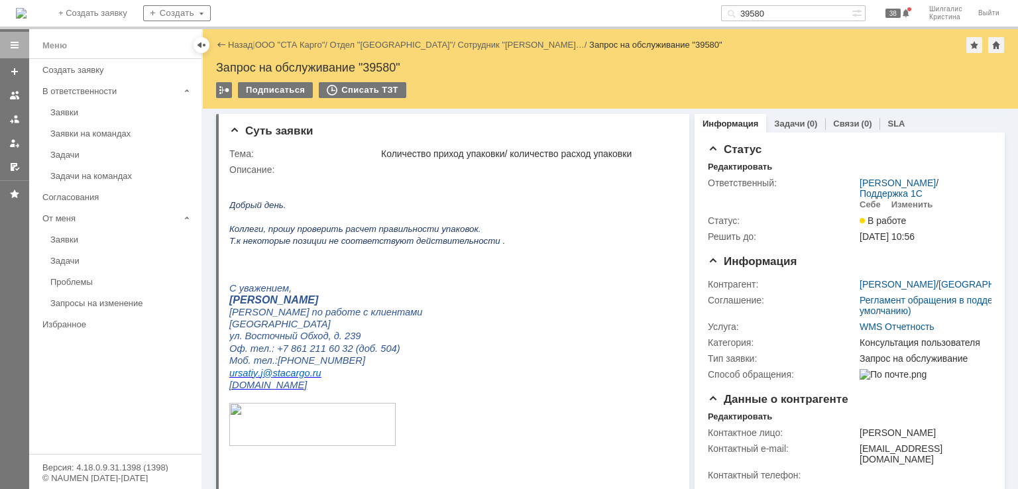
click at [657, 76] on div "Назад | ООО "СТА Карго" / Отдел "Краснодар" / Сотрудник "Урсатий Юлия Геннад… /…" at bounding box center [610, 69] width 815 height 80
click at [89, 130] on div "Заявки на командах" at bounding box center [121, 134] width 143 height 10
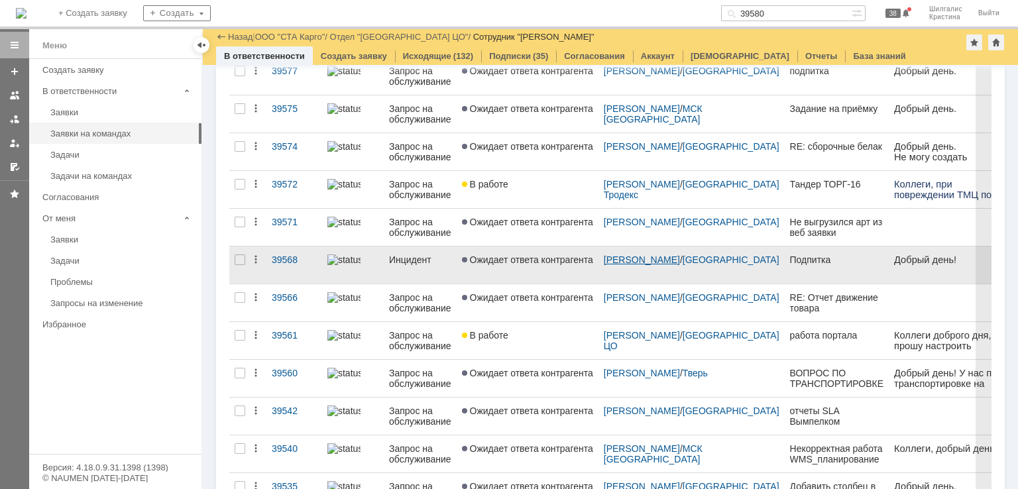
scroll to position [331, 0]
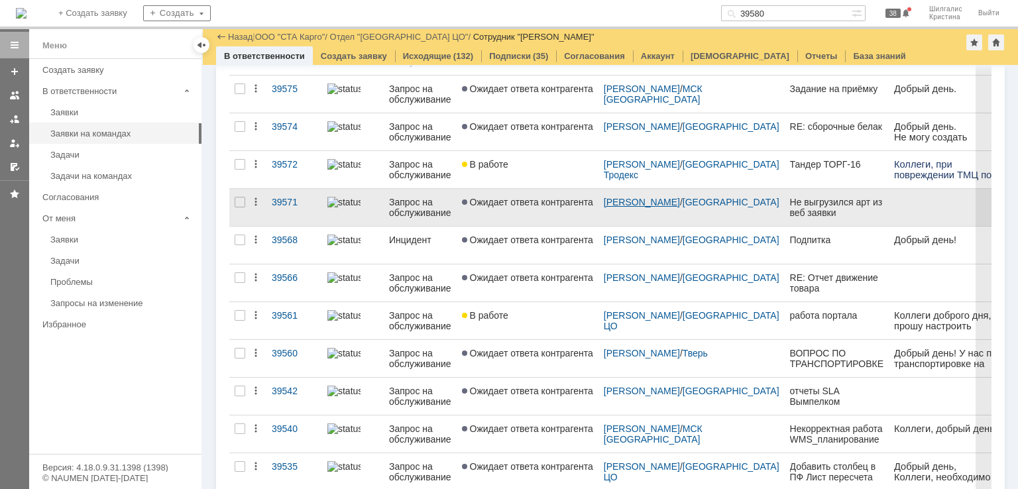
click at [615, 203] on link "[PERSON_NAME]" at bounding box center [642, 202] width 76 height 11
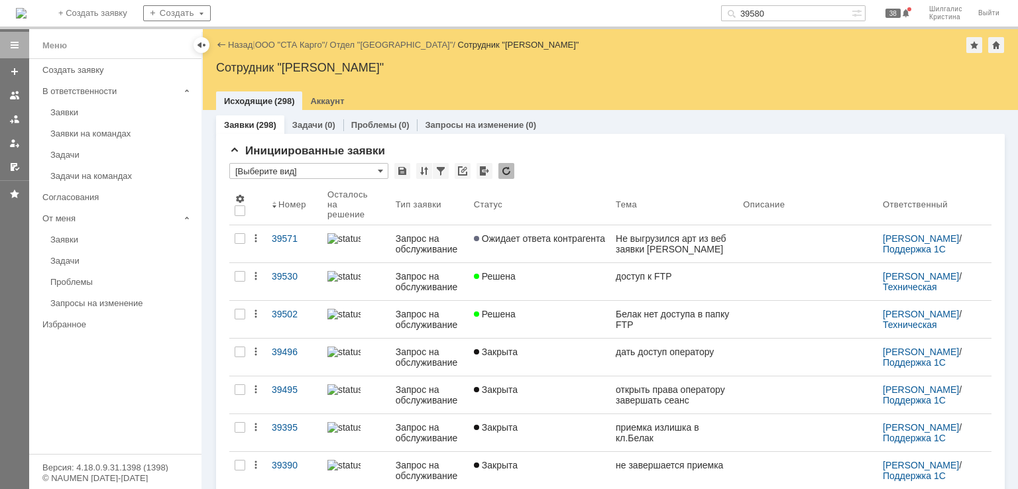
drag, startPoint x: 779, startPoint y: 10, endPoint x: 743, endPoint y: 15, distance: 36.2
click at [743, 15] on div "39580" at bounding box center [786, 13] width 131 height 16
type input "e"
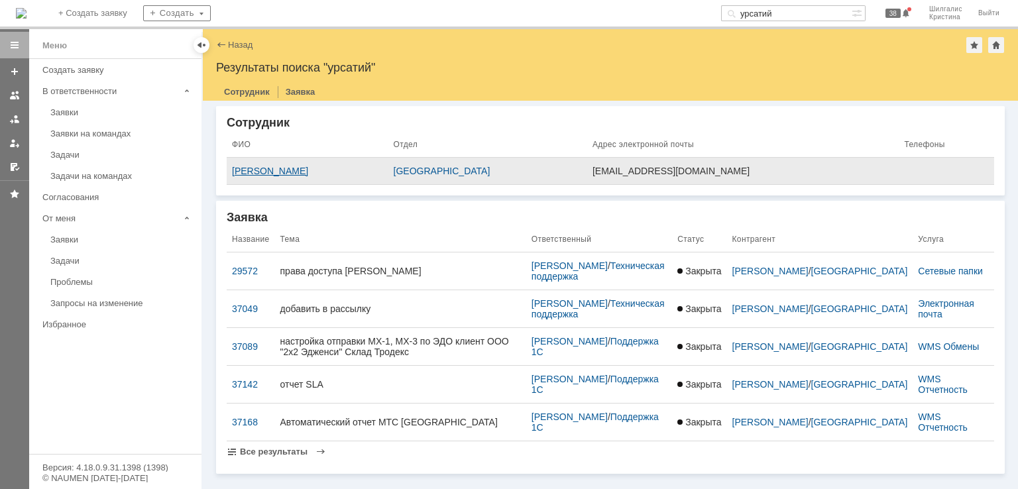
click at [321, 173] on div "Урсатий Юлия Геннадьевна" at bounding box center [307, 171] width 151 height 11
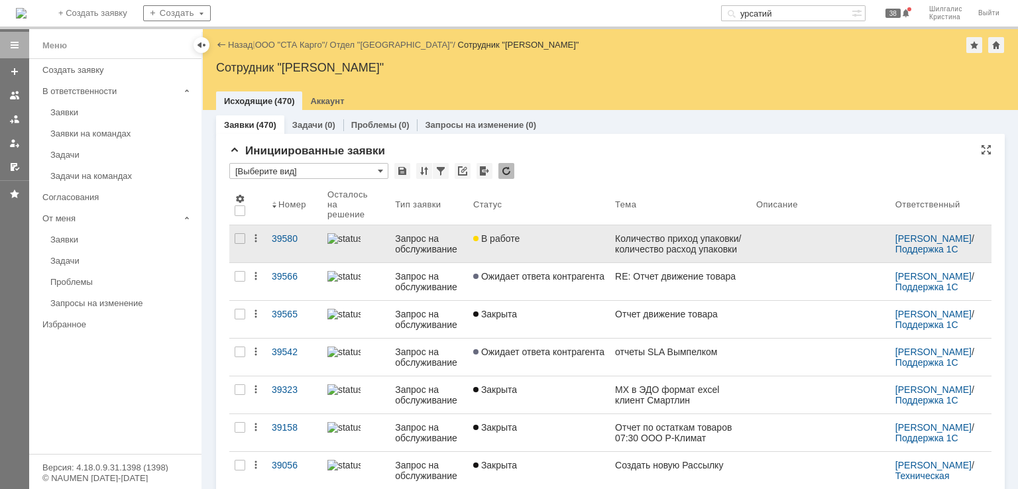
click at [531, 243] on div "В работе" at bounding box center [538, 238] width 131 height 11
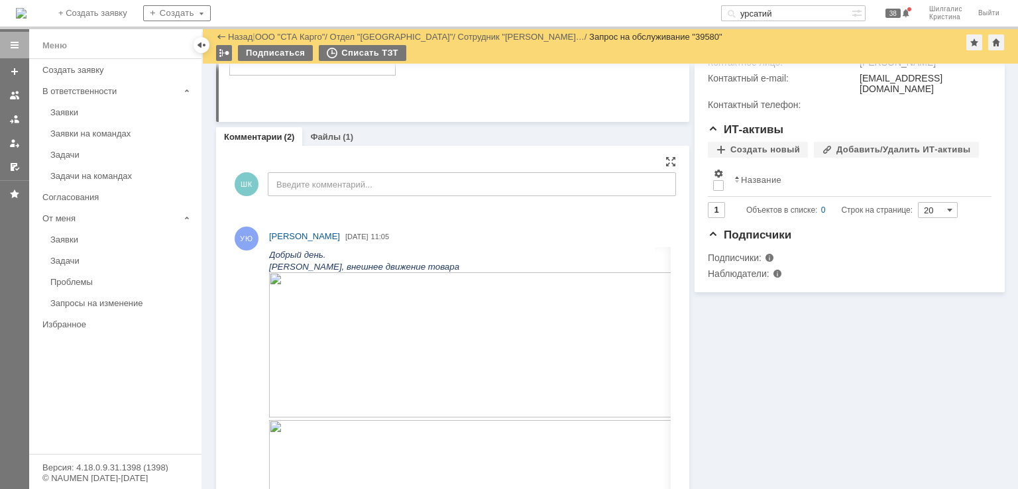
scroll to position [464, 0]
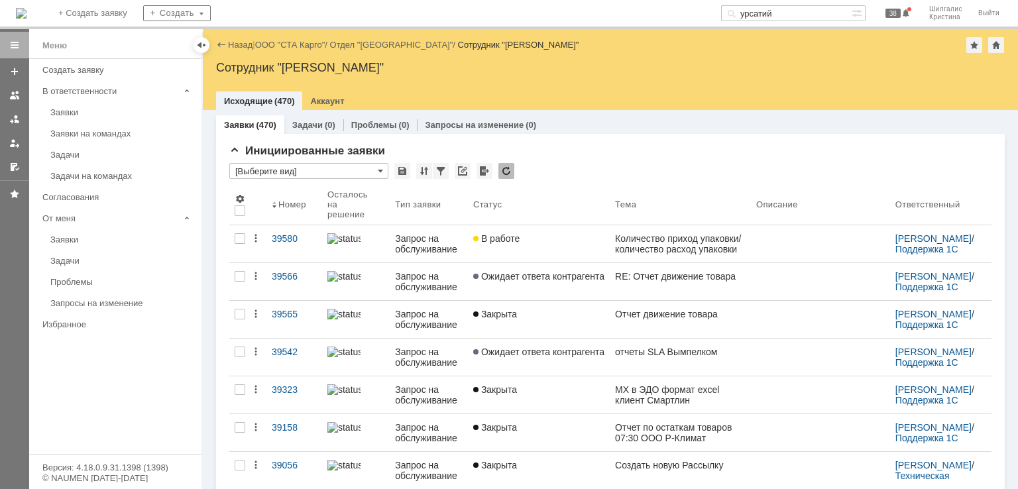
drag, startPoint x: 788, startPoint y: 19, endPoint x: 640, endPoint y: -9, distance: 150.9
click at [640, 0] on html "Идет загрузка, пожалуйста, подождите. На домашнюю + Создать заявку Создать урса…" at bounding box center [509, 244] width 1018 height 489
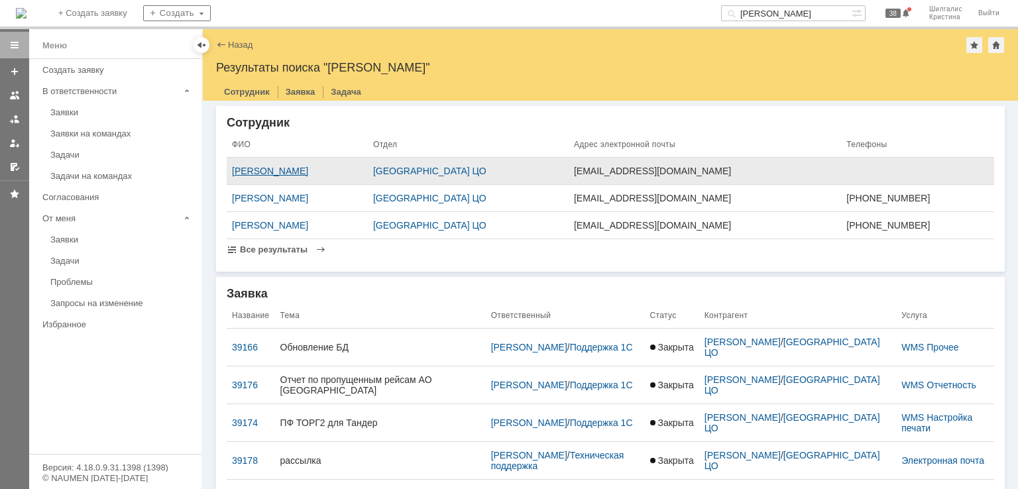
click at [327, 173] on div "[PERSON_NAME]" at bounding box center [297, 171] width 131 height 11
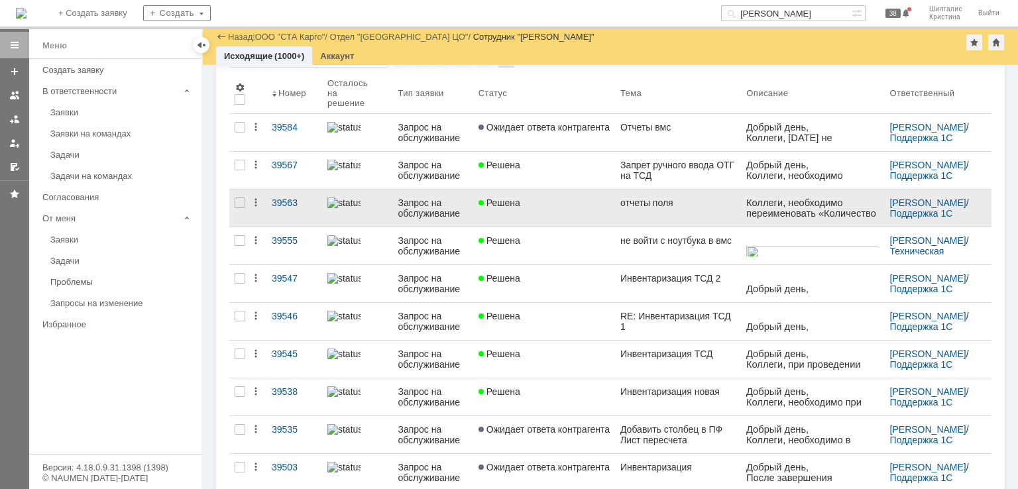
click at [570, 203] on div "Решена" at bounding box center [543, 202] width 131 height 11
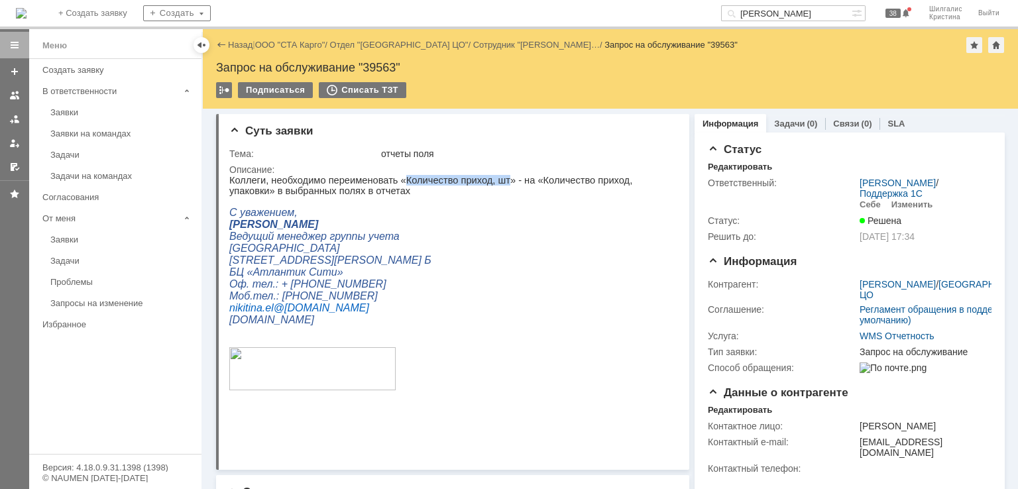
drag, startPoint x: 487, startPoint y: 177, endPoint x: 394, endPoint y: 182, distance: 93.5
click at [394, 182] on p "Коллеги, необходимо переименовать «Количество приход, шт» - на «Количество прих…" at bounding box center [448, 185] width 438 height 21
copy p "Количество приход, шт"
drag, startPoint x: 795, startPoint y: 17, endPoint x: 706, endPoint y: 6, distance: 90.1
click at [706, 6] on div "На домашнюю + Создать заявку Создать никитина 38 Шилгалис Кристина Выйти" at bounding box center [509, 14] width 1018 height 29
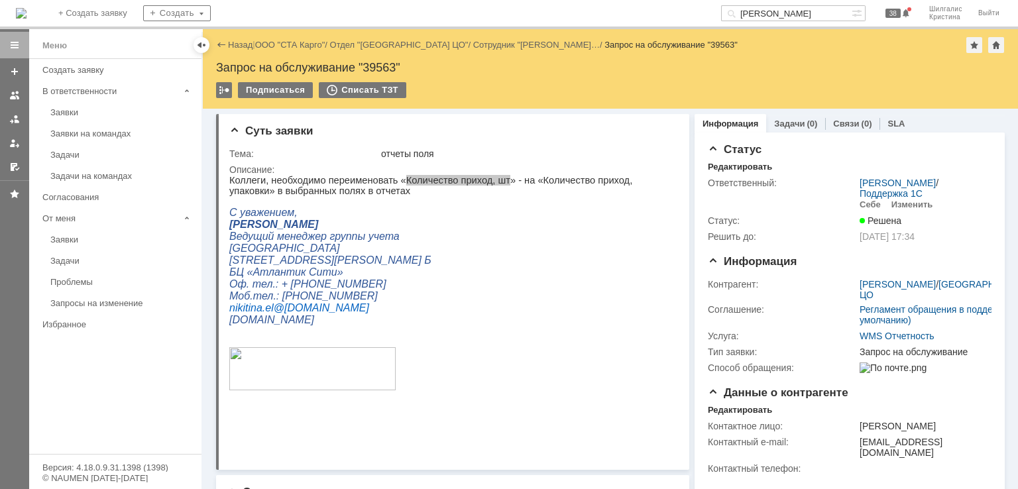
paste input "оличество приход, шт"
type input "Количество приход, шт"
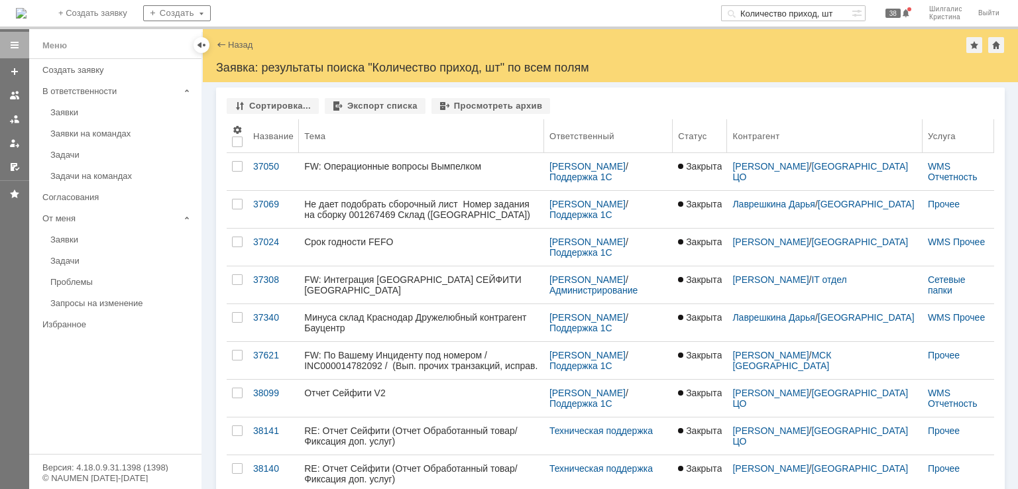
click at [276, 132] on div "Название" at bounding box center [273, 136] width 40 height 10
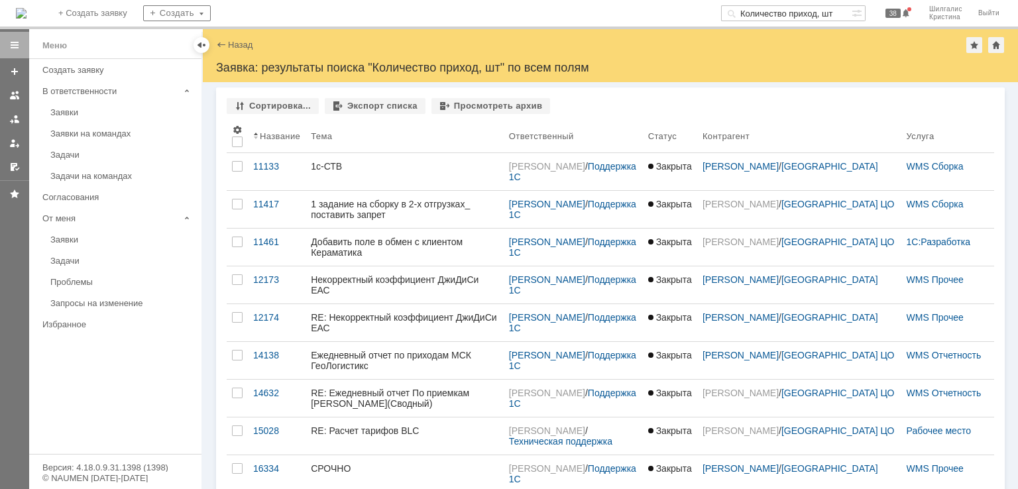
click at [276, 133] on div "Название" at bounding box center [280, 136] width 40 height 10
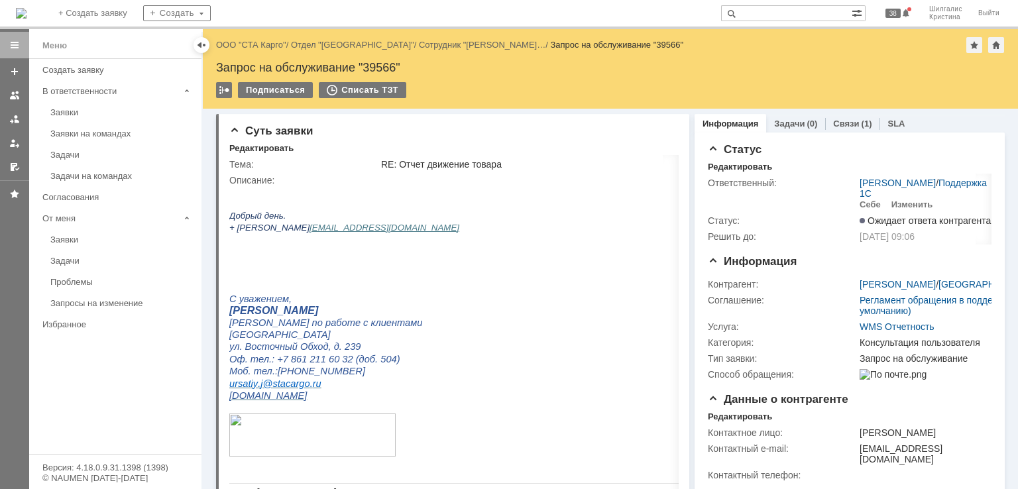
drag, startPoint x: 775, startPoint y: 325, endPoint x: 785, endPoint y: 185, distance: 140.1
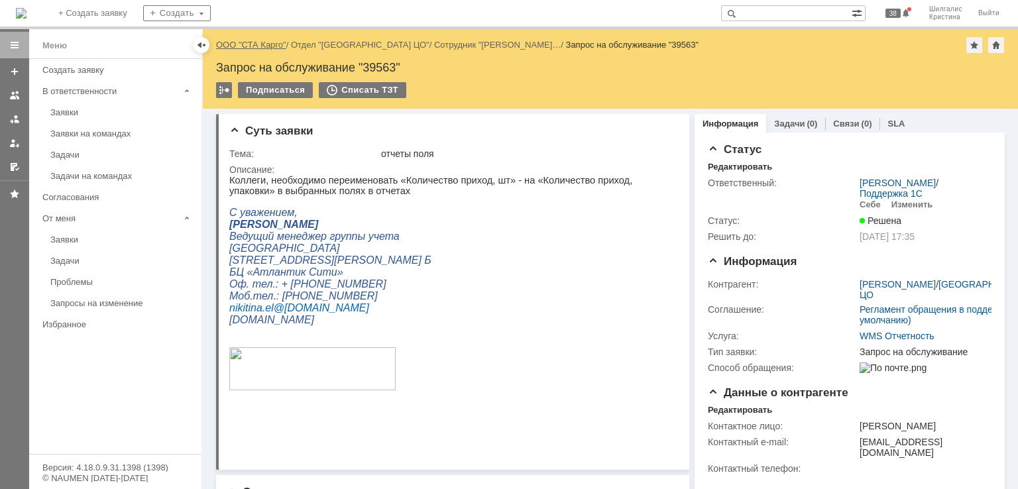
click at [262, 44] on link "ООО "СТА Карго"" at bounding box center [251, 45] width 70 height 10
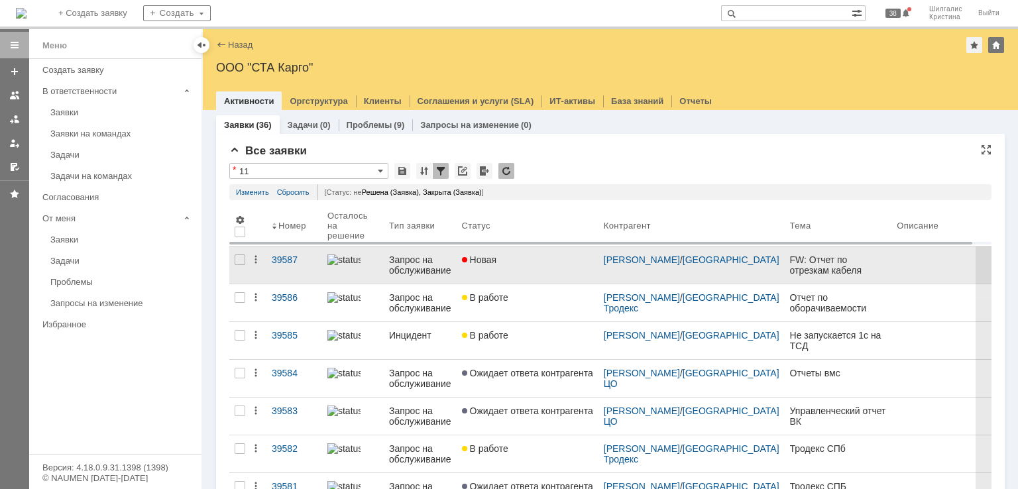
click at [540, 266] on link "Новая" at bounding box center [528, 264] width 142 height 37
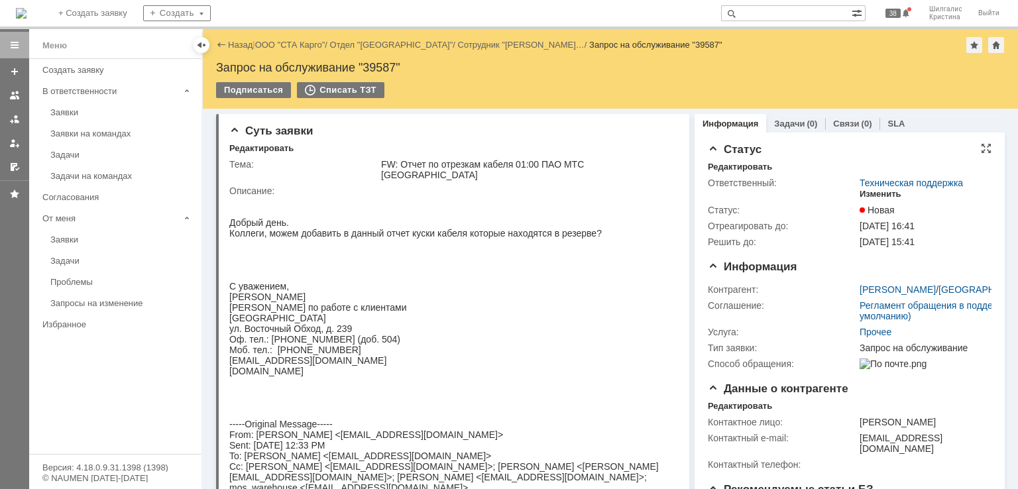
click at [864, 194] on div "Изменить" at bounding box center [880, 194] width 42 height 11
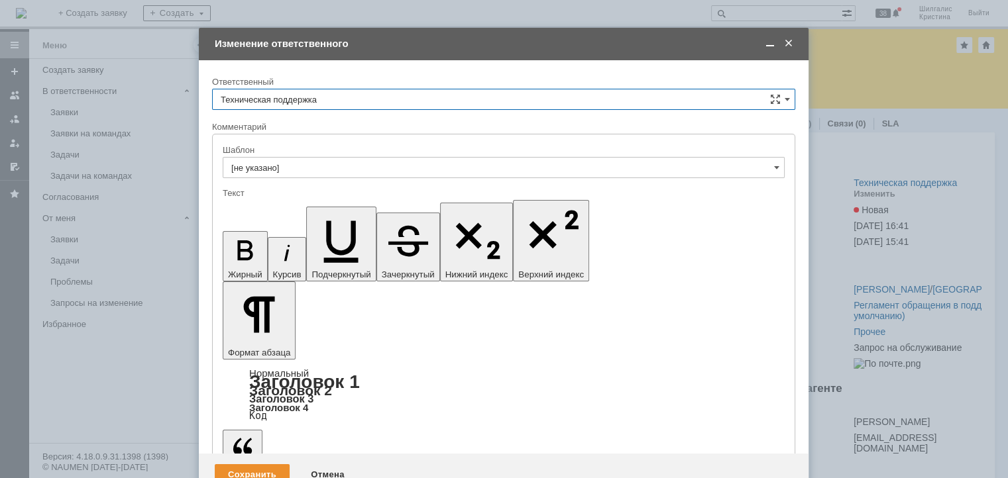
click at [357, 98] on input "Техническая поддержка" at bounding box center [503, 99] width 583 height 21
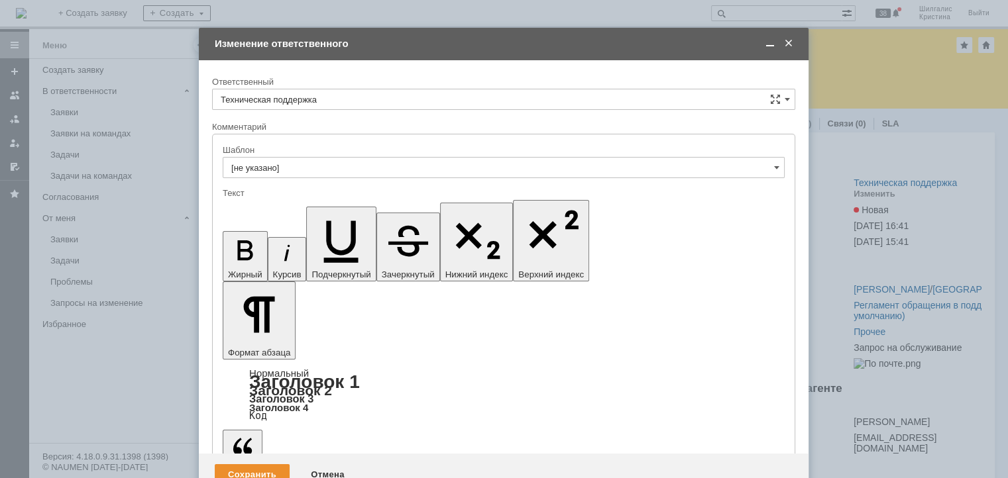
click at [317, 176] on div "[PERSON_NAME]" at bounding box center [504, 167] width 582 height 21
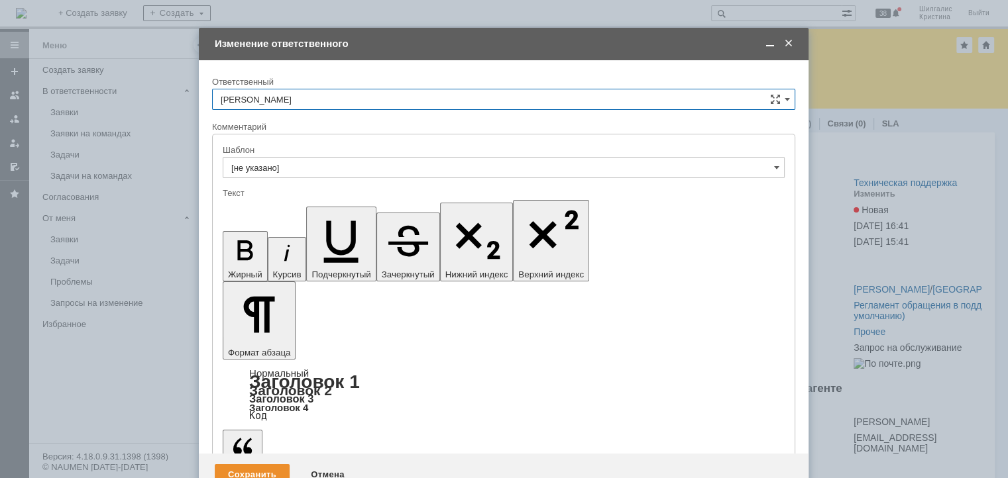
type input "[PERSON_NAME]"
click at [259, 464] on div "Сохранить" at bounding box center [252, 474] width 75 height 21
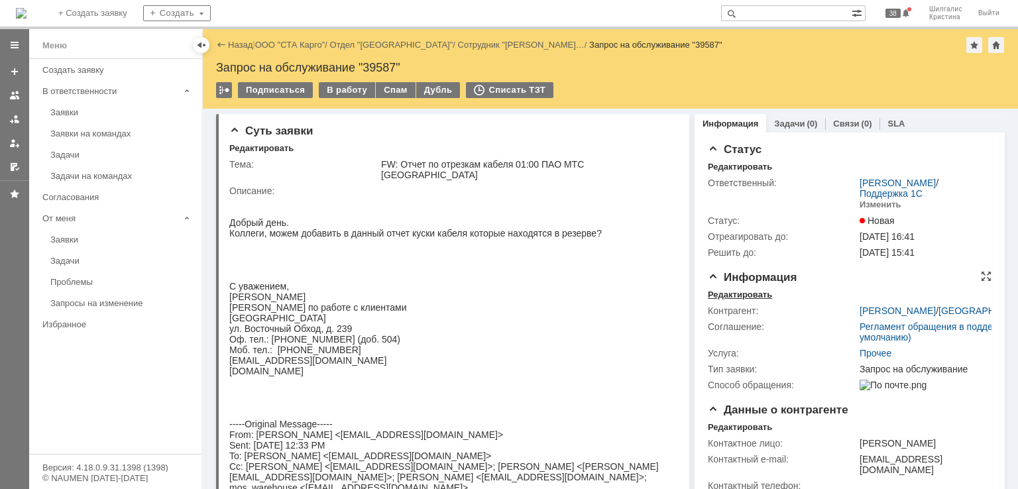
click at [737, 291] on div "Редактировать" at bounding box center [740, 295] width 64 height 11
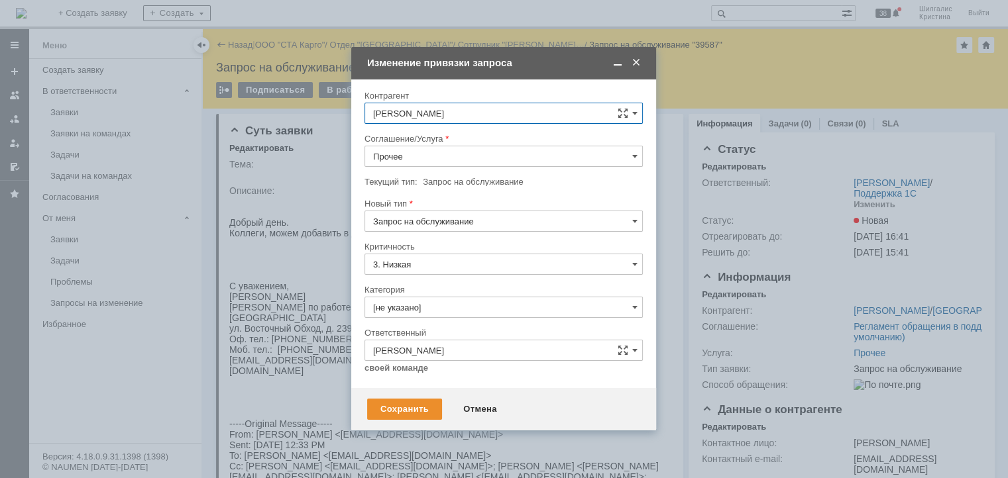
click at [641, 63] on span at bounding box center [635, 63] width 13 height 12
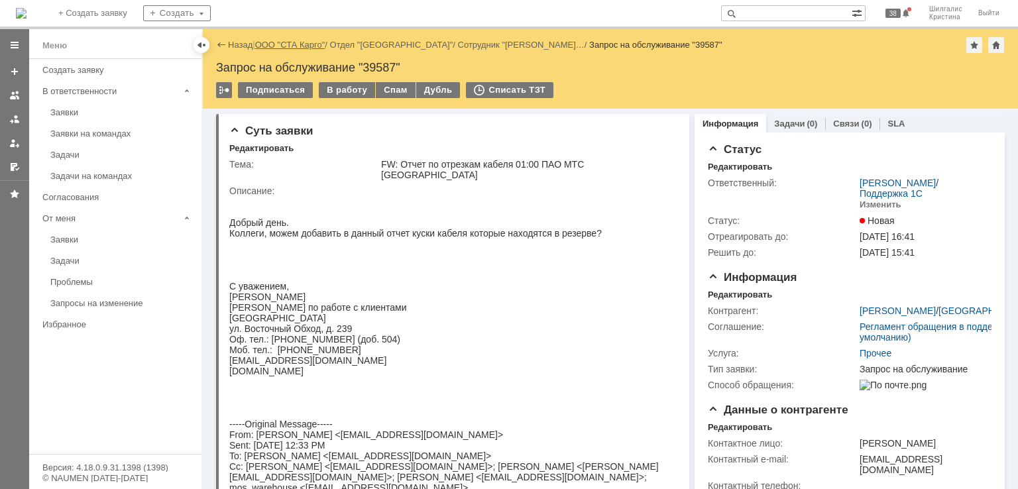
click at [282, 48] on link "ООО "СТА Карго"" at bounding box center [290, 45] width 70 height 10
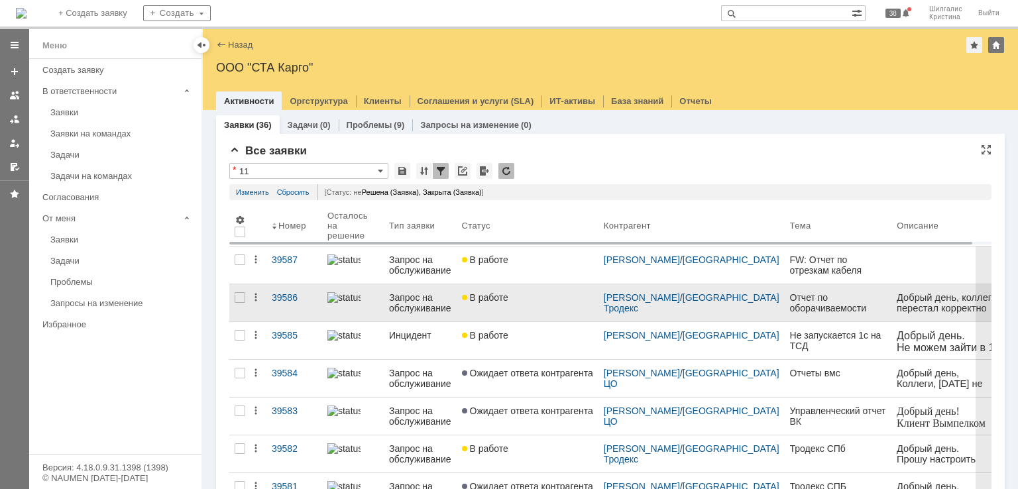
click at [527, 302] on div "В работе" at bounding box center [527, 297] width 131 height 11
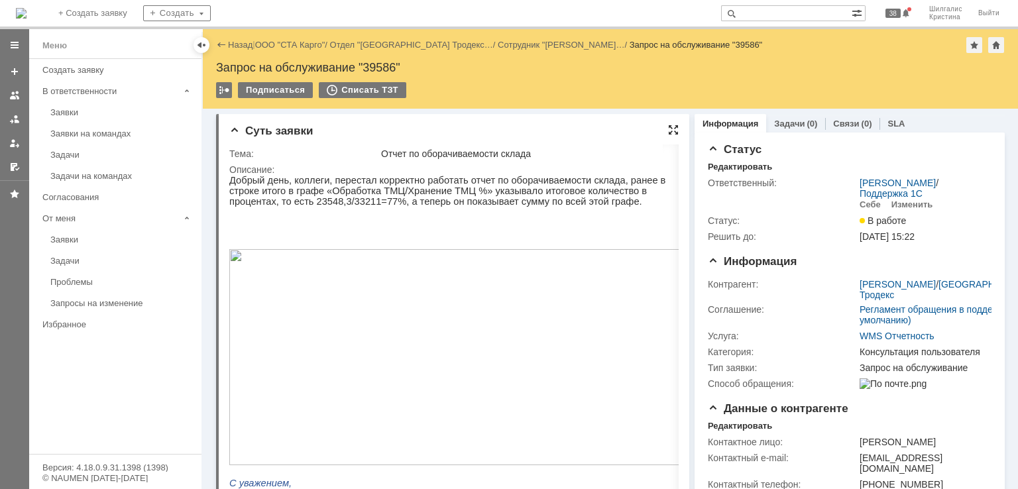
click at [668, 129] on div at bounding box center [673, 130] width 11 height 11
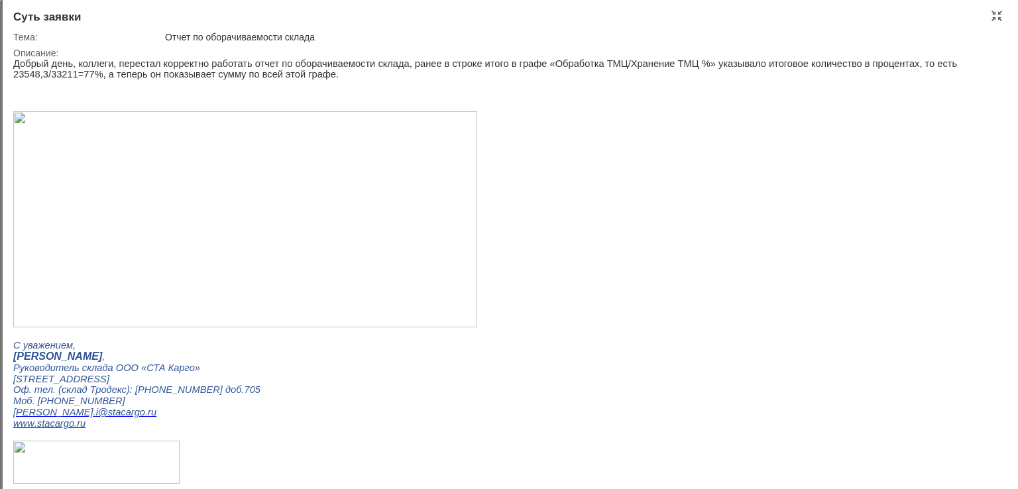
click at [1000, 21] on div "Суть заявки Тема: Отчет по оборачиваемости склада Описание:" at bounding box center [509, 244] width 1018 height 489
click at [998, 19] on div at bounding box center [996, 16] width 11 height 11
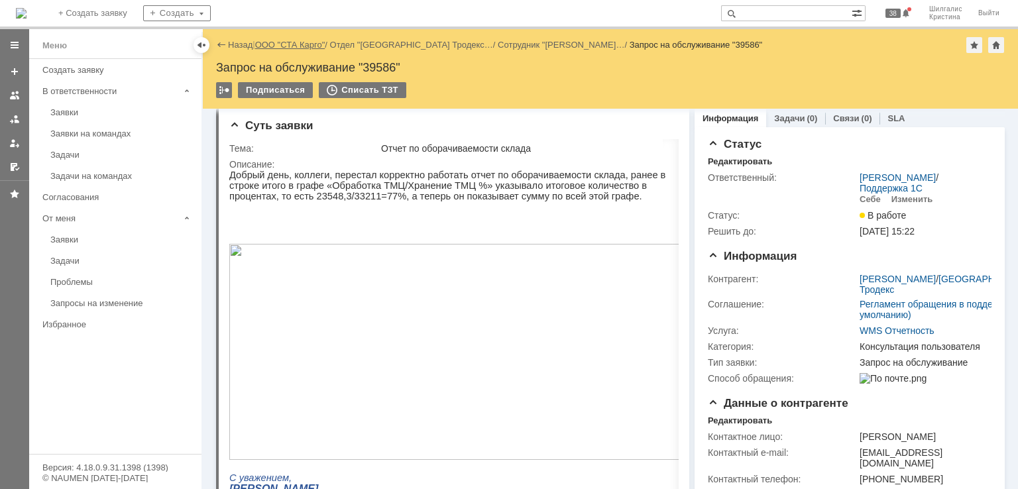
click at [286, 49] on link "ООО "СТА Карго"" at bounding box center [290, 45] width 70 height 10
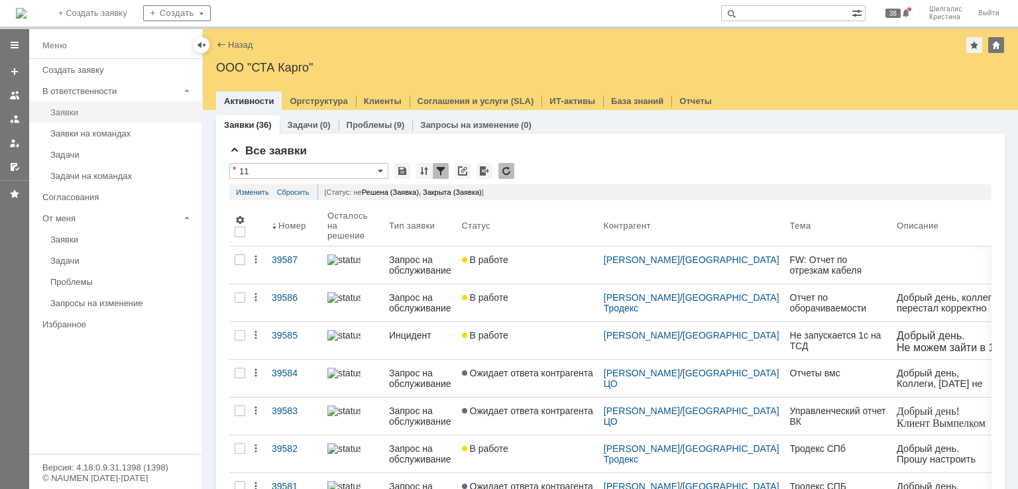
click div "Заявки"
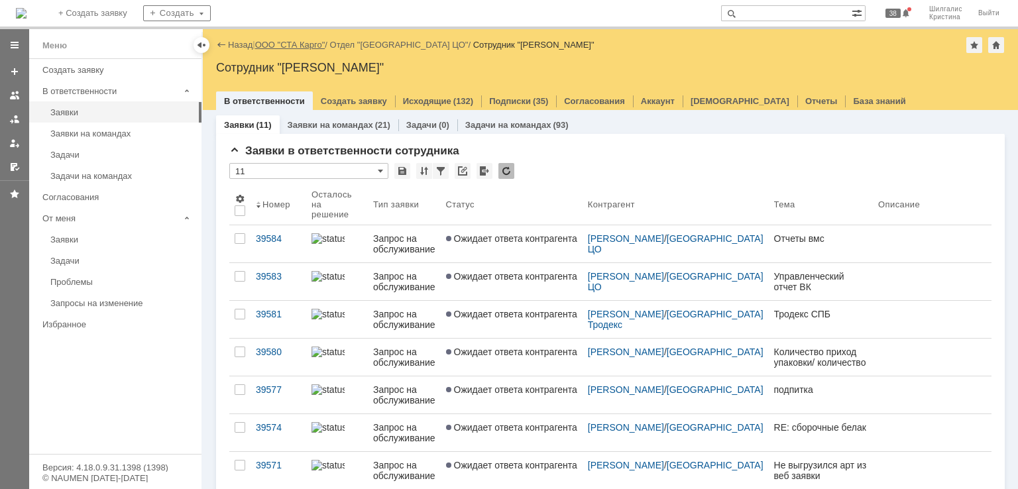
click link "ООО "СТА Карго""
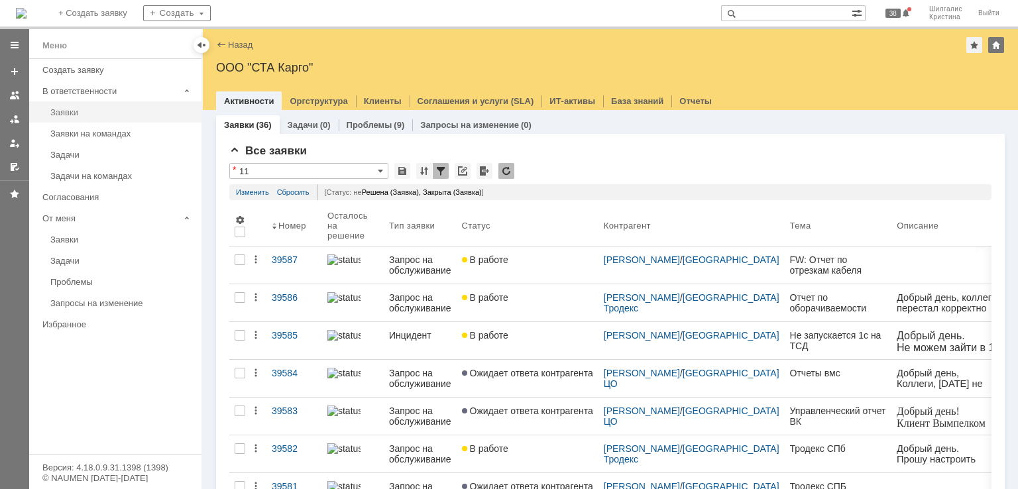
click div "Заявки"
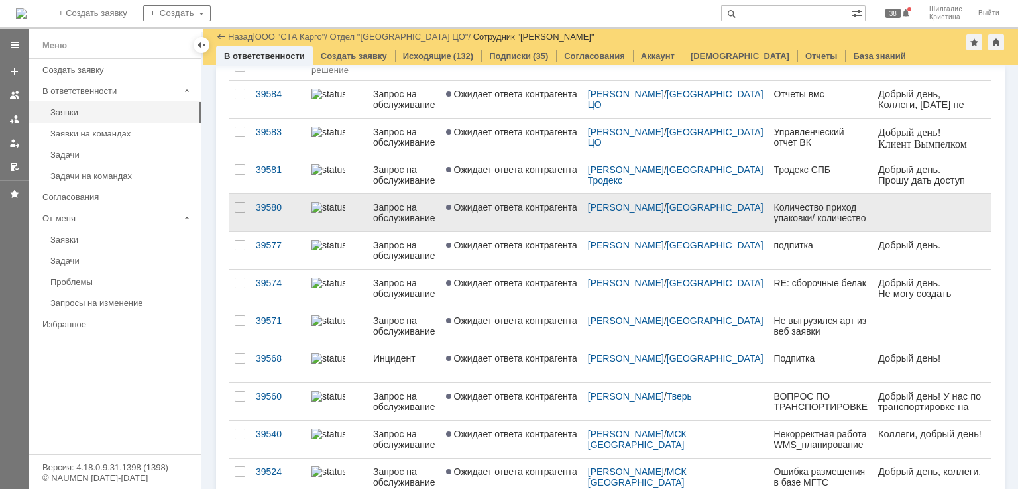
click link "Ожидает ответа контрагента"
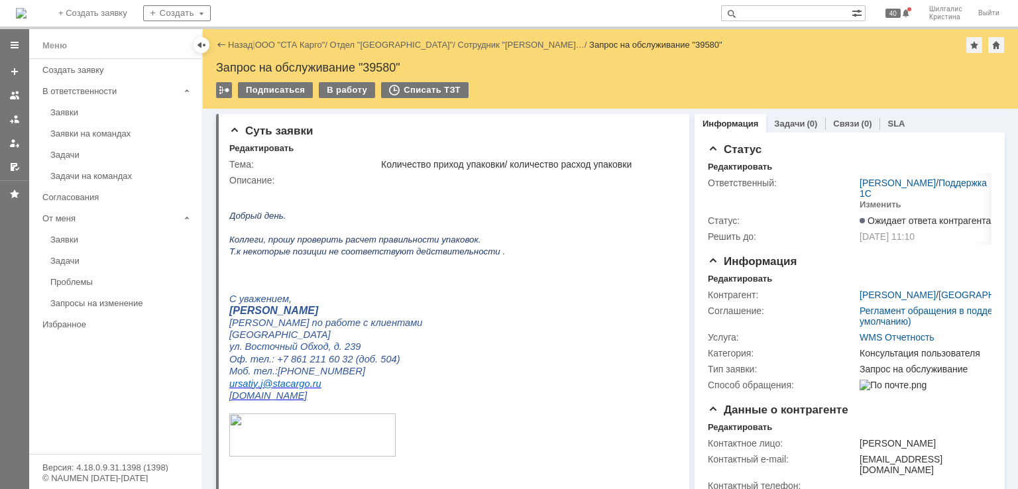
click div "Запрос на обслуживание "39580""
copy div "39580"
click div "Описание:"
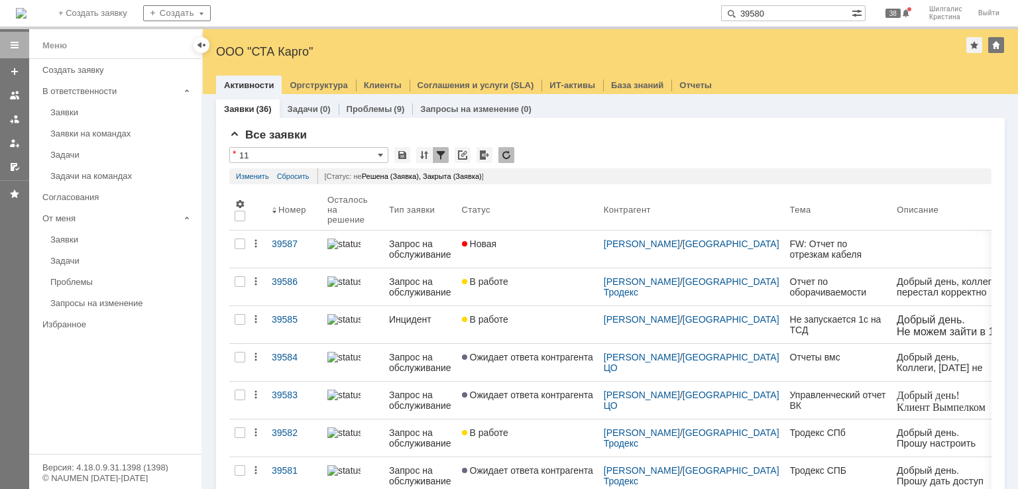
type input "39580"
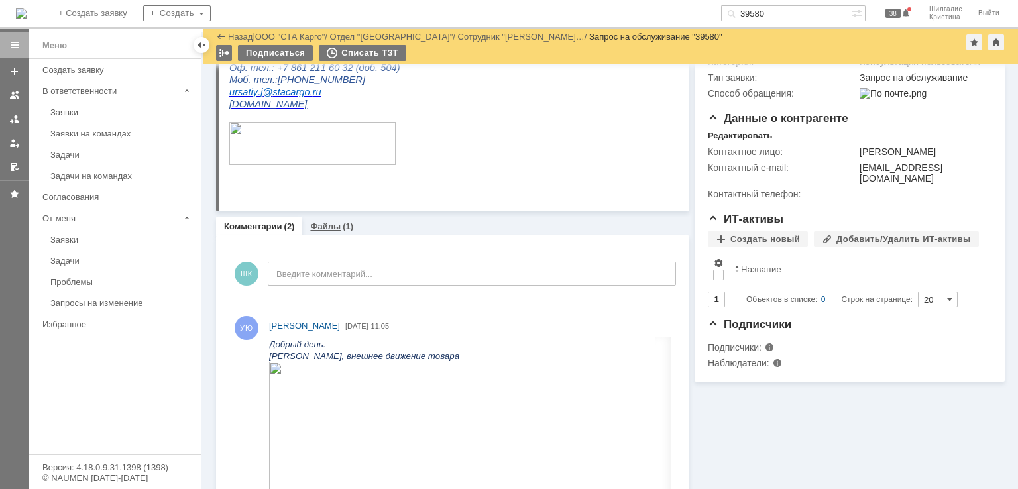
click at [329, 223] on link "Файлы" at bounding box center [325, 226] width 30 height 10
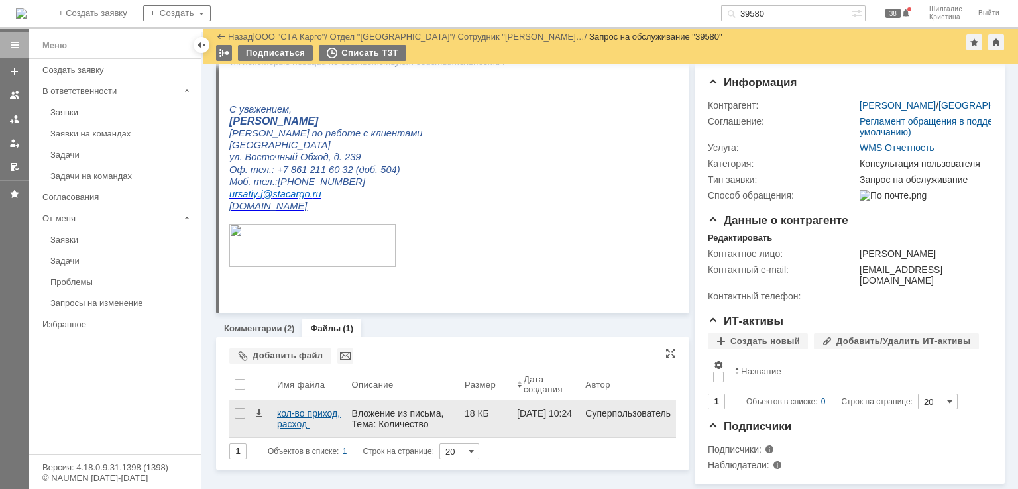
click at [289, 408] on div "кол-во приход, расход упаковки.xlsx" at bounding box center [309, 418] width 64 height 21
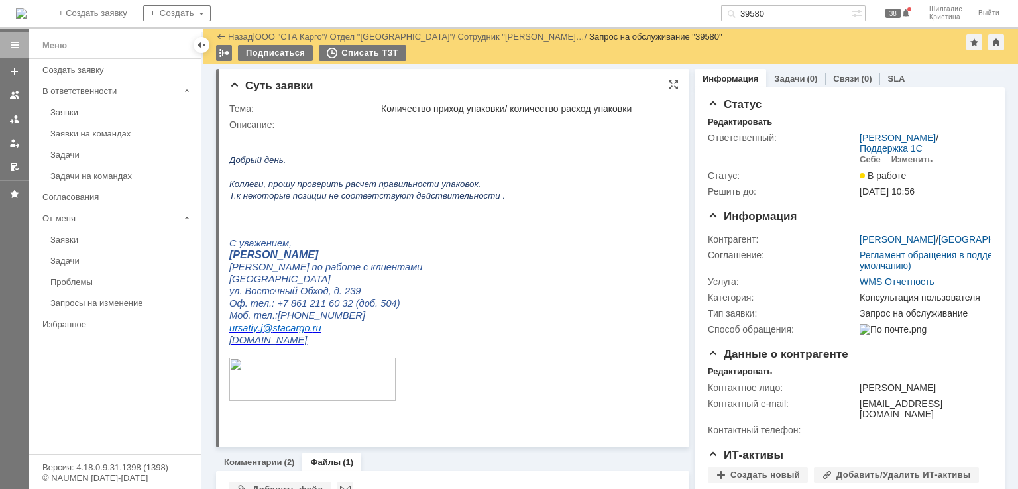
scroll to position [133, 0]
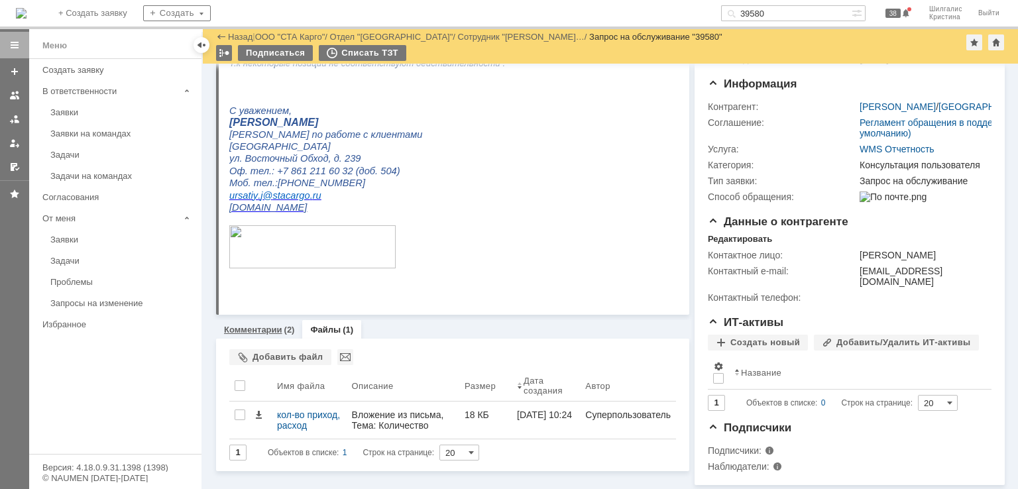
click at [247, 326] on link "Комментарии" at bounding box center [253, 330] width 58 height 10
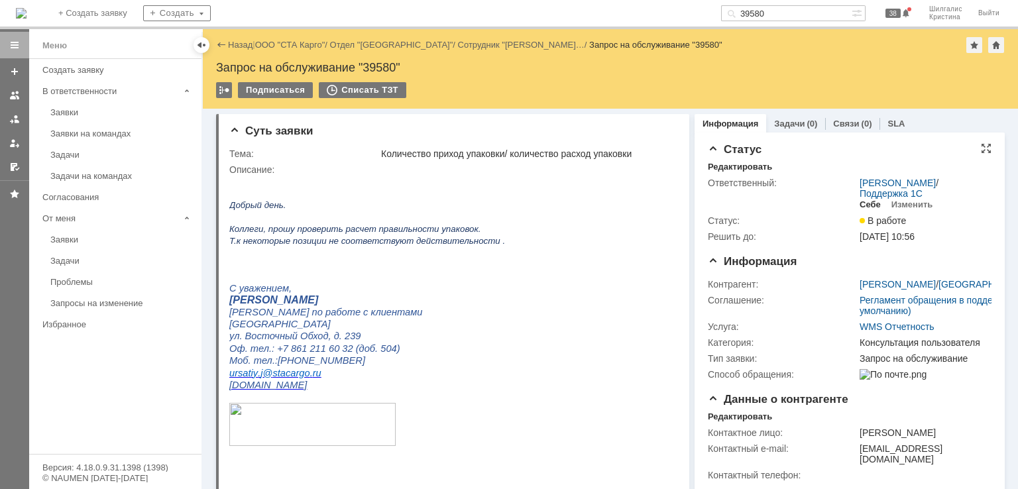
click at [863, 203] on div "Себе" at bounding box center [869, 204] width 21 height 11
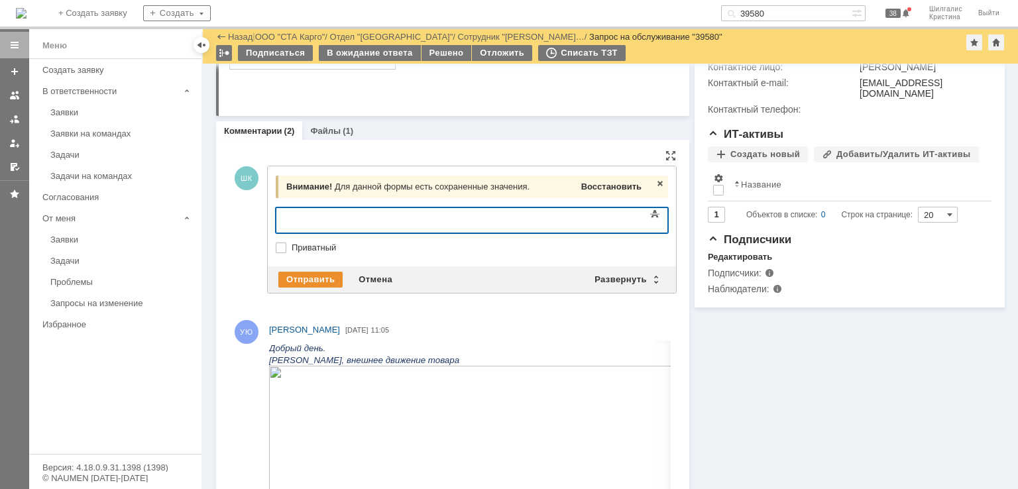
click at [607, 182] on span "Восстановить" at bounding box center [611, 187] width 60 height 10
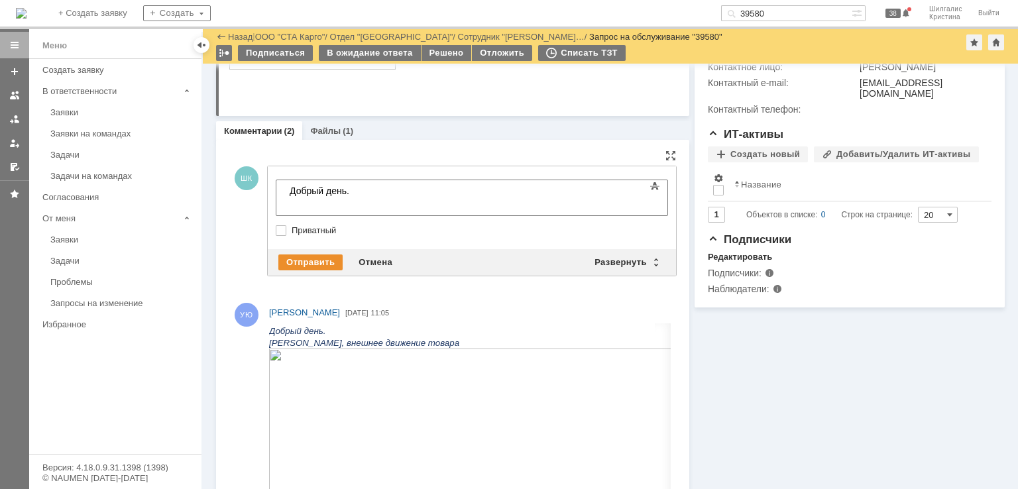
click at [377, 203] on div "Добрый день." at bounding box center [384, 196] width 188 height 21
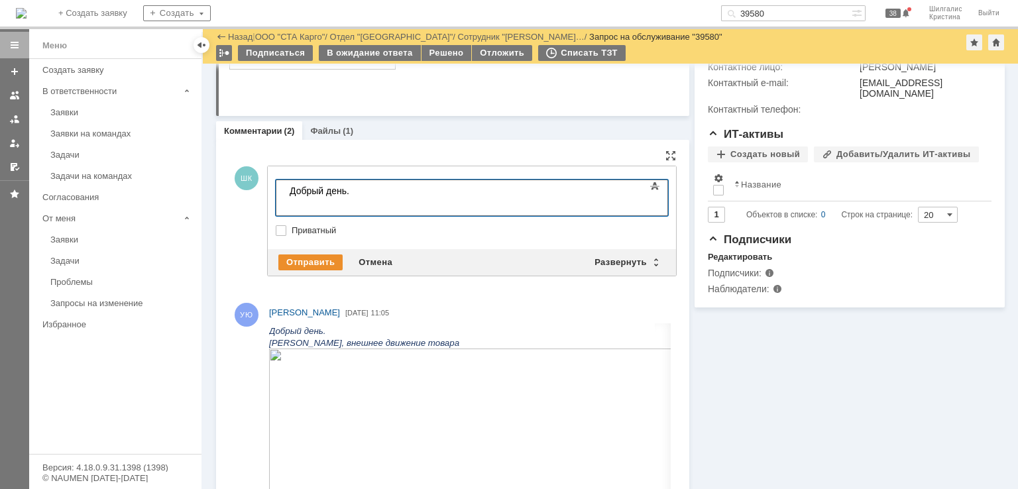
click at [344, 205] on div "Добрый день." at bounding box center [384, 196] width 188 height 21
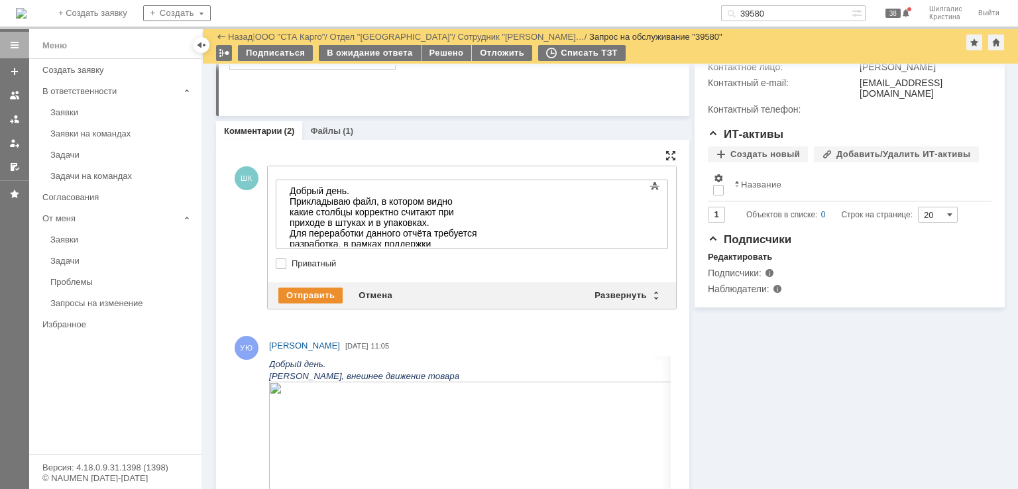
click at [667, 158] on div at bounding box center [670, 155] width 11 height 11
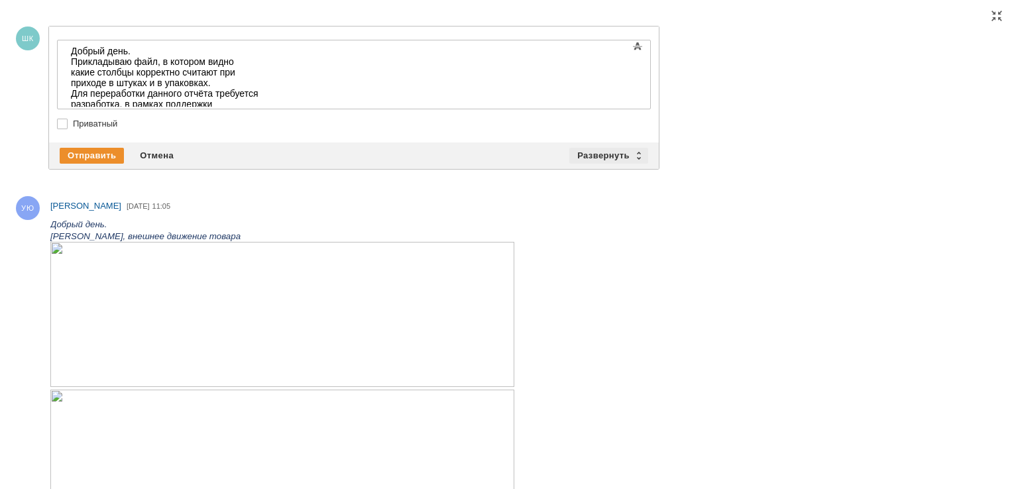
click at [621, 154] on div "Развернуть" at bounding box center [608, 156] width 79 height 16
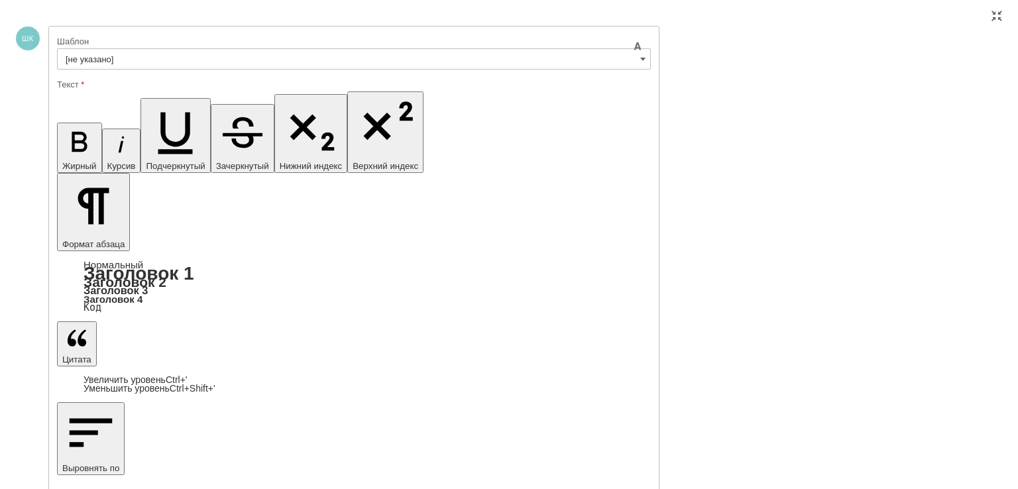
scroll to position [0, 0]
click at [997, 17] on div at bounding box center [996, 16] width 11 height 11
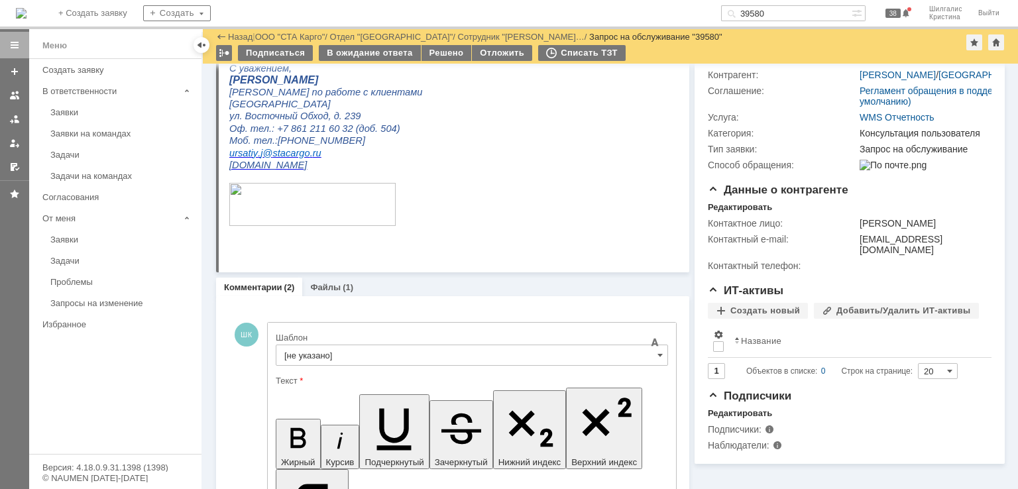
scroll to position [418, 0]
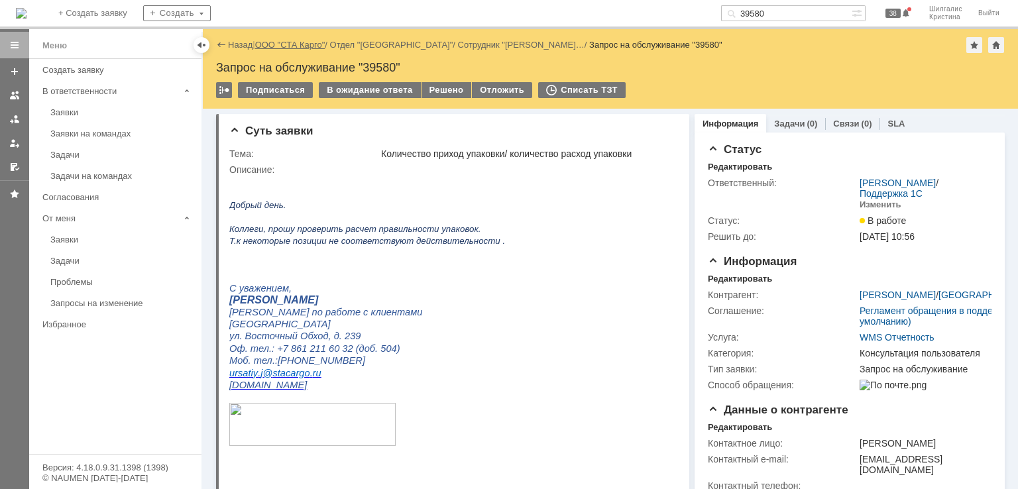
click at [292, 43] on link "ООО "СТА Карго"" at bounding box center [290, 45] width 70 height 10
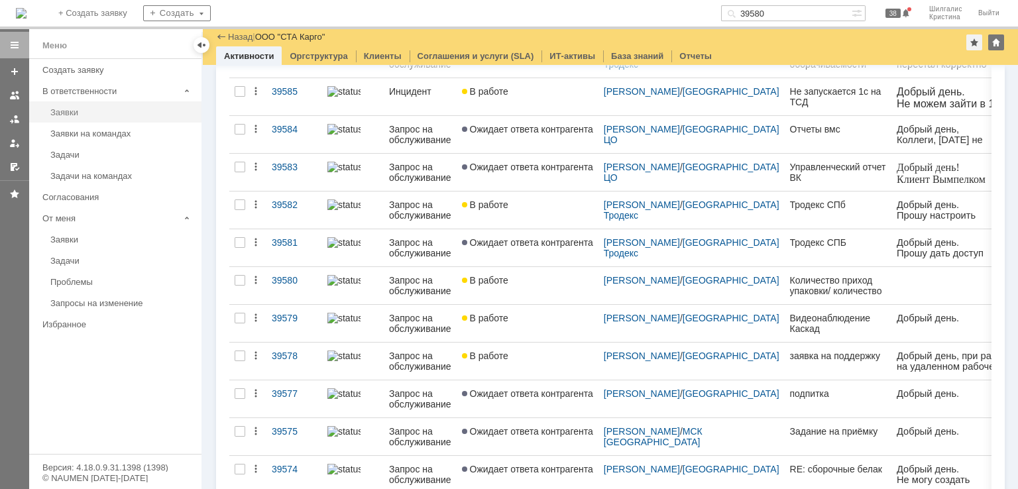
click at [89, 108] on div "Заявки" at bounding box center [121, 112] width 143 height 10
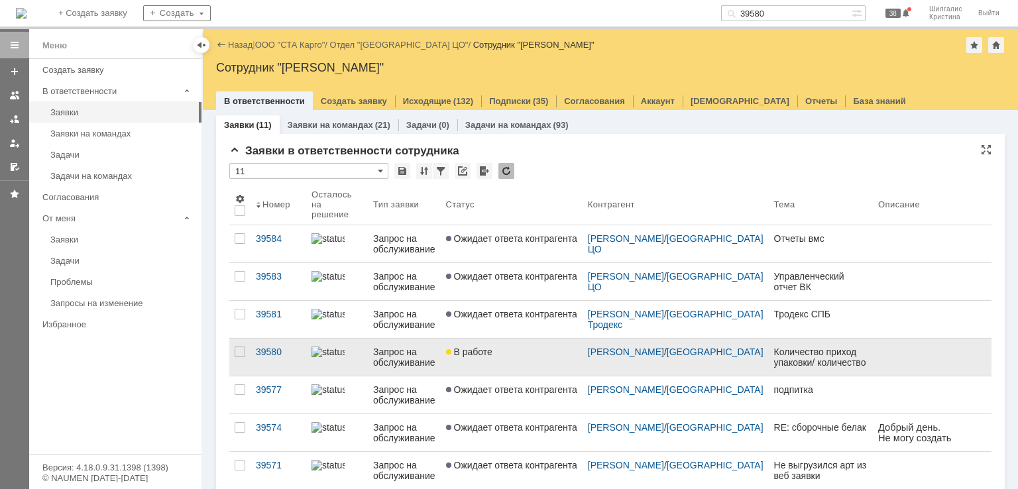
click at [492, 350] on span "В работе" at bounding box center [469, 352] width 46 height 11
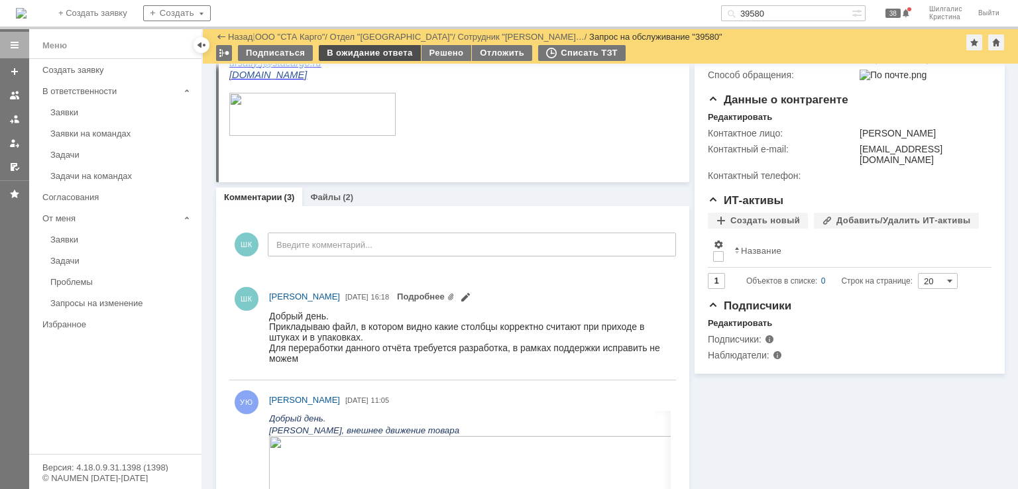
click at [358, 58] on div "В ожидание ответа" at bounding box center [369, 53] width 101 height 16
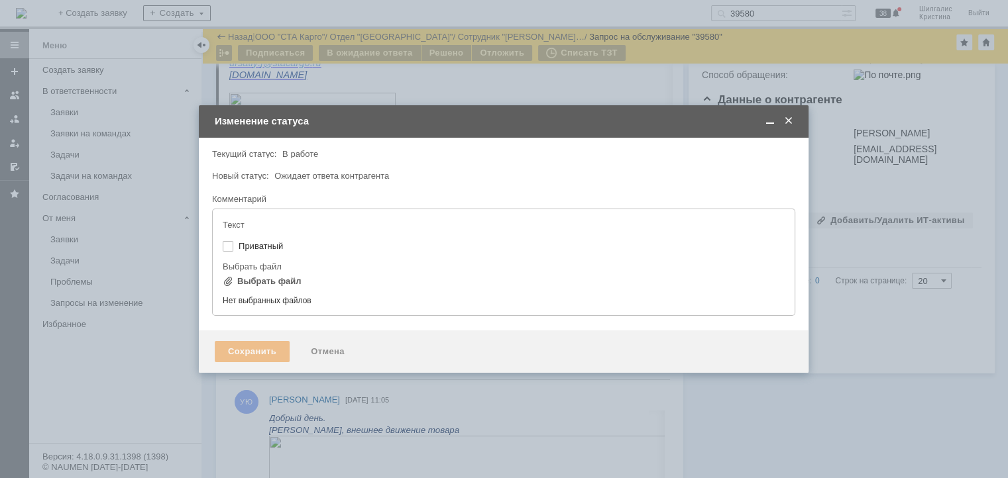
type input "[не указано]"
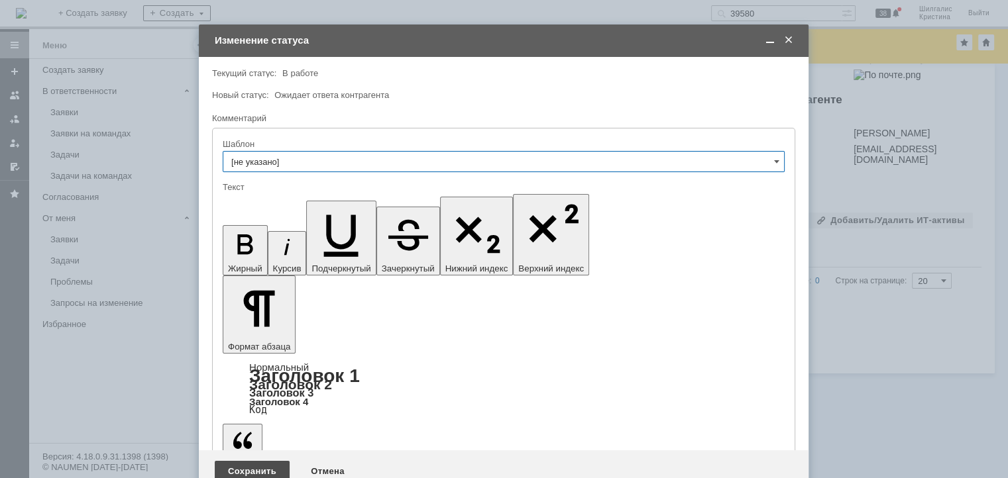
click at [241, 461] on div "Сохранить" at bounding box center [252, 471] width 75 height 21
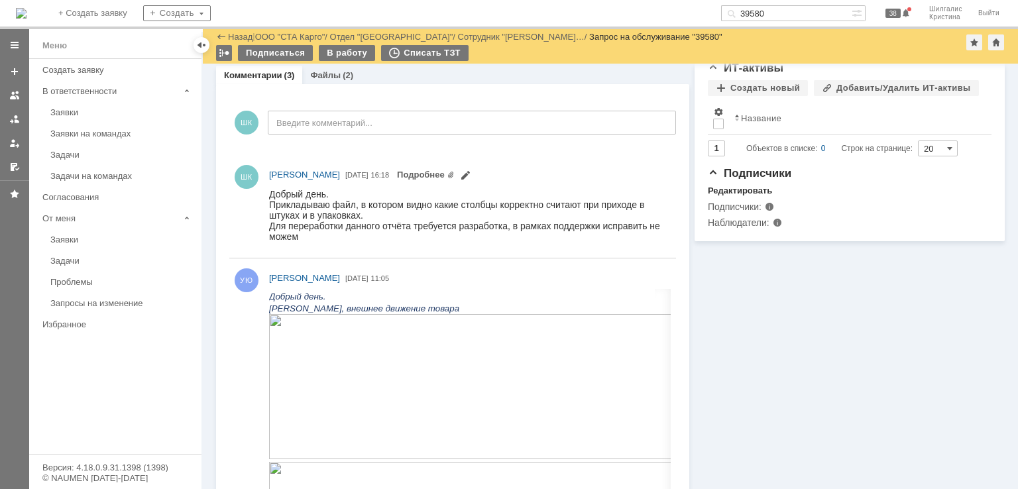
click at [772, 319] on div "Информация Задачи (0) Связи (0) SLA Статус Редактировать Ответственный: Шилгали…" at bounding box center [846, 448] width 315 height 1564
click at [765, 341] on div "Информация Задачи (0) Связи (0) SLA Статус Редактировать Ответственный: Шилгали…" at bounding box center [846, 448] width 315 height 1564
click at [692, 313] on div "Информация Задачи (0) Связи (0) SLA Статус Редактировать Ответственный: Шилгали…" at bounding box center [846, 448] width 315 height 1564
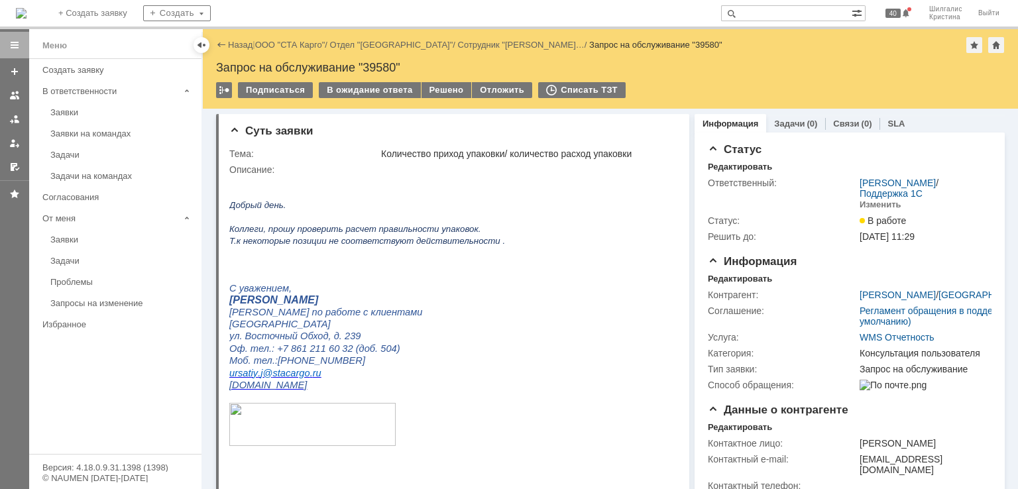
drag, startPoint x: 785, startPoint y: 354, endPoint x: 716, endPoint y: 121, distance: 243.2
click at [437, 93] on div "Решено" at bounding box center [446, 90] width 50 height 16
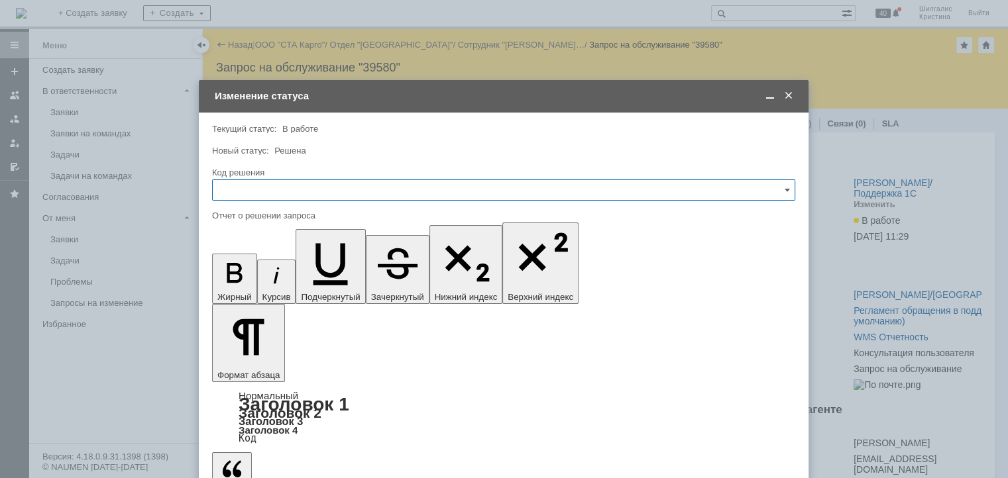
click at [320, 184] on input "text" at bounding box center [503, 190] width 583 height 21
click at [244, 365] on span "Решено" at bounding box center [504, 367] width 566 height 11
drag, startPoint x: 277, startPoint y: 3777, endPoint x: 259, endPoint y: 3775, distance: 18.1
type input "Решено"
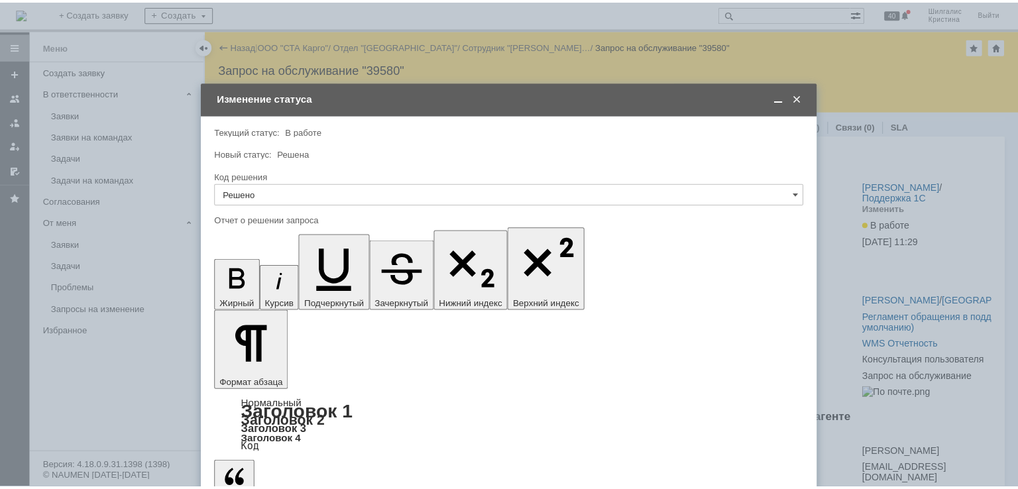
scroll to position [525, 4]
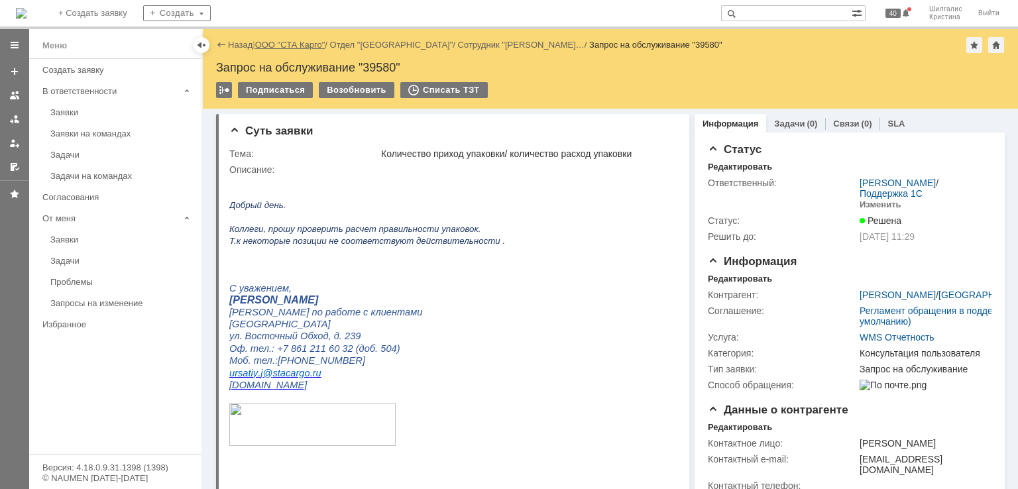
scroll to position [0, 0]
click at [287, 44] on link "ООО "СТА Карго"" at bounding box center [290, 45] width 70 height 10
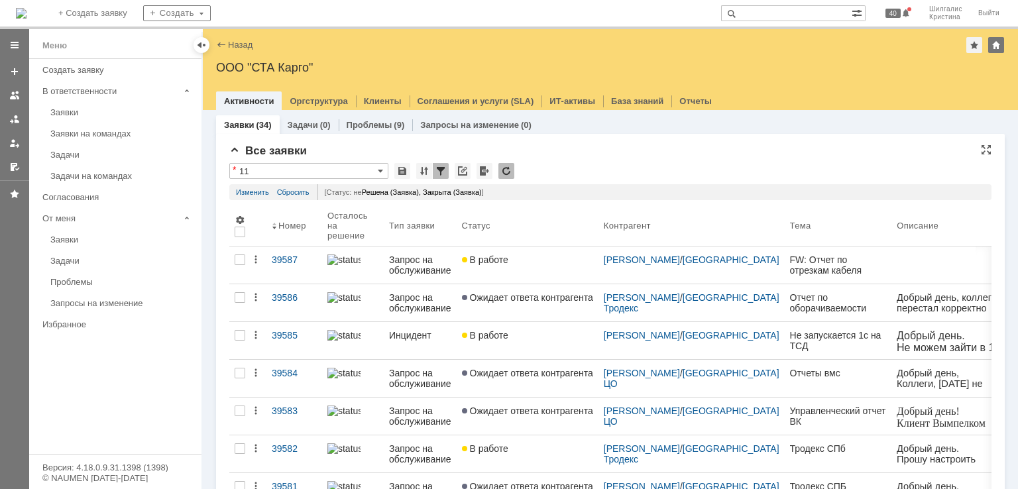
click at [582, 157] on div "Все заявки" at bounding box center [610, 150] width 762 height 13
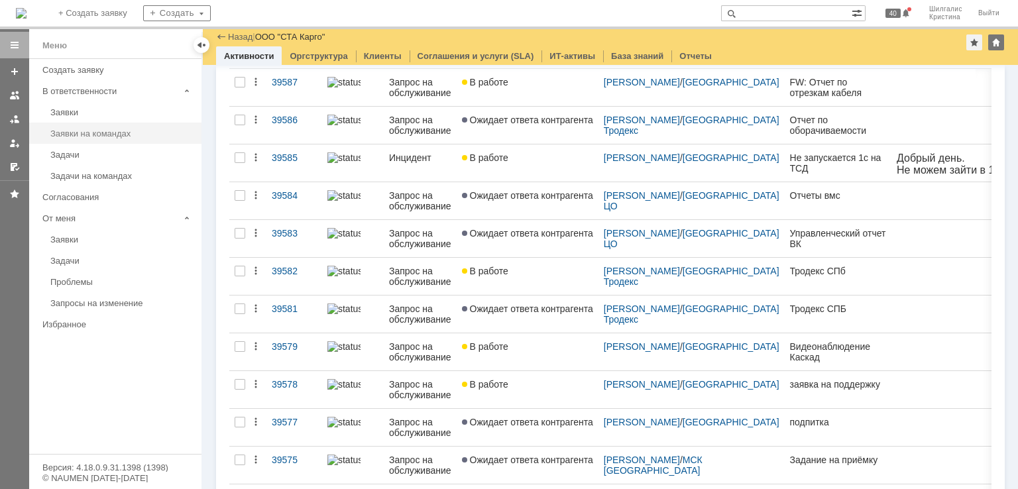
click at [70, 133] on div "Заявки на командах" at bounding box center [121, 134] width 143 height 10
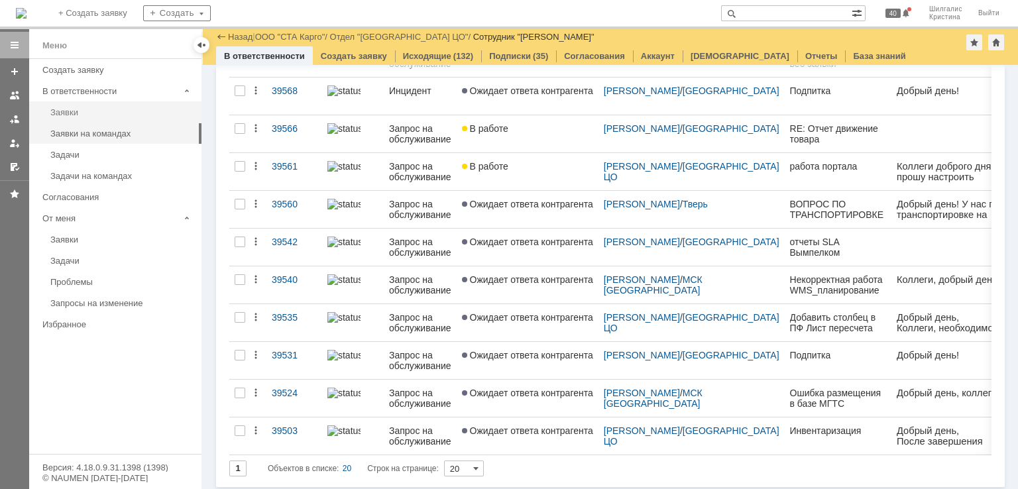
click at [63, 113] on div "Заявки" at bounding box center [121, 112] width 143 height 10
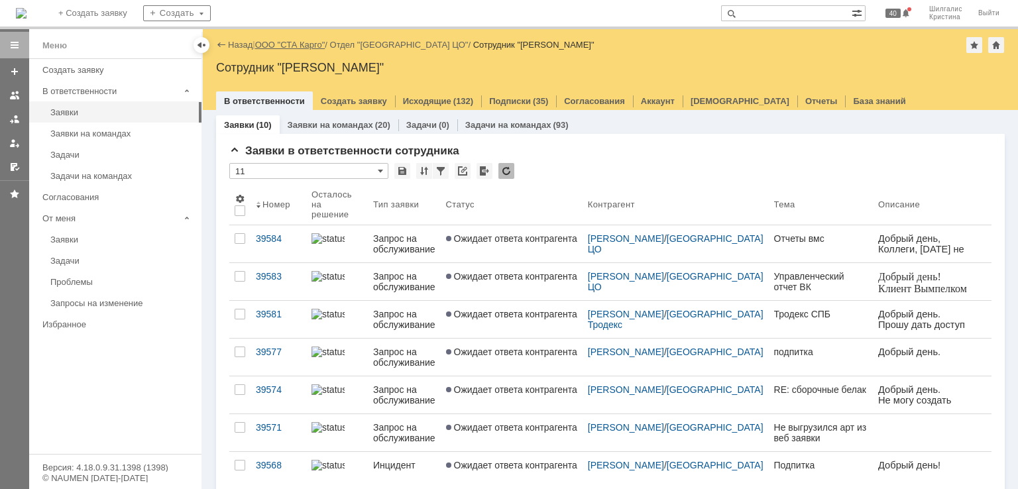
click at [292, 45] on link "ООО "СТА Карго"" at bounding box center [290, 45] width 70 height 10
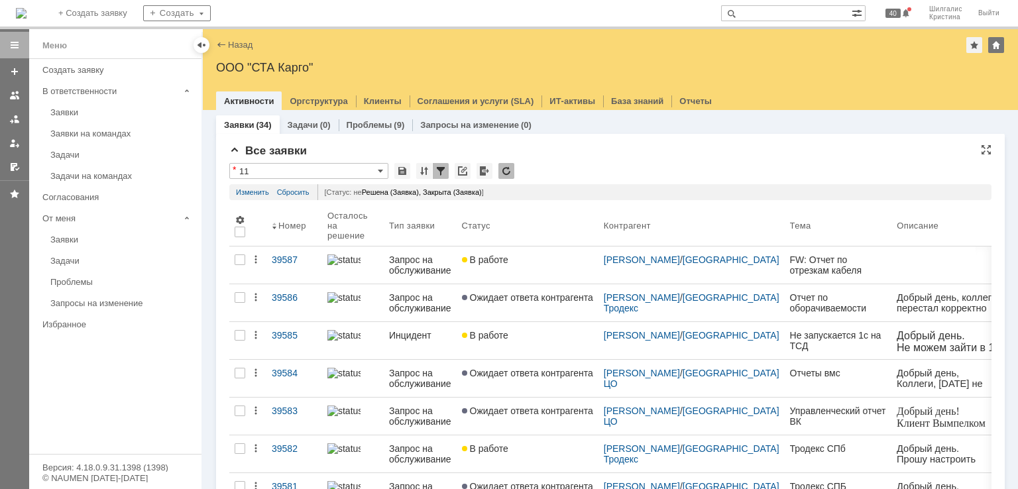
click at [551, 175] on div "* 11" at bounding box center [610, 171] width 762 height 17
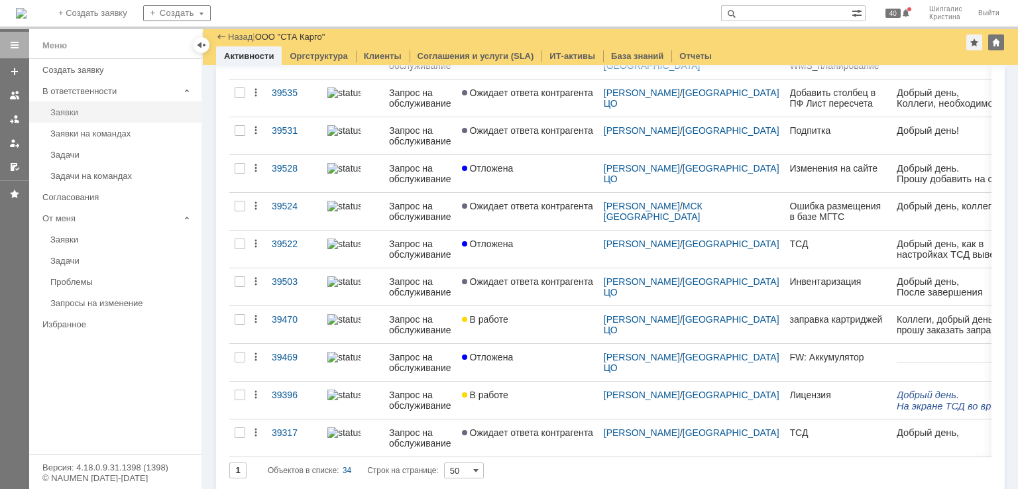
click at [86, 105] on link "Заявки" at bounding box center [122, 112] width 154 height 21
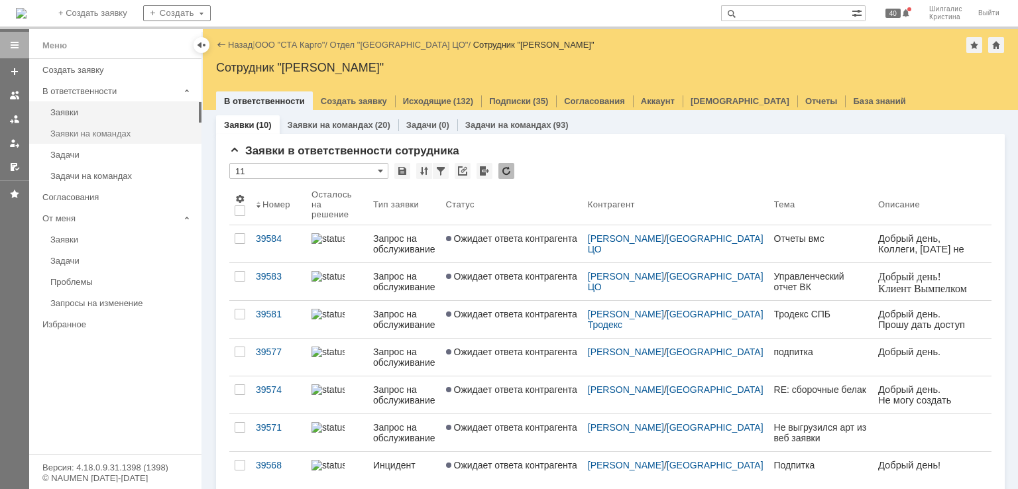
click at [111, 136] on div "Заявки на командах" at bounding box center [121, 134] width 143 height 10
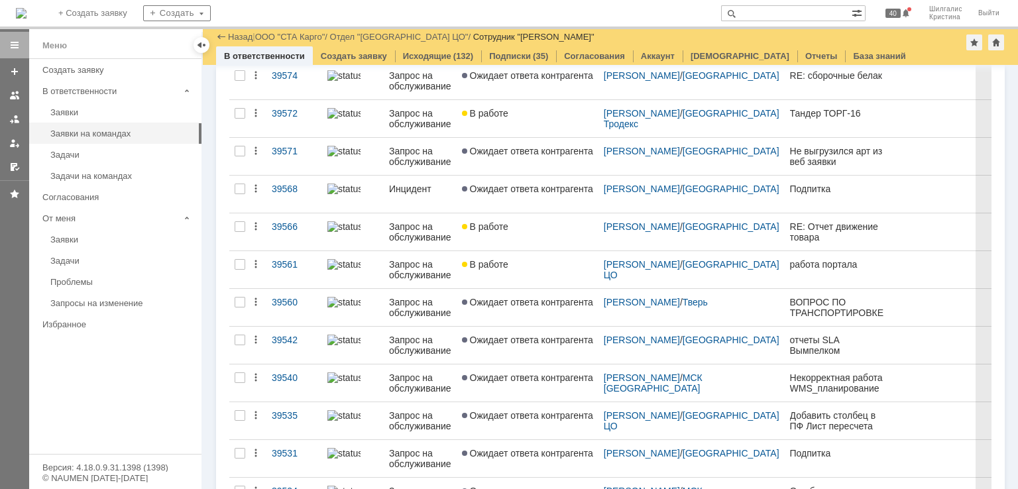
scroll to position [398, 0]
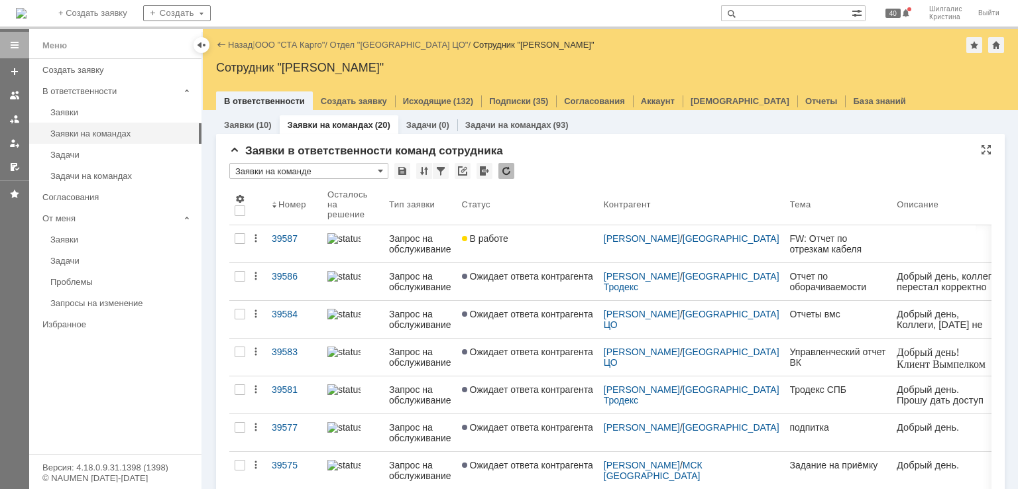
click at [545, 165] on div "* Заявки на команде" at bounding box center [610, 171] width 762 height 17
click at [290, 46] on link "ООО "СТА Карго"" at bounding box center [290, 45] width 70 height 10
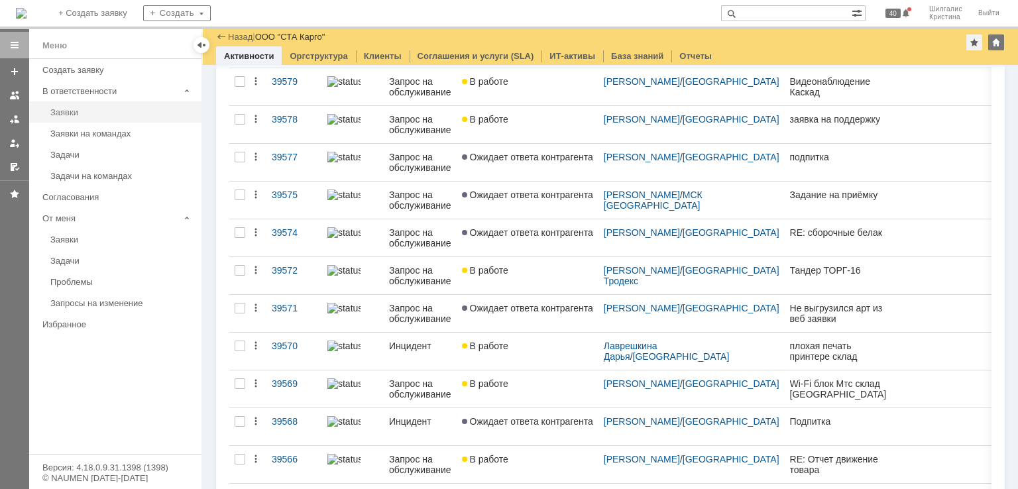
click at [81, 115] on div "Заявки" at bounding box center [121, 112] width 143 height 10
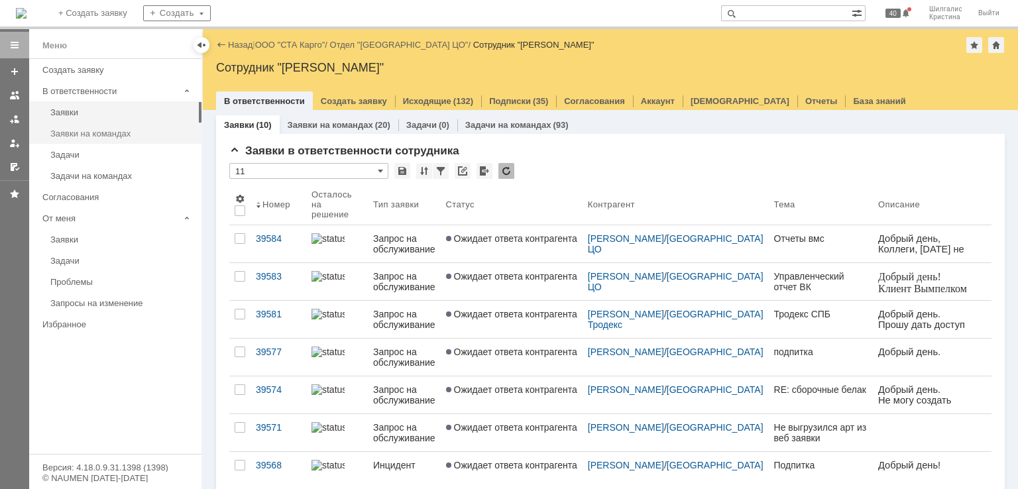
click at [135, 136] on div "Заявки на командах" at bounding box center [121, 134] width 143 height 10
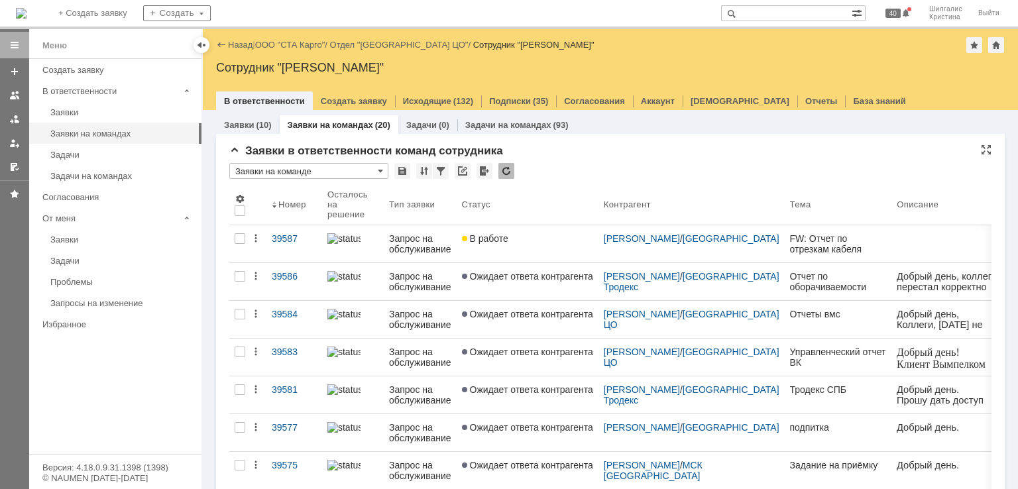
click at [560, 153] on div "Заявки в ответственности команд сотрудника" at bounding box center [610, 150] width 762 height 13
click at [103, 108] on div "Заявки" at bounding box center [121, 112] width 143 height 10
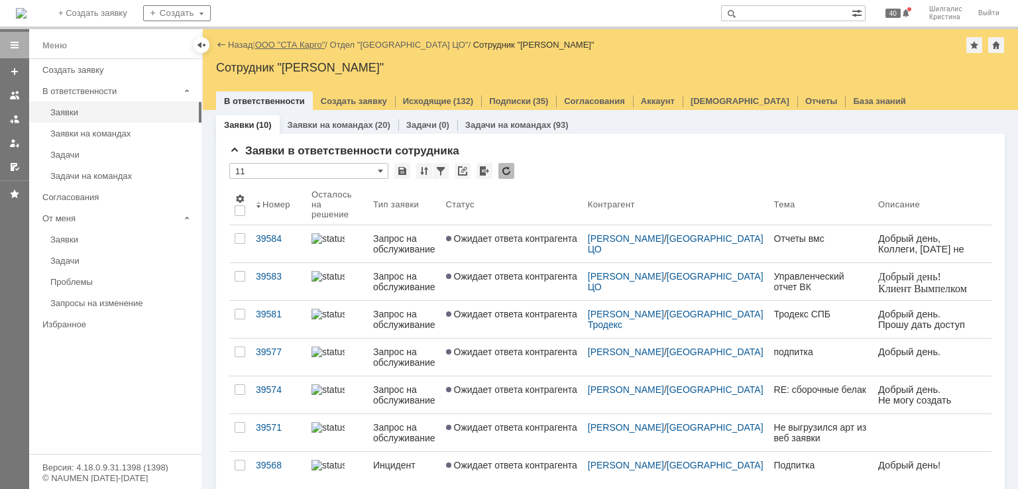
click at [310, 47] on link "ООО "СТА Карго"" at bounding box center [290, 45] width 70 height 10
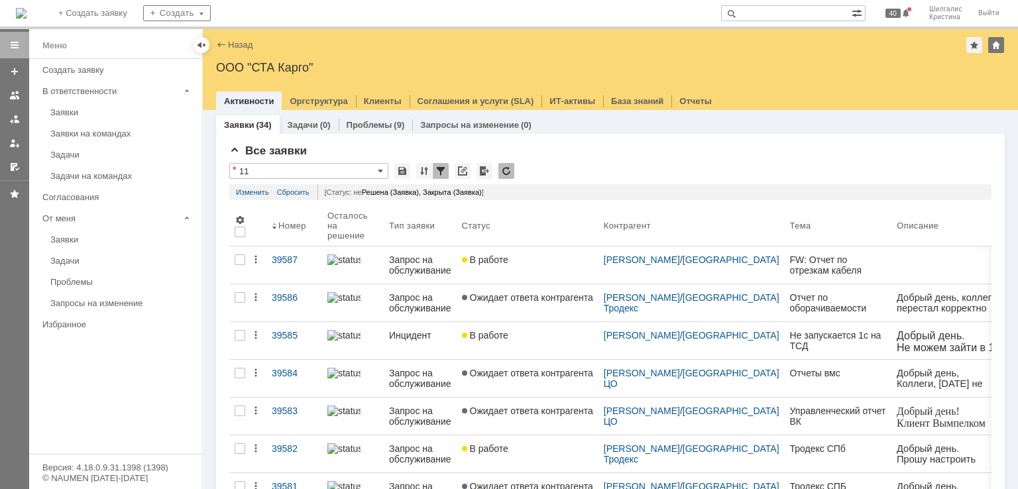
click at [83, 111] on div "Заявки" at bounding box center [121, 112] width 143 height 10
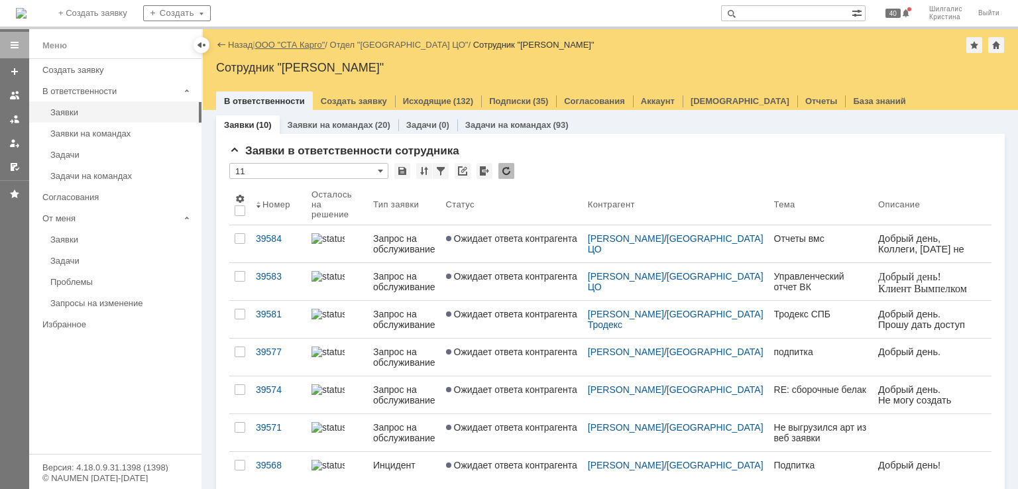
click at [285, 47] on link "ООО "СТА Карго"" at bounding box center [290, 45] width 70 height 10
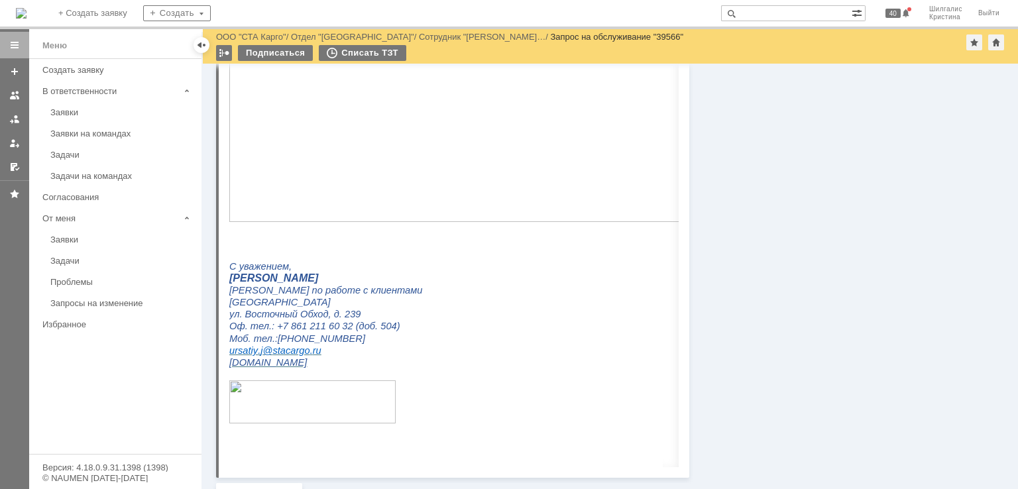
scroll to position [596, 0]
click at [363, 128] on img at bounding box center [461, 105] width 464 height 232
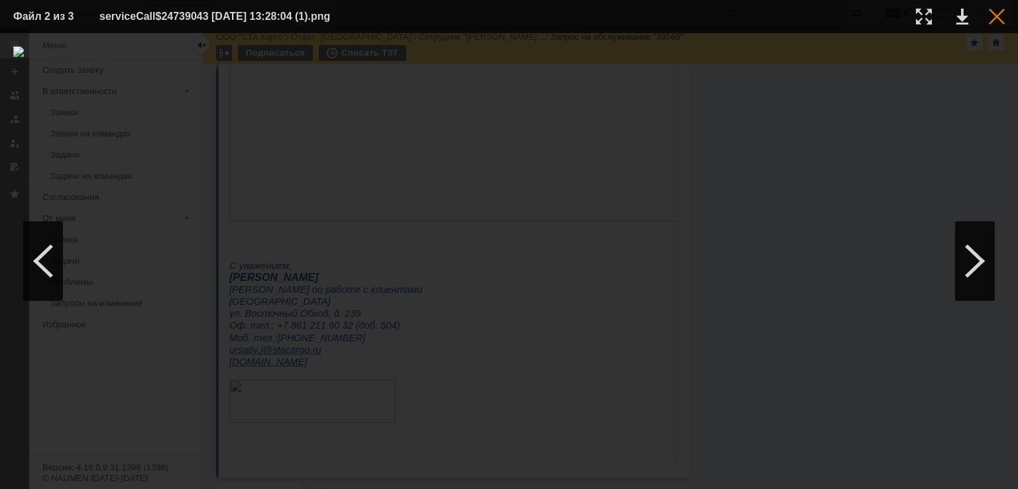
click at [990, 12] on div at bounding box center [997, 17] width 16 height 16
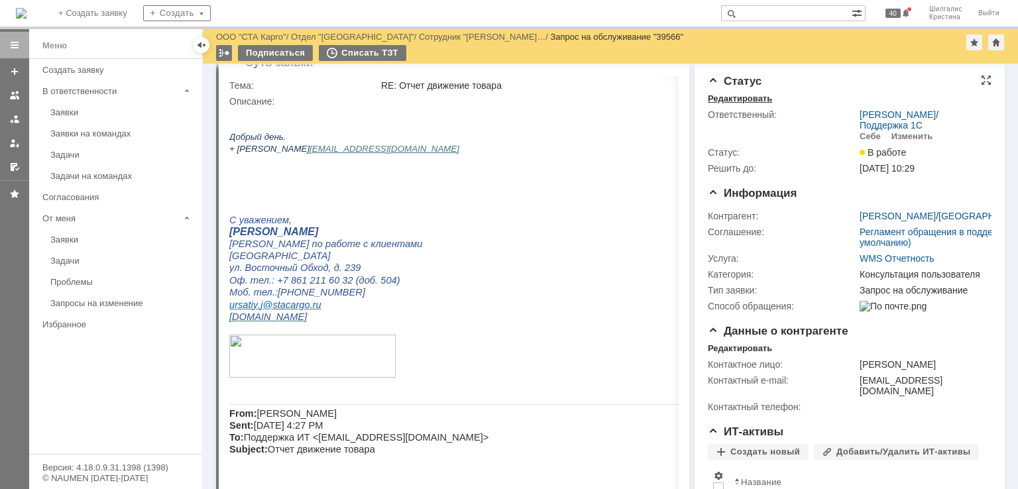
scroll to position [0, 0]
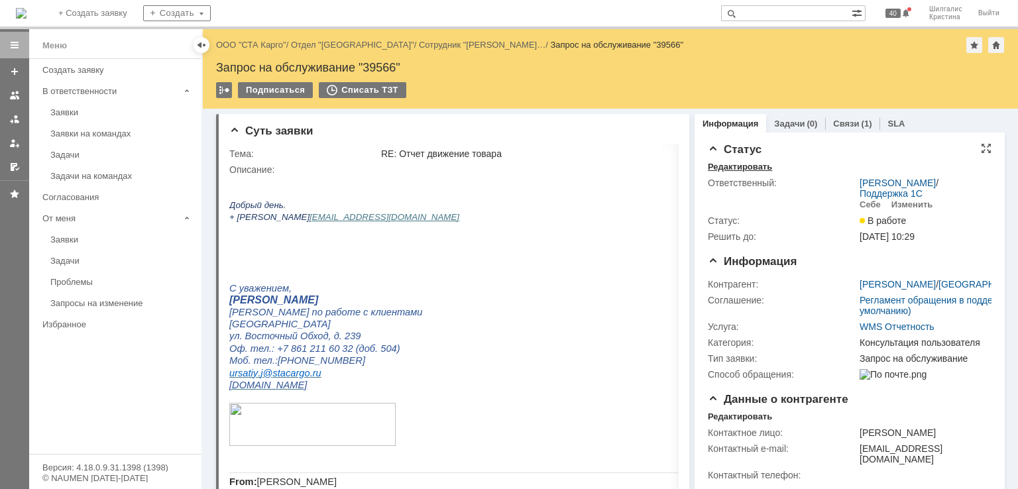
drag, startPoint x: 771, startPoint y: 303, endPoint x: 761, endPoint y: 152, distance: 152.1
click at [248, 42] on link "ООО "СТА Карго"" at bounding box center [251, 45] width 70 height 10
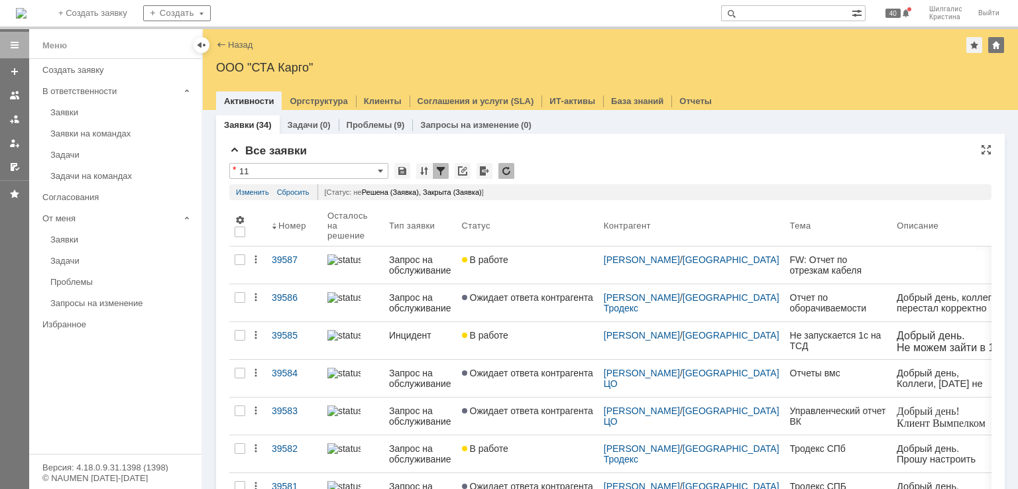
click at [633, 168] on div "* 11" at bounding box center [610, 171] width 762 height 17
